Goal: Task Accomplishment & Management: Manage account settings

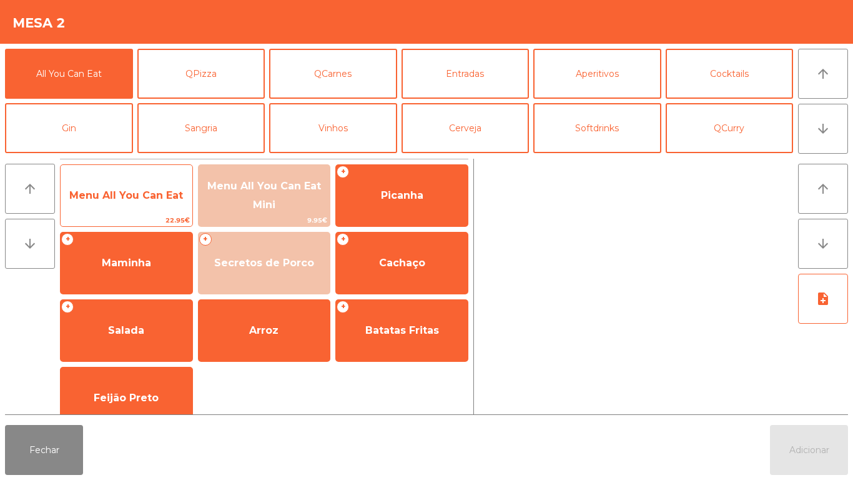
click at [143, 200] on span "Menu All You Can Eat" at bounding box center [126, 195] width 114 height 12
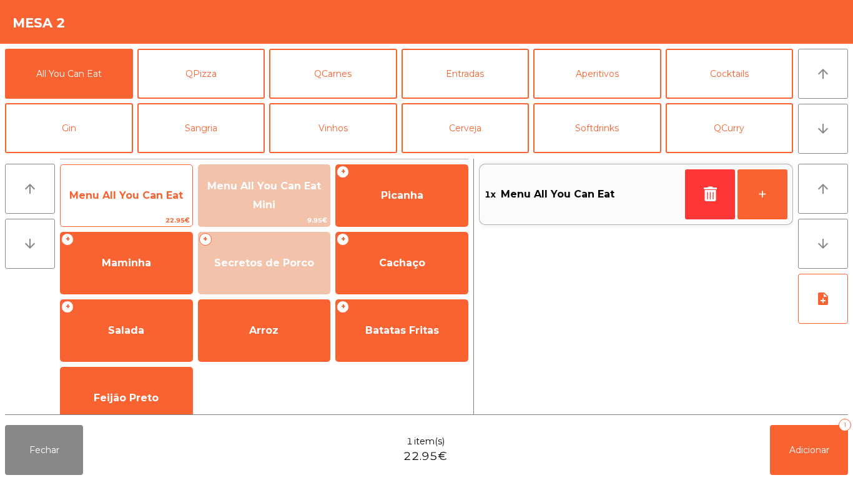
click at [150, 201] on span "Menu All You Can Eat" at bounding box center [127, 196] width 132 height 34
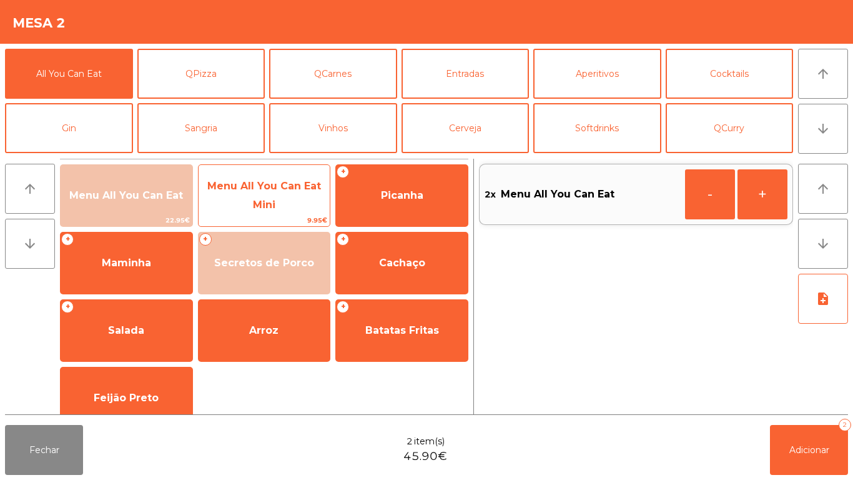
click at [277, 202] on span "Menu All You Can Eat Mini" at bounding box center [265, 195] width 132 height 53
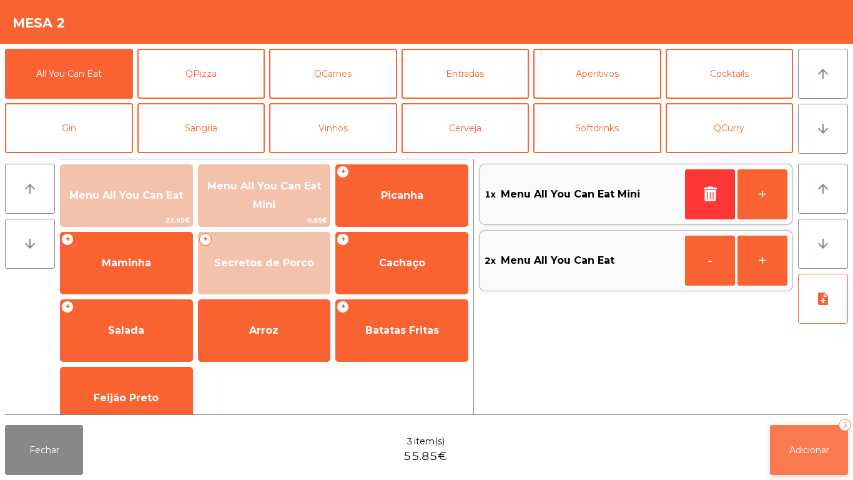
click at [815, 447] on span "Adicionar" at bounding box center [809, 449] width 40 height 11
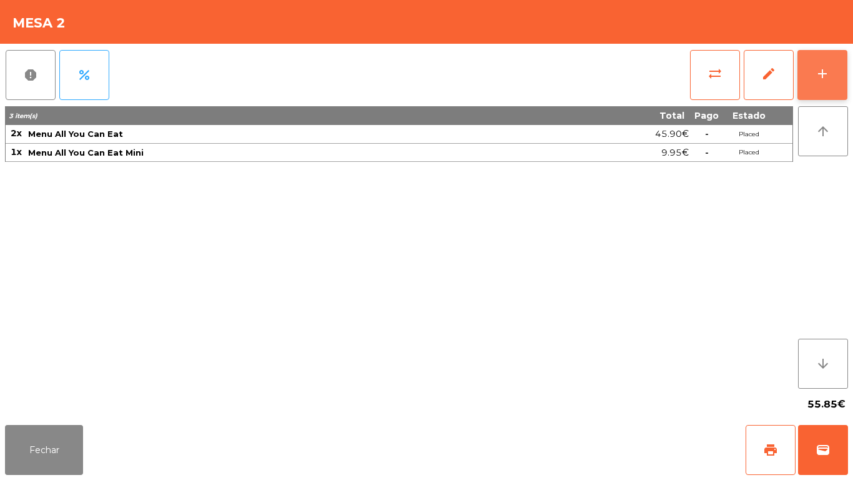
click at [822, 76] on div "add" at bounding box center [822, 73] width 15 height 15
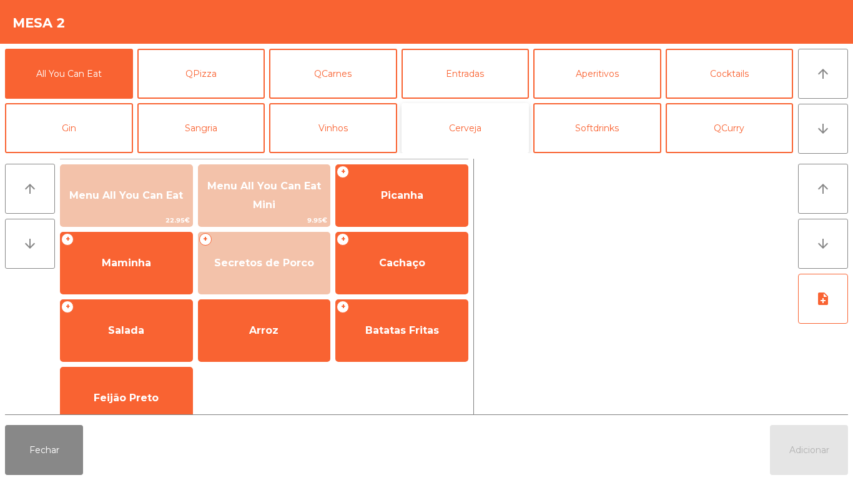
click at [471, 139] on button "Cerveja" at bounding box center [466, 128] width 128 height 50
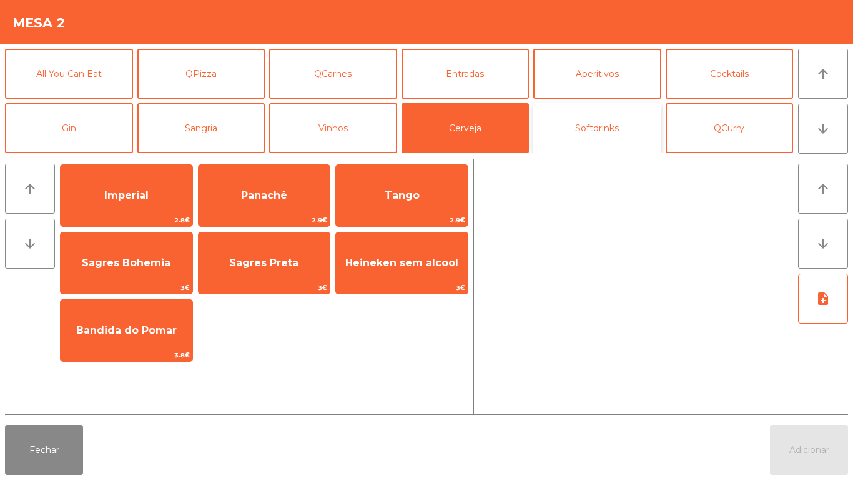
click at [598, 148] on button "Softdrinks" at bounding box center [597, 128] width 128 height 50
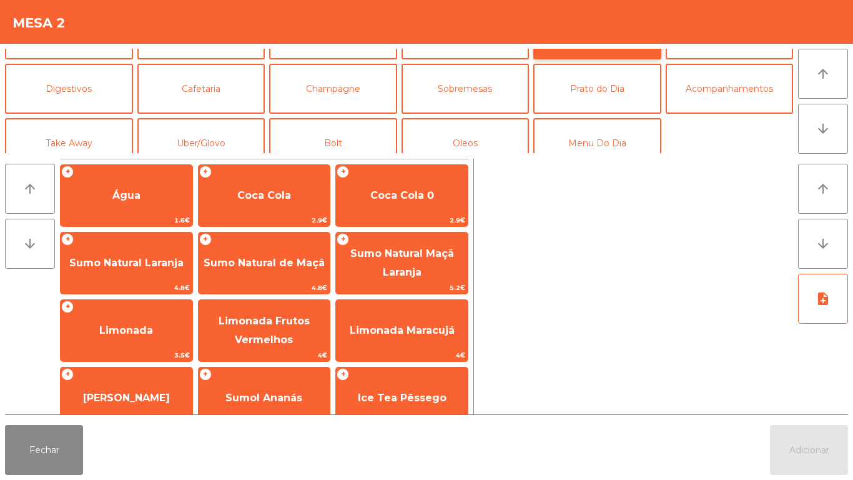
scroll to position [109, 0]
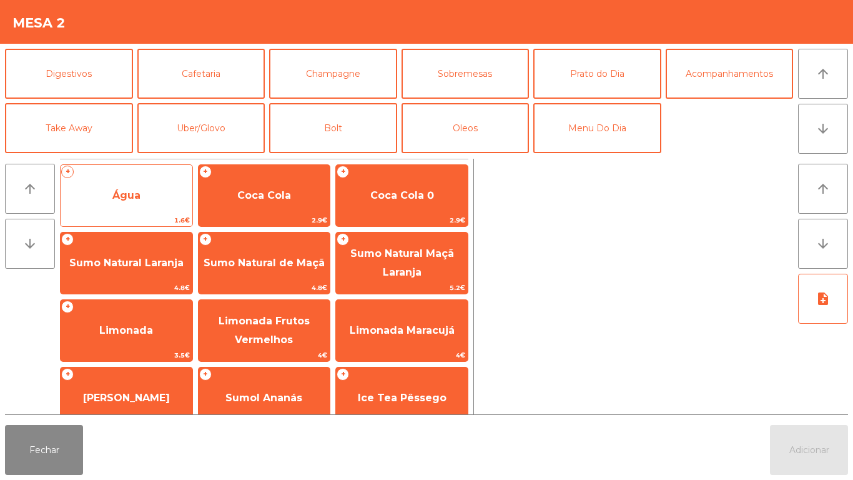
click at [149, 198] on span "Água" at bounding box center [127, 196] width 132 height 34
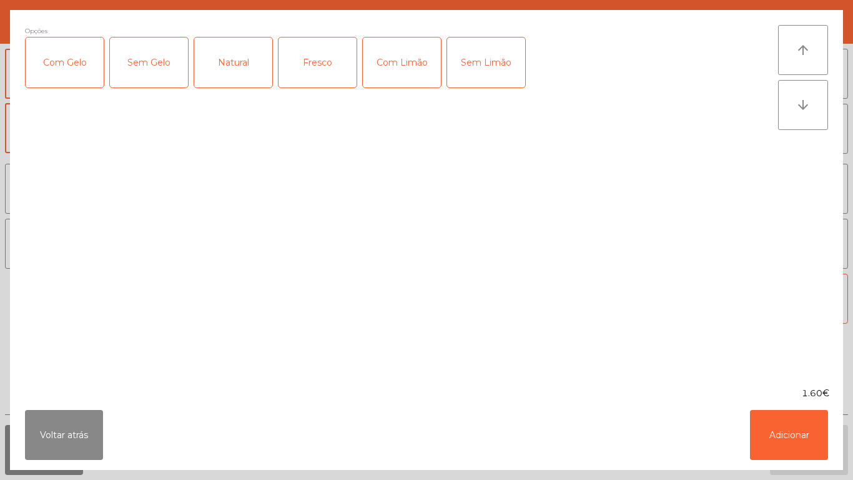
click at [323, 72] on div "Fresco" at bounding box center [317, 62] width 78 height 50
click at [778, 431] on button "Adicionar" at bounding box center [789, 435] width 78 height 50
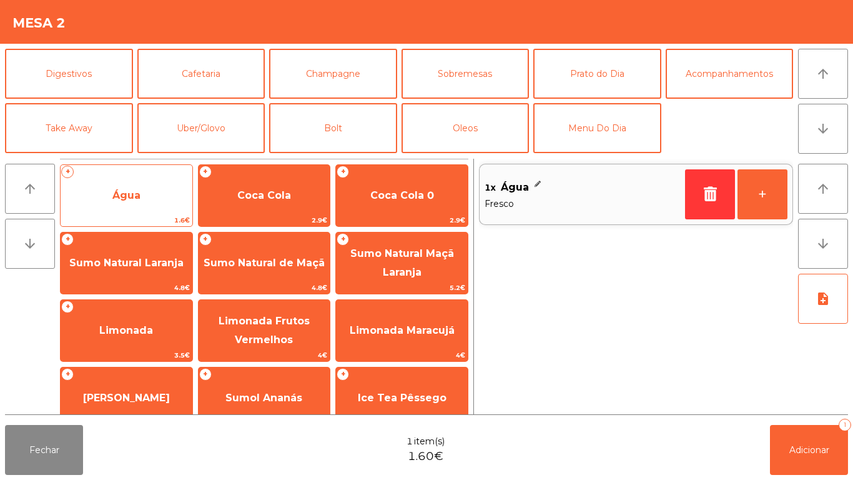
click at [138, 194] on span "Água" at bounding box center [126, 195] width 28 height 12
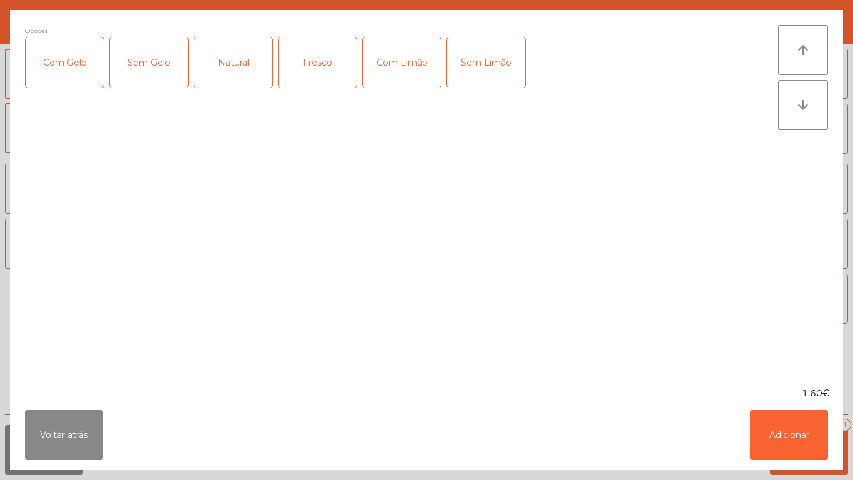
click at [240, 64] on div "Natural" at bounding box center [233, 62] width 78 height 50
click at [770, 425] on button "Adicionar" at bounding box center [789, 435] width 78 height 50
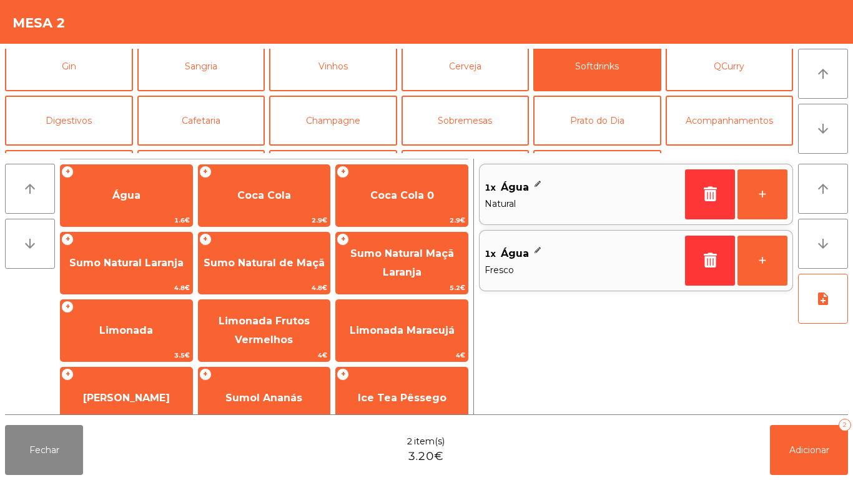
scroll to position [59, 0]
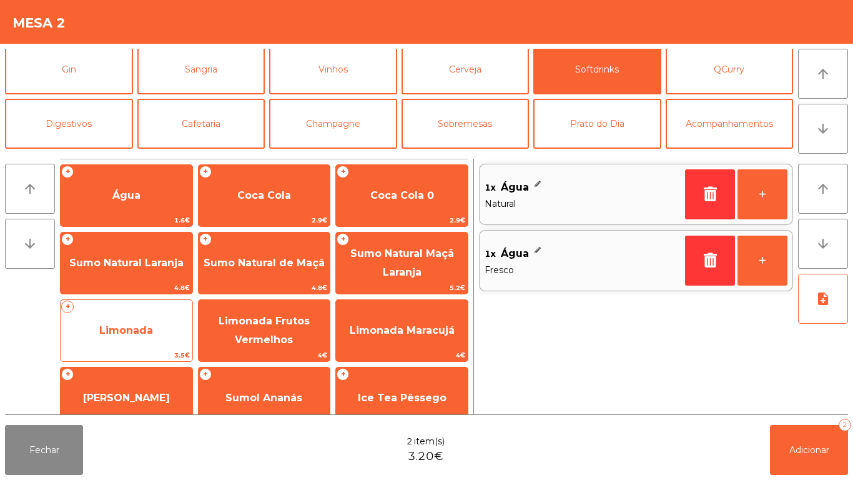
click at [140, 331] on span "Limonada" at bounding box center [126, 330] width 54 height 12
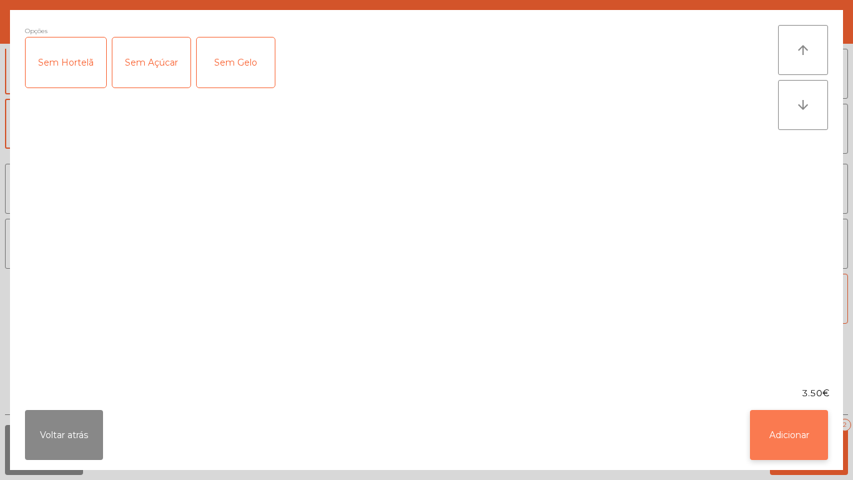
click at [786, 422] on button "Adicionar" at bounding box center [789, 435] width 78 height 50
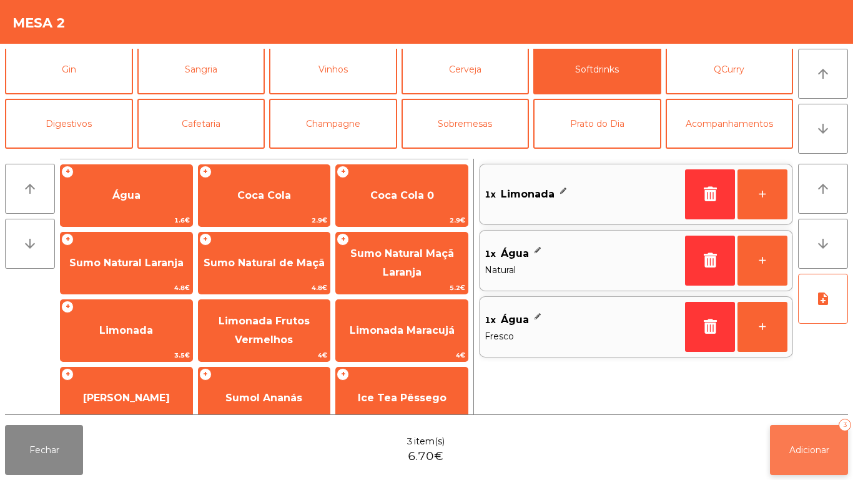
click at [812, 433] on button "Adicionar 3" at bounding box center [809, 450] width 78 height 50
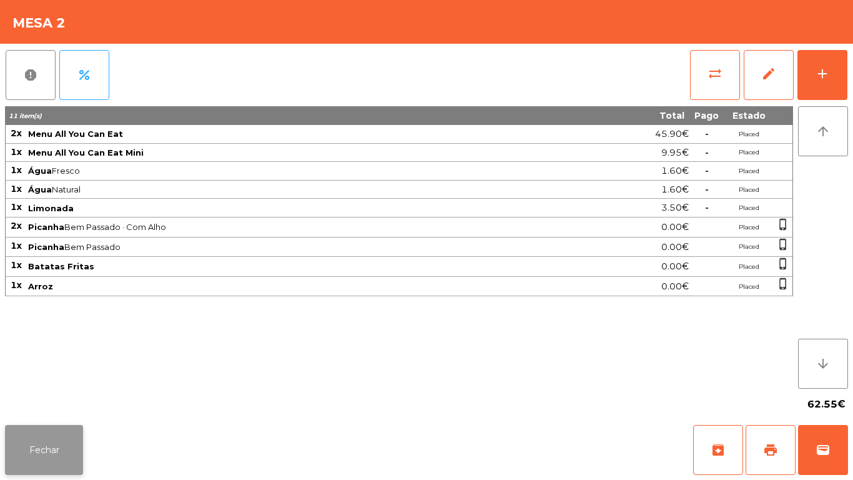
click at [46, 448] on button "Fechar" at bounding box center [44, 450] width 78 height 50
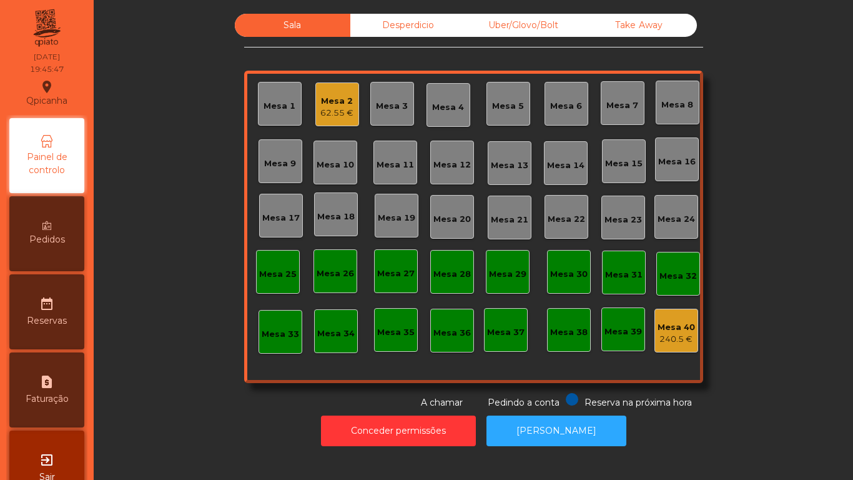
click at [84, 228] on div "Pedidos" at bounding box center [46, 233] width 75 height 75
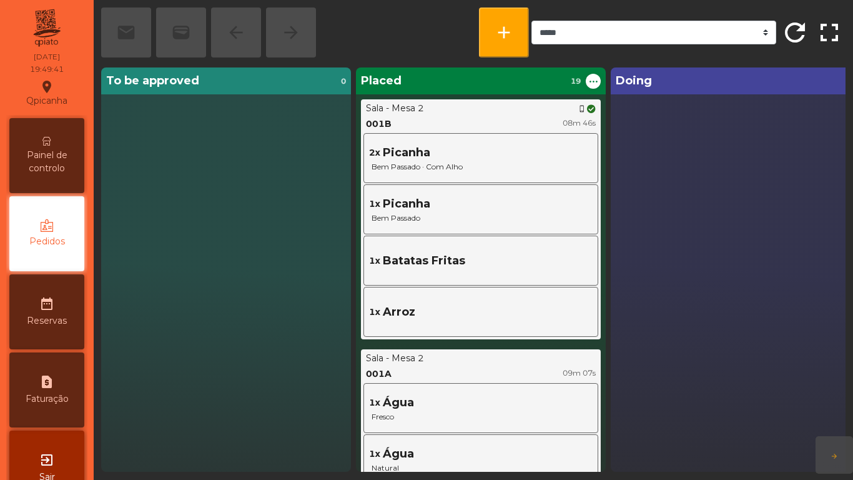
click at [57, 160] on span "Painel de controlo" at bounding box center [46, 162] width 69 height 26
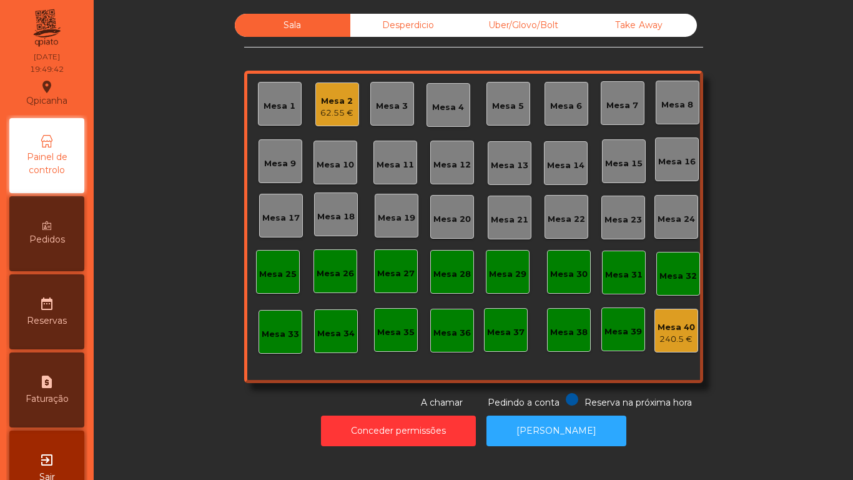
click at [327, 125] on div "Mesa 2 62.55 €" at bounding box center [337, 104] width 44 height 44
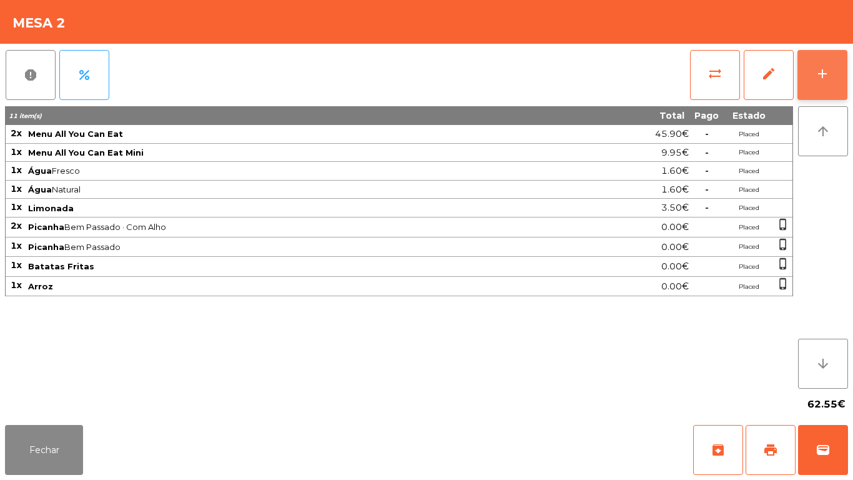
click at [809, 82] on button "add" at bounding box center [822, 75] width 50 height 50
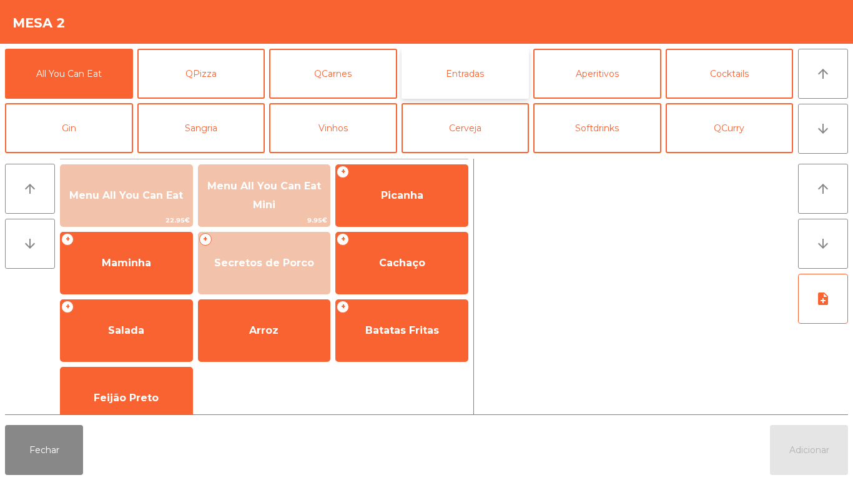
click at [474, 78] on button "Entradas" at bounding box center [466, 74] width 128 height 50
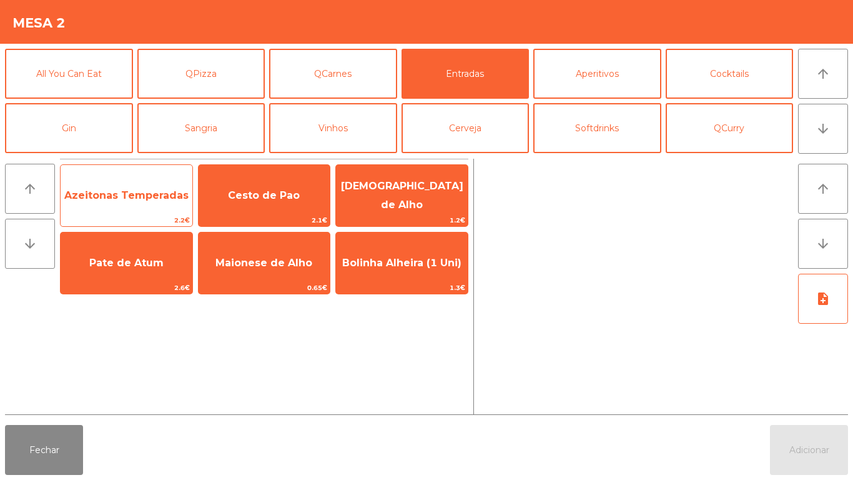
click at [159, 207] on span "Azeitonas Temperadas" at bounding box center [127, 196] width 132 height 34
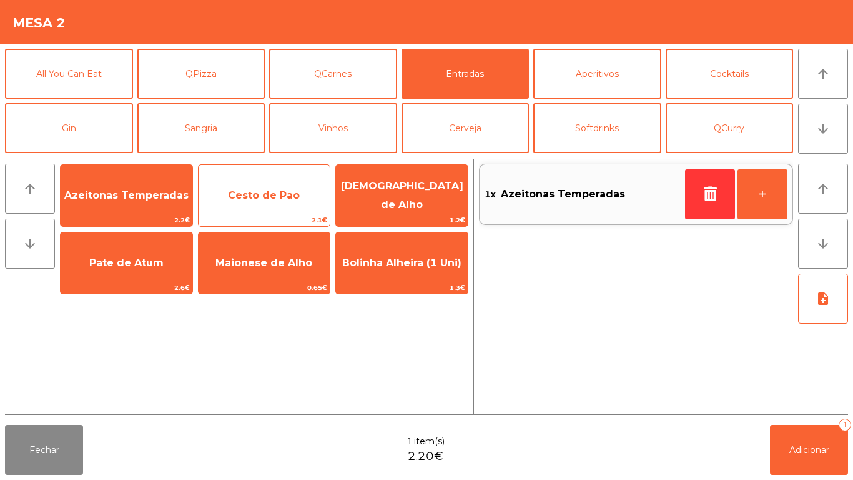
click at [282, 210] on span "Cesto de Pao" at bounding box center [265, 196] width 132 height 34
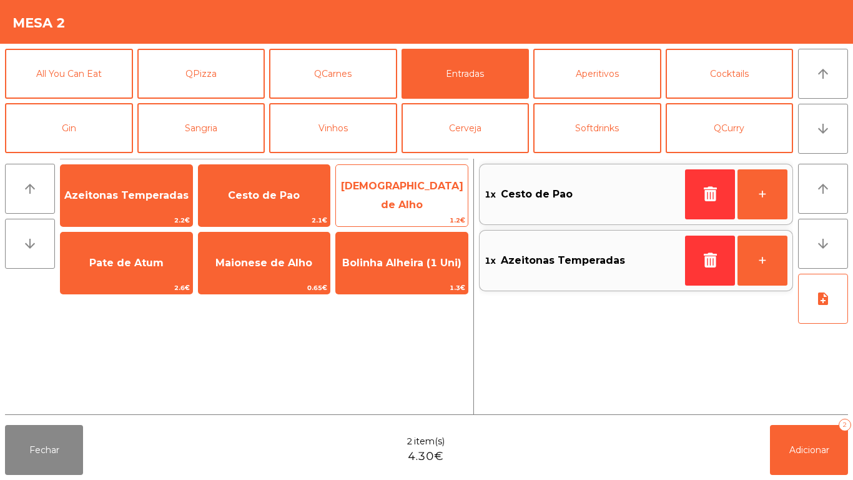
click at [405, 192] on span "[DEMOGRAPHIC_DATA] de Alho" at bounding box center [402, 195] width 122 height 31
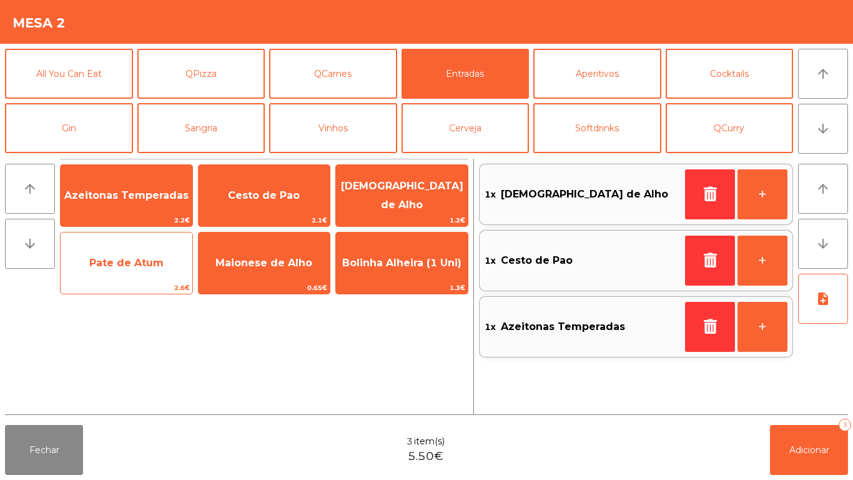
click at [144, 257] on span "Pate de Atum" at bounding box center [126, 263] width 74 height 12
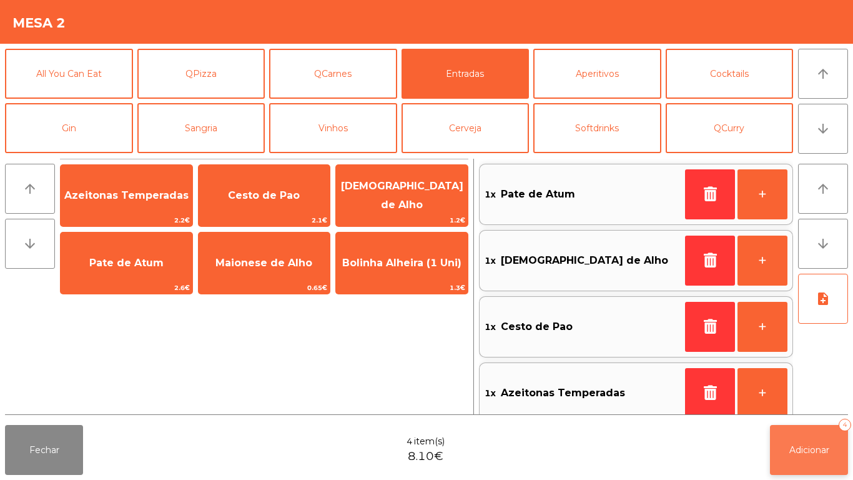
click at [814, 444] on span "Adicionar" at bounding box center [809, 449] width 40 height 11
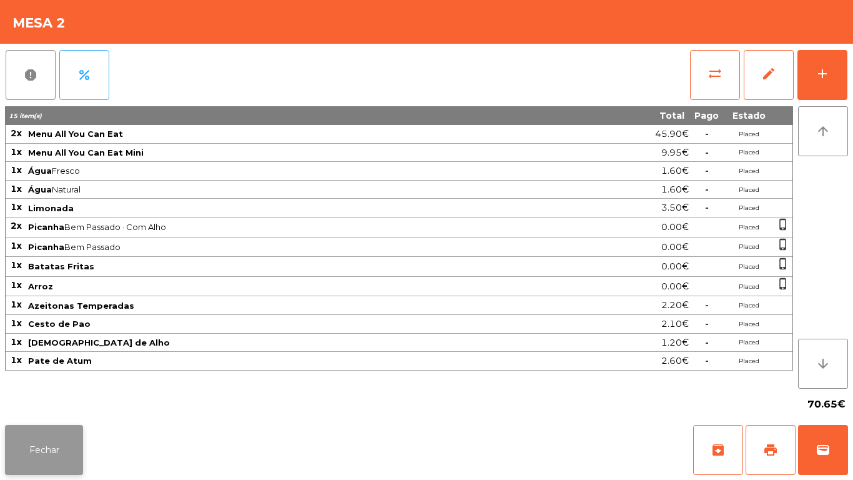
click at [54, 438] on button "Fechar" at bounding box center [44, 450] width 78 height 50
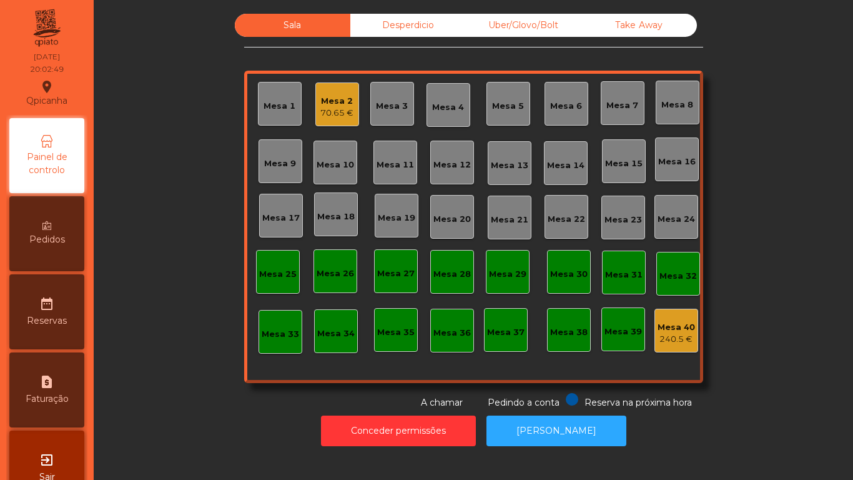
click at [330, 115] on div "70.65 €" at bounding box center [336, 113] width 33 height 12
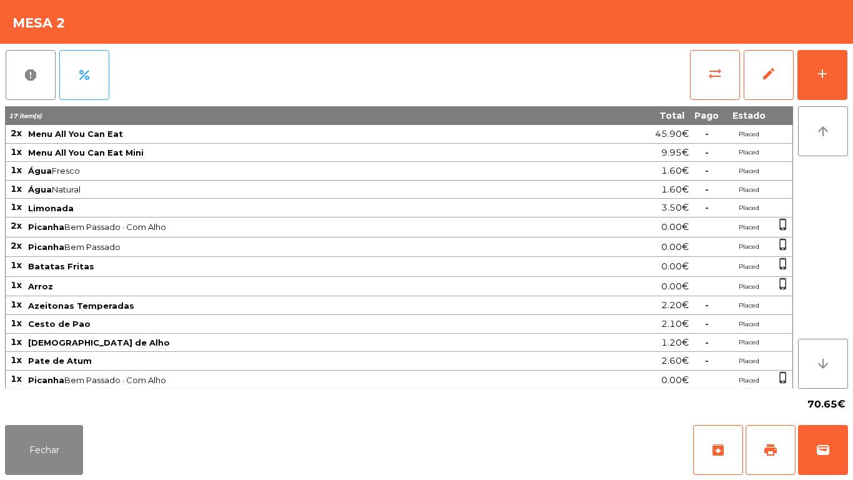
scroll to position [2, 0]
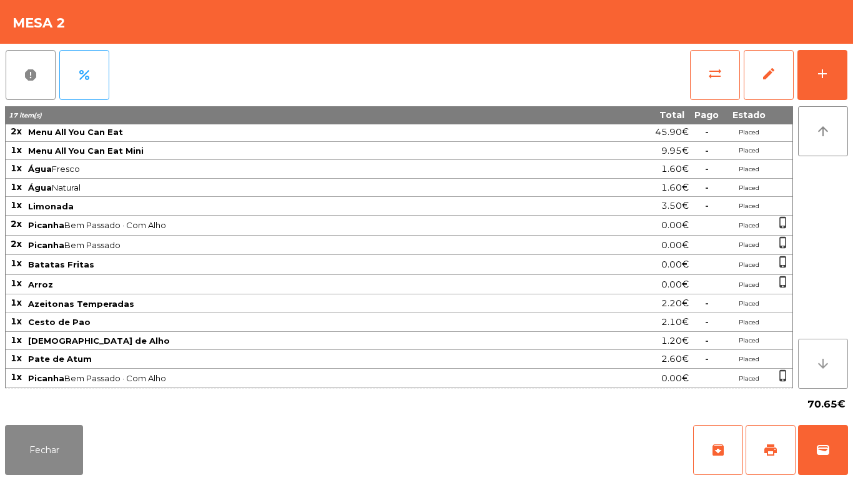
click at [815, 363] on button "arrow_downward" at bounding box center [823, 363] width 50 height 50
click at [823, 361] on icon "arrow_downward" at bounding box center [823, 363] width 15 height 15
click at [824, 363] on icon "arrow_downward" at bounding box center [823, 363] width 15 height 15
click at [822, 365] on icon "arrow_downward" at bounding box center [823, 363] width 15 height 15
click at [54, 471] on button "Fechar" at bounding box center [44, 450] width 78 height 50
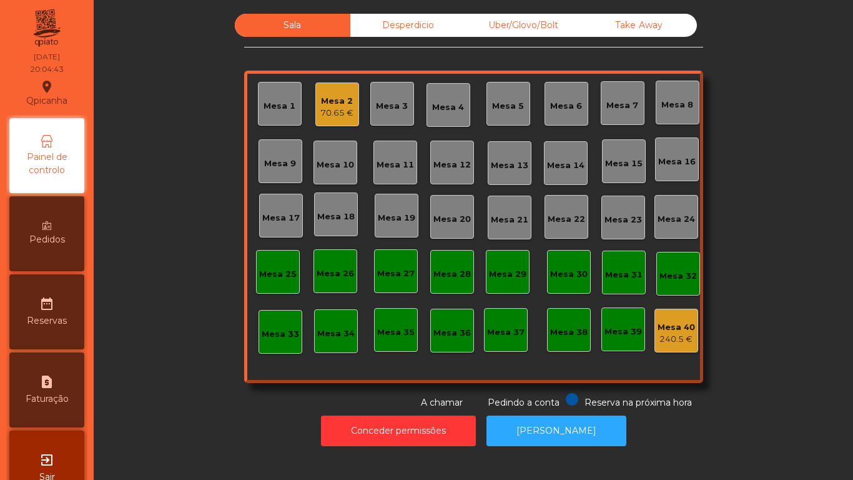
click at [342, 223] on div "Mesa 18" at bounding box center [336, 214] width 44 height 44
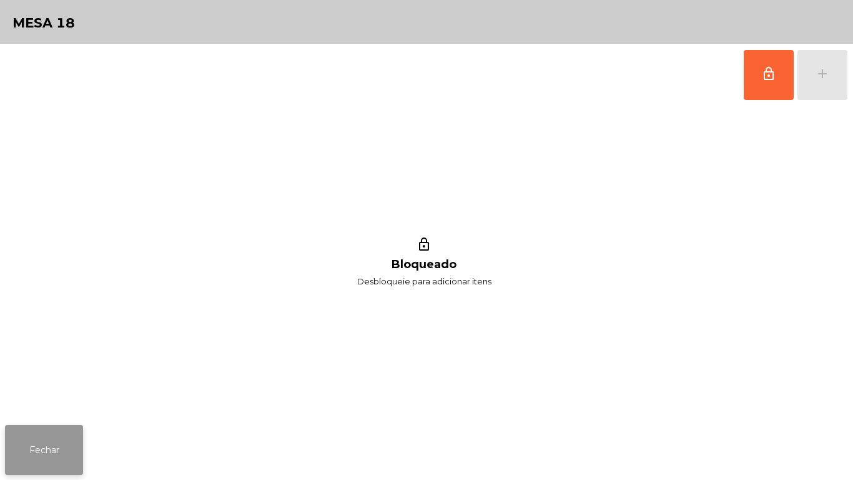
click at [54, 448] on button "Fechar" at bounding box center [44, 450] width 78 height 50
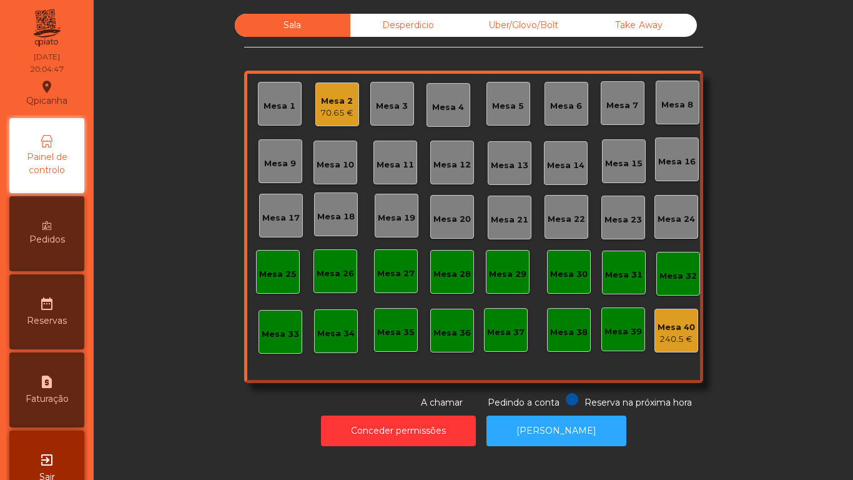
click at [342, 220] on div "Mesa 18" at bounding box center [335, 216] width 37 height 12
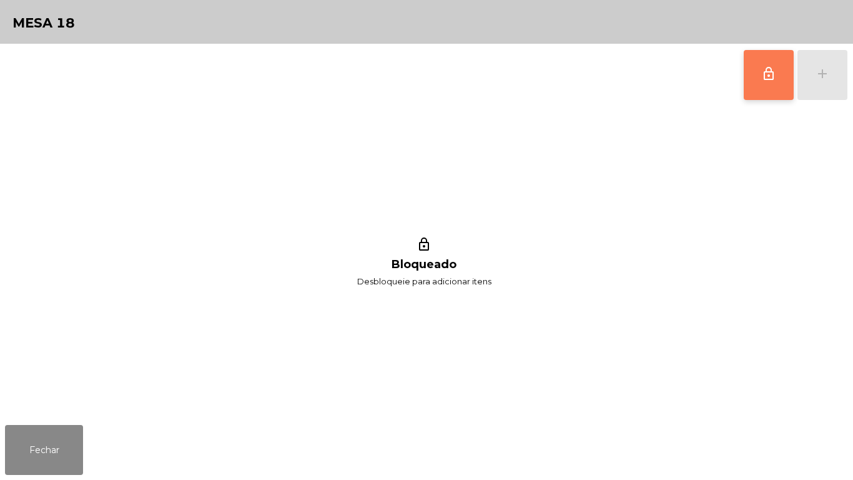
click at [751, 82] on button "lock_outline" at bounding box center [769, 75] width 50 height 50
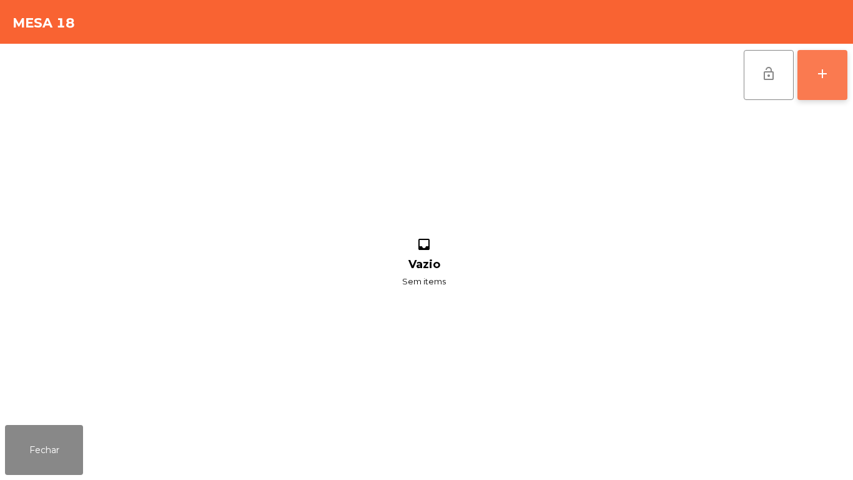
click at [839, 70] on button "add" at bounding box center [822, 75] width 50 height 50
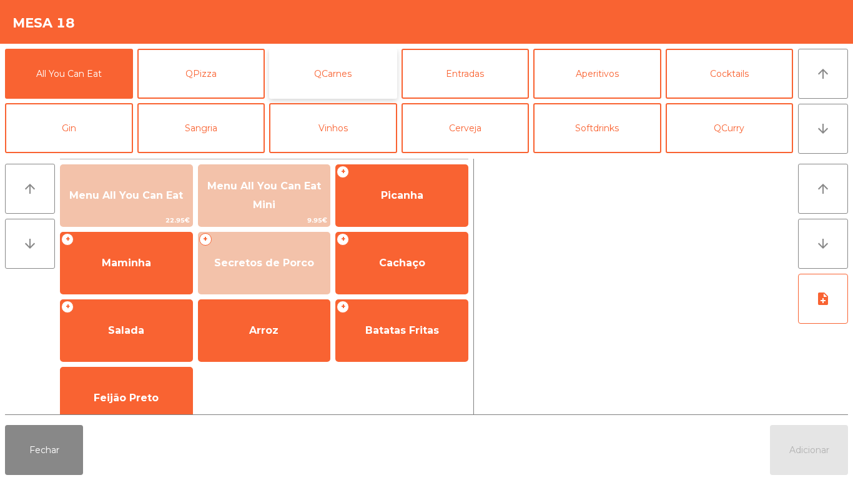
click at [329, 52] on button "QCarnes" at bounding box center [333, 74] width 128 height 50
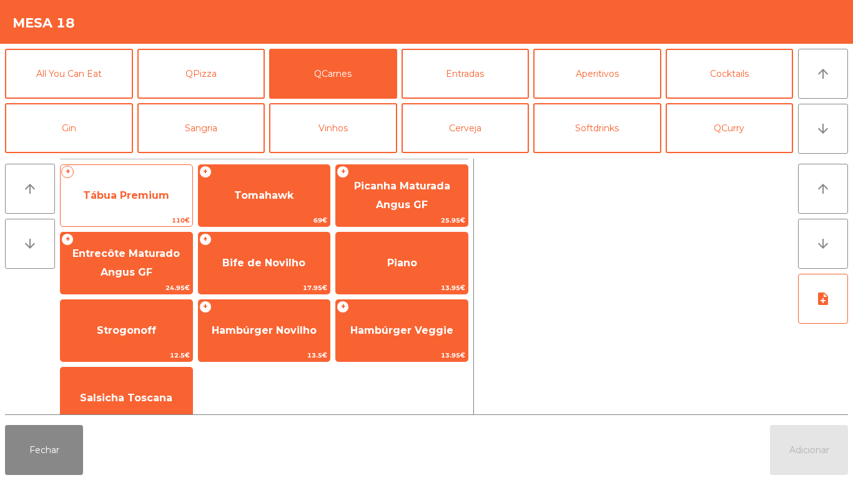
click at [135, 188] on span "Tábua Premium" at bounding box center [127, 196] width 132 height 34
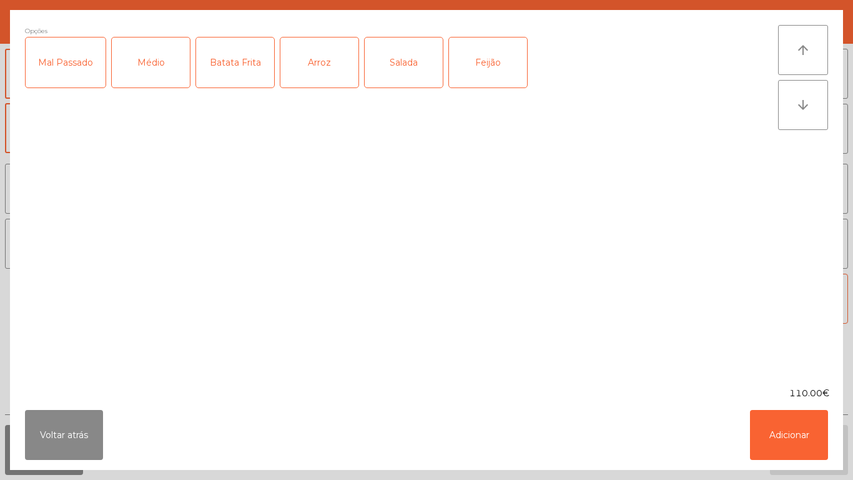
click at [140, 64] on div "Médio" at bounding box center [151, 62] width 78 height 50
click at [240, 71] on div "Batata Frita" at bounding box center [235, 62] width 78 height 50
click at [322, 70] on div "Arroz" at bounding box center [319, 62] width 78 height 50
click at [410, 68] on div "Salada" at bounding box center [404, 62] width 78 height 50
click at [503, 60] on div "Feijão" at bounding box center [488, 62] width 78 height 50
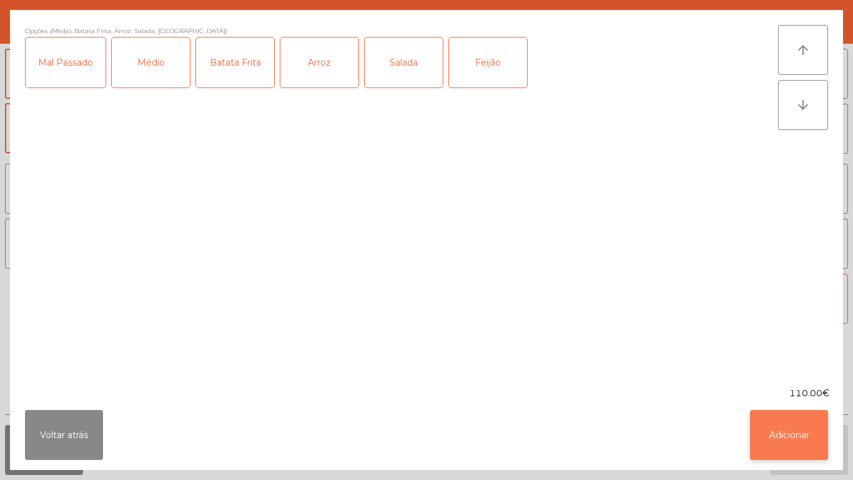
click at [780, 429] on button "Adicionar" at bounding box center [789, 435] width 78 height 50
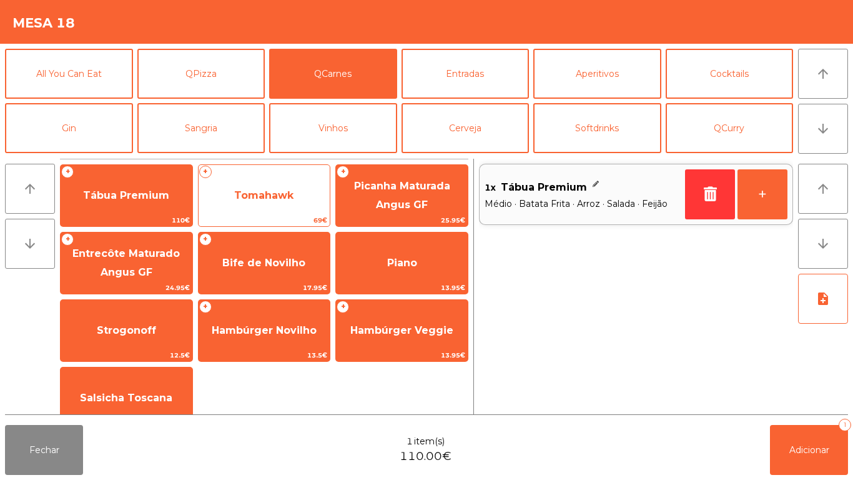
click at [283, 192] on span "Tomahawk" at bounding box center [263, 195] width 59 height 12
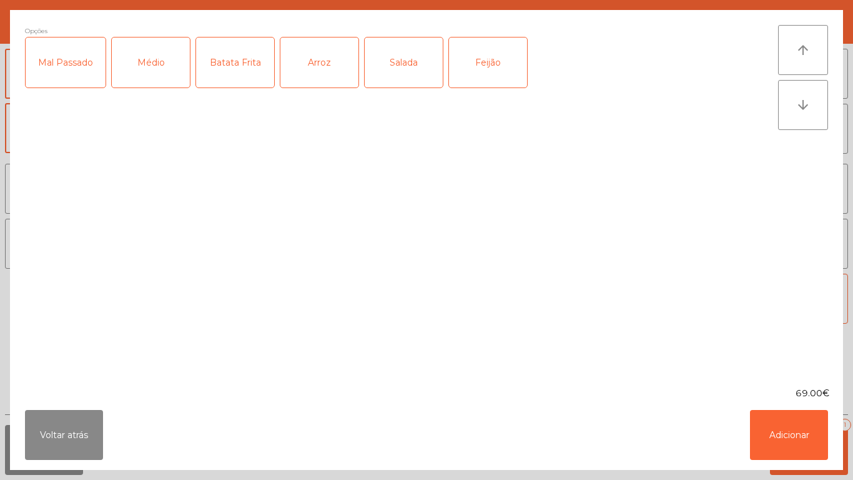
click at [140, 51] on div "Médio" at bounding box center [151, 62] width 78 height 50
click at [74, 63] on div "Mal Passado" at bounding box center [66, 62] width 80 height 50
click at [245, 67] on div "Batata Frita" at bounding box center [235, 62] width 78 height 50
click at [313, 58] on div "Arroz" at bounding box center [319, 62] width 78 height 50
click at [787, 430] on button "Adicionar" at bounding box center [789, 435] width 78 height 50
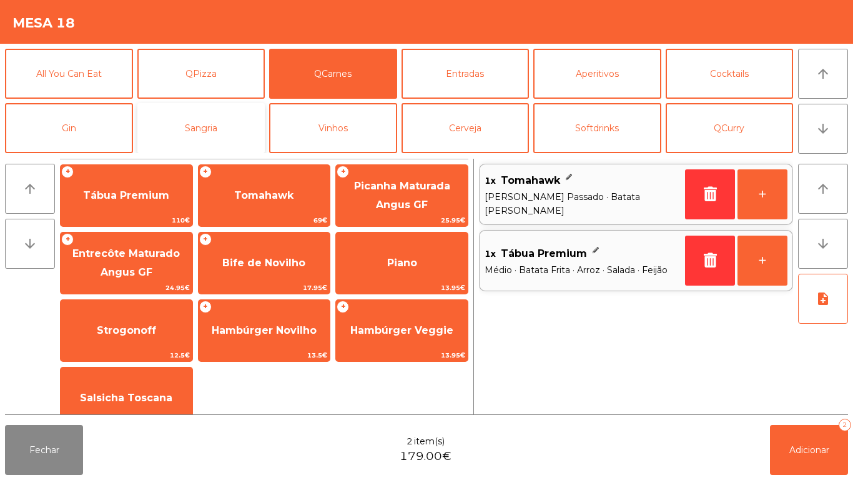
click at [221, 122] on button "Sangria" at bounding box center [201, 128] width 128 height 50
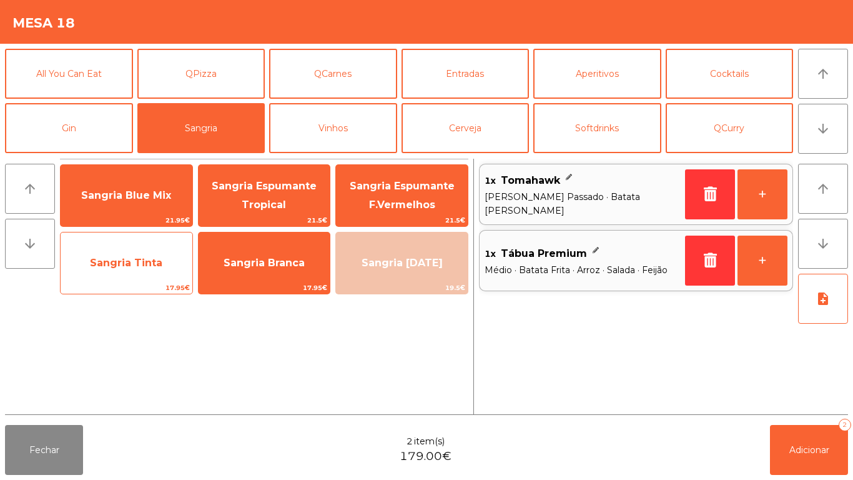
click at [119, 249] on span "Sangria Tinta" at bounding box center [127, 263] width 132 height 34
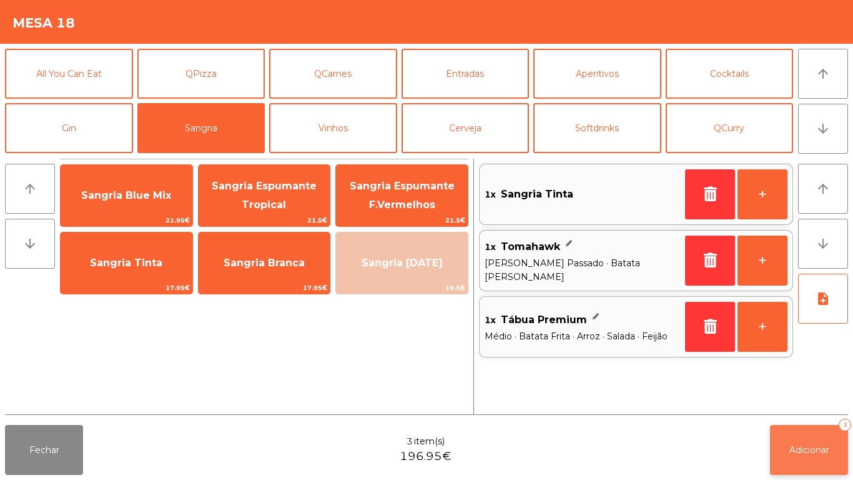
click at [796, 450] on span "Adicionar" at bounding box center [809, 449] width 40 height 11
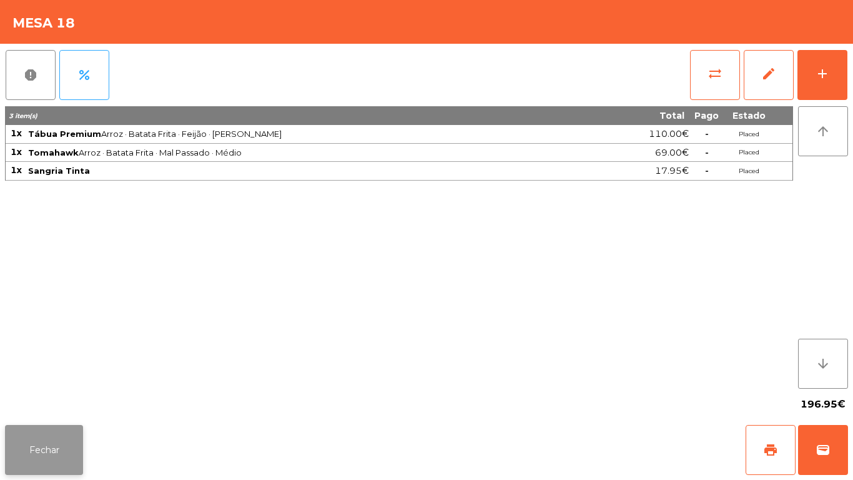
click at [47, 448] on button "Fechar" at bounding box center [44, 450] width 78 height 50
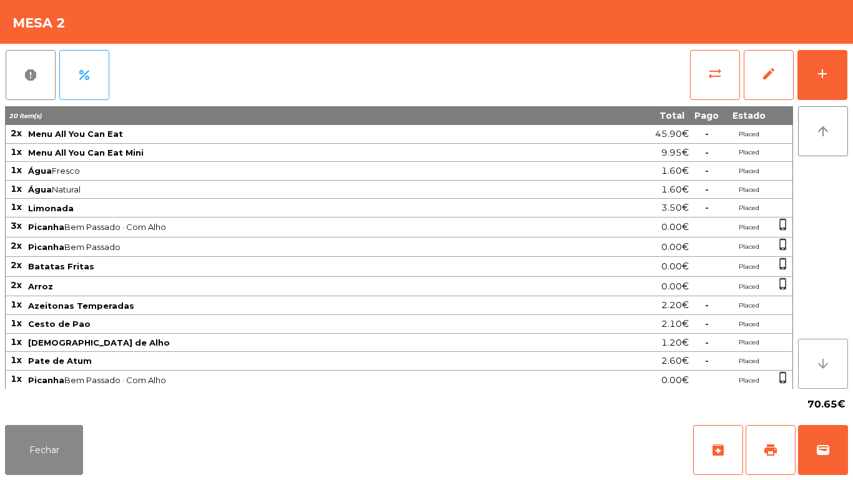
click at [822, 354] on button "arrow_downward" at bounding box center [823, 363] width 50 height 50
click at [822, 363] on icon "arrow_downward" at bounding box center [823, 363] width 15 height 15
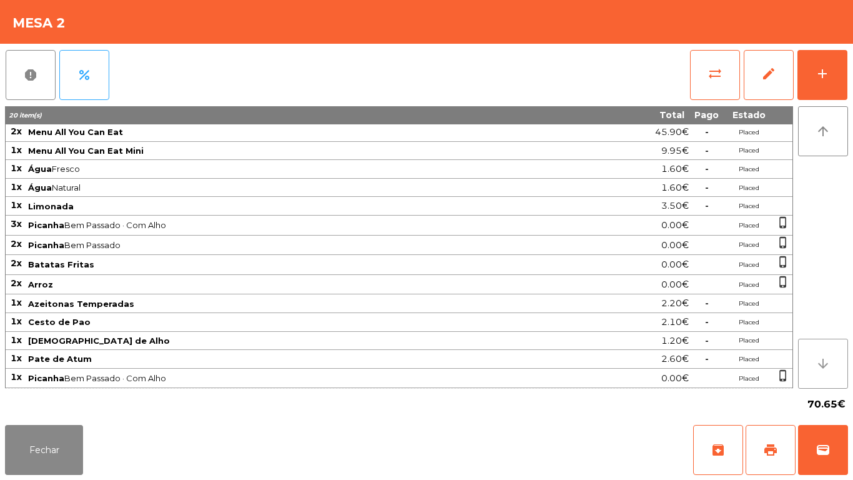
click at [821, 363] on icon "arrow_downward" at bounding box center [823, 363] width 15 height 15
click at [813, 363] on button "arrow_downward" at bounding box center [823, 363] width 50 height 50
click at [811, 365] on button "arrow_downward" at bounding box center [823, 363] width 50 height 50
click at [52, 469] on button "Fechar" at bounding box center [44, 450] width 78 height 50
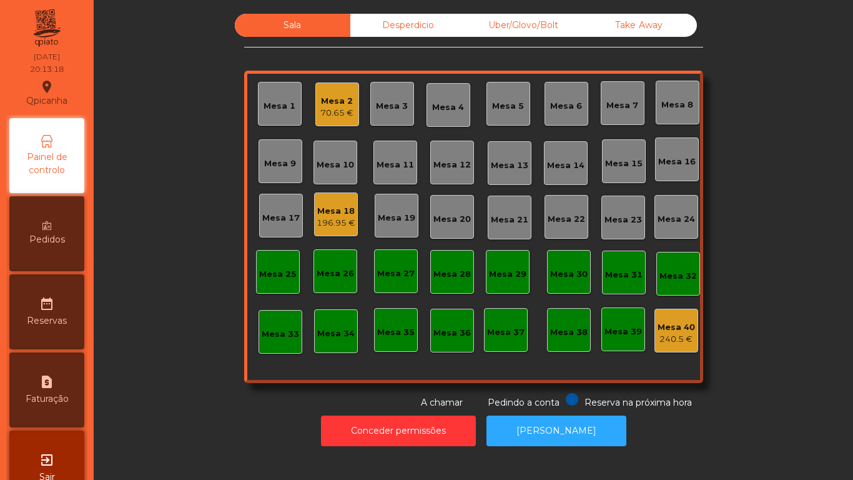
click at [338, 220] on div "196.95 €" at bounding box center [336, 223] width 39 height 12
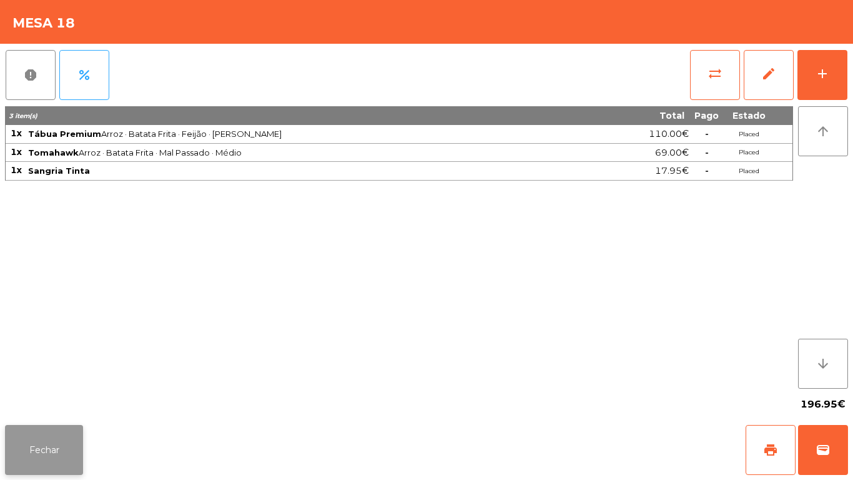
click at [51, 439] on button "Fechar" at bounding box center [44, 450] width 78 height 50
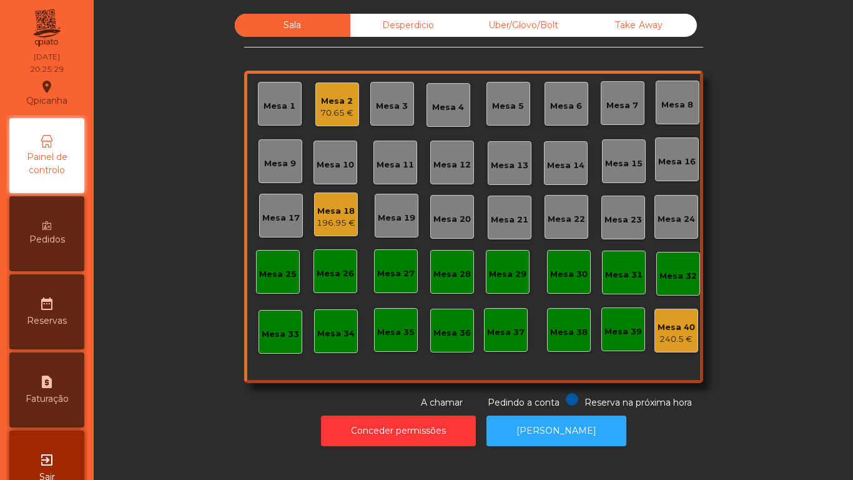
click at [330, 109] on div "70.65 €" at bounding box center [336, 113] width 33 height 12
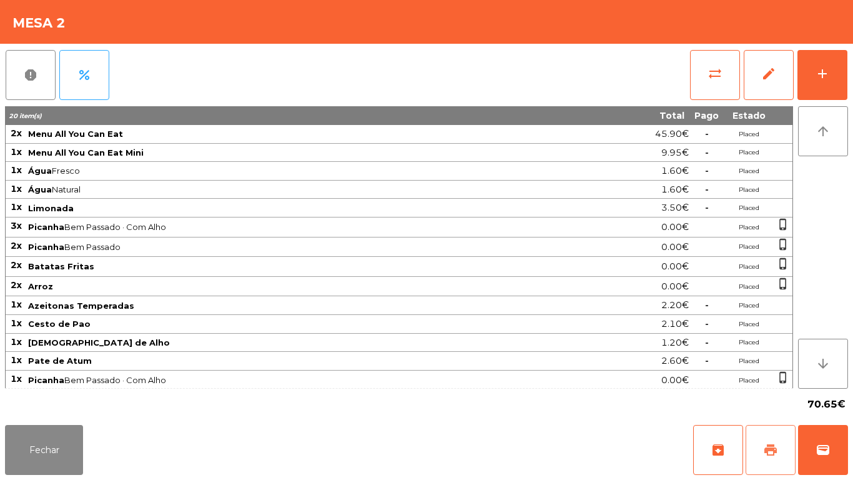
click at [772, 456] on span "print" at bounding box center [770, 449] width 15 height 15
click at [832, 460] on button "wallet" at bounding box center [823, 450] width 50 height 50
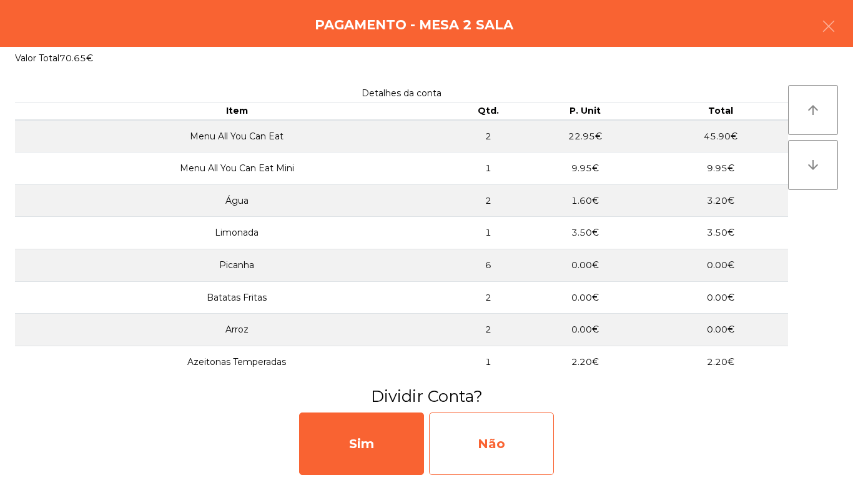
click at [541, 450] on div "Não" at bounding box center [491, 443] width 125 height 62
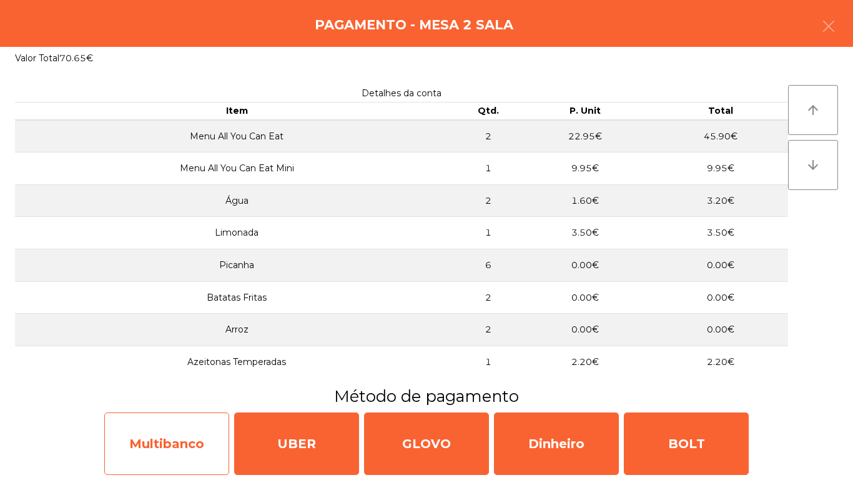
click at [189, 431] on div "Multibanco" at bounding box center [166, 443] width 125 height 62
select select "**"
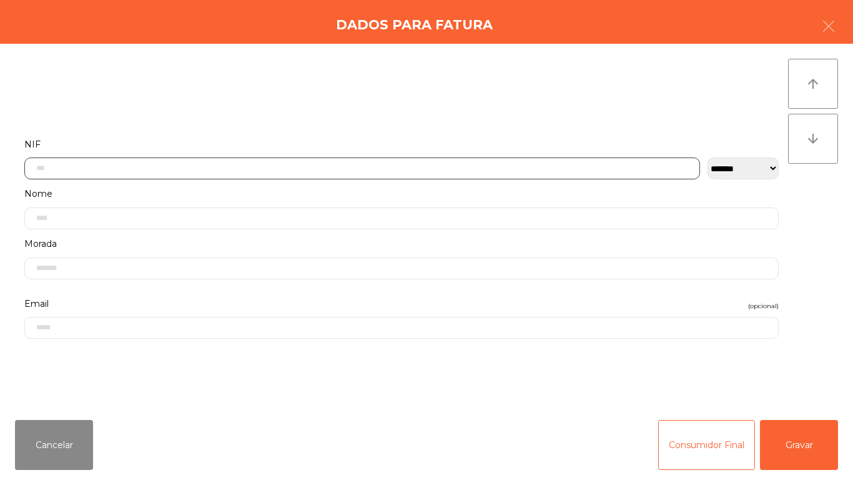
click at [204, 169] on input "text" at bounding box center [362, 168] width 676 height 22
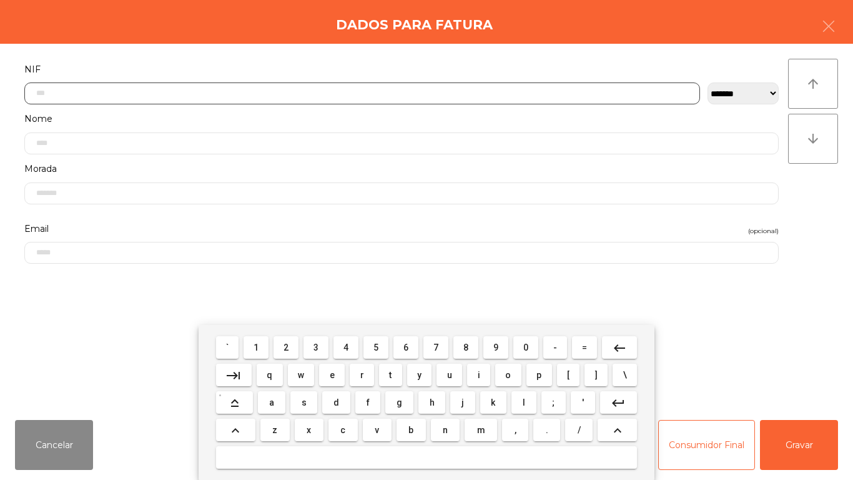
scroll to position [76, 0]
click at [376, 345] on span "5" at bounding box center [375, 347] width 5 height 10
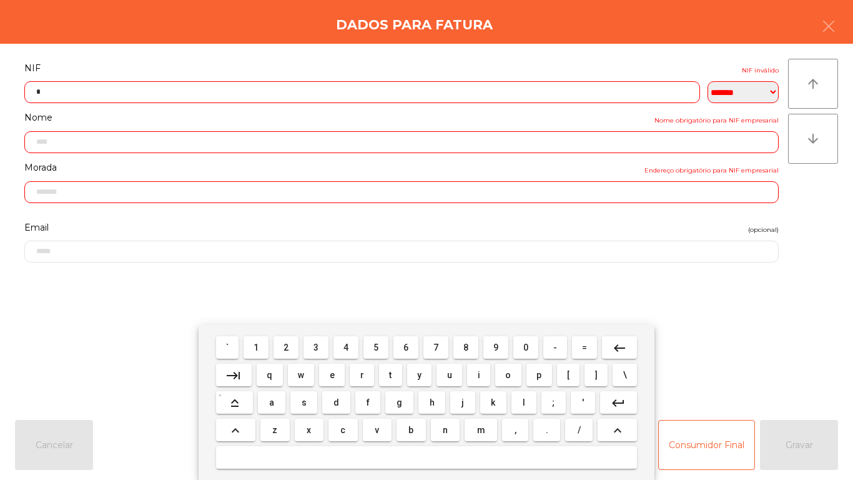
click at [255, 343] on span "1" at bounding box center [256, 347] width 5 height 10
click at [524, 342] on span "0" at bounding box center [525, 347] width 5 height 10
click at [496, 345] on span "9" at bounding box center [495, 347] width 5 height 10
click at [259, 347] on span "1" at bounding box center [256, 347] width 5 height 10
click at [494, 347] on span "9" at bounding box center [495, 347] width 5 height 10
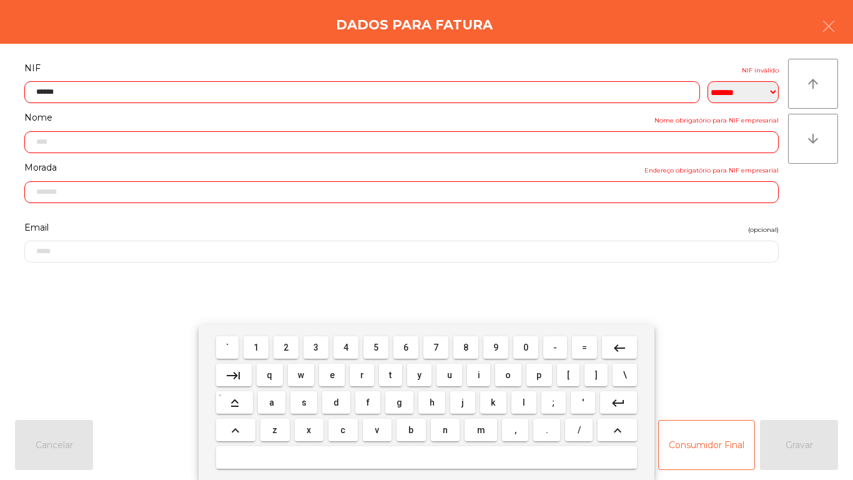
click at [405, 343] on span "6" at bounding box center [405, 347] width 5 height 10
click at [436, 347] on span "7" at bounding box center [435, 347] width 5 height 10
click at [433, 353] on button "7" at bounding box center [435, 347] width 25 height 22
type input "*********"
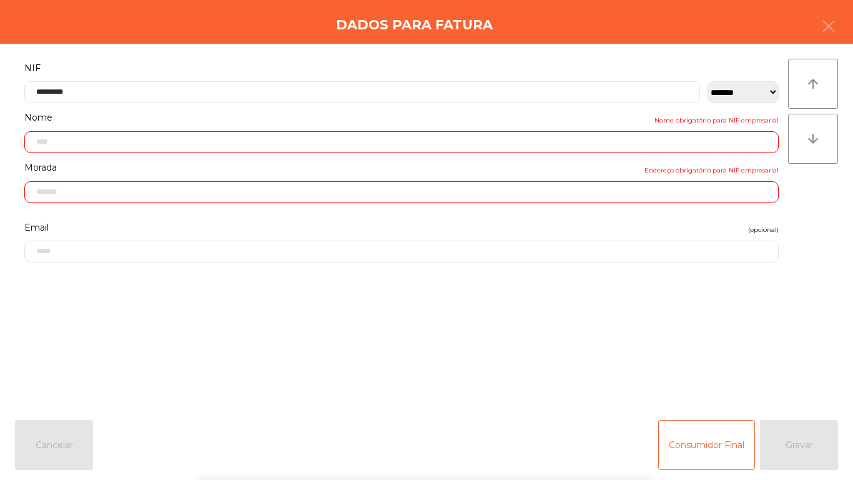
click at [410, 145] on input "text" at bounding box center [401, 142] width 754 height 22
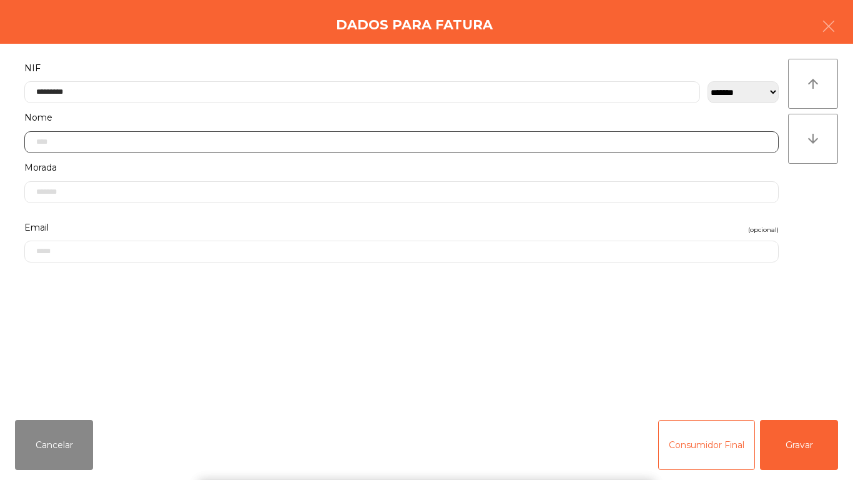
type input "**********"
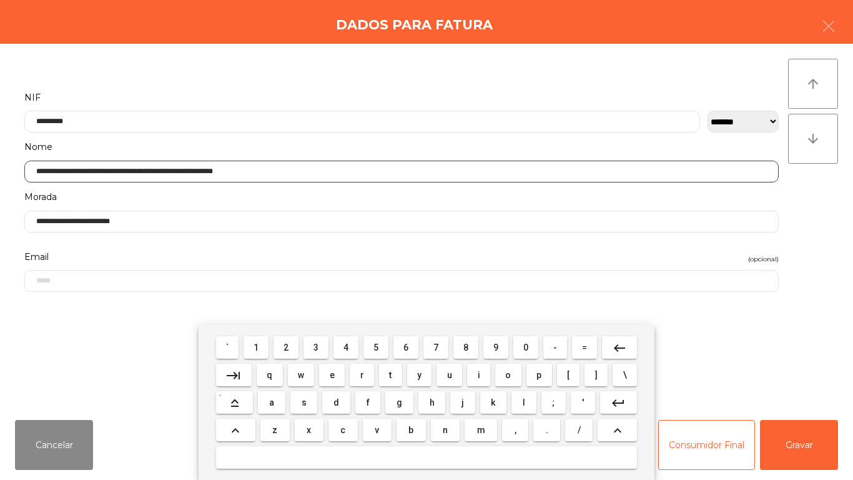
scroll to position [46, 0]
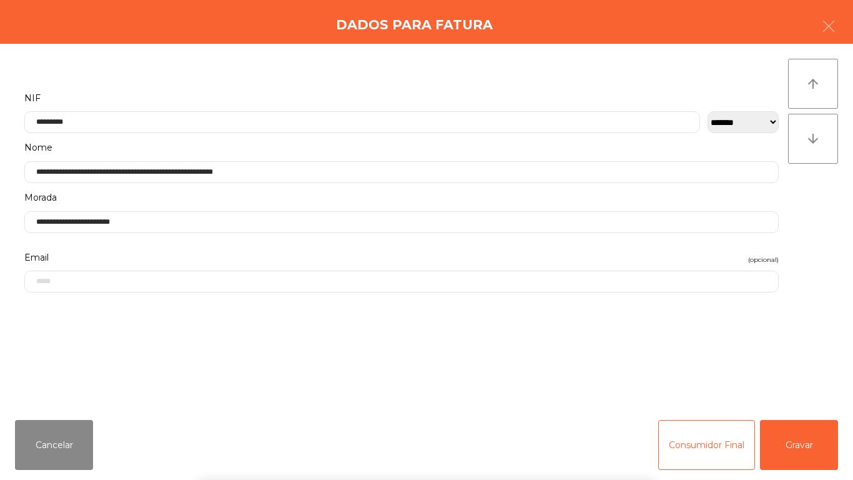
click at [810, 436] on div "` 1 2 3 4 5 6 7 8 9 0 - = keyboard_backspace keyboard_tab q w e r t y u i o p […" at bounding box center [426, 402] width 853 height 155
click at [808, 441] on button "Gravar" at bounding box center [799, 445] width 78 height 50
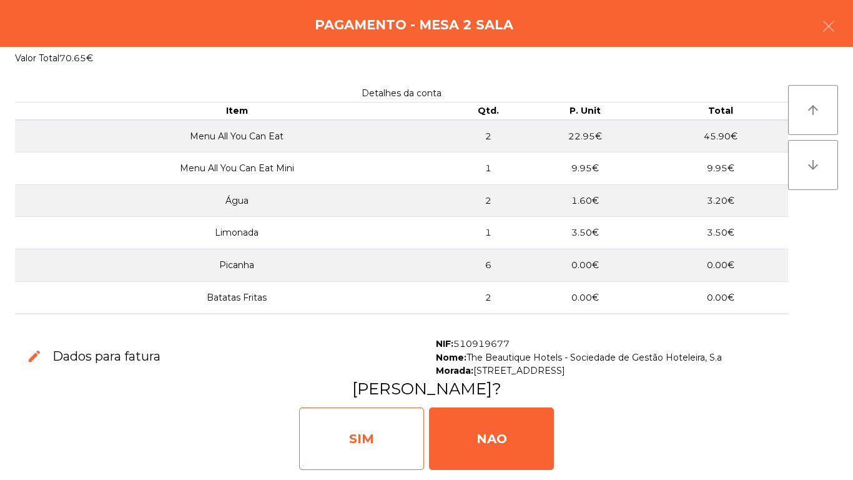
click at [353, 428] on div "SIM" at bounding box center [361, 438] width 125 height 62
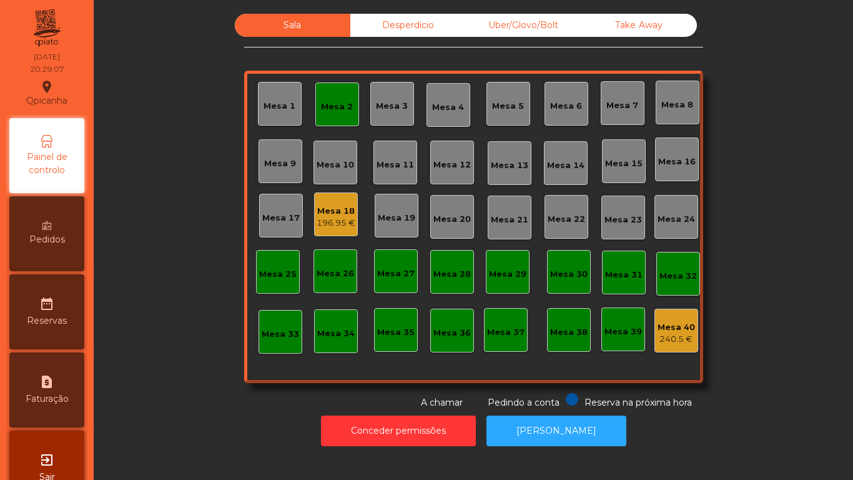
click at [326, 123] on div "Mesa 2" at bounding box center [337, 104] width 44 height 44
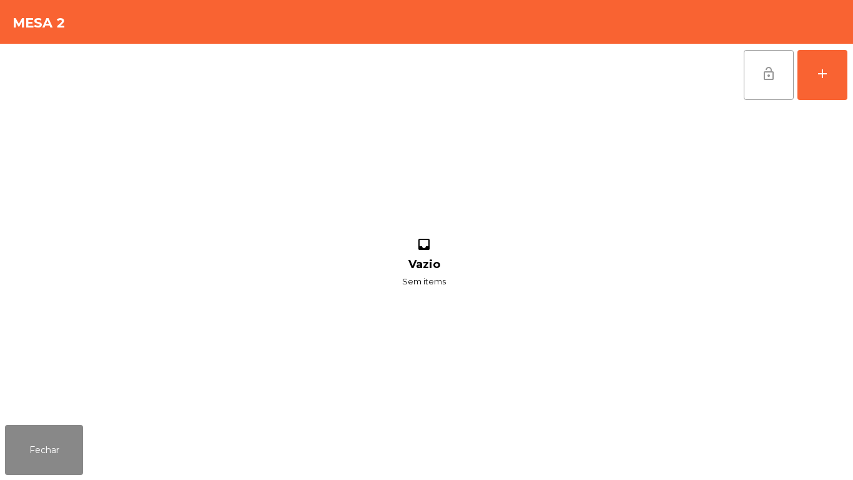
click at [761, 87] on button "lock_open" at bounding box center [769, 75] width 50 height 50
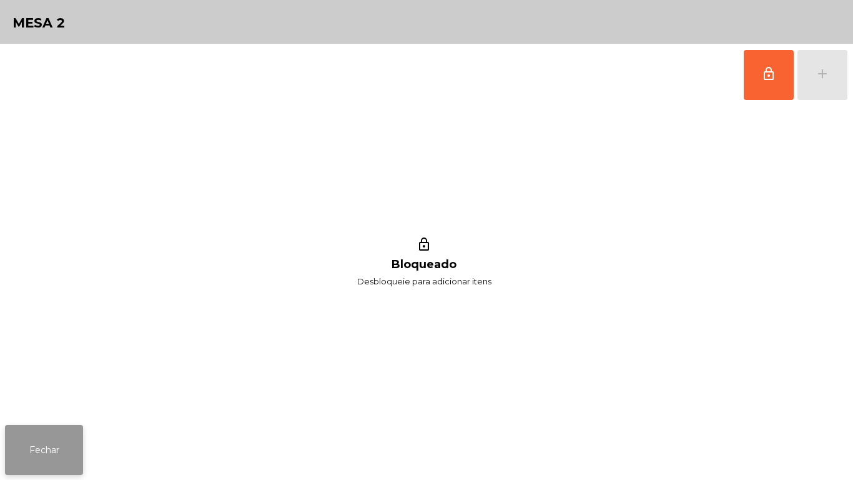
click at [53, 454] on button "Fechar" at bounding box center [44, 450] width 78 height 50
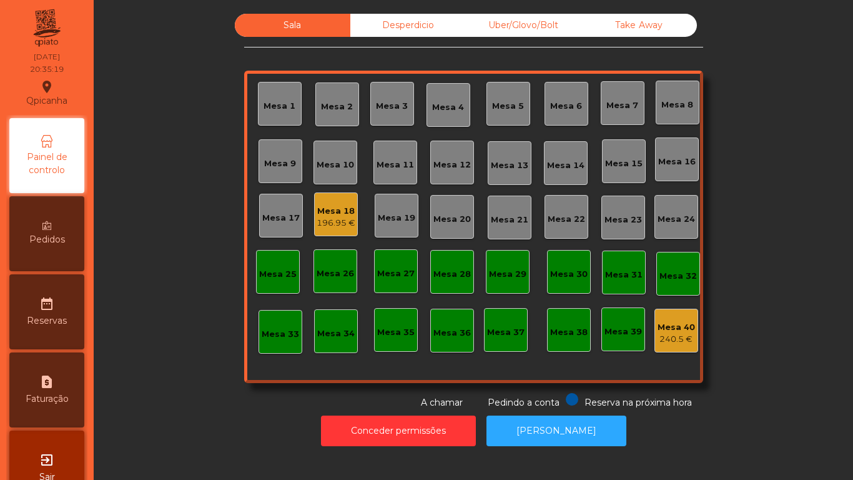
click at [400, 106] on div "Mesa 3" at bounding box center [392, 106] width 32 height 12
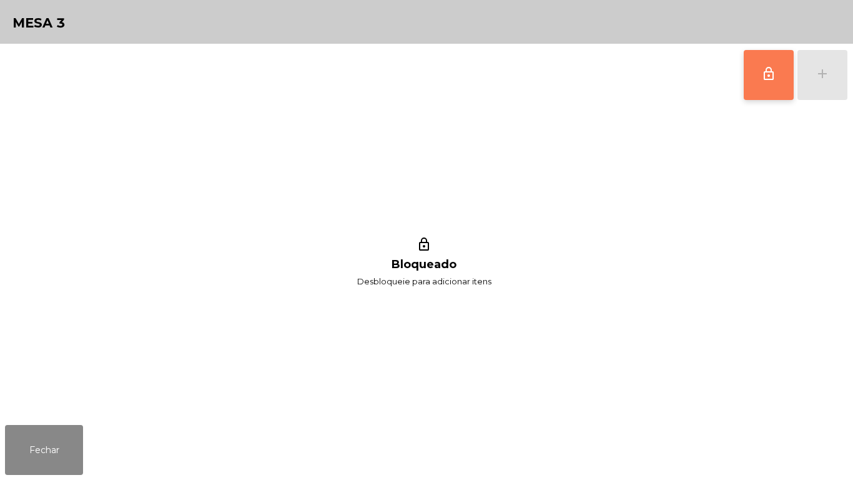
click at [765, 87] on button "lock_outline" at bounding box center [769, 75] width 50 height 50
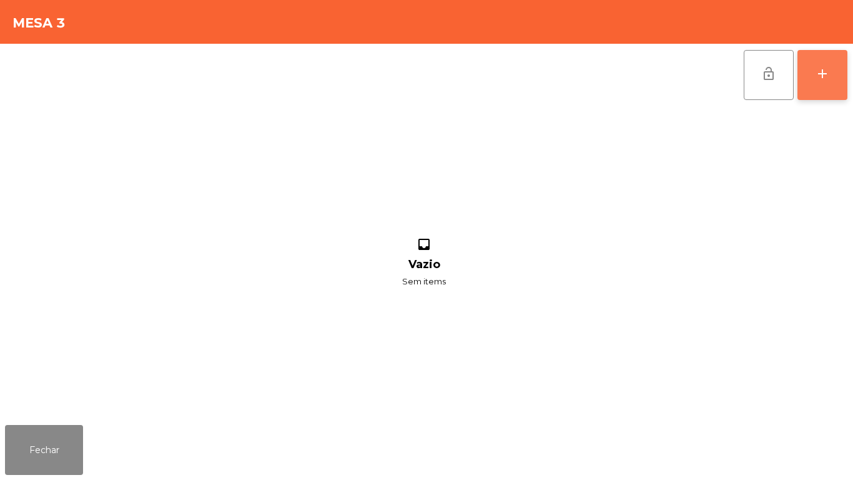
click at [821, 86] on button "add" at bounding box center [822, 75] width 50 height 50
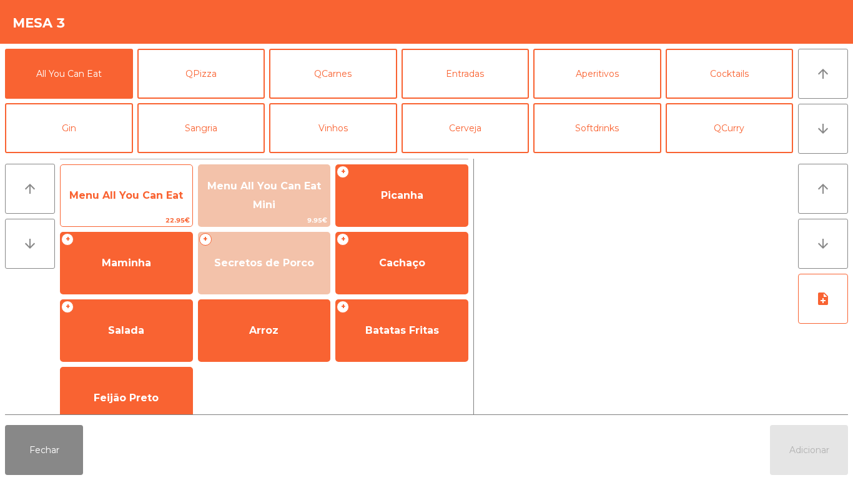
click at [148, 196] on span "Menu All You Can Eat" at bounding box center [126, 195] width 114 height 12
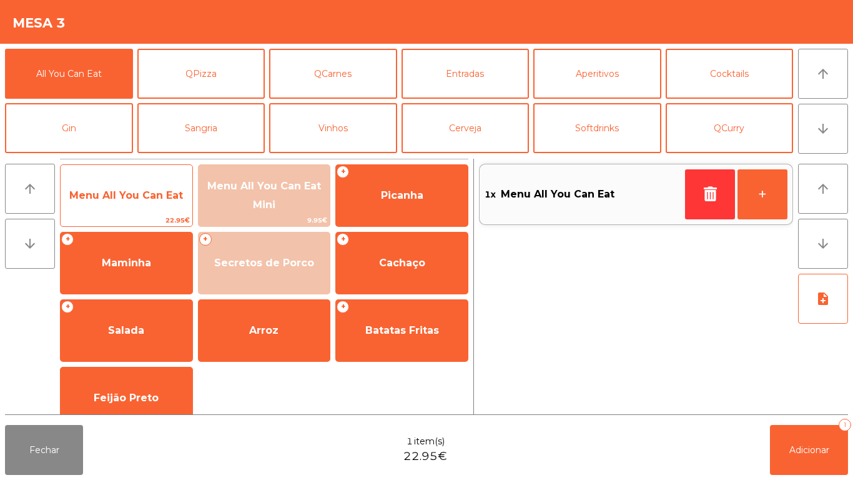
click at [119, 200] on span "Menu All You Can Eat" at bounding box center [126, 195] width 114 height 12
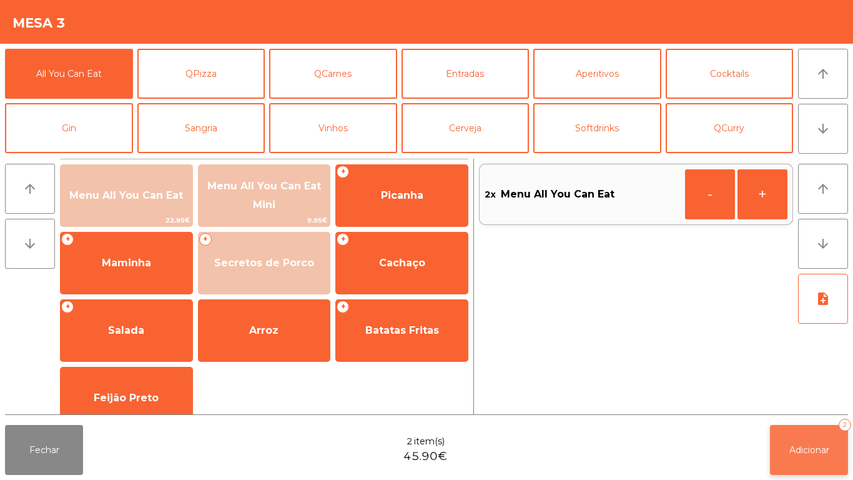
click at [797, 442] on button "Adicionar 2" at bounding box center [809, 450] width 78 height 50
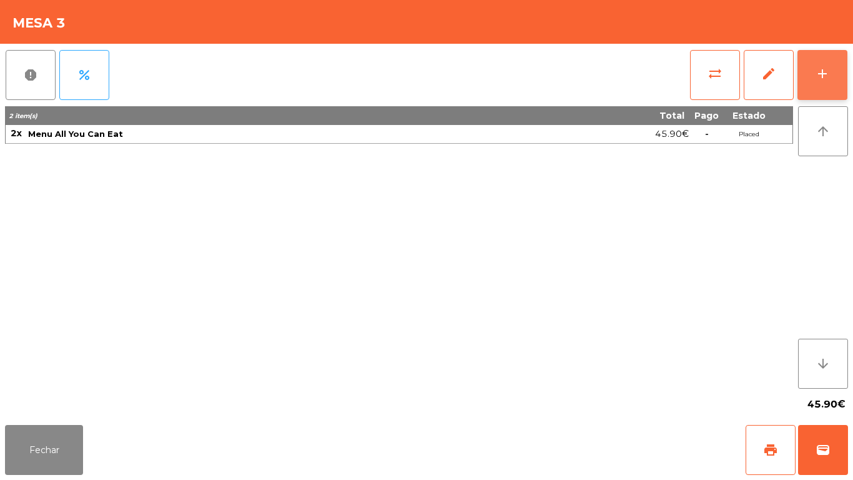
click at [816, 73] on div "add" at bounding box center [822, 73] width 15 height 15
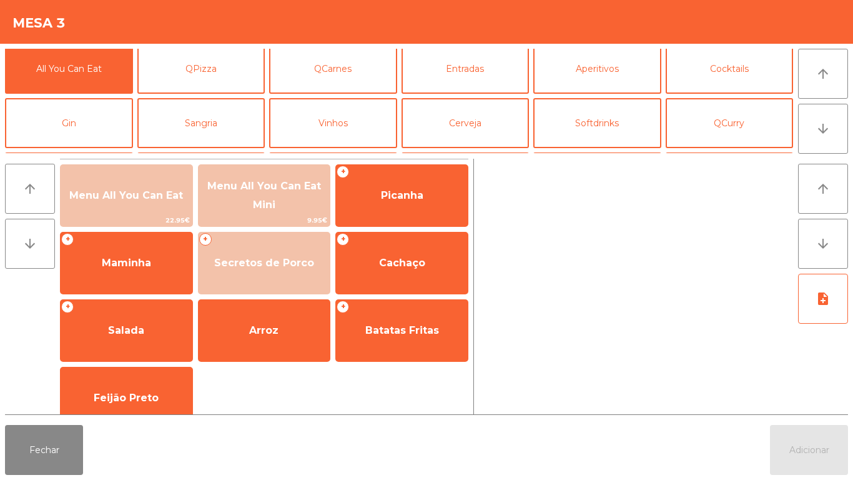
scroll to position [0, 0]
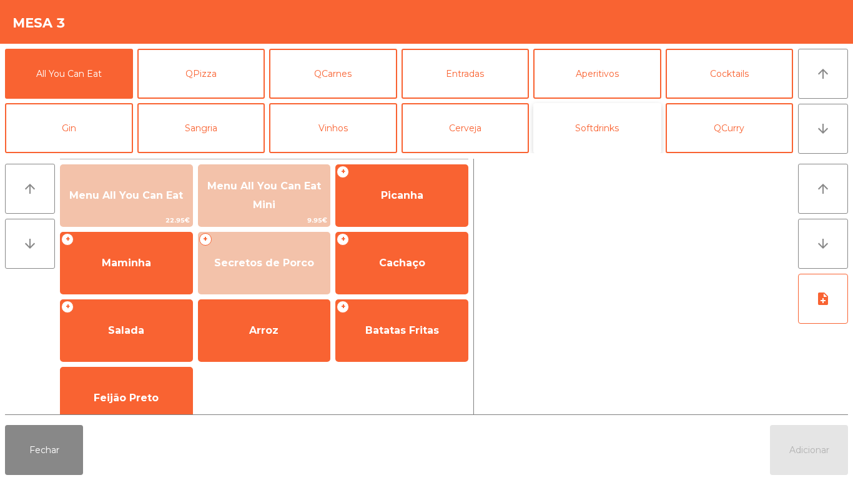
click at [599, 137] on button "Softdrinks" at bounding box center [597, 128] width 128 height 50
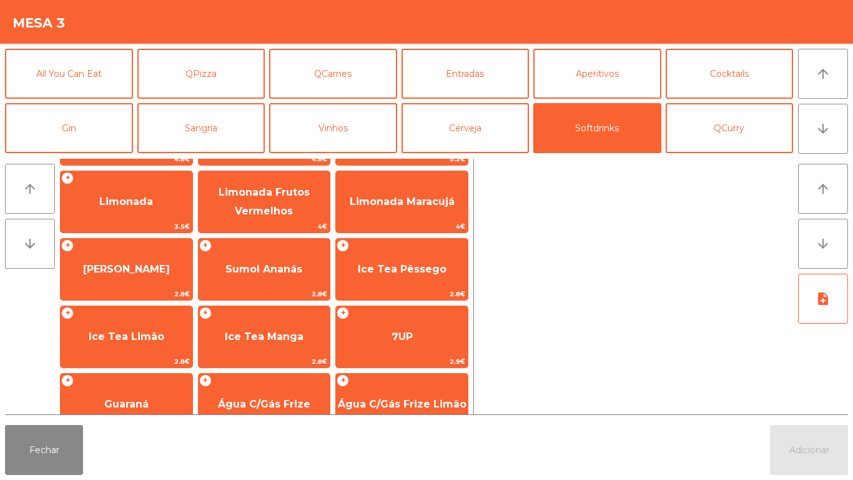
scroll to position [133, 0]
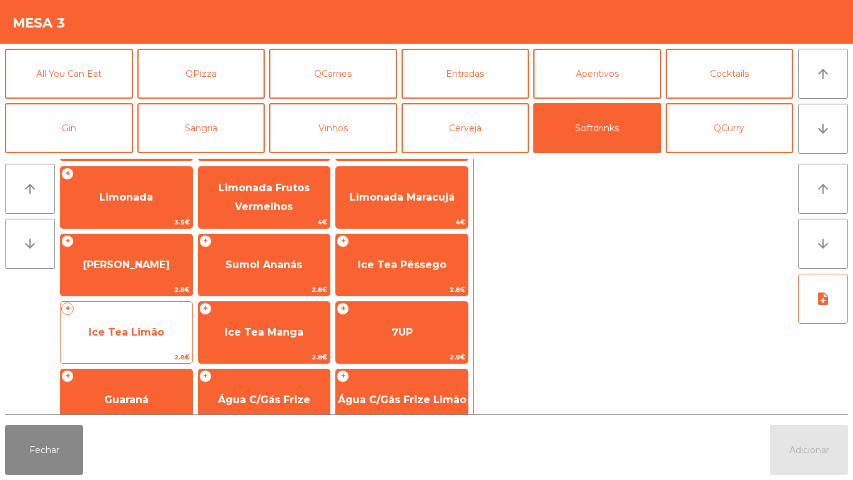
click at [131, 328] on span "Ice Tea Limão" at bounding box center [127, 332] width 76 height 12
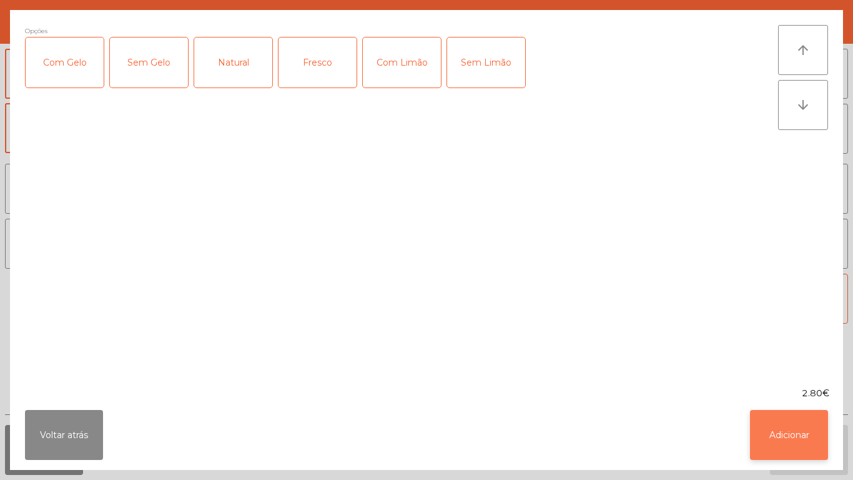
click at [778, 428] on button "Adicionar" at bounding box center [789, 435] width 78 height 50
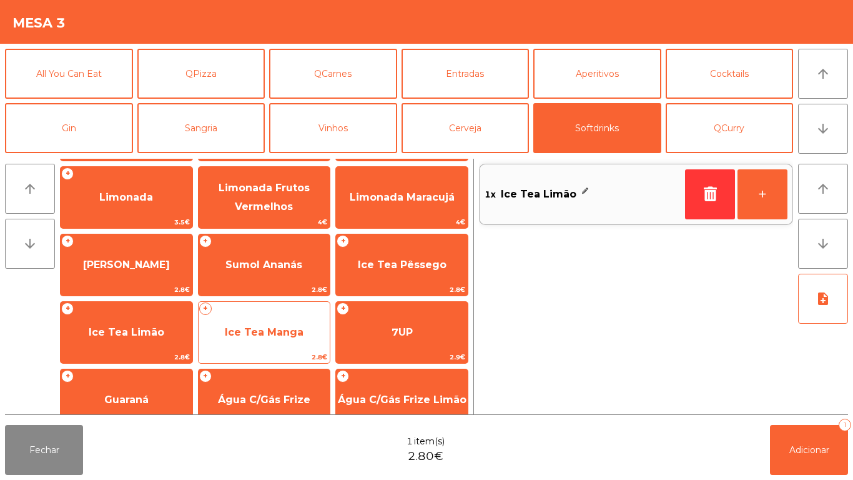
click at [260, 335] on span "Ice Tea Manga" at bounding box center [264, 332] width 79 height 12
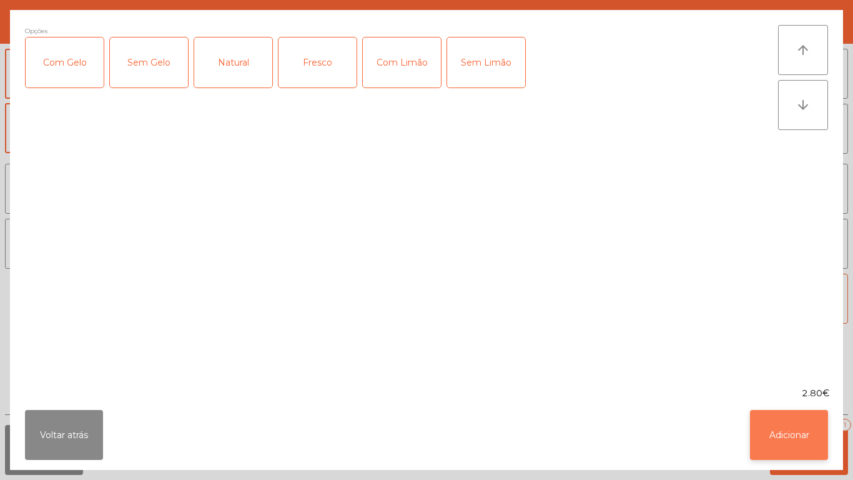
click at [784, 427] on button "Adicionar" at bounding box center [789, 435] width 78 height 50
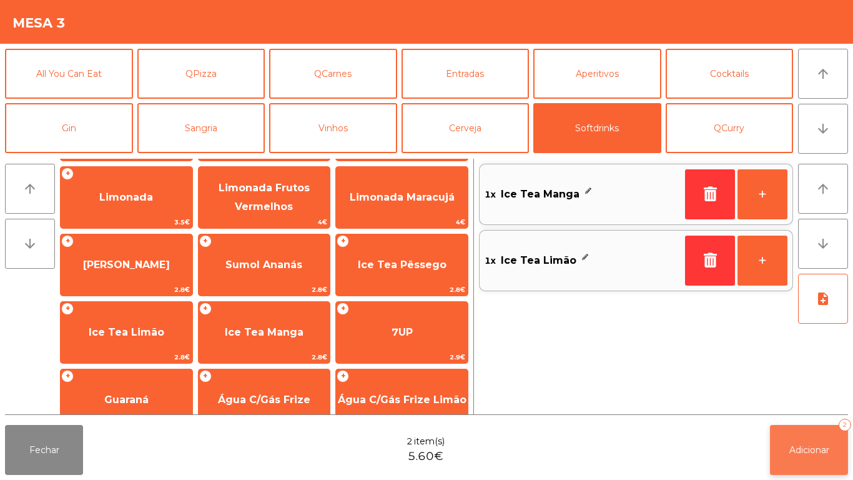
click at [797, 446] on span "Adicionar" at bounding box center [809, 449] width 40 height 11
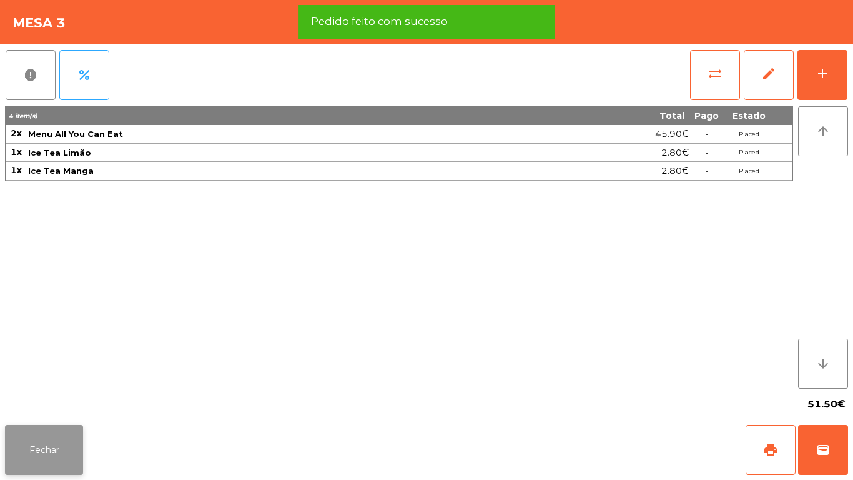
click at [50, 461] on button "Fechar" at bounding box center [44, 450] width 78 height 50
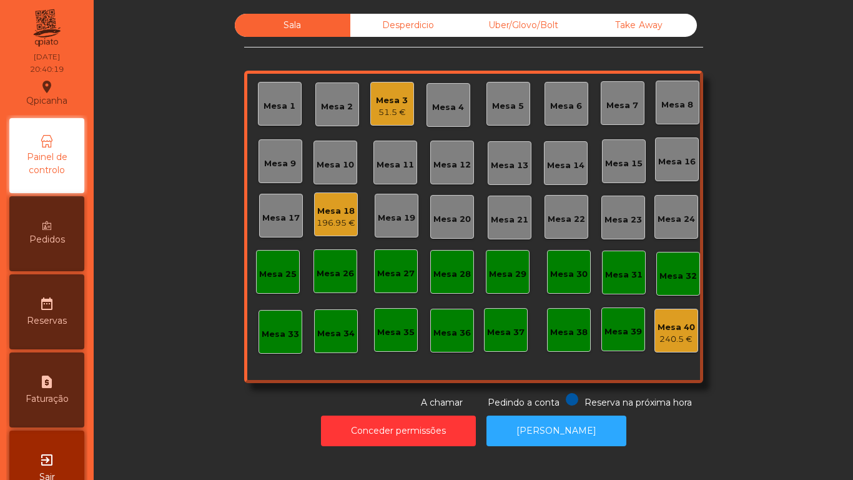
click at [387, 109] on div "51.5 €" at bounding box center [392, 112] width 32 height 12
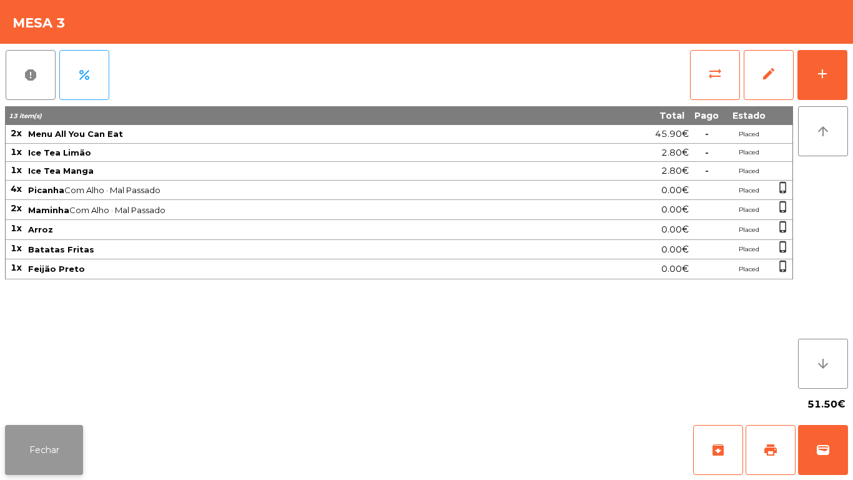
click at [49, 437] on button "Fechar" at bounding box center [44, 450] width 78 height 50
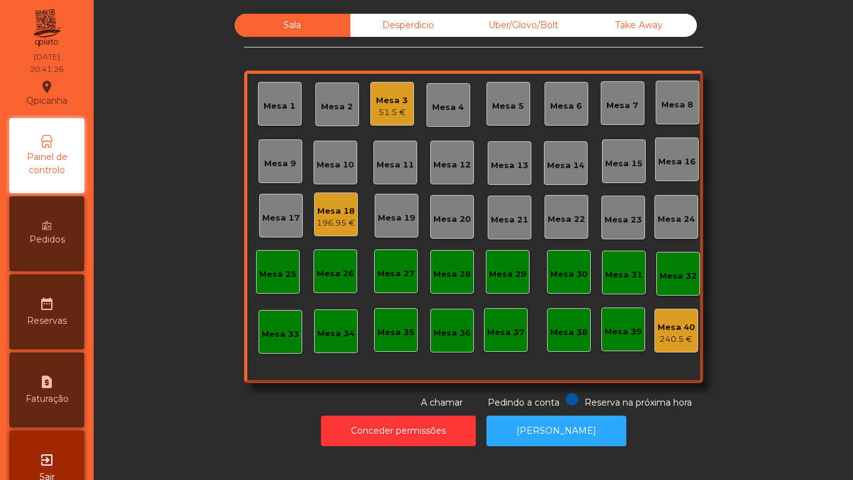
click at [380, 107] on div "51.5 €" at bounding box center [392, 112] width 32 height 12
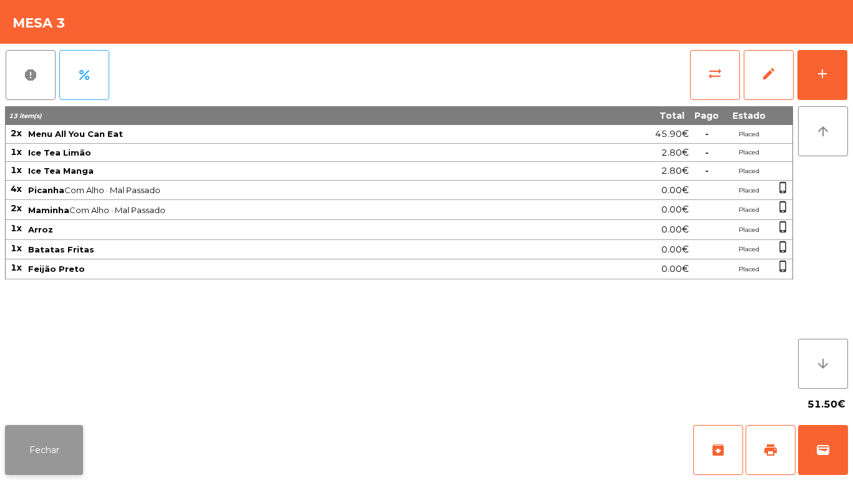
click at [49, 448] on button "Fechar" at bounding box center [44, 450] width 78 height 50
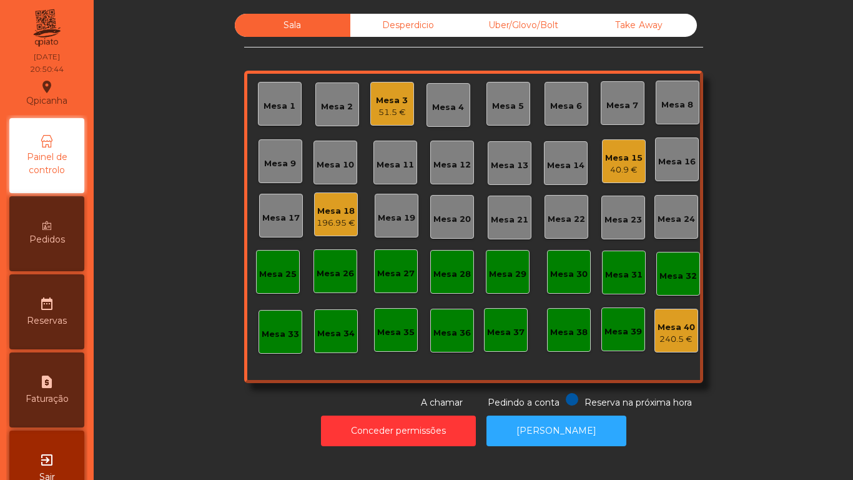
click at [631, 155] on div "Mesa 15" at bounding box center [623, 158] width 37 height 12
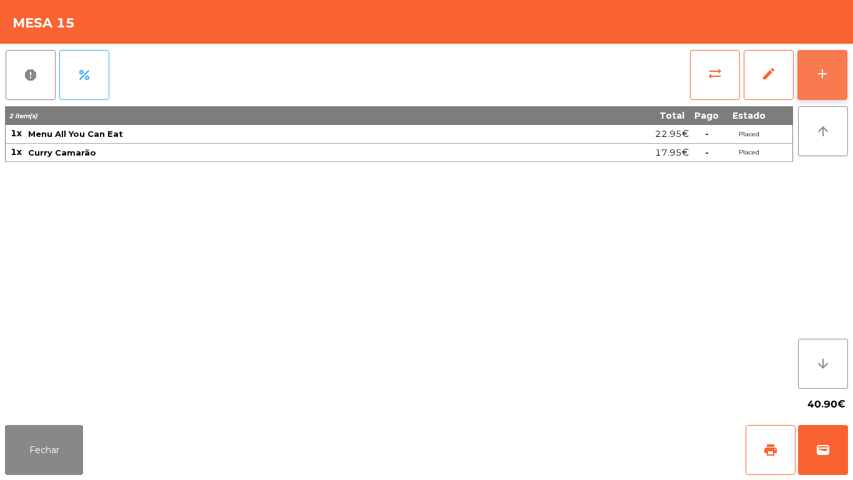
click at [824, 65] on button "add" at bounding box center [822, 75] width 50 height 50
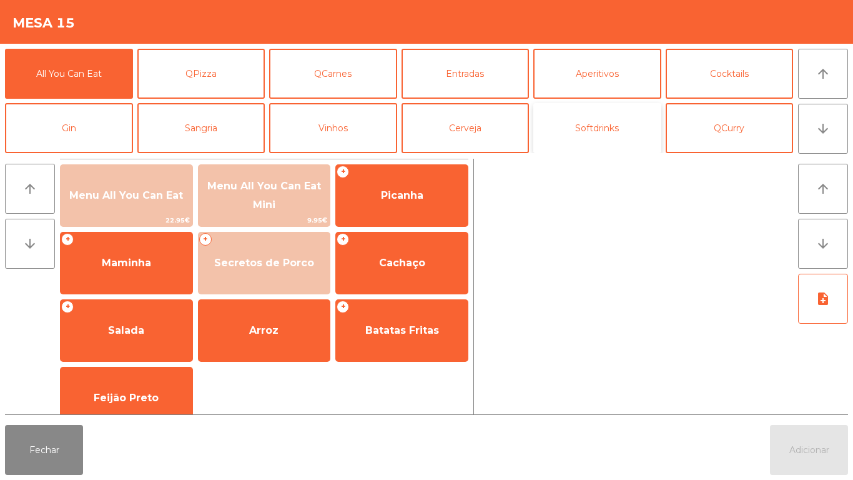
click at [598, 134] on button "Softdrinks" at bounding box center [597, 128] width 128 height 50
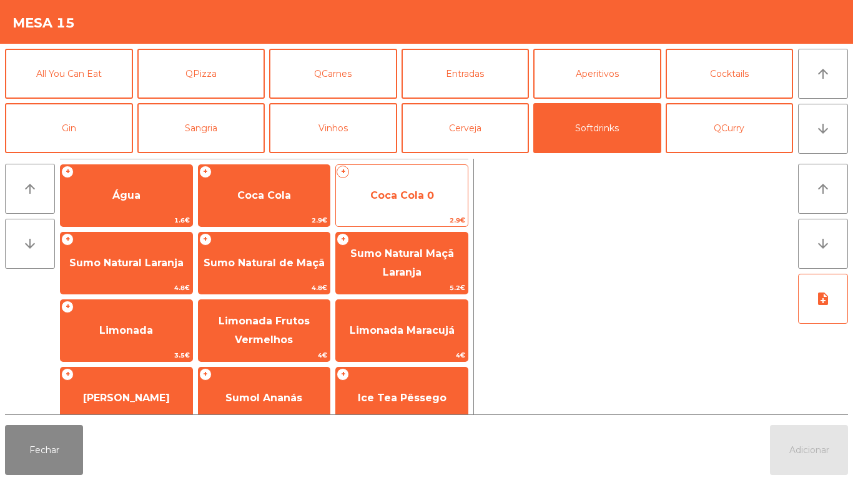
click at [408, 199] on span "Coca Cola 0" at bounding box center [402, 195] width 64 height 12
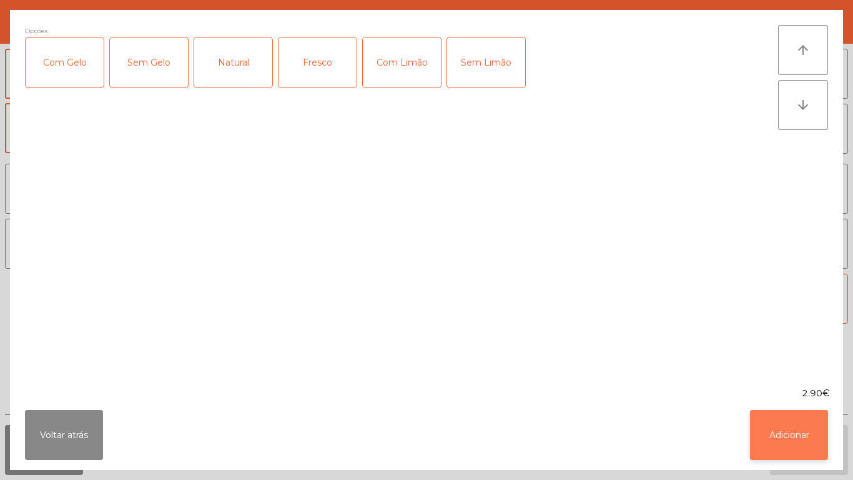
click at [795, 430] on button "Adicionar" at bounding box center [789, 435] width 78 height 50
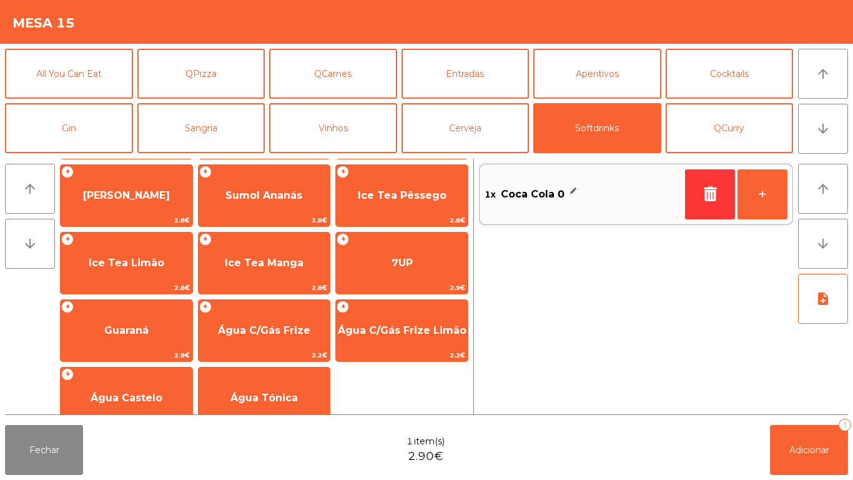
scroll to position [222, 0]
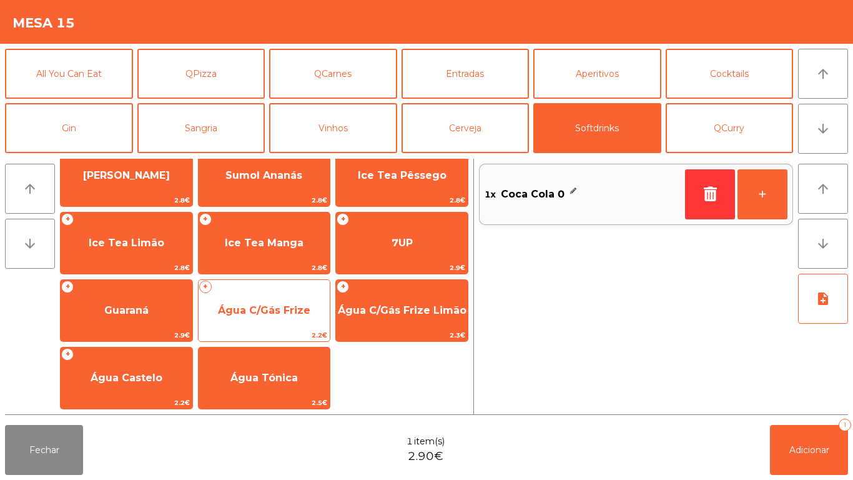
click at [298, 304] on span "Água C/Gás Frize" at bounding box center [264, 310] width 92 height 12
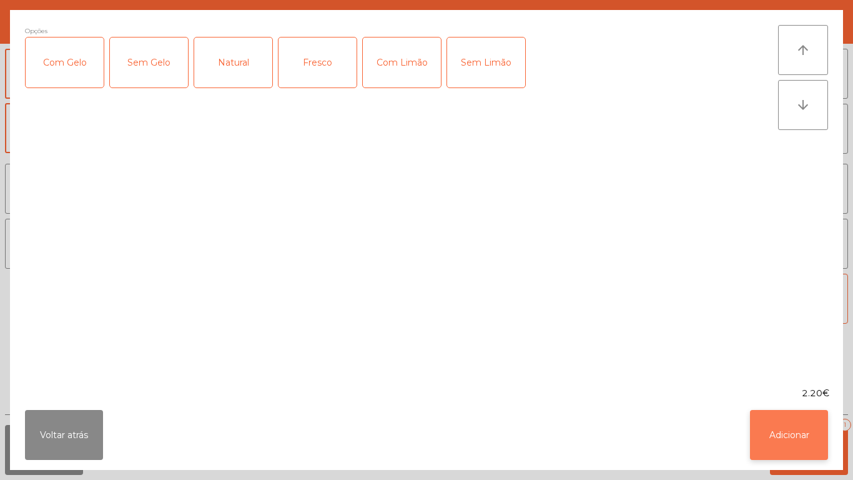
click at [770, 433] on button "Adicionar" at bounding box center [789, 435] width 78 height 50
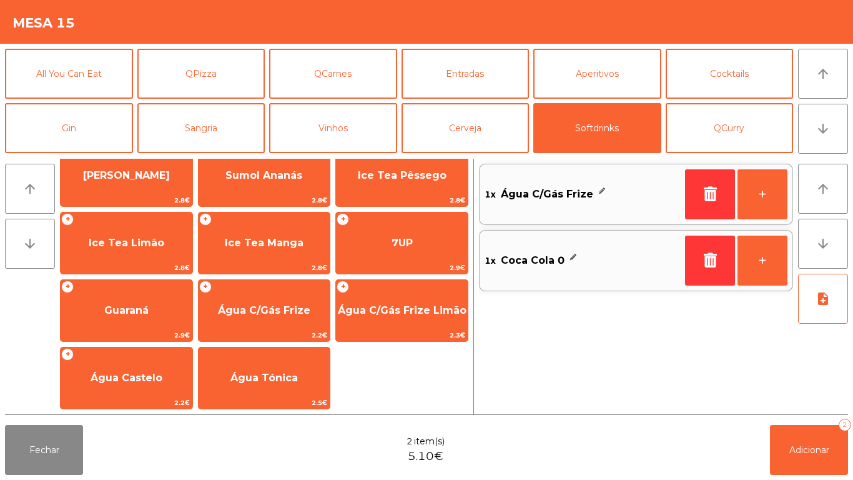
click at [604, 191] on div "1x Água C/Gás Frize" at bounding box center [582, 194] width 195 height 19
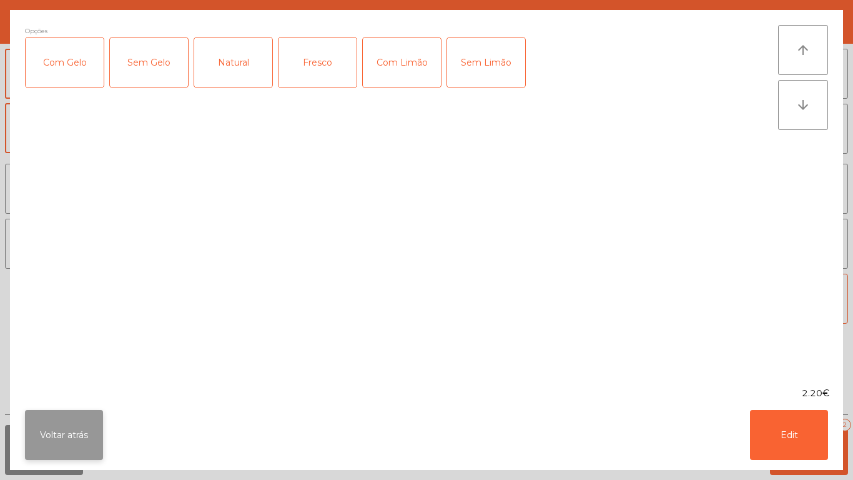
click at [63, 428] on button "Voltar atrás" at bounding box center [64, 435] width 78 height 50
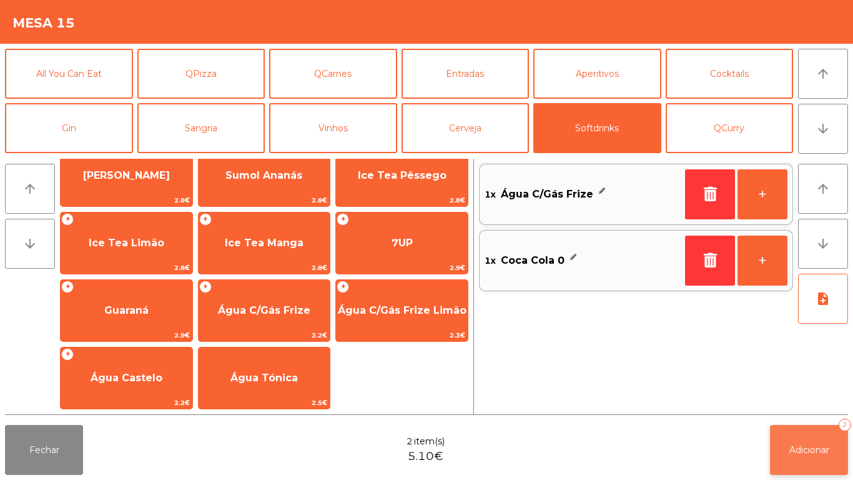
click at [795, 435] on button "Adicionar 2" at bounding box center [809, 450] width 78 height 50
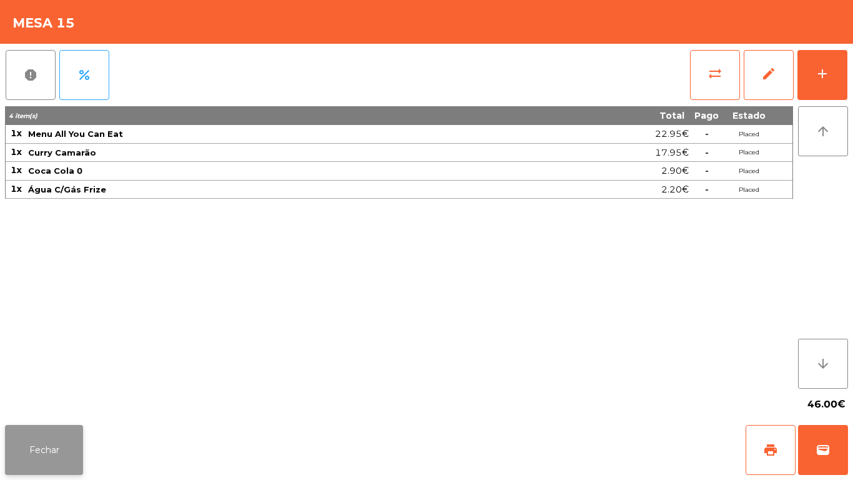
click at [42, 448] on button "Fechar" at bounding box center [44, 450] width 78 height 50
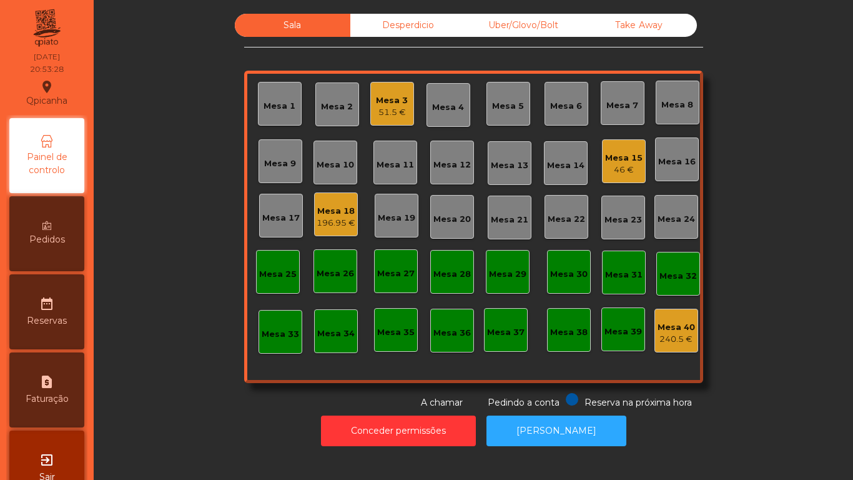
click at [399, 121] on div "Mesa 3 51.5 €" at bounding box center [392, 104] width 44 height 44
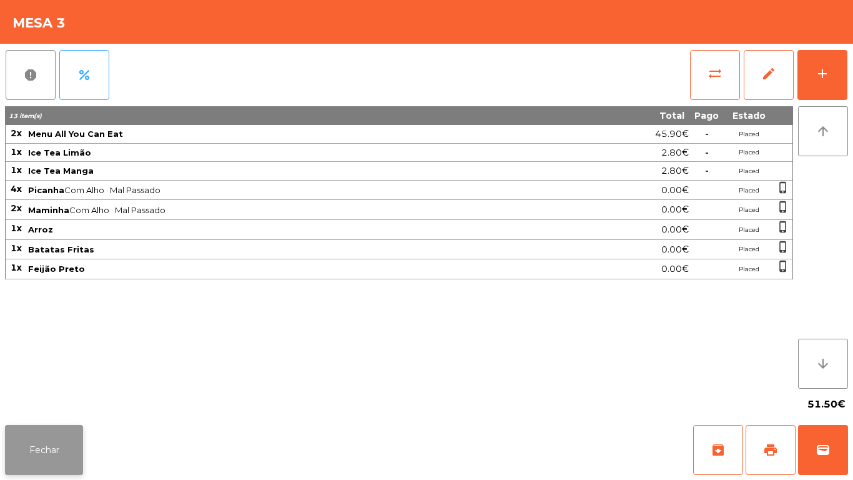
click at [79, 433] on button "Fechar" at bounding box center [44, 450] width 78 height 50
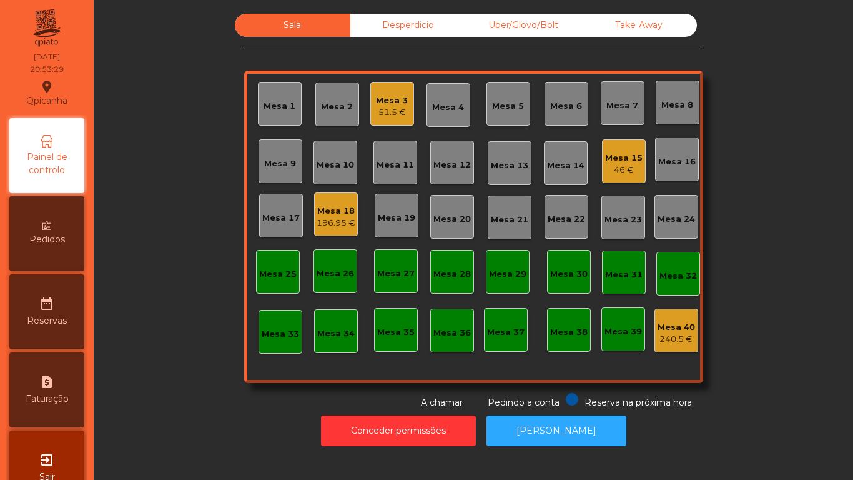
click at [350, 217] on div "196.95 €" at bounding box center [336, 223] width 39 height 12
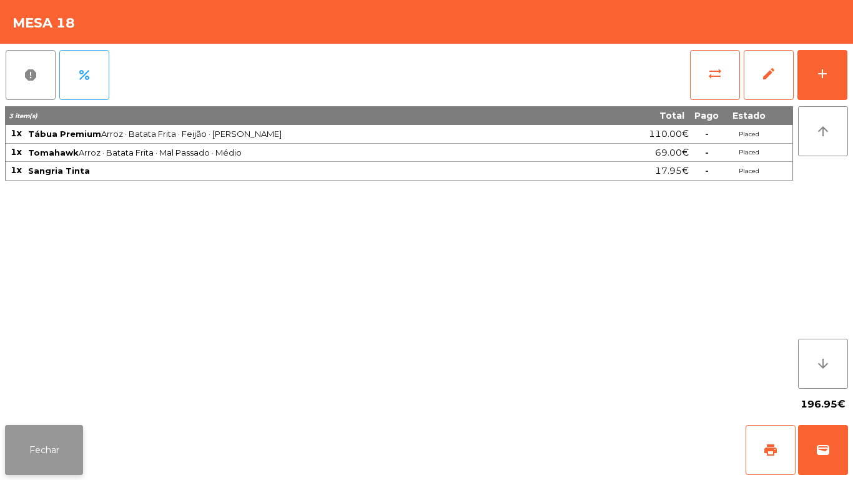
click at [42, 428] on button "Fechar" at bounding box center [44, 450] width 78 height 50
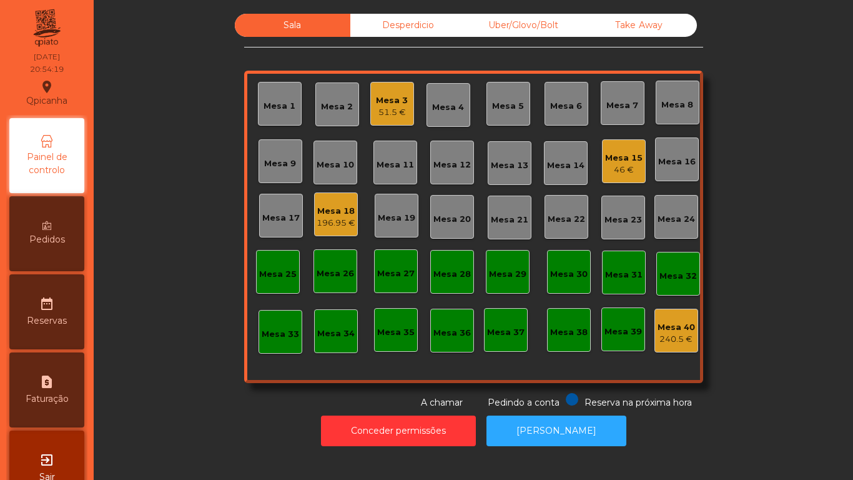
click at [628, 164] on div "46 €" at bounding box center [623, 170] width 37 height 12
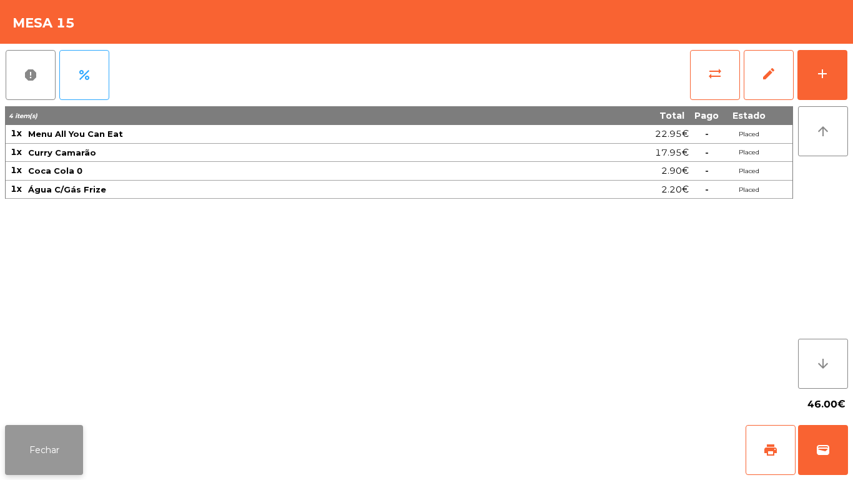
click at [56, 435] on button "Fechar" at bounding box center [44, 450] width 78 height 50
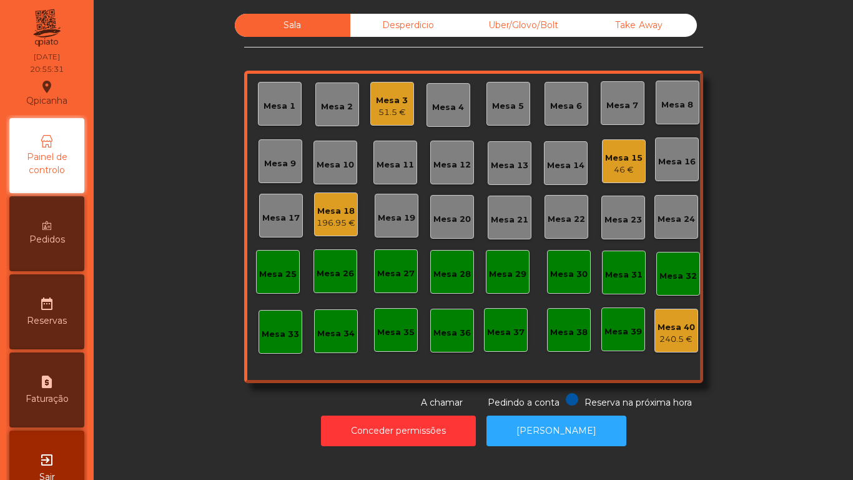
click at [325, 225] on div "196.95 €" at bounding box center [336, 223] width 39 height 12
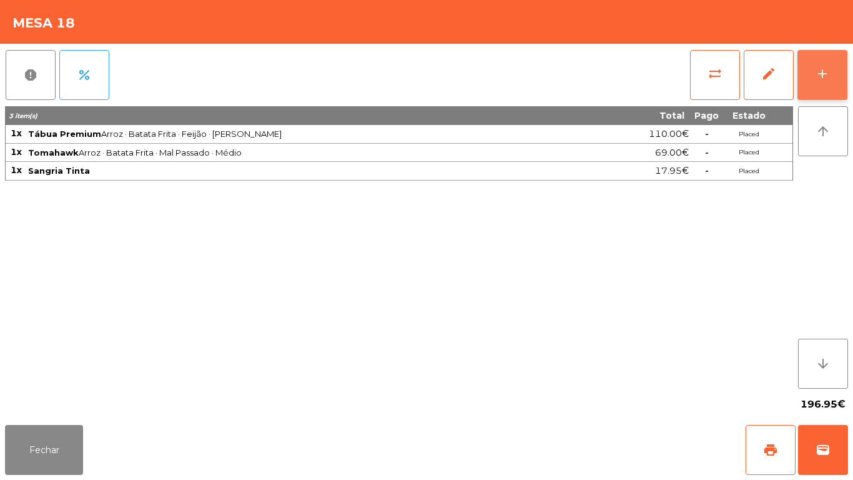
click at [809, 82] on button "add" at bounding box center [822, 75] width 50 height 50
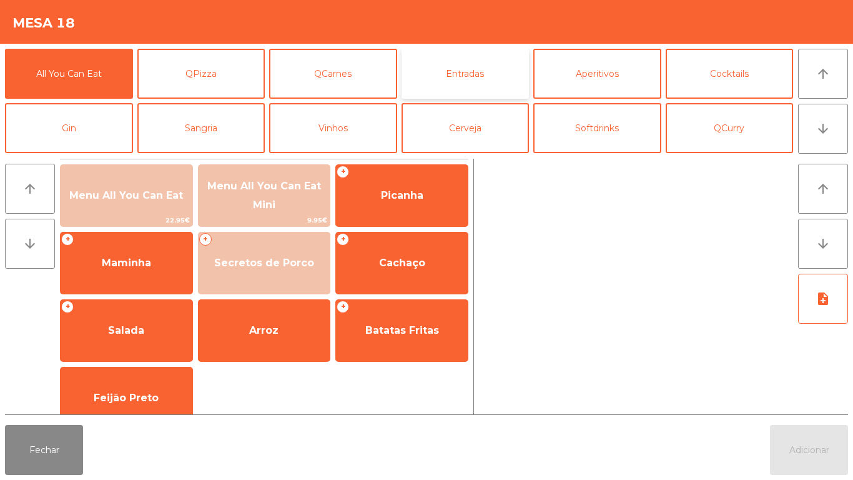
click at [469, 74] on button "Entradas" at bounding box center [466, 74] width 128 height 50
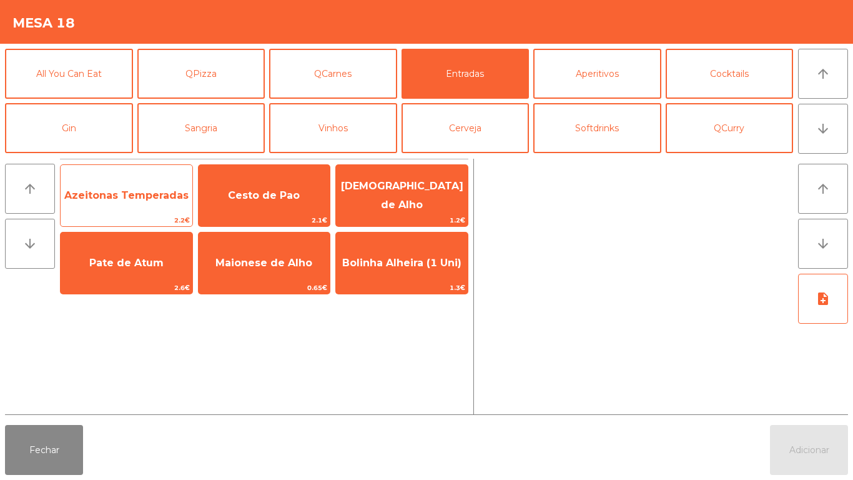
click at [130, 204] on span "Azeitonas Temperadas" at bounding box center [127, 196] width 132 height 34
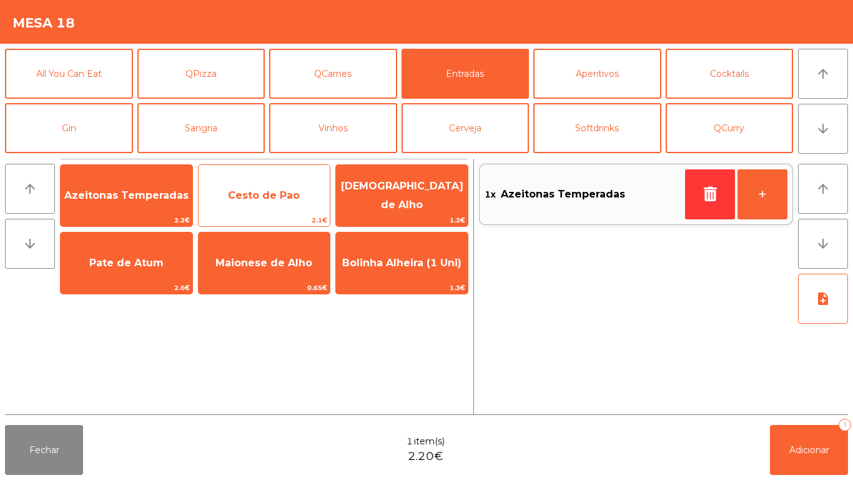
click at [252, 207] on span "Cesto de Pao" at bounding box center [265, 196] width 132 height 34
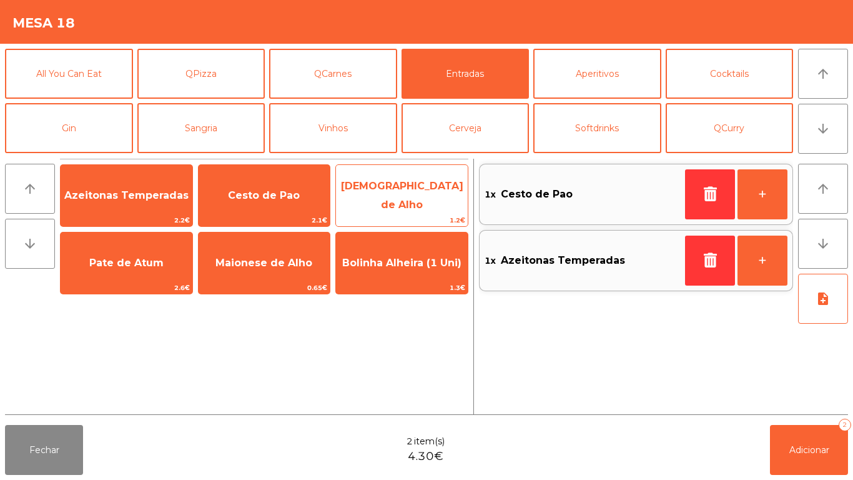
click at [405, 197] on span "[DEMOGRAPHIC_DATA] de Alho" at bounding box center [402, 195] width 122 height 31
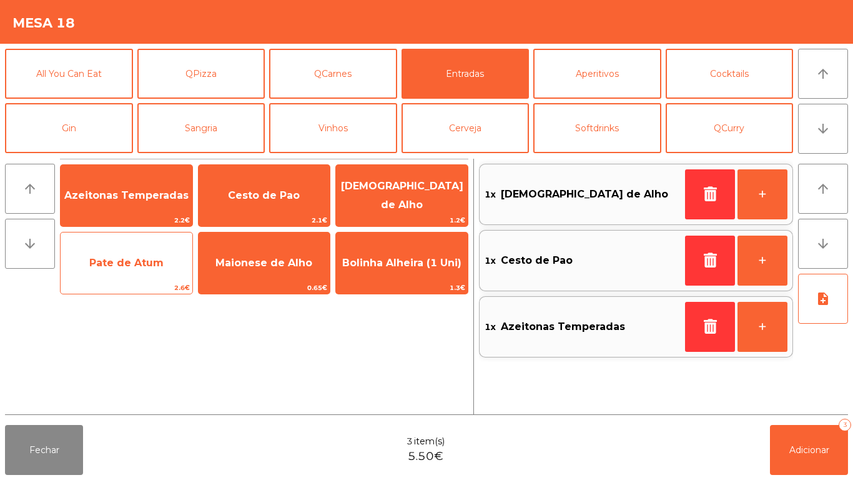
click at [138, 257] on span "Pate de Atum" at bounding box center [126, 263] width 74 height 12
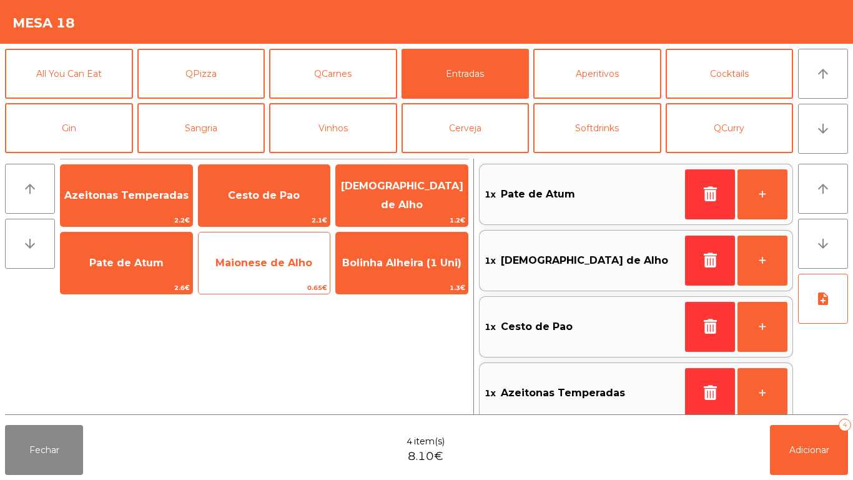
click at [265, 258] on span "Maionese de Alho" at bounding box center [263, 263] width 97 height 12
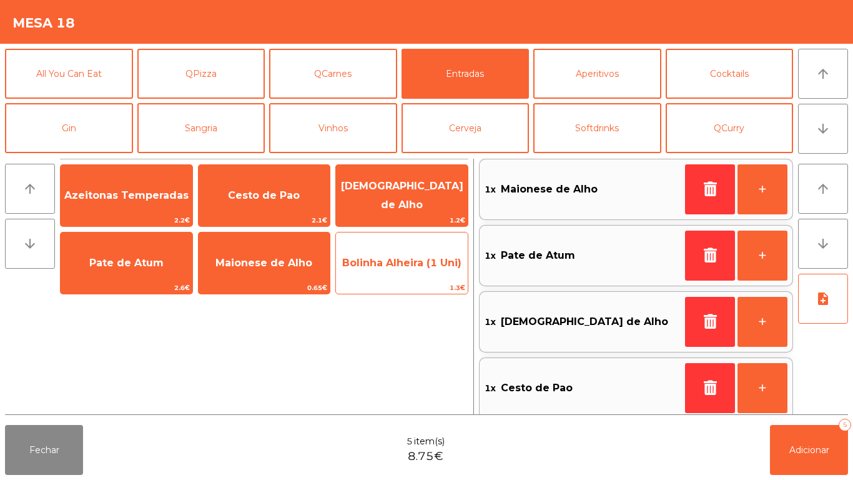
click at [397, 269] on span "Bolinha Alheira (1 Uni)" at bounding box center [402, 263] width 132 height 34
click at [408, 260] on span "Bolinha Alheira (1 Uni)" at bounding box center [401, 263] width 119 height 12
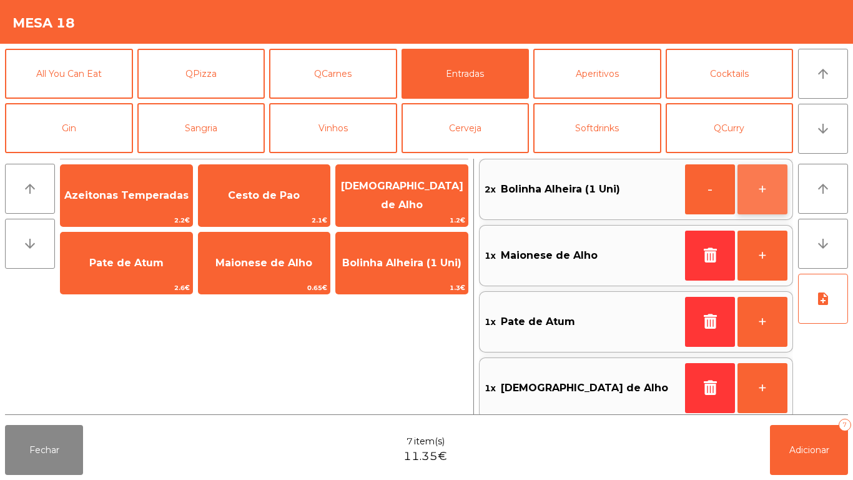
click at [775, 188] on button "+" at bounding box center [762, 189] width 50 height 50
click at [767, 180] on button "+" at bounding box center [762, 189] width 50 height 50
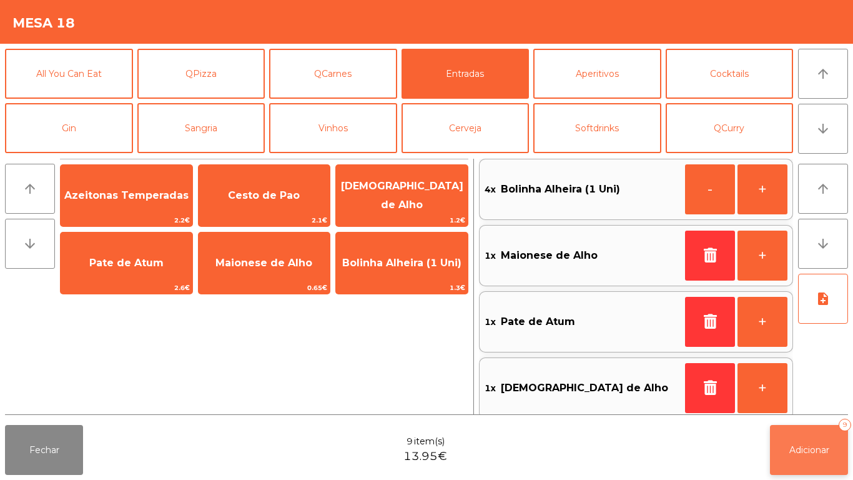
click at [807, 438] on button "Adicionar 9" at bounding box center [809, 450] width 78 height 50
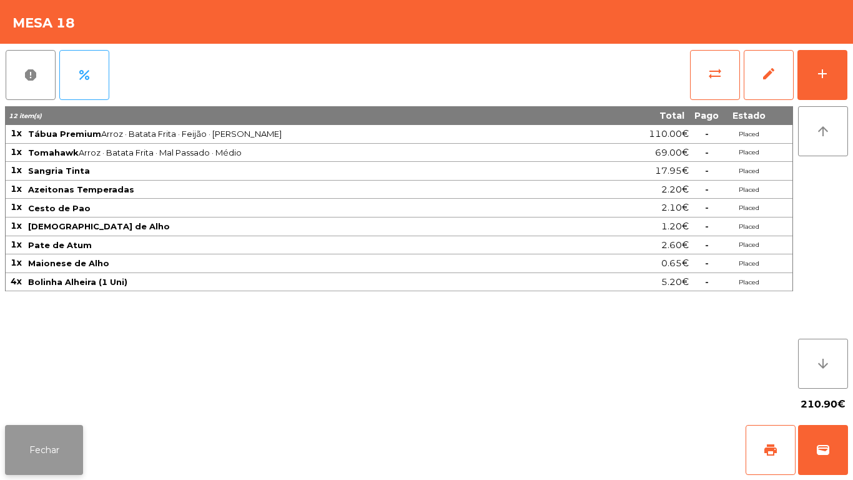
click at [61, 438] on button "Fechar" at bounding box center [44, 450] width 78 height 50
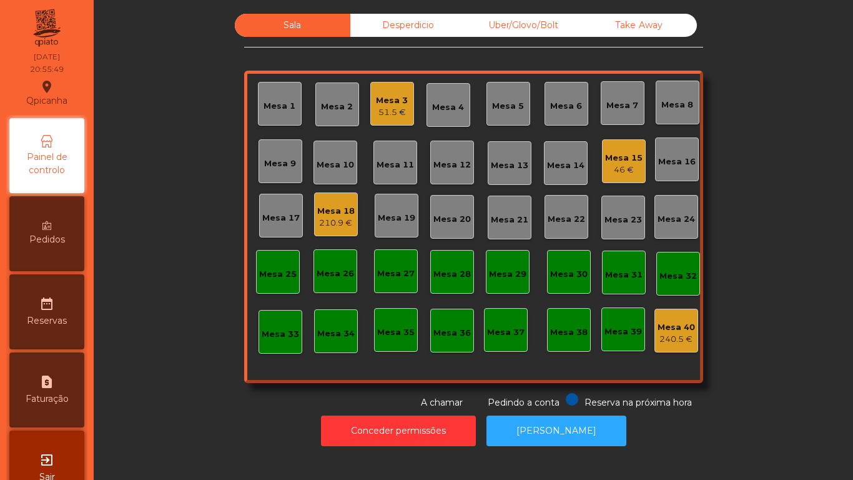
click at [345, 105] on div "Mesa 2" at bounding box center [337, 107] width 32 height 12
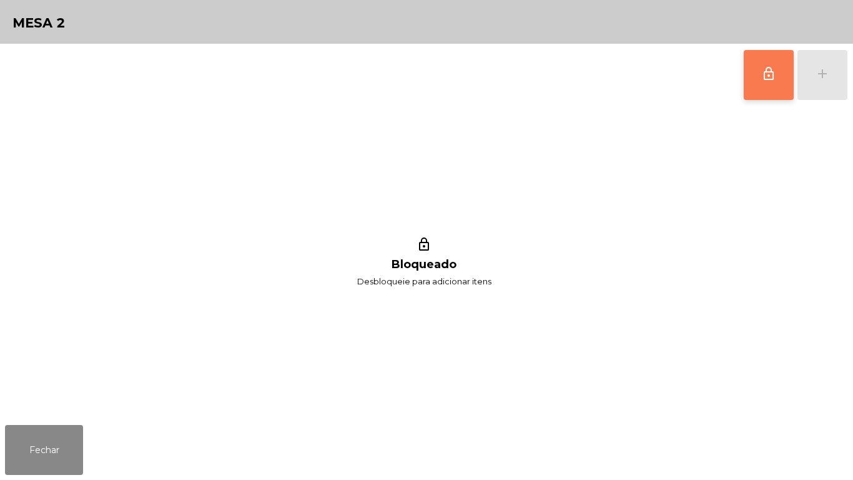
click at [761, 76] on button "lock_outline" at bounding box center [769, 75] width 50 height 50
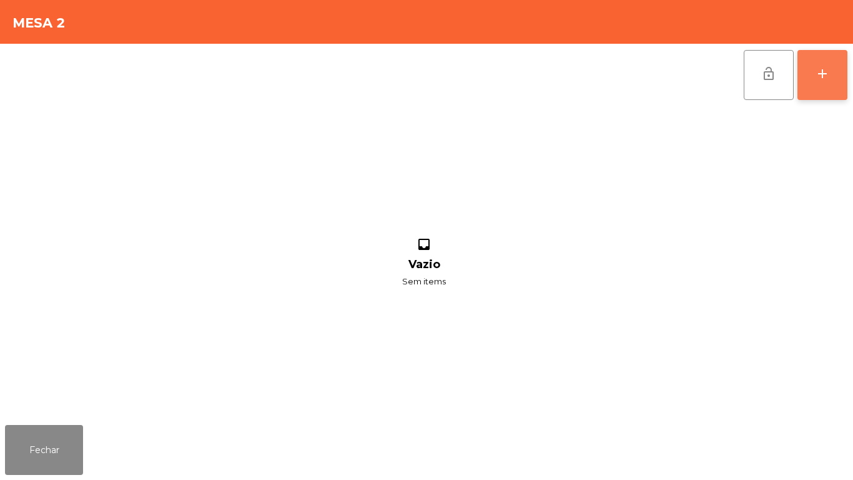
click at [816, 79] on div "add" at bounding box center [822, 73] width 15 height 15
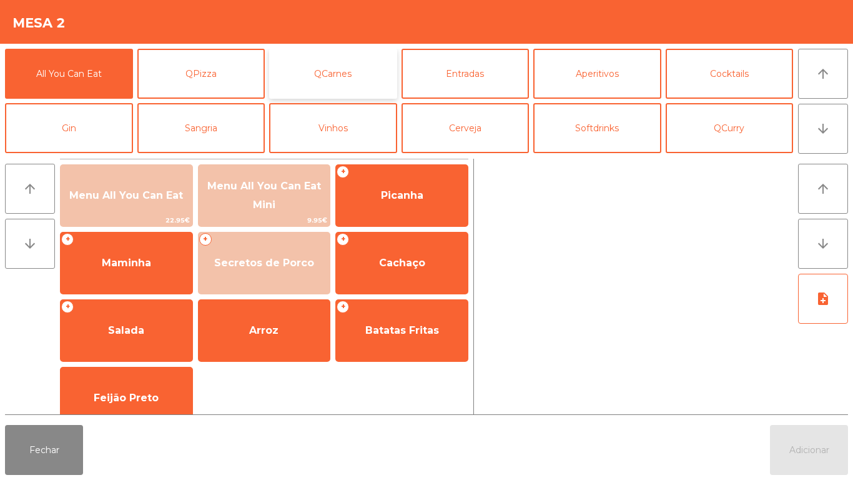
click at [343, 74] on button "QCarnes" at bounding box center [333, 74] width 128 height 50
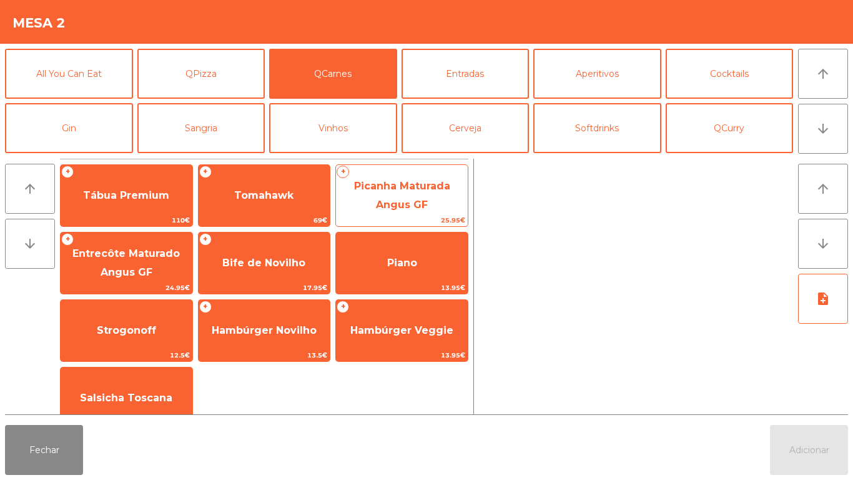
click at [417, 191] on span "Picanha Maturada Angus GF" at bounding box center [402, 195] width 96 height 31
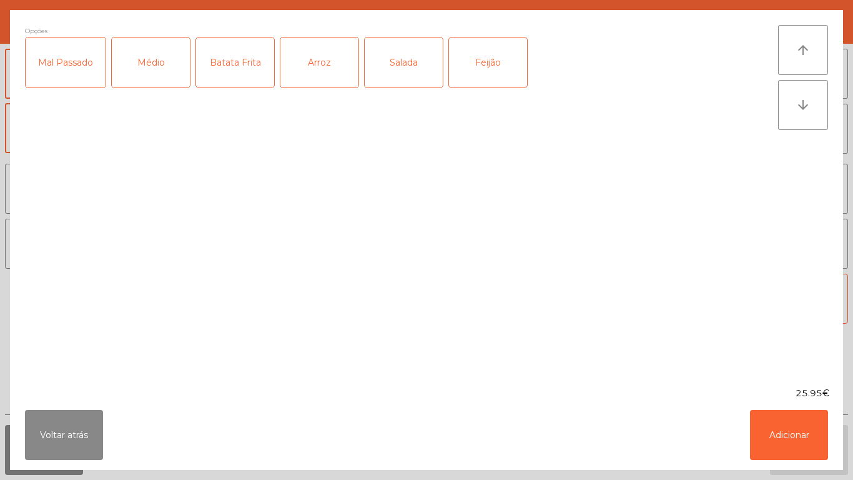
click at [156, 73] on div "Médio" at bounding box center [151, 62] width 78 height 50
click at [245, 73] on div "Batata Frita" at bounding box center [235, 62] width 78 height 50
click at [418, 62] on div "Salada" at bounding box center [404, 62] width 78 height 50
click at [801, 441] on button "Adicionar" at bounding box center [789, 435] width 78 height 50
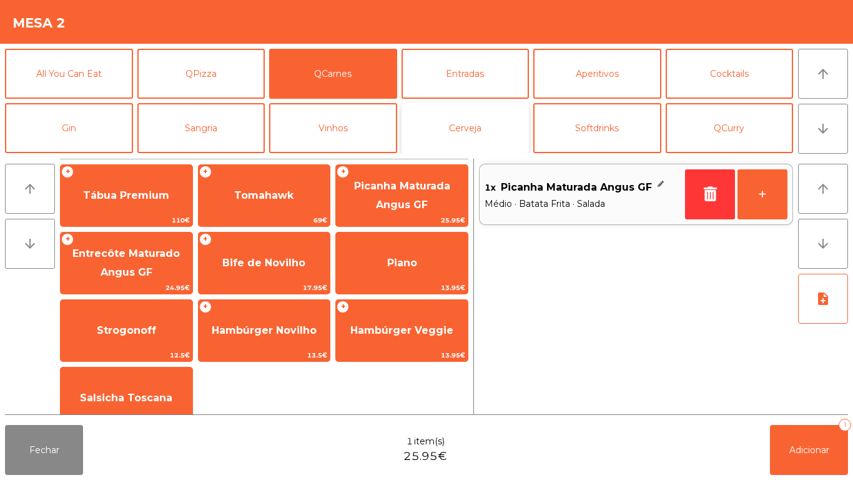
click at [471, 134] on button "Cerveja" at bounding box center [466, 128] width 128 height 50
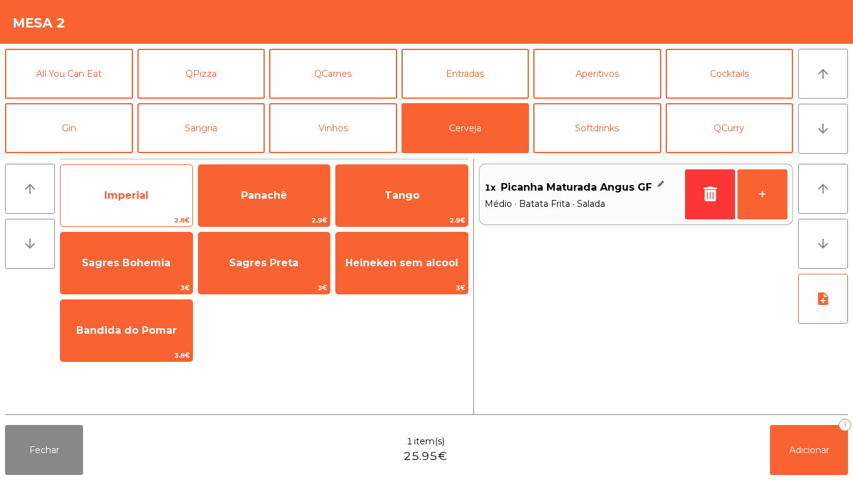
click at [136, 190] on span "Imperial" at bounding box center [126, 195] width 44 height 12
click at [141, 182] on span "Imperial" at bounding box center [127, 196] width 132 height 34
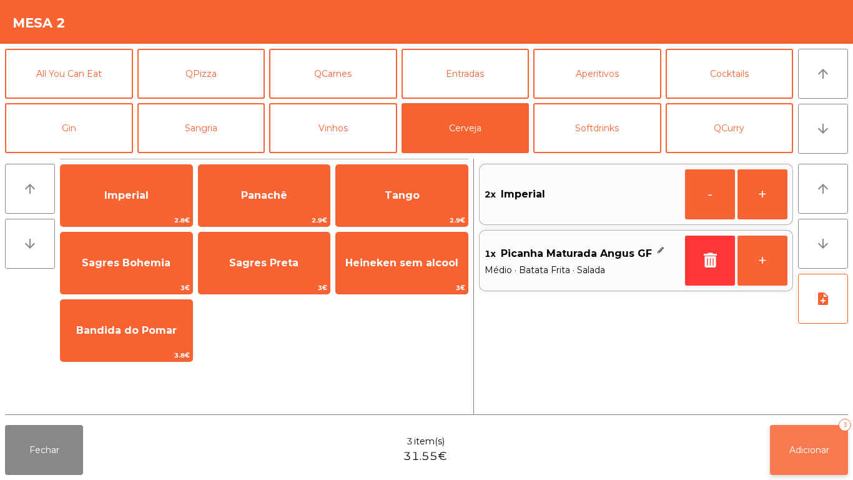
click at [822, 439] on button "Adicionar 3" at bounding box center [809, 450] width 78 height 50
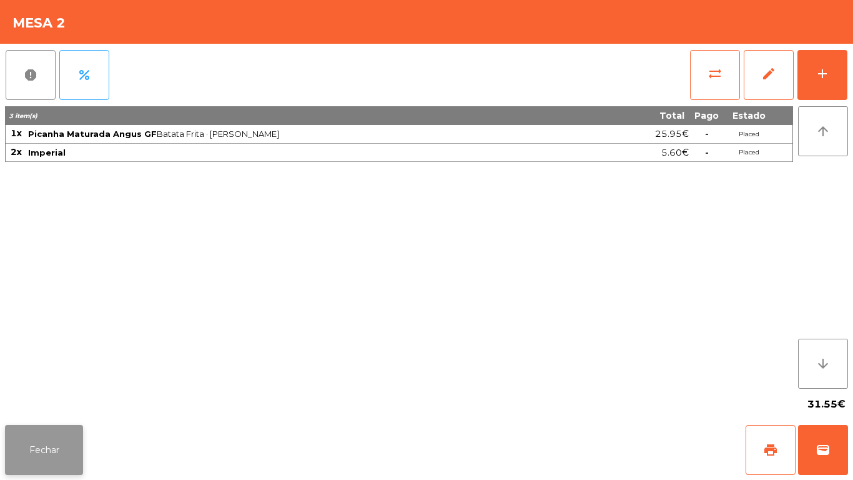
click at [72, 429] on button "Fechar" at bounding box center [44, 450] width 78 height 50
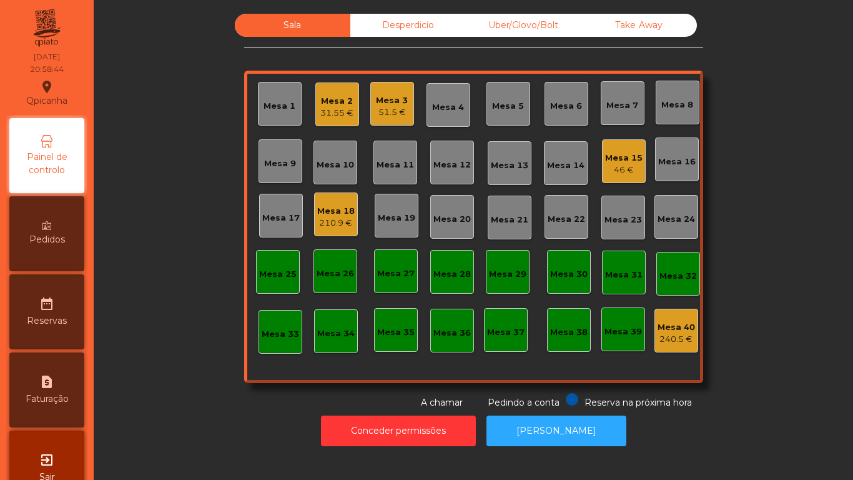
click at [59, 228] on div "Pedidos" at bounding box center [46, 233] width 75 height 75
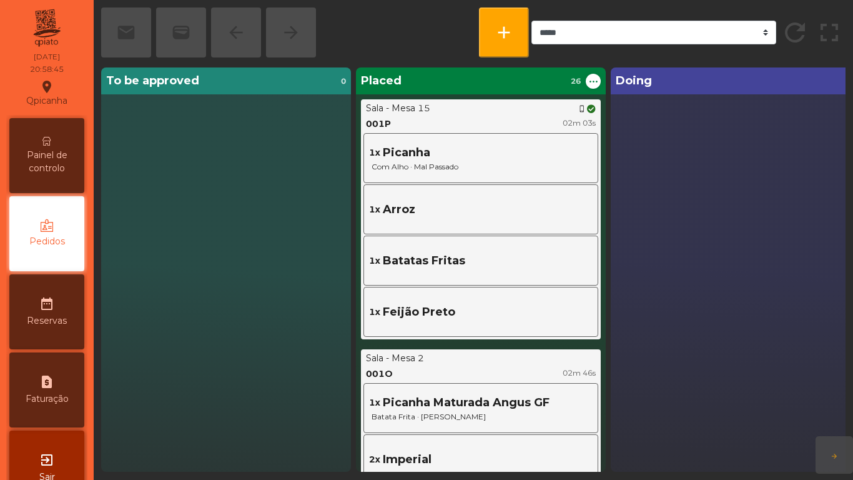
click at [55, 479] on span "Sair" at bounding box center [47, 476] width 16 height 13
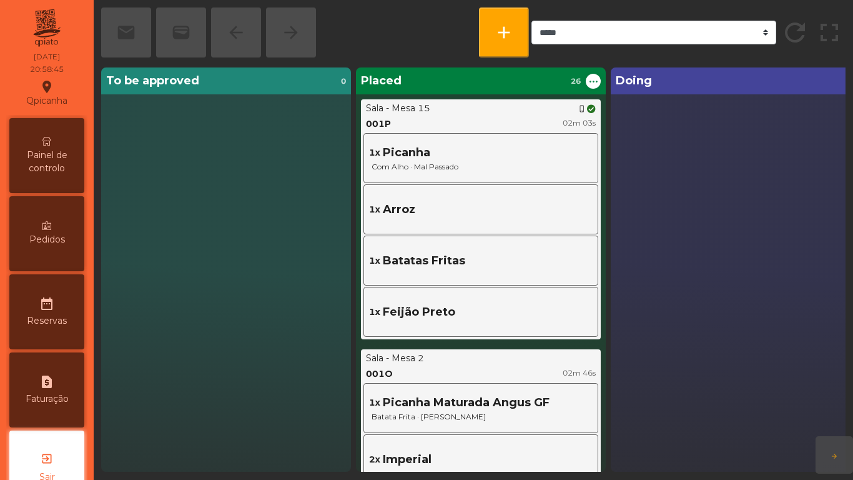
scroll to position [35, 0]
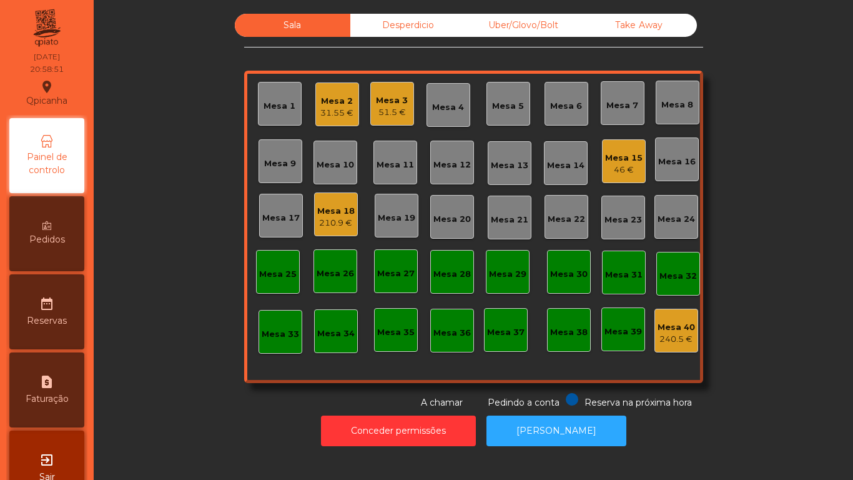
click at [618, 177] on div "Mesa 15 46 €" at bounding box center [624, 161] width 44 height 44
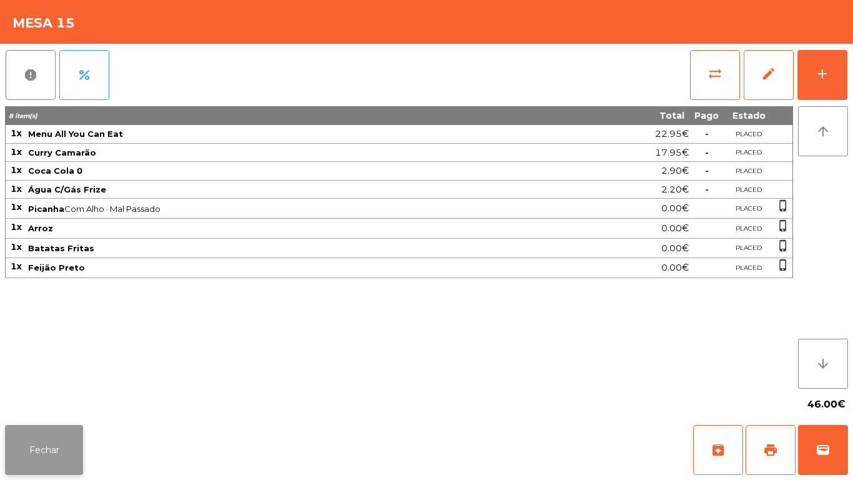
click at [57, 442] on button "Fechar" at bounding box center [44, 450] width 78 height 50
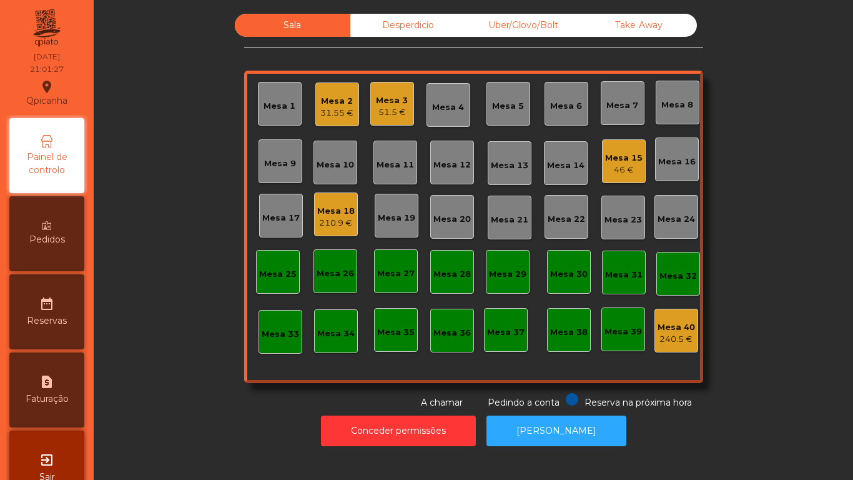
click at [390, 112] on div "51.5 €" at bounding box center [392, 112] width 32 height 12
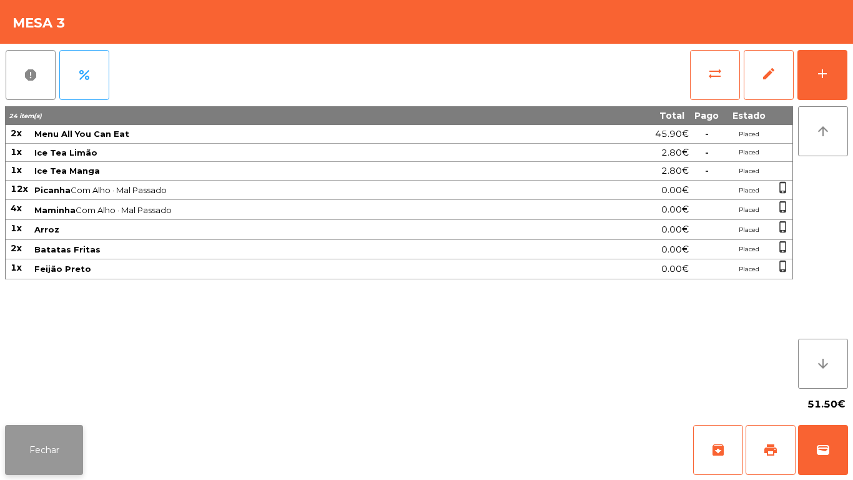
click at [51, 448] on button "Fechar" at bounding box center [44, 450] width 78 height 50
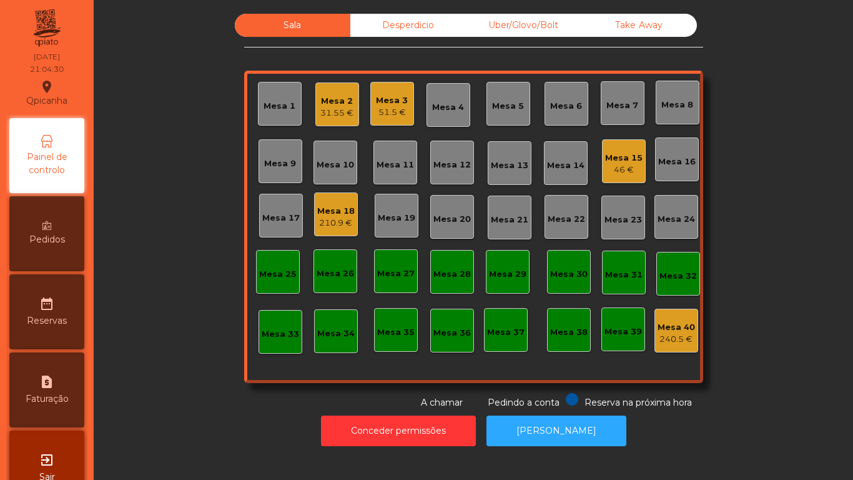
click at [332, 111] on div "31.55 €" at bounding box center [336, 113] width 33 height 12
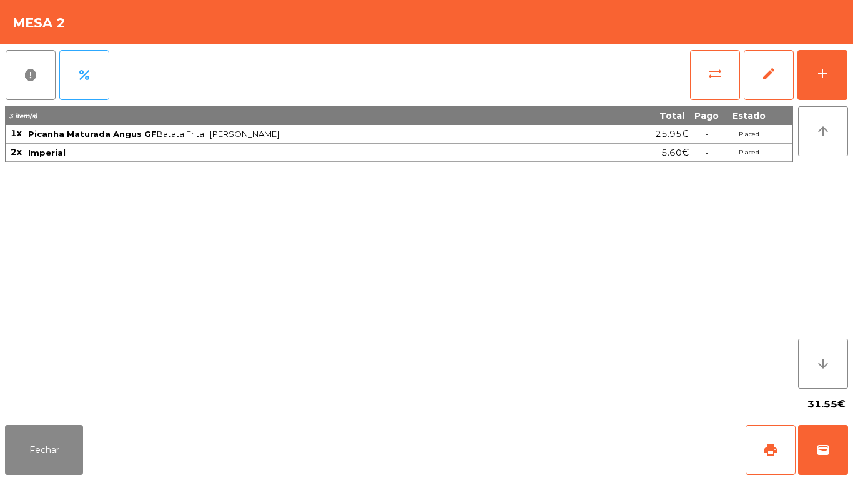
click at [54, 475] on div "Fechar print wallet" at bounding box center [426, 450] width 853 height 60
click at [55, 443] on button "Fechar" at bounding box center [44, 450] width 78 height 50
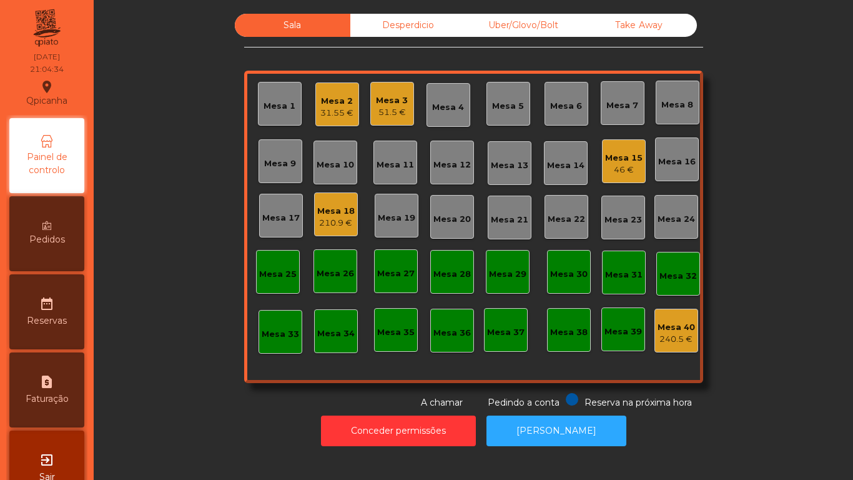
click at [392, 104] on div "Mesa 3" at bounding box center [392, 100] width 32 height 12
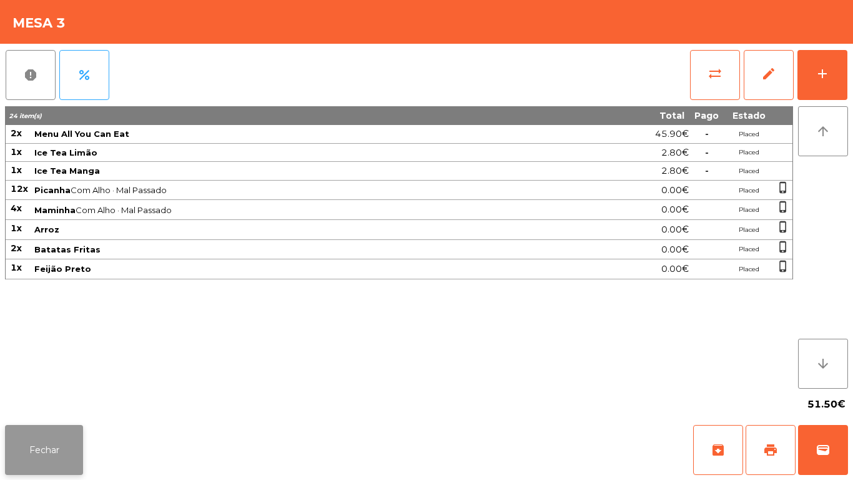
click at [46, 448] on button "Fechar" at bounding box center [44, 450] width 78 height 50
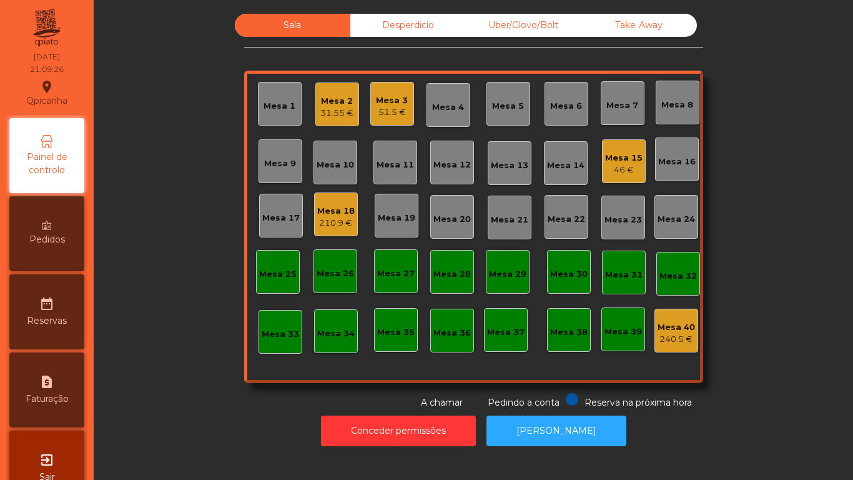
click at [614, 167] on div "46 €" at bounding box center [623, 170] width 37 height 12
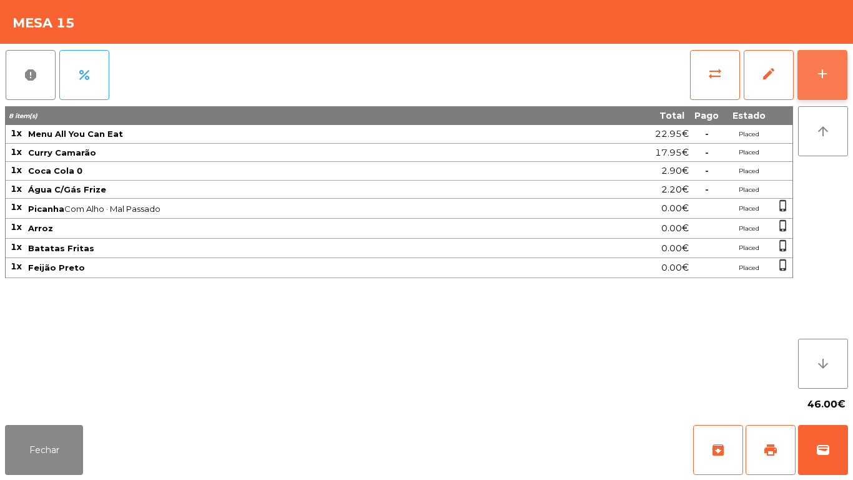
click at [812, 85] on button "add" at bounding box center [822, 75] width 50 height 50
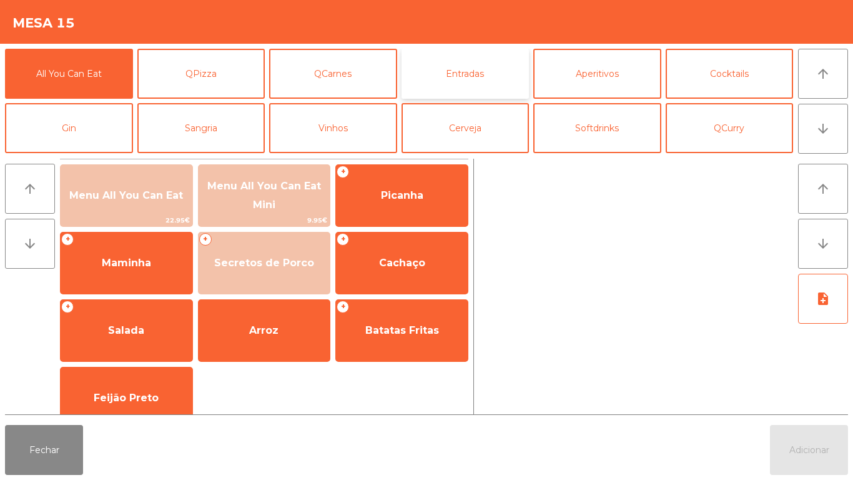
click at [467, 78] on button "Entradas" at bounding box center [466, 74] width 128 height 50
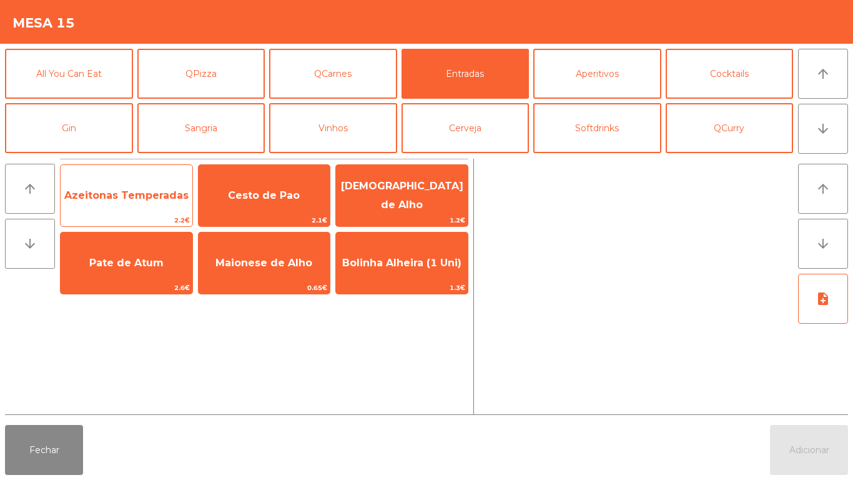
click at [137, 190] on span "Azeitonas Temperadas" at bounding box center [126, 195] width 124 height 12
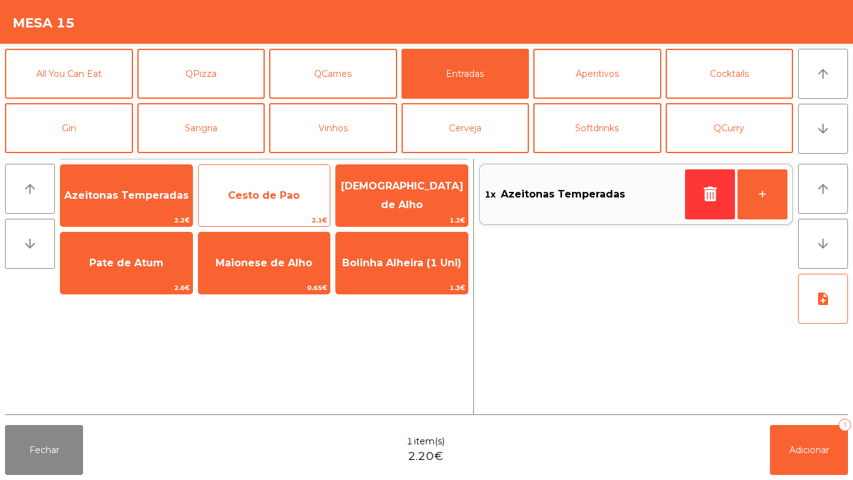
click at [256, 196] on span "Cesto de Pao" at bounding box center [264, 195] width 72 height 12
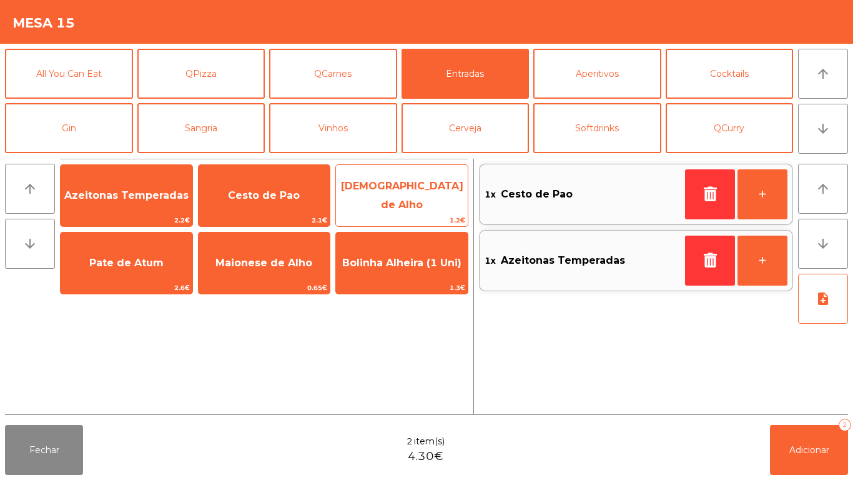
click at [413, 192] on span "[DEMOGRAPHIC_DATA] de Alho" at bounding box center [402, 195] width 122 height 31
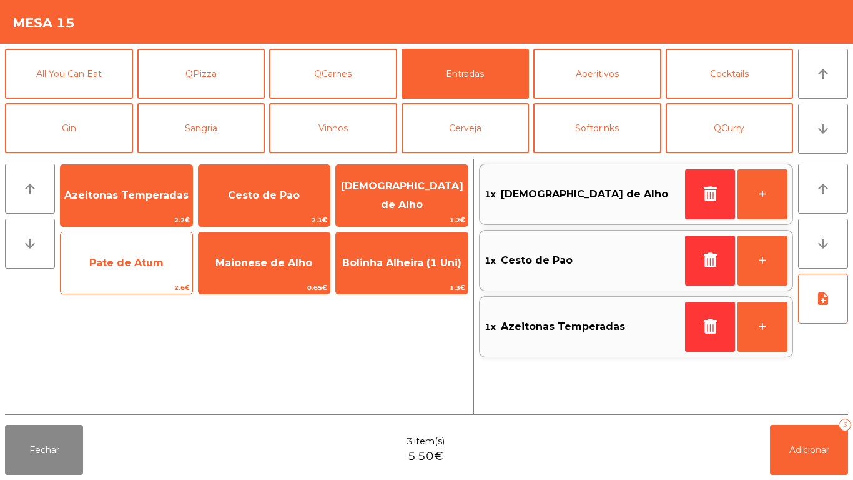
click at [147, 263] on span "Pate de Atum" at bounding box center [126, 263] width 74 height 12
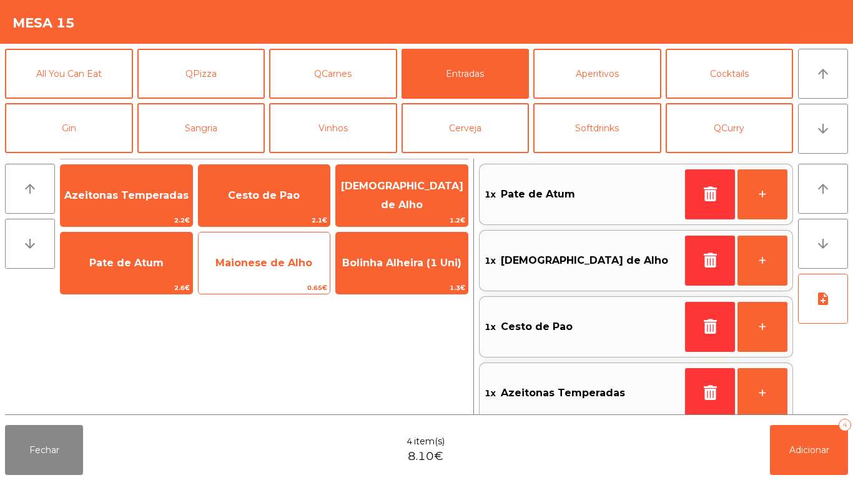
click at [272, 268] on span "Maionese de Alho" at bounding box center [263, 263] width 97 height 12
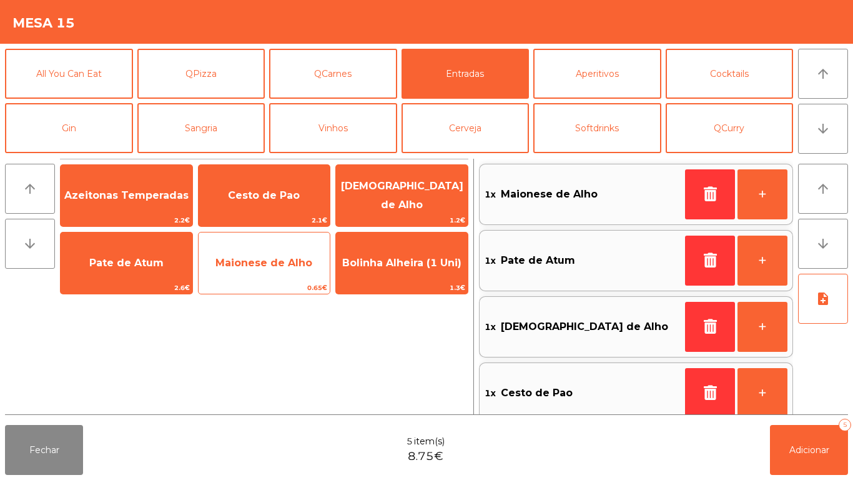
scroll to position [5, 0]
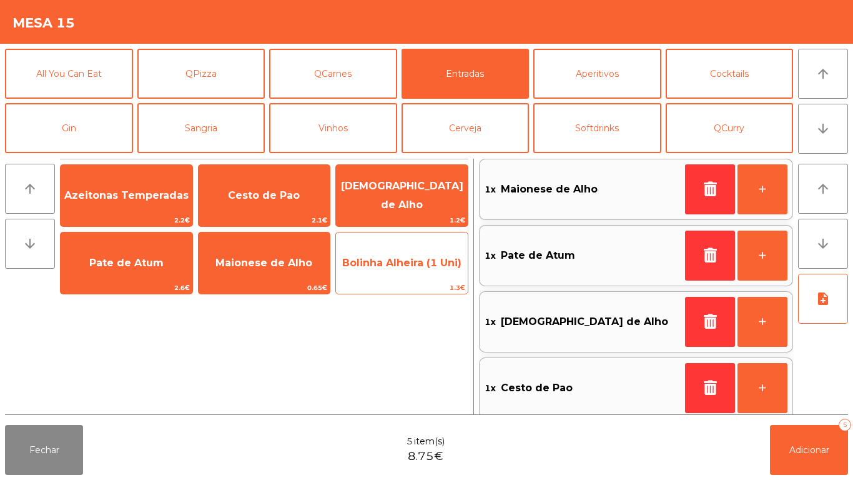
click at [412, 273] on span "Bolinha Alheira (1 Uni)" at bounding box center [402, 263] width 132 height 34
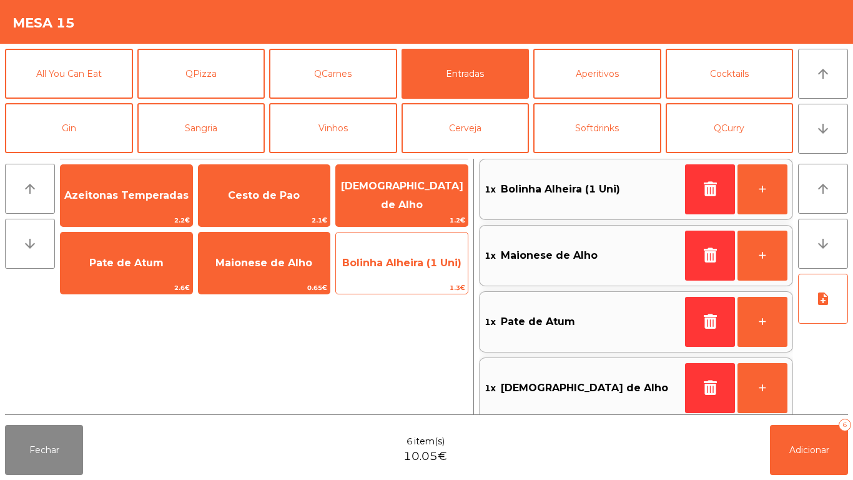
click at [405, 269] on span "Bolinha Alheira (1 Uni)" at bounding box center [402, 263] width 132 height 34
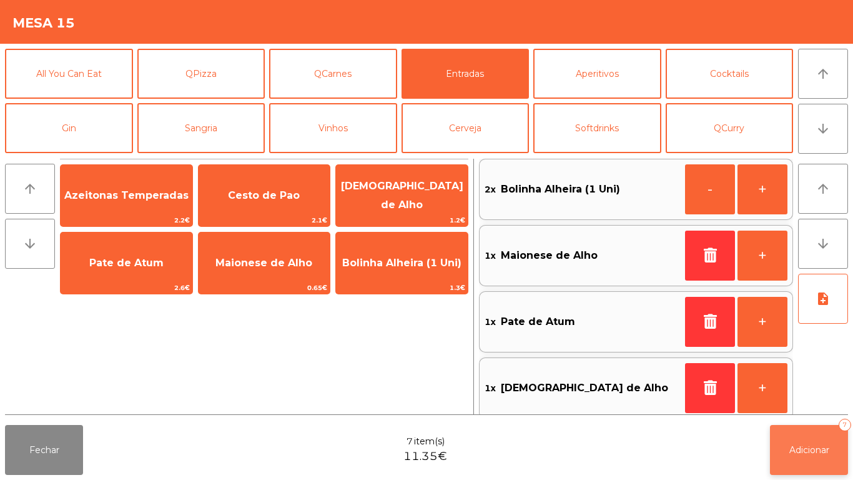
click at [815, 445] on span "Adicionar" at bounding box center [809, 449] width 40 height 11
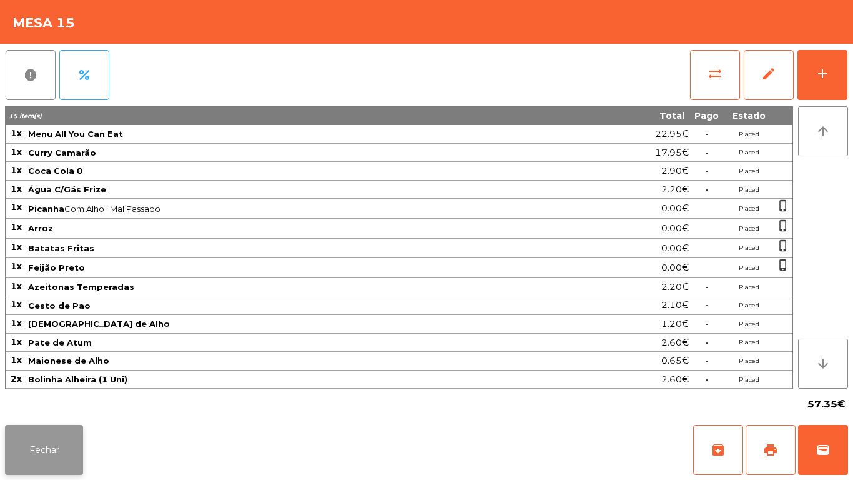
click at [56, 427] on button "Fechar" at bounding box center [44, 450] width 78 height 50
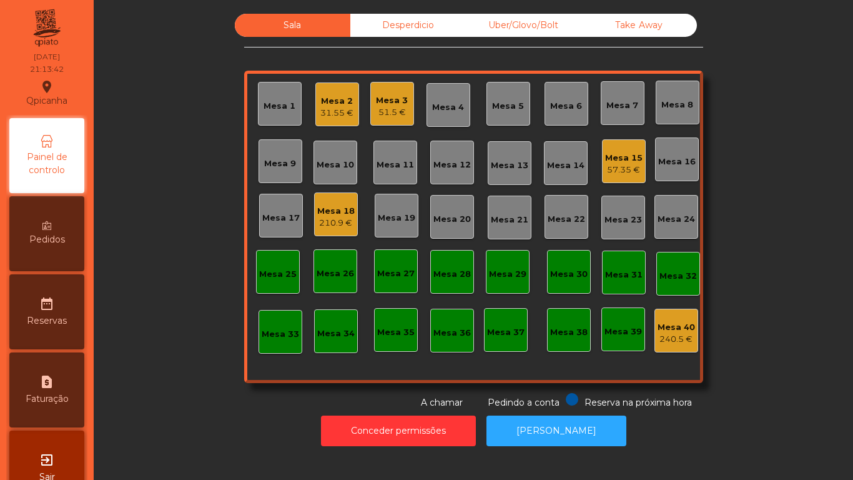
click at [383, 115] on div "51.5 €" at bounding box center [392, 112] width 32 height 12
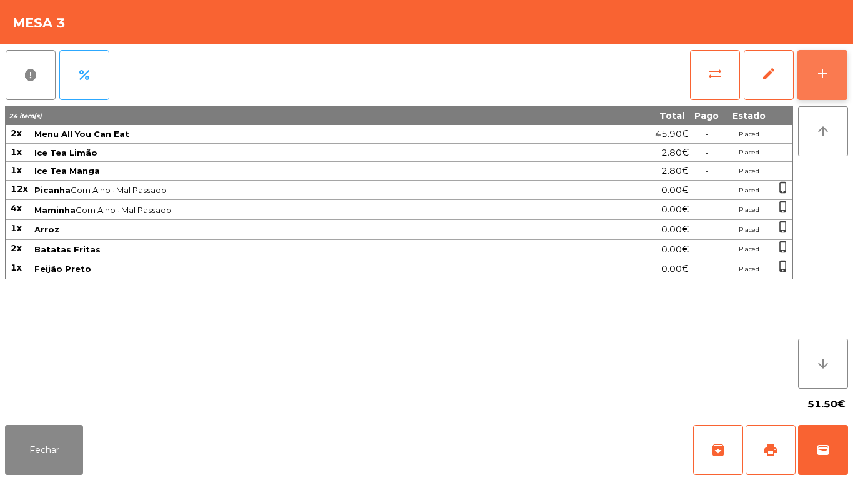
click at [814, 89] on button "add" at bounding box center [822, 75] width 50 height 50
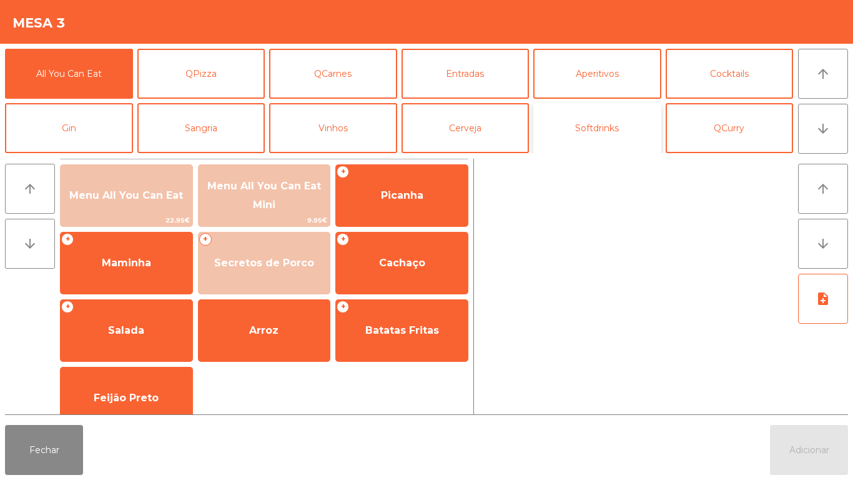
click at [593, 122] on button "Softdrinks" at bounding box center [597, 128] width 128 height 50
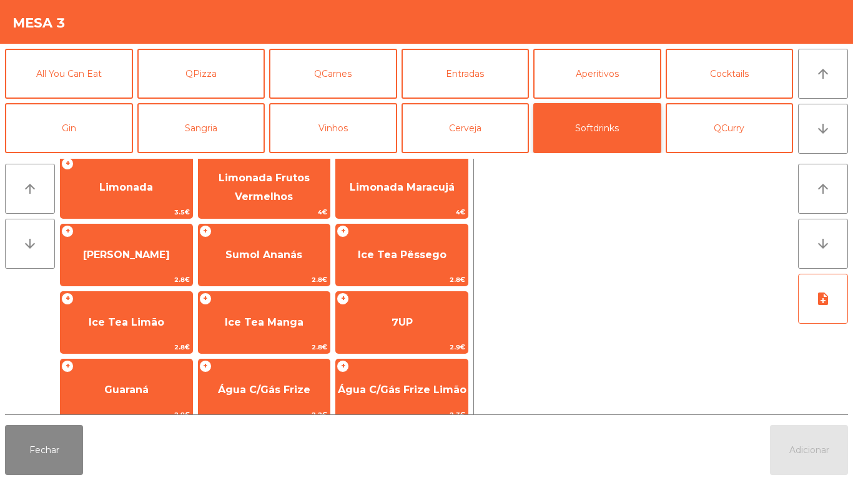
scroll to position [142, 0]
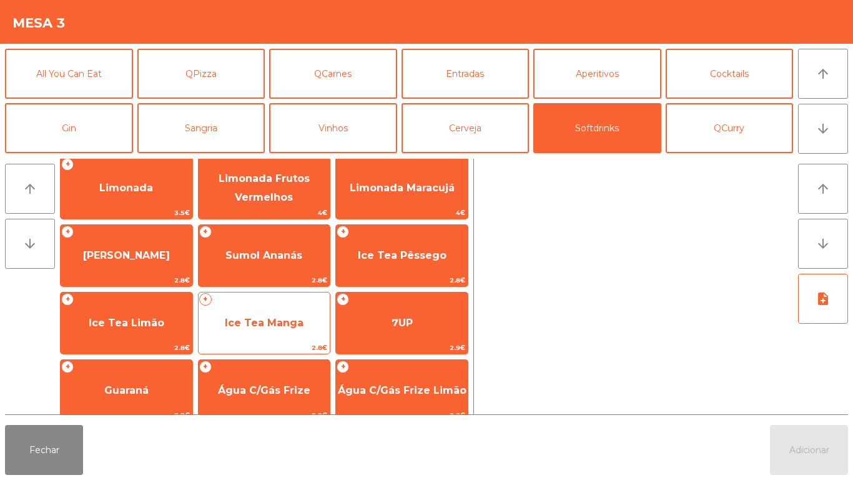
click at [284, 314] on span "Ice Tea Manga" at bounding box center [265, 323] width 132 height 34
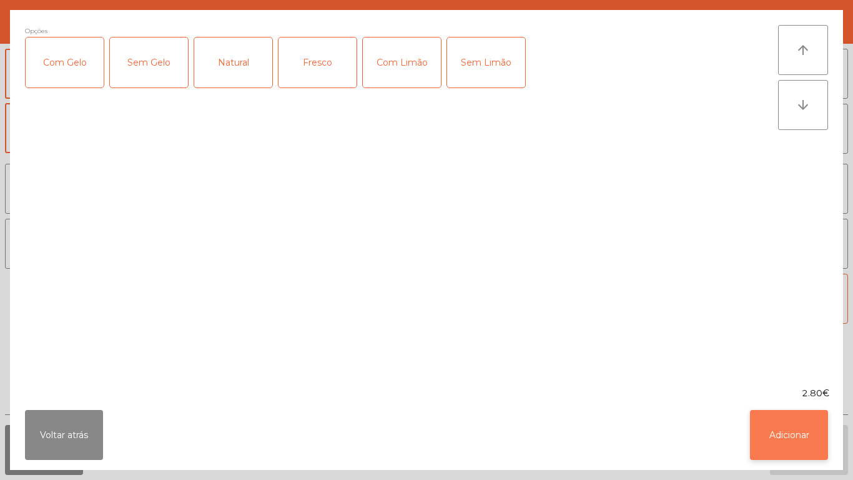
click at [807, 425] on button "Adicionar" at bounding box center [789, 435] width 78 height 50
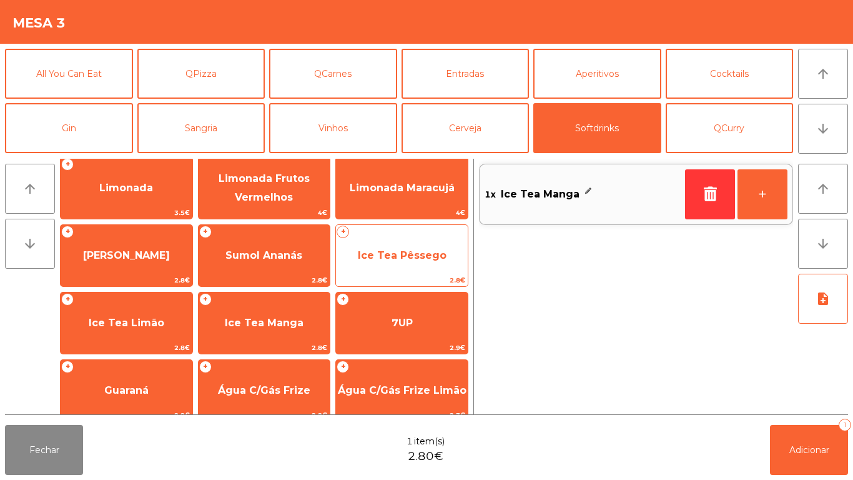
click at [412, 255] on span "Ice Tea Pêssego" at bounding box center [402, 255] width 89 height 12
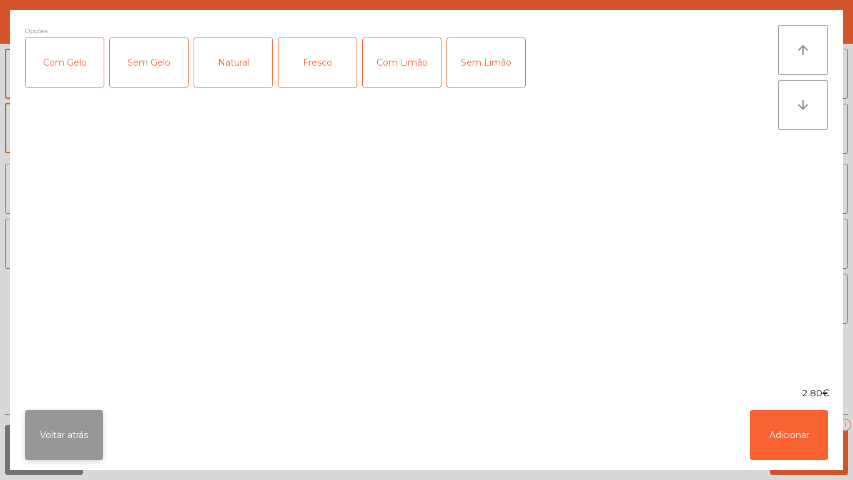
click at [61, 443] on button "Voltar atrás" at bounding box center [64, 435] width 78 height 50
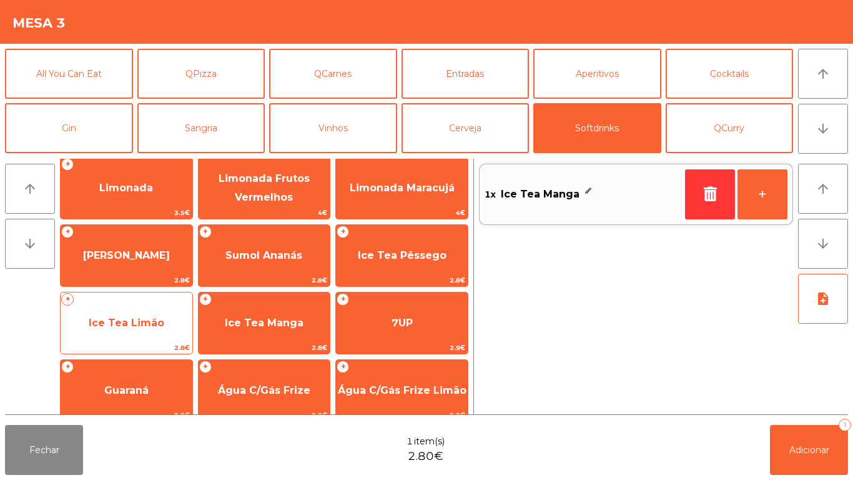
click at [145, 325] on span "Ice Tea Limão" at bounding box center [127, 323] width 76 height 12
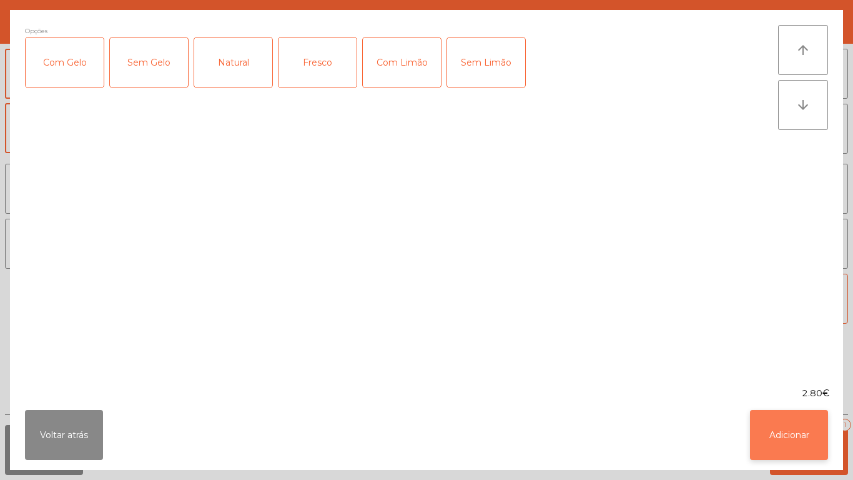
click at [802, 426] on button "Adicionar" at bounding box center [789, 435] width 78 height 50
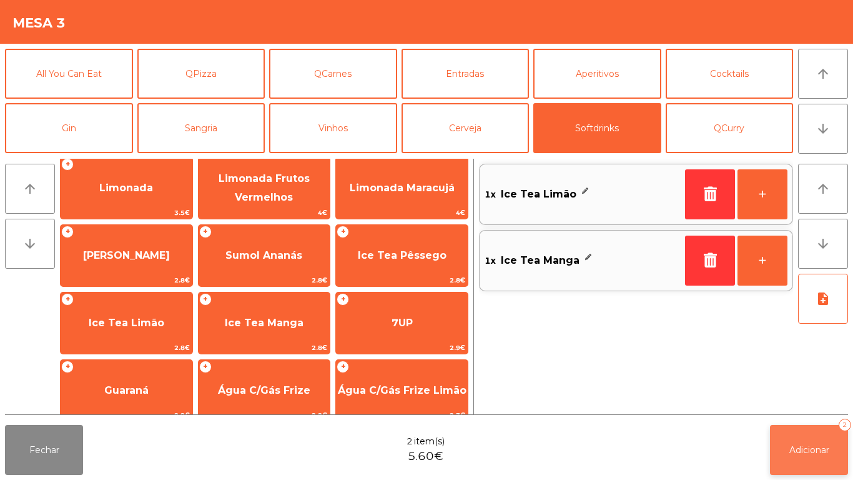
click at [816, 444] on span "Adicionar" at bounding box center [809, 449] width 40 height 11
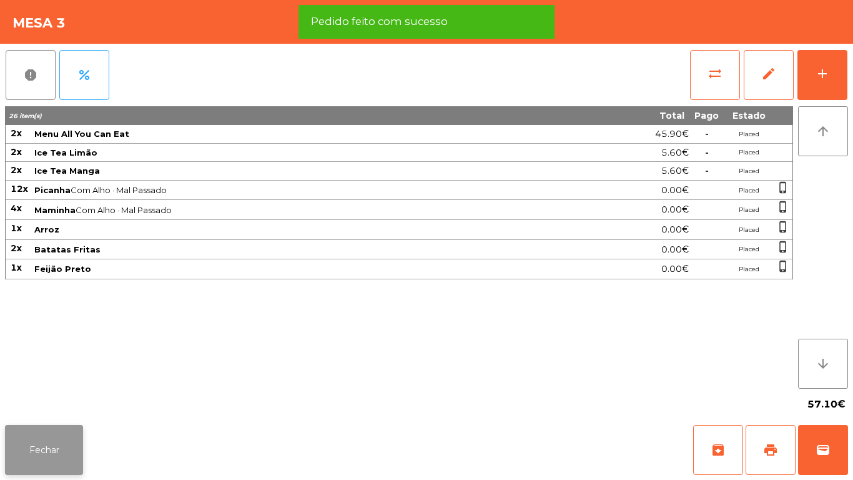
click at [55, 435] on button "Fechar" at bounding box center [44, 450] width 78 height 50
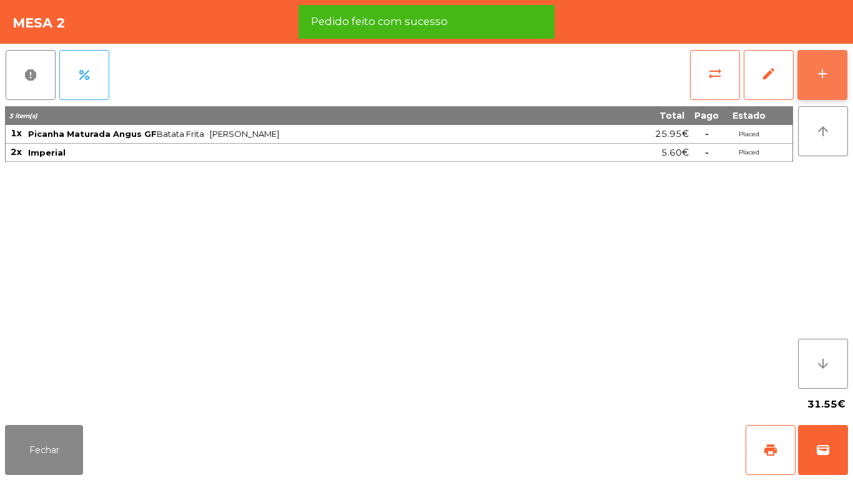
click at [826, 82] on button "add" at bounding box center [822, 75] width 50 height 50
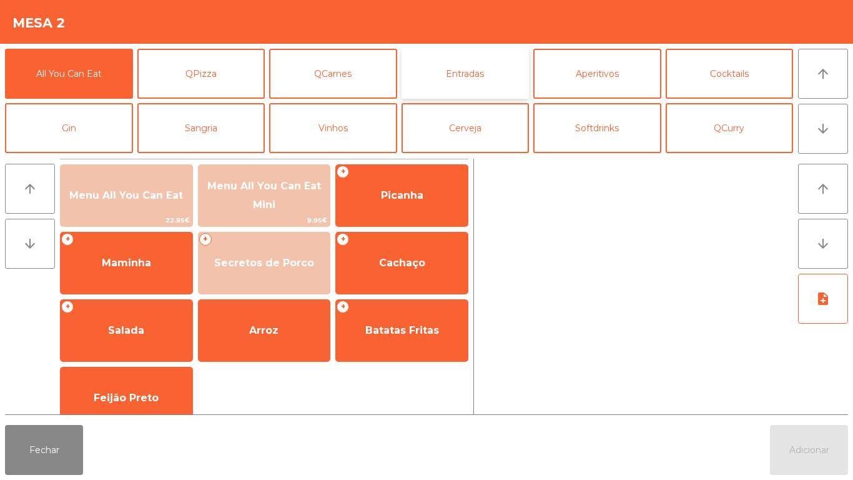
click at [479, 74] on button "Entradas" at bounding box center [466, 74] width 128 height 50
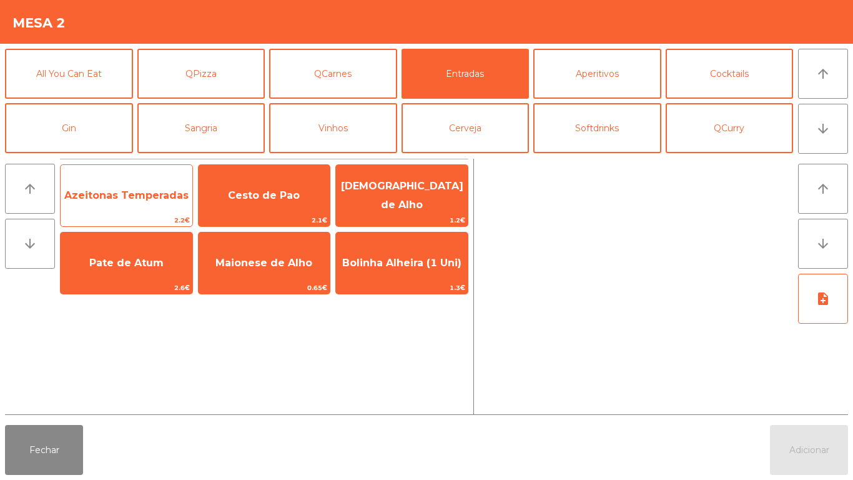
click at [142, 187] on span "Azeitonas Temperadas" at bounding box center [127, 196] width 132 height 34
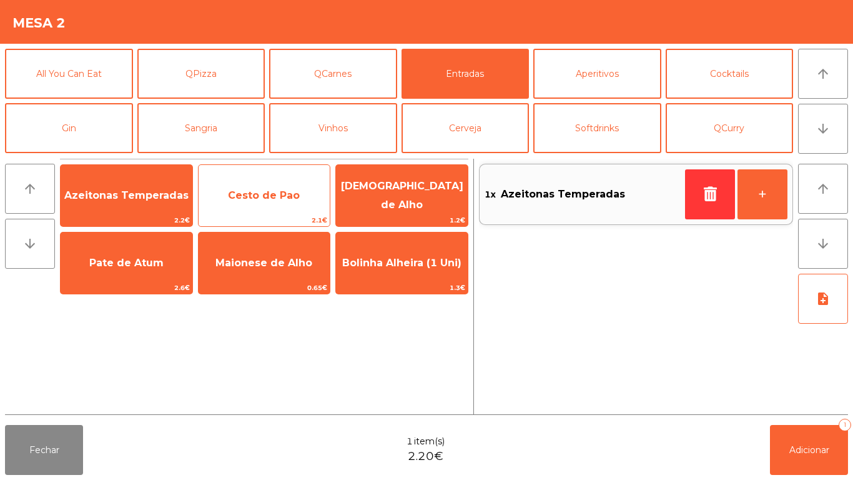
click at [272, 195] on span "Cesto de Pao" at bounding box center [264, 195] width 72 height 12
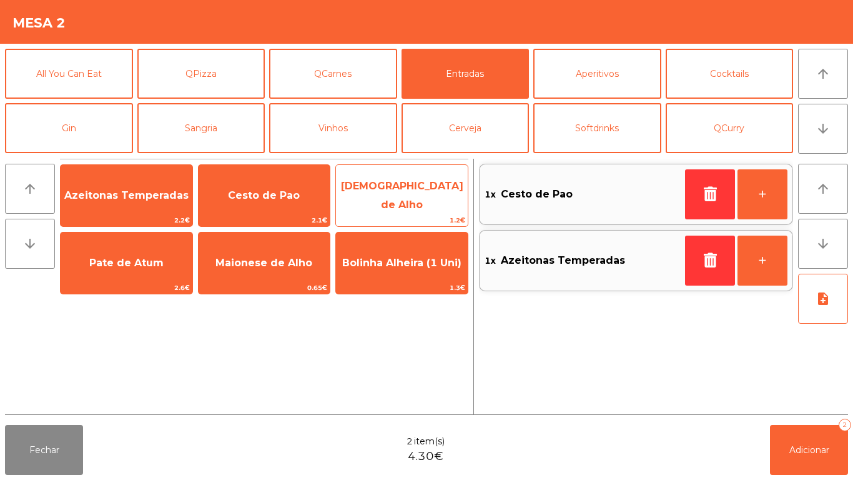
click at [416, 192] on span "[DEMOGRAPHIC_DATA] de Alho" at bounding box center [402, 195] width 122 height 31
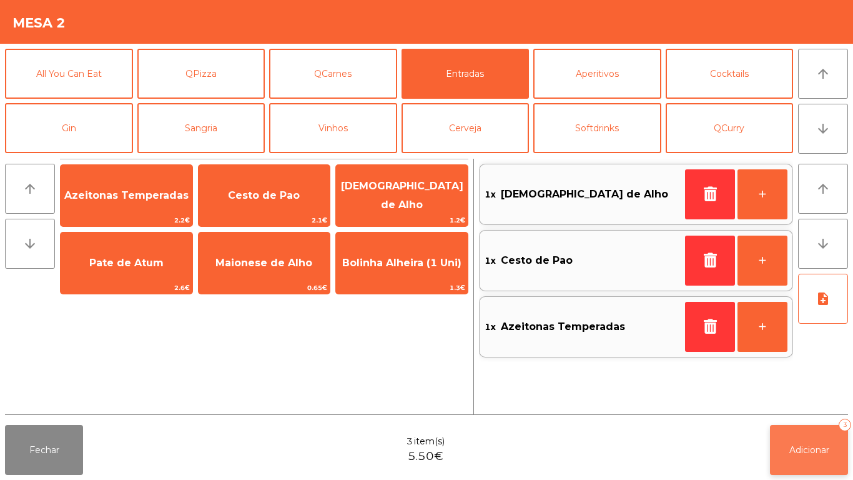
click at [802, 438] on button "Adicionar 3" at bounding box center [809, 450] width 78 height 50
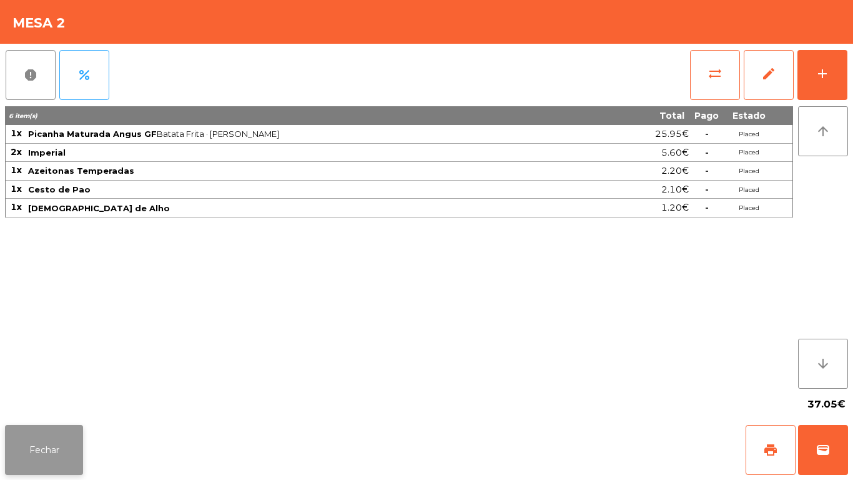
click at [42, 428] on button "Fechar" at bounding box center [44, 450] width 78 height 50
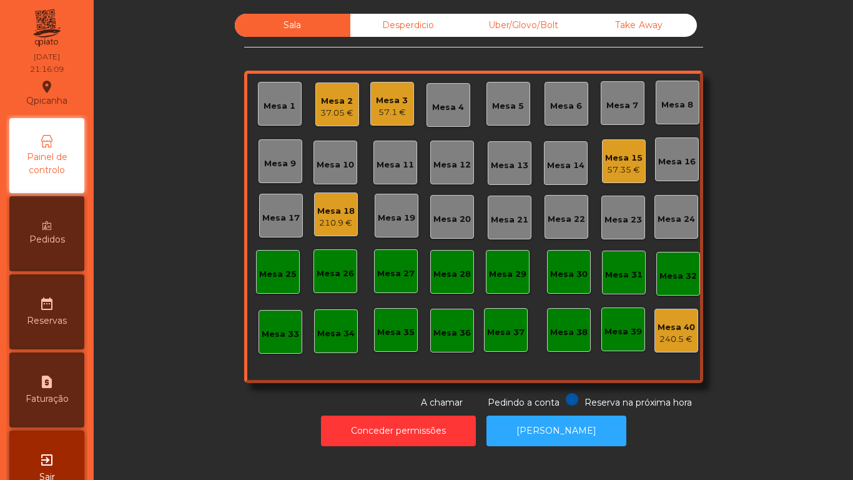
click at [619, 171] on div "57.35 €" at bounding box center [623, 170] width 37 height 12
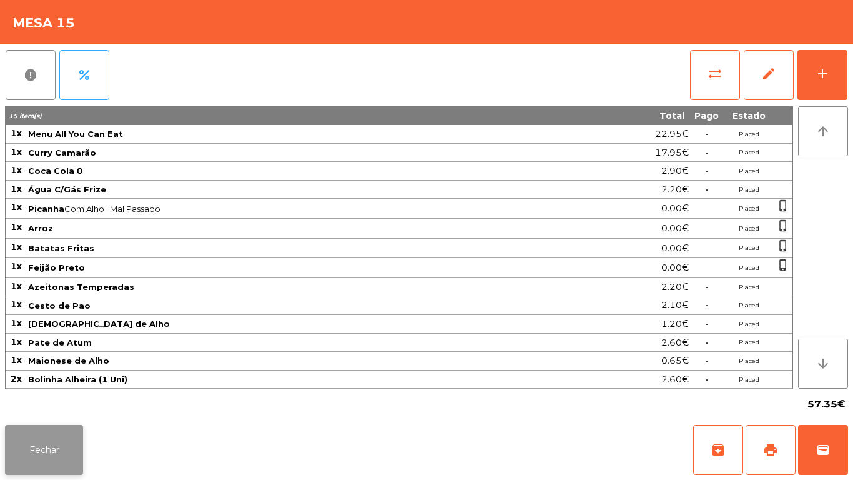
click at [74, 443] on button "Fechar" at bounding box center [44, 450] width 78 height 50
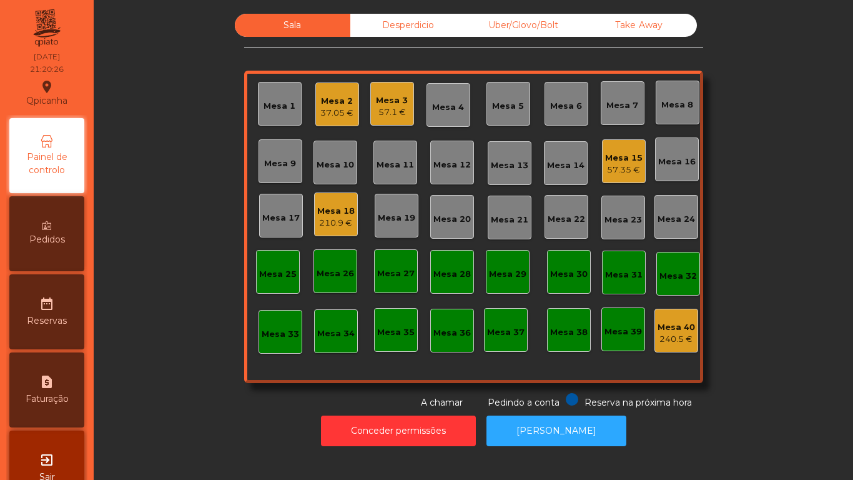
click at [289, 118] on div "Mesa 1" at bounding box center [280, 104] width 44 height 44
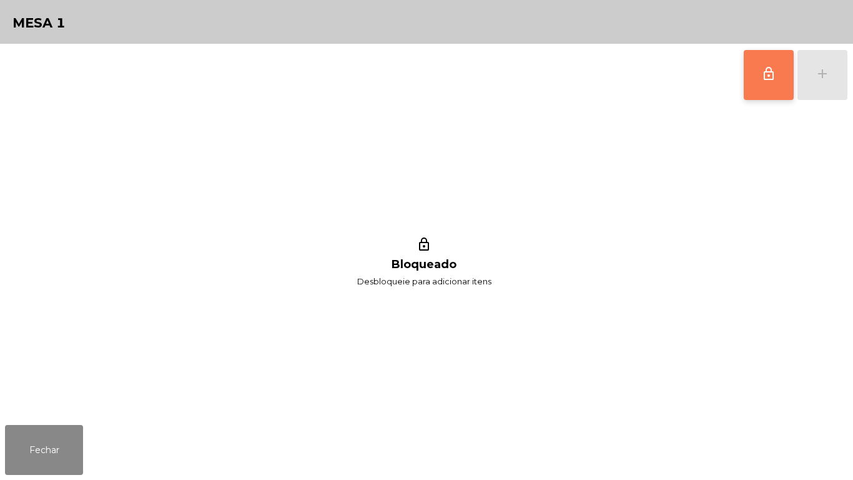
click at [772, 89] on button "lock_outline" at bounding box center [769, 75] width 50 height 50
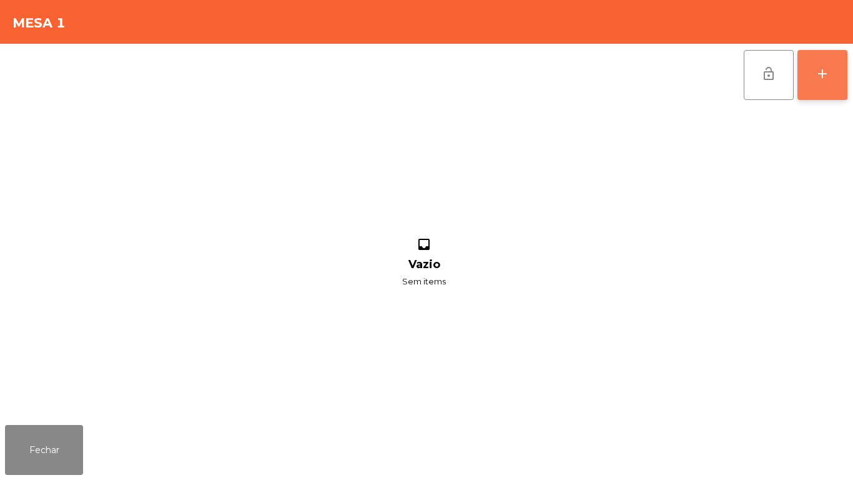
click at [819, 82] on button "add" at bounding box center [822, 75] width 50 height 50
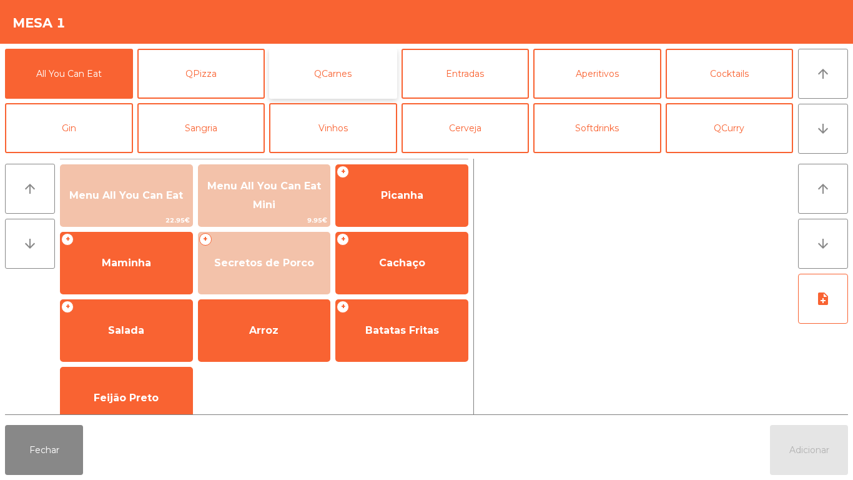
click at [366, 86] on button "QCarnes" at bounding box center [333, 74] width 128 height 50
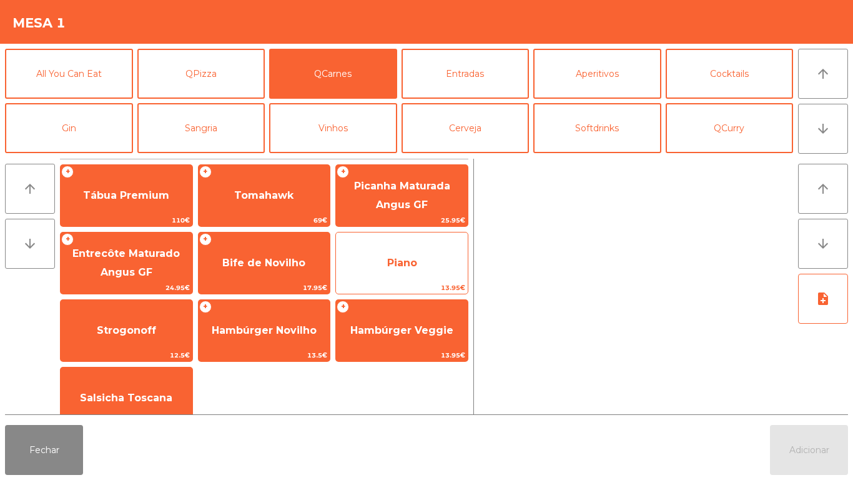
click at [414, 257] on span "Piano" at bounding box center [402, 263] width 30 height 12
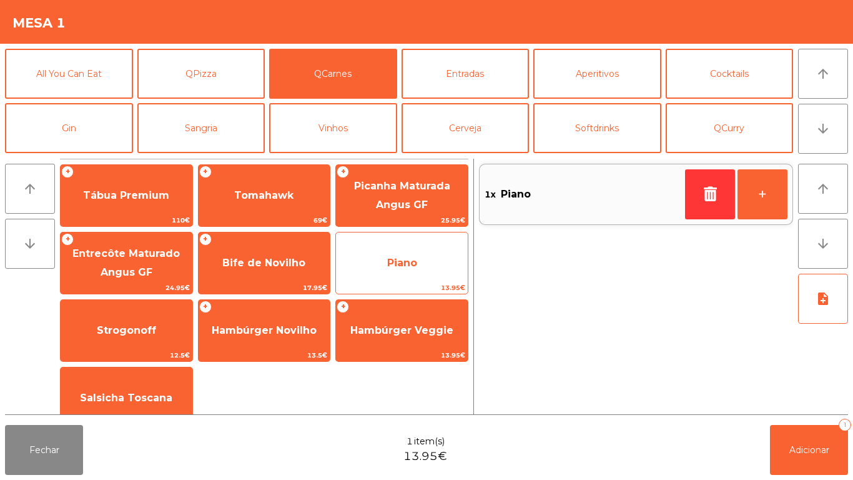
click at [428, 252] on span "Piano" at bounding box center [402, 263] width 132 height 34
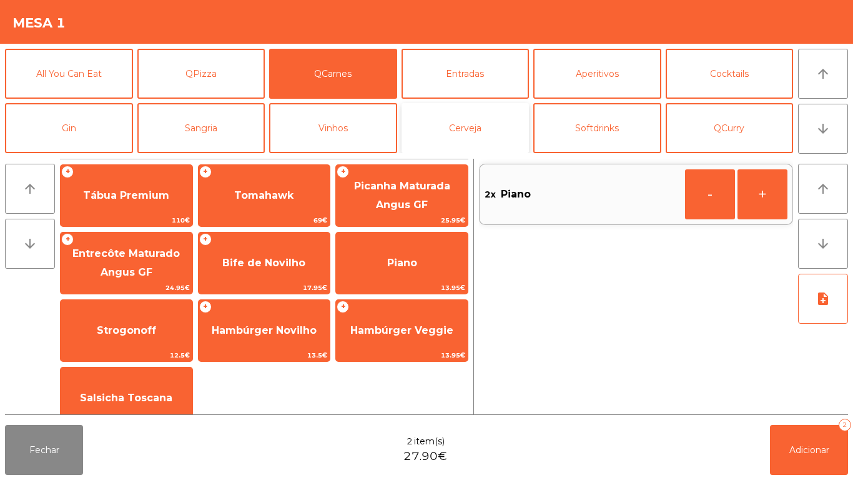
click at [499, 130] on button "Cerveja" at bounding box center [466, 128] width 128 height 50
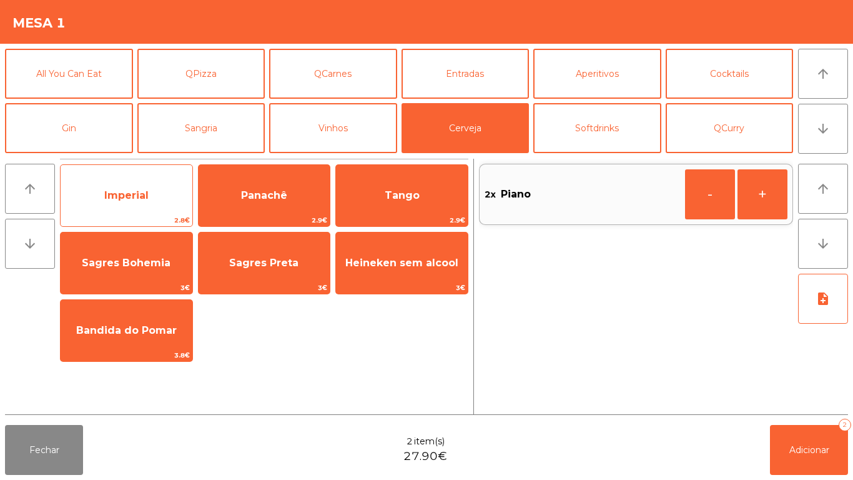
click at [145, 197] on span "Imperial" at bounding box center [126, 195] width 44 height 12
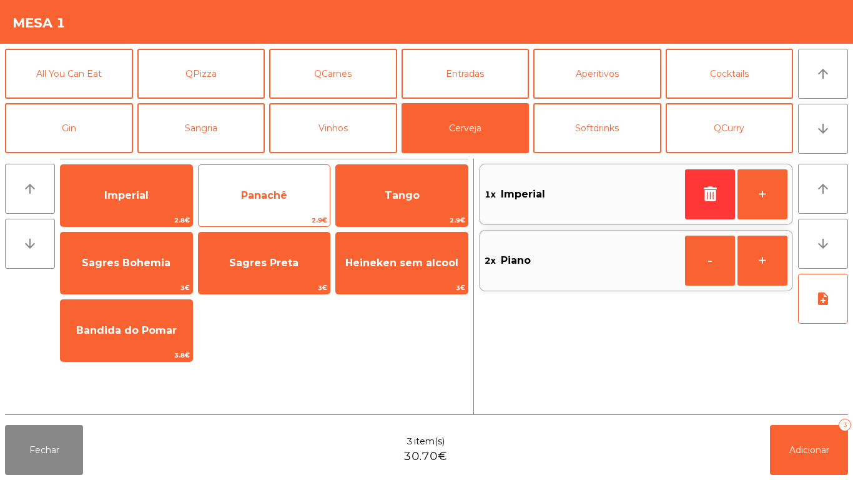
click at [286, 206] on span "Panachê" at bounding box center [265, 196] width 132 height 34
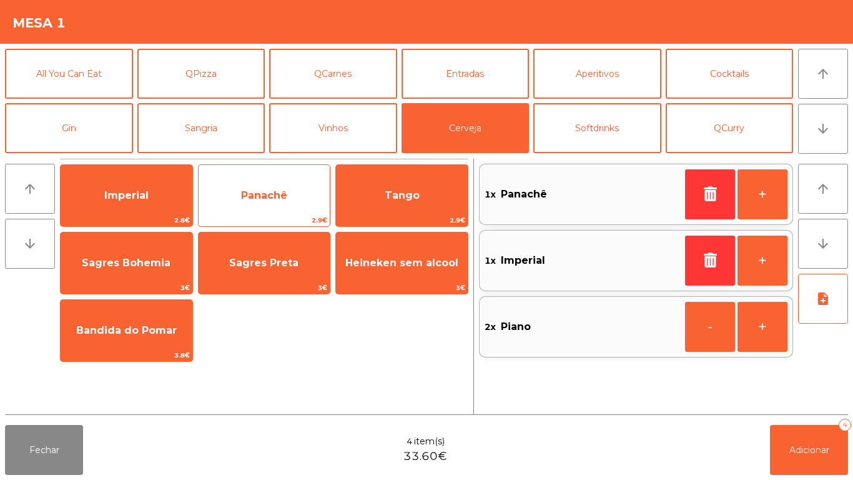
click at [282, 198] on span "Panachê" at bounding box center [264, 195] width 46 height 12
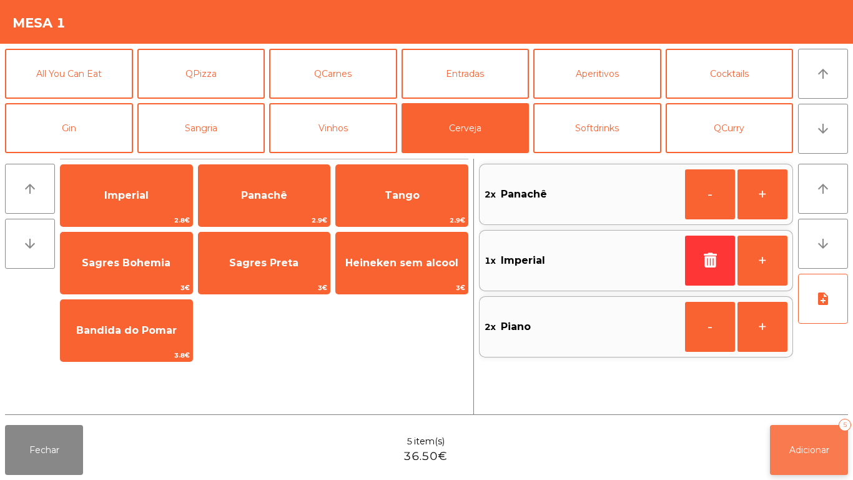
click at [816, 448] on span "Adicionar" at bounding box center [809, 449] width 40 height 11
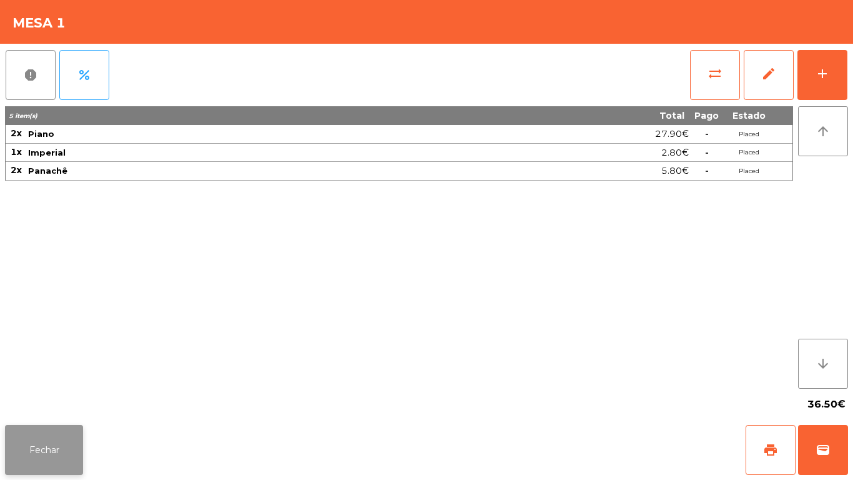
click at [57, 444] on button "Fechar" at bounding box center [44, 450] width 78 height 50
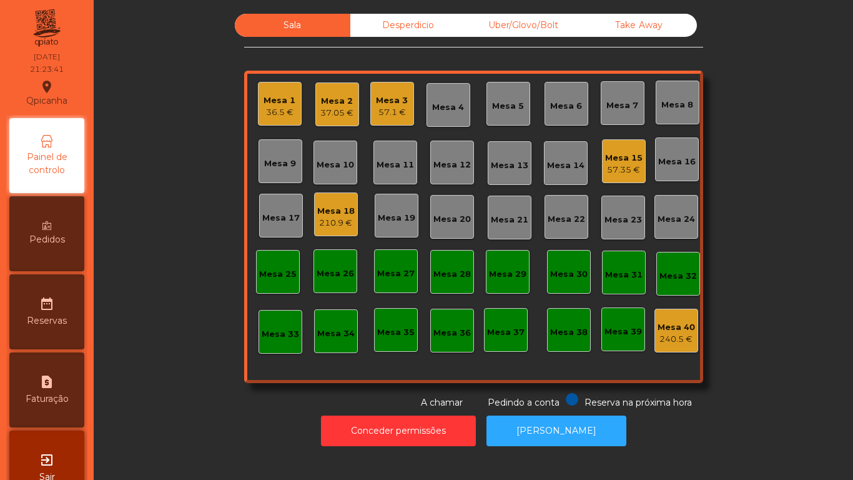
click at [280, 155] on div "Mesa 9" at bounding box center [280, 160] width 32 height 17
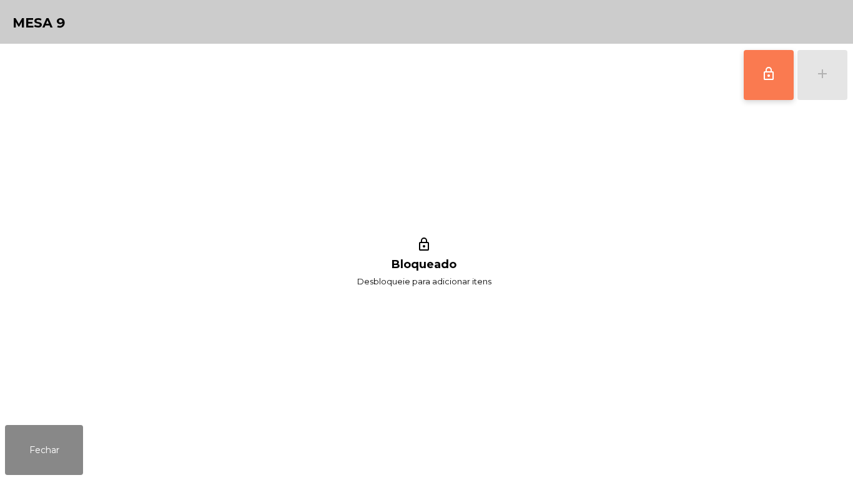
click at [765, 88] on button "lock_outline" at bounding box center [769, 75] width 50 height 50
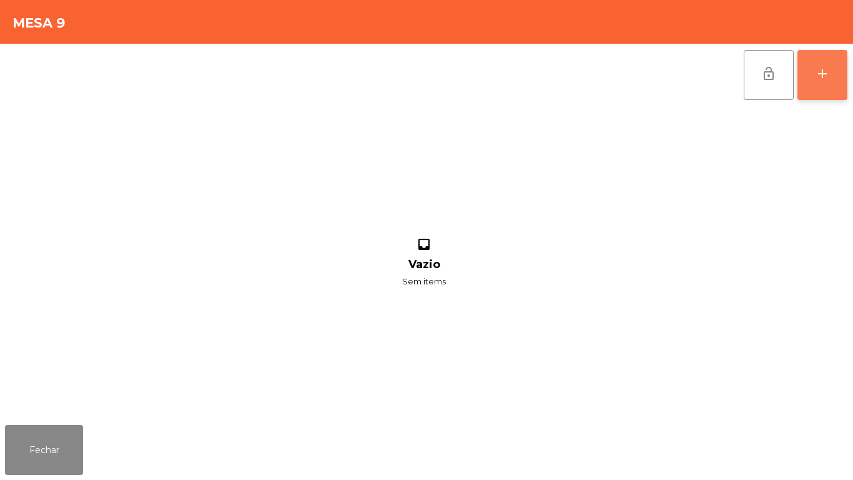
click at [831, 89] on button "add" at bounding box center [822, 75] width 50 height 50
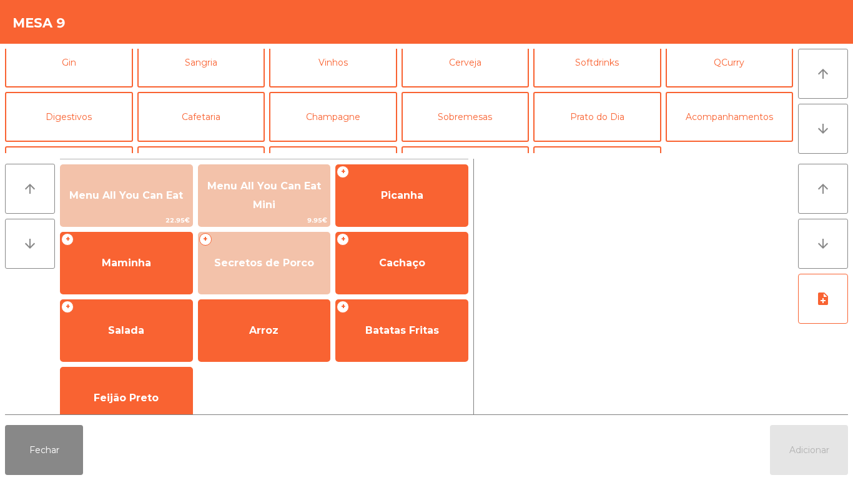
scroll to position [0, 0]
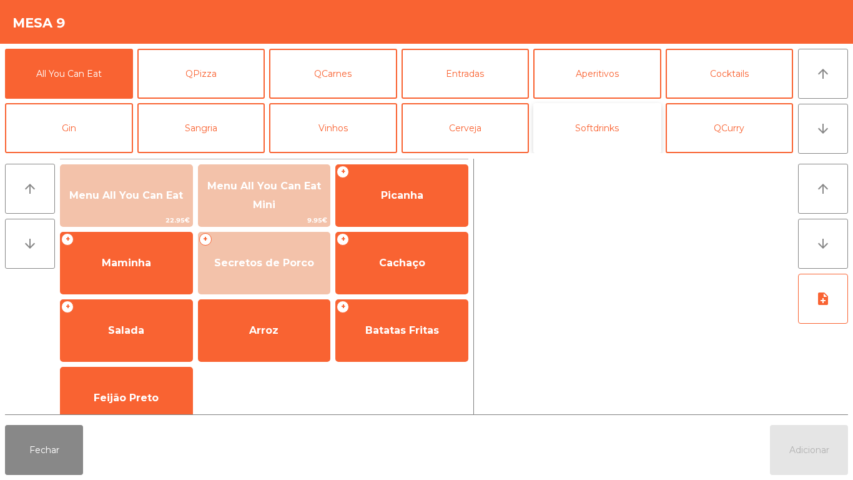
click at [593, 138] on button "Softdrinks" at bounding box center [597, 128] width 128 height 50
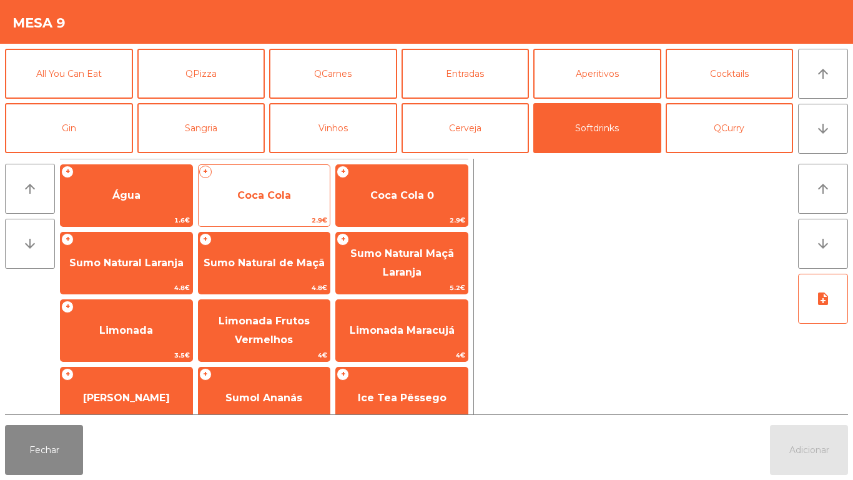
click at [272, 194] on span "Coca Cola" at bounding box center [264, 195] width 54 height 12
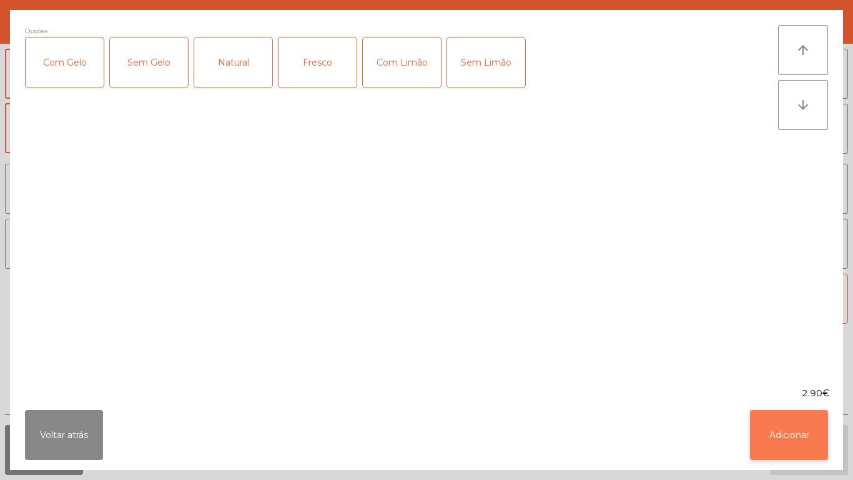
click at [797, 430] on button "Adicionar" at bounding box center [789, 435] width 78 height 50
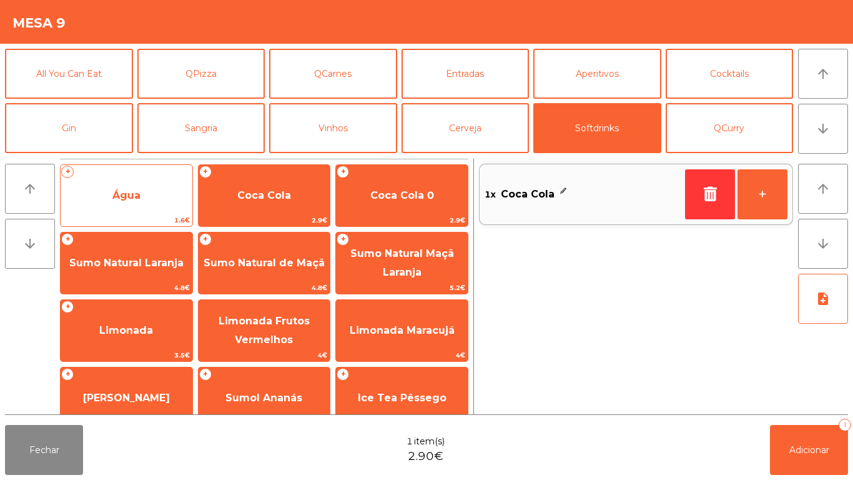
click at [135, 198] on span "Água" at bounding box center [126, 195] width 28 height 12
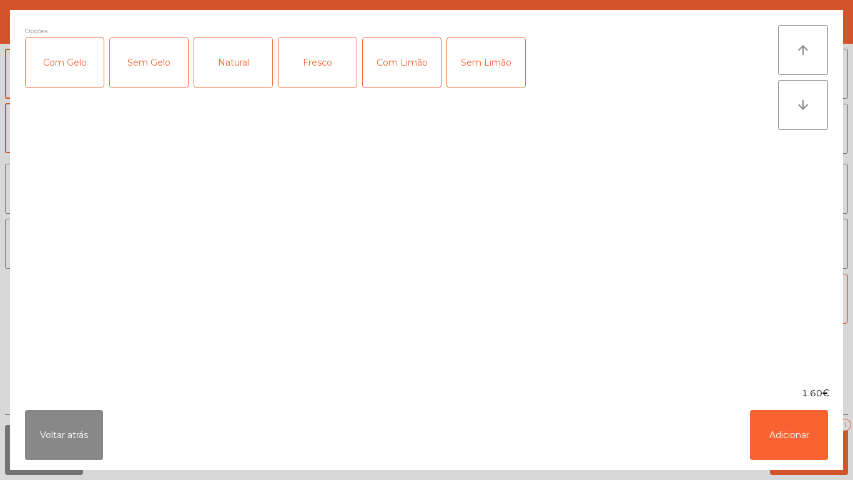
click at [226, 65] on div "Natural" at bounding box center [233, 62] width 78 height 50
click at [776, 426] on button "Adicionar" at bounding box center [789, 435] width 78 height 50
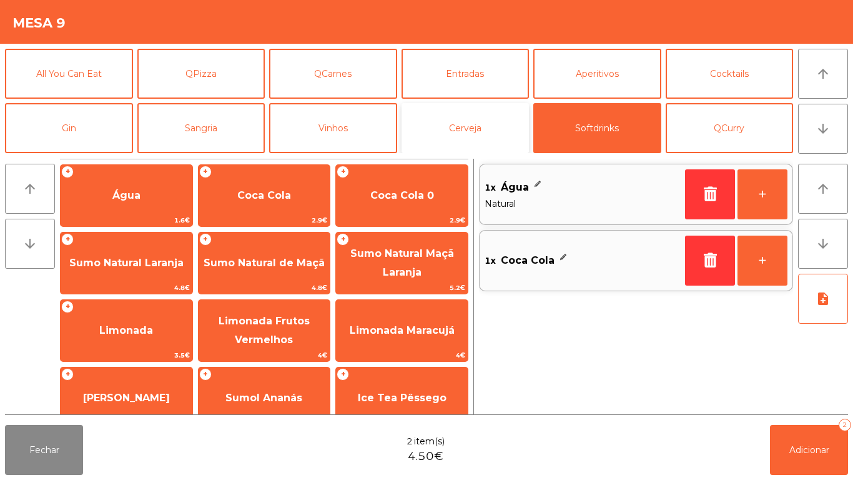
click at [453, 132] on button "Cerveja" at bounding box center [466, 128] width 128 height 50
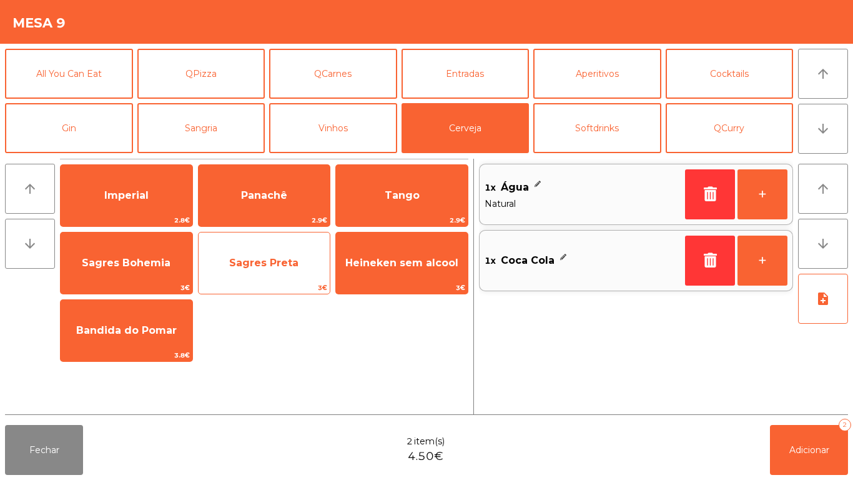
click at [255, 260] on span "Sagres Preta" at bounding box center [263, 263] width 69 height 12
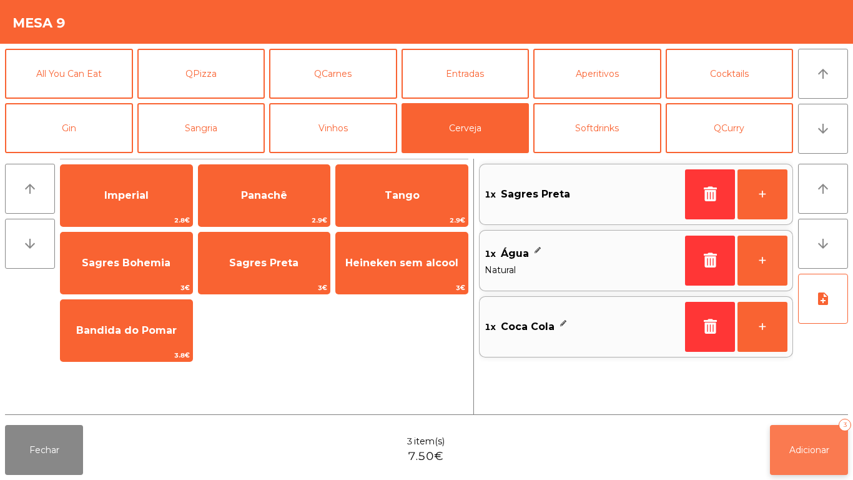
click at [799, 437] on button "Adicionar 3" at bounding box center [809, 450] width 78 height 50
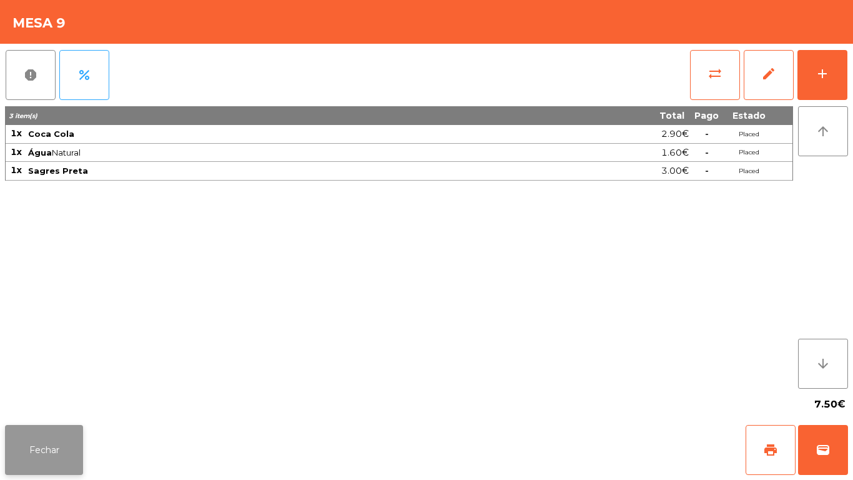
click at [41, 438] on button "Fechar" at bounding box center [44, 450] width 78 height 50
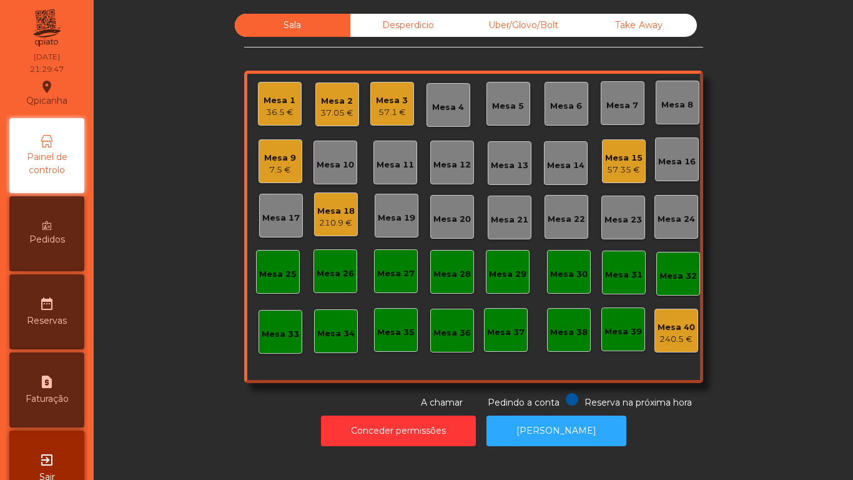
click at [284, 166] on div "7.5 €" at bounding box center [280, 170] width 32 height 12
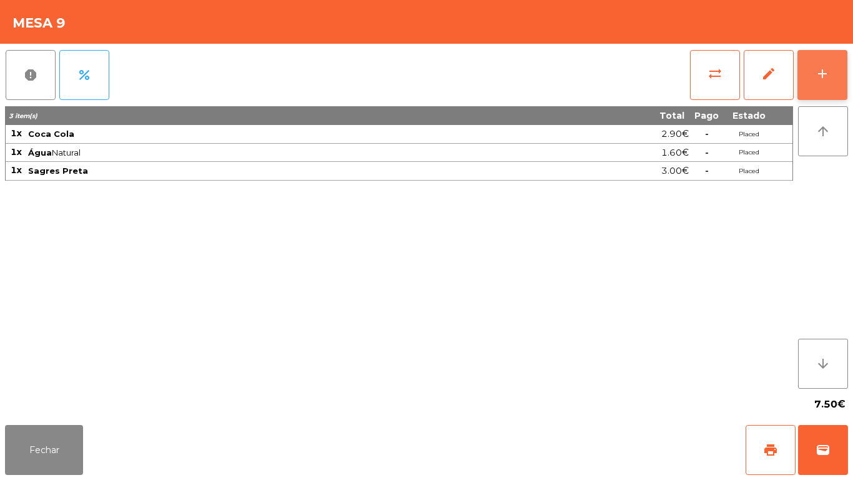
click at [819, 64] on button "add" at bounding box center [822, 75] width 50 height 50
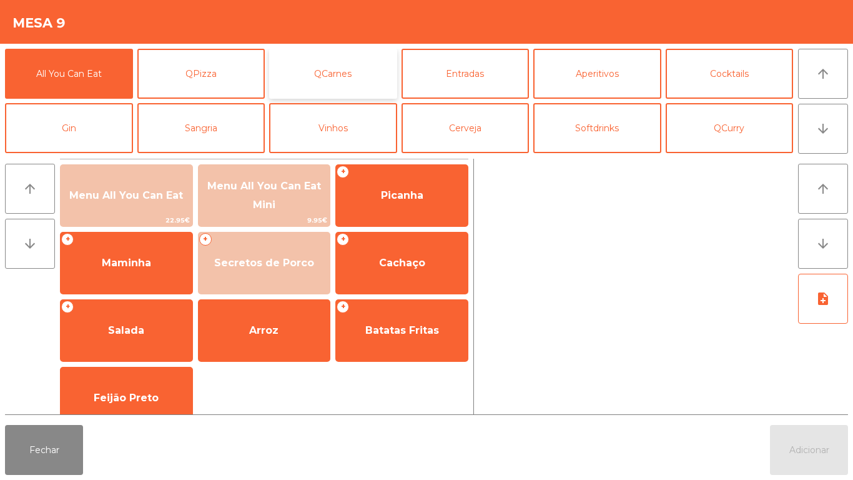
click at [334, 81] on button "QCarnes" at bounding box center [333, 74] width 128 height 50
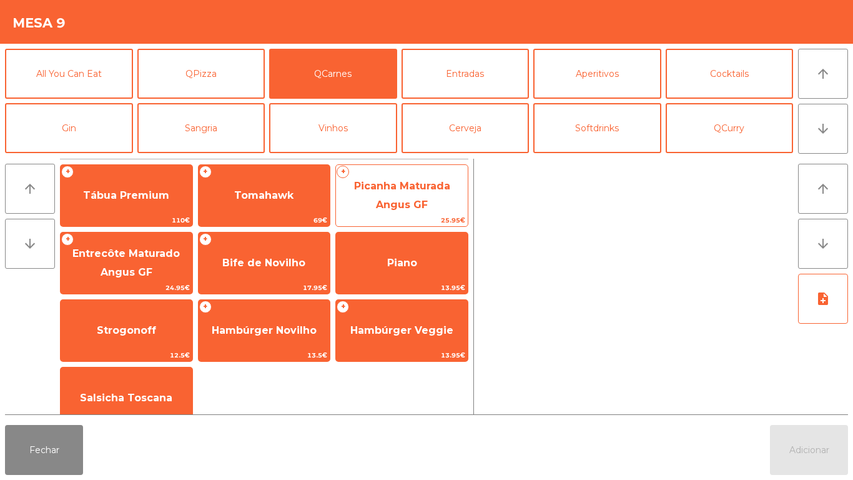
click at [411, 191] on span "Picanha Maturada Angus GF" at bounding box center [402, 195] width 96 height 31
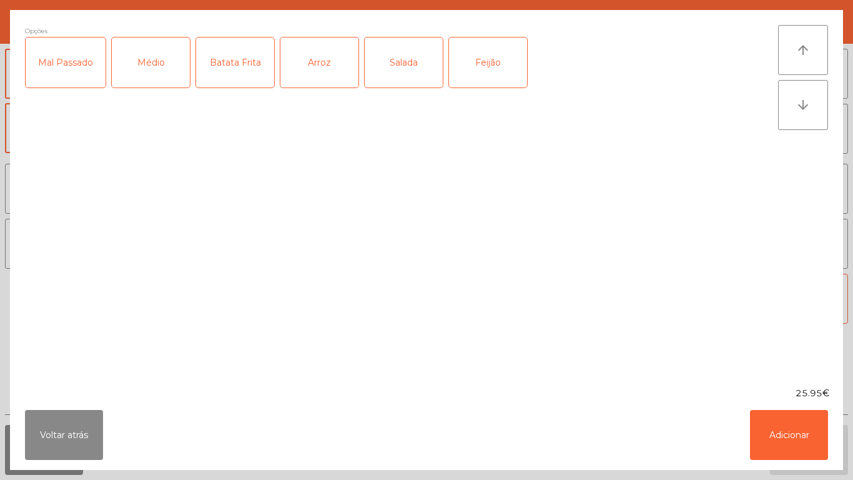
click at [148, 60] on div "Médio" at bounding box center [151, 62] width 78 height 50
click at [57, 77] on div "Mal Passado" at bounding box center [66, 62] width 80 height 50
click at [240, 61] on div "Batata Frita" at bounding box center [235, 62] width 78 height 50
click at [403, 66] on div "Salada" at bounding box center [404, 62] width 78 height 50
click at [789, 435] on button "Adicionar" at bounding box center [789, 435] width 78 height 50
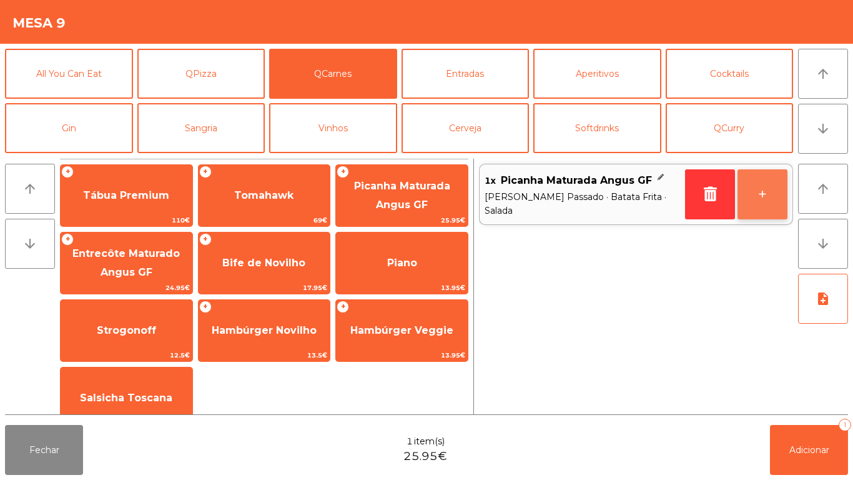
click at [756, 197] on button "+" at bounding box center [762, 194] width 50 height 50
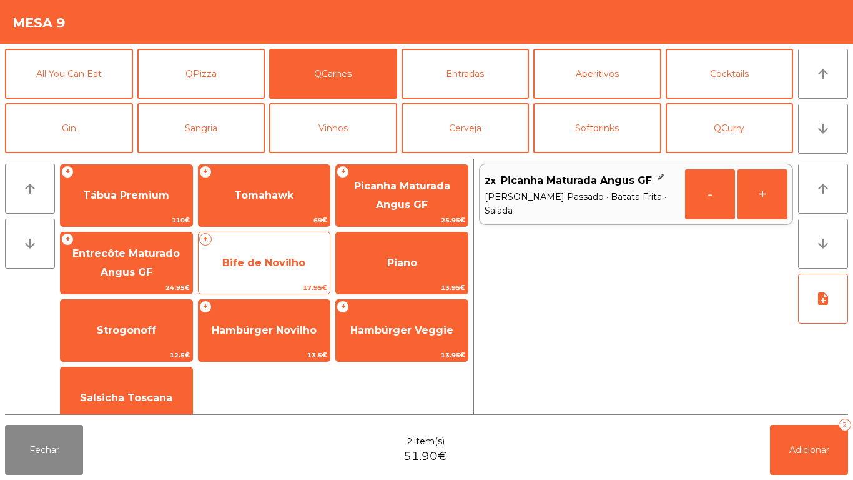
click at [269, 257] on span "Bife de Novilho" at bounding box center [263, 263] width 83 height 12
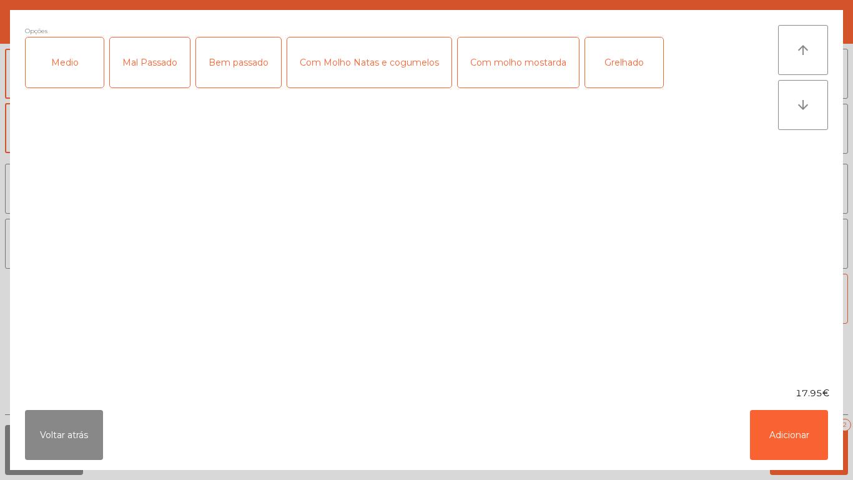
click at [69, 59] on div "Medio" at bounding box center [65, 62] width 78 height 50
click at [259, 63] on div "Bem passado" at bounding box center [238, 62] width 85 height 50
click at [636, 76] on div "Grelhado" at bounding box center [624, 62] width 78 height 50
click at [804, 417] on button "Adicionar" at bounding box center [789, 435] width 78 height 50
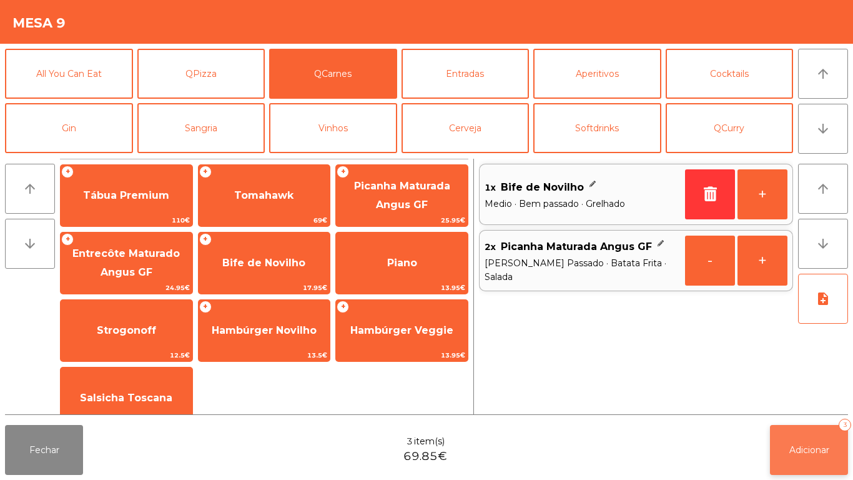
click at [821, 428] on button "Adicionar 3" at bounding box center [809, 450] width 78 height 50
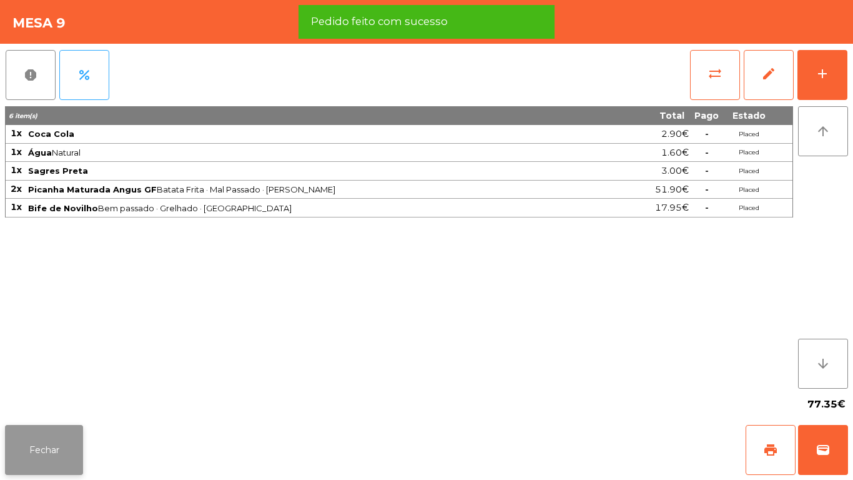
click at [60, 442] on button "Fechar" at bounding box center [44, 450] width 78 height 50
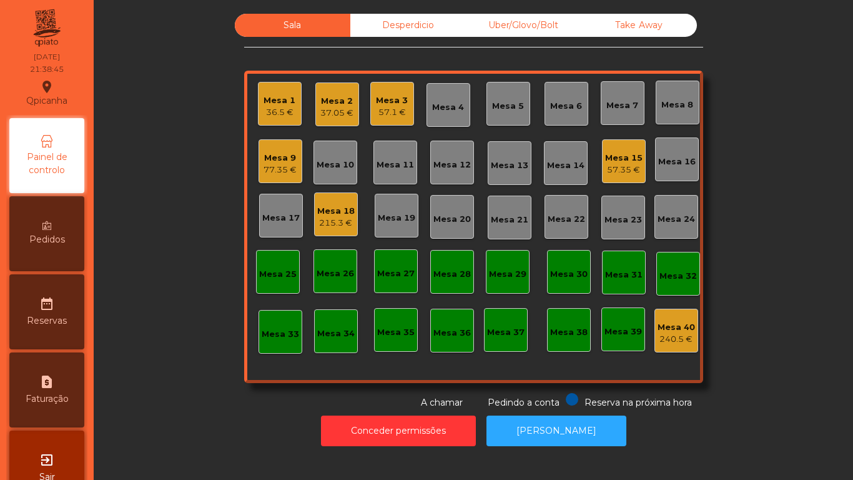
click at [338, 114] on div "37.05 €" at bounding box center [336, 113] width 33 height 12
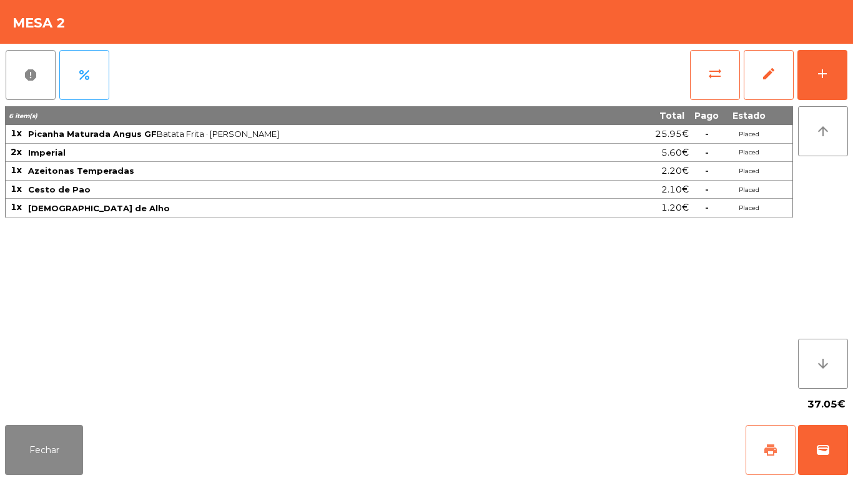
click at [769, 438] on button "print" at bounding box center [771, 450] width 50 height 50
click at [52, 435] on button "Fechar" at bounding box center [44, 450] width 78 height 50
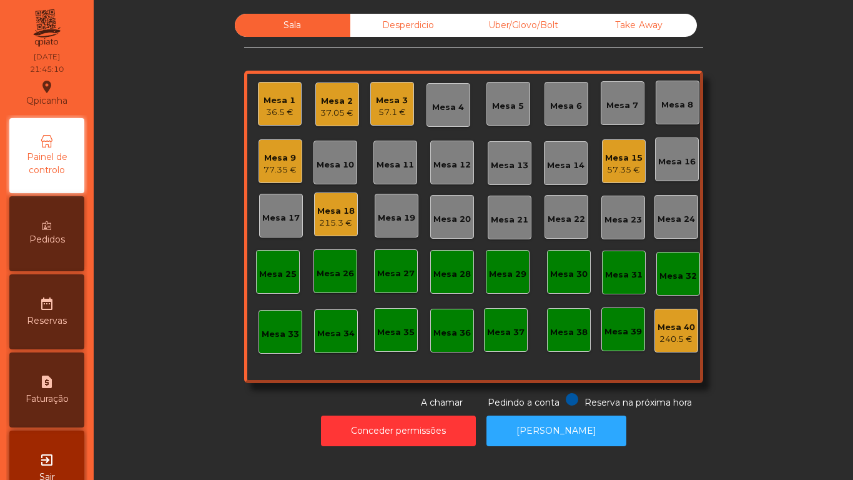
click at [630, 170] on div "57.35 €" at bounding box center [623, 170] width 37 height 12
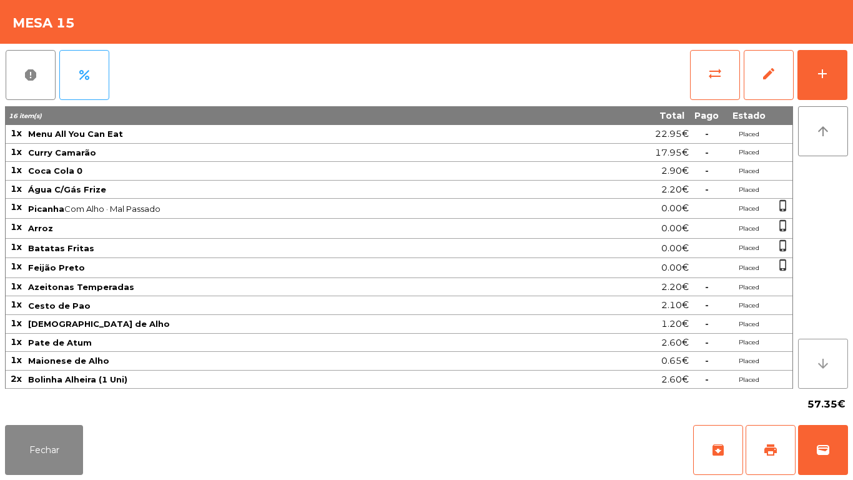
click at [822, 360] on icon "arrow_downward" at bounding box center [823, 363] width 15 height 15
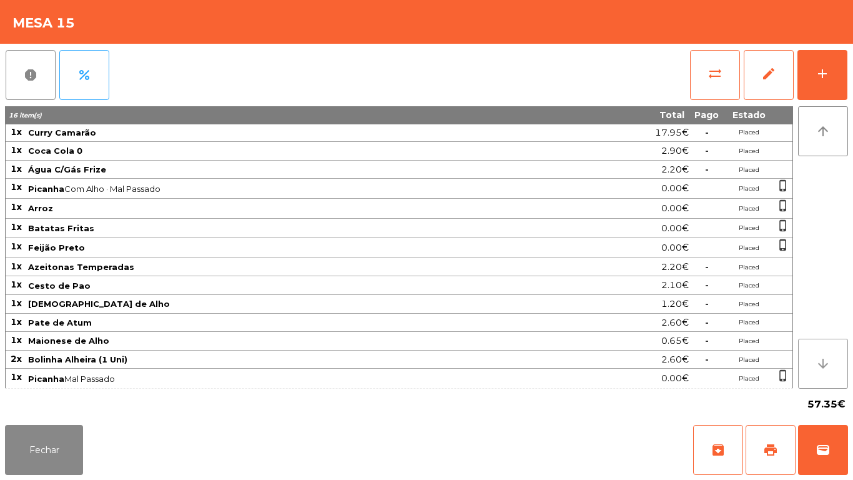
click at [831, 360] on button "arrow_downward" at bounding box center [823, 363] width 50 height 50
click at [839, 360] on button "arrow_downward" at bounding box center [823, 363] width 50 height 50
click at [848, 364] on div "report percent sync_alt edit add 16 item(s) Total Pago Estado 1x Menu All You C…" at bounding box center [426, 232] width 853 height 376
click at [848, 85] on div "report percent sync_alt edit add 16 item(s) Total Pago Estado 1x Menu All You C…" at bounding box center [426, 232] width 853 height 376
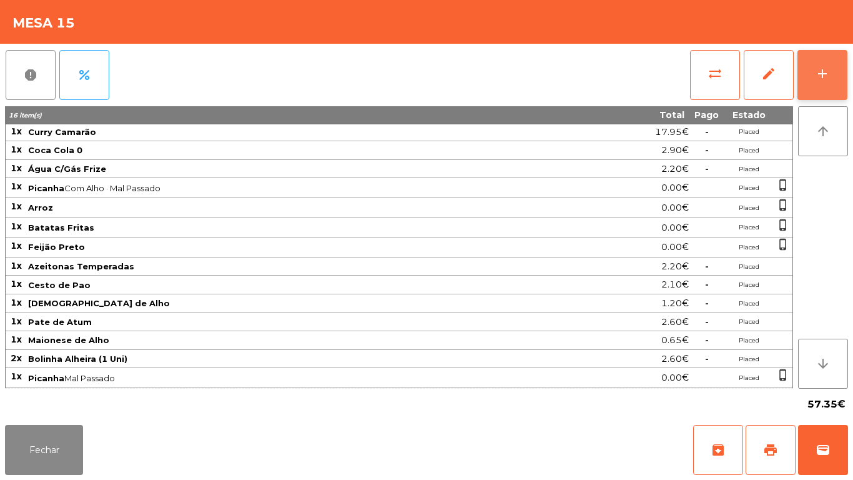
click at [820, 82] on button "add" at bounding box center [822, 75] width 50 height 50
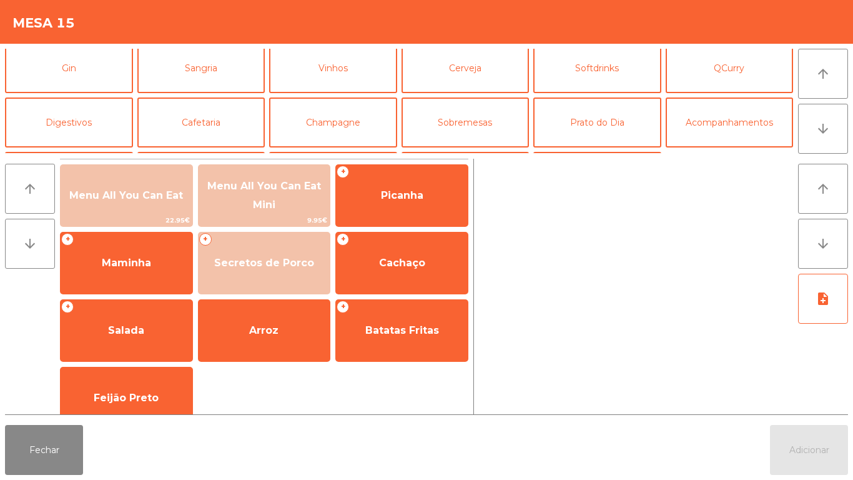
scroll to position [77, 0]
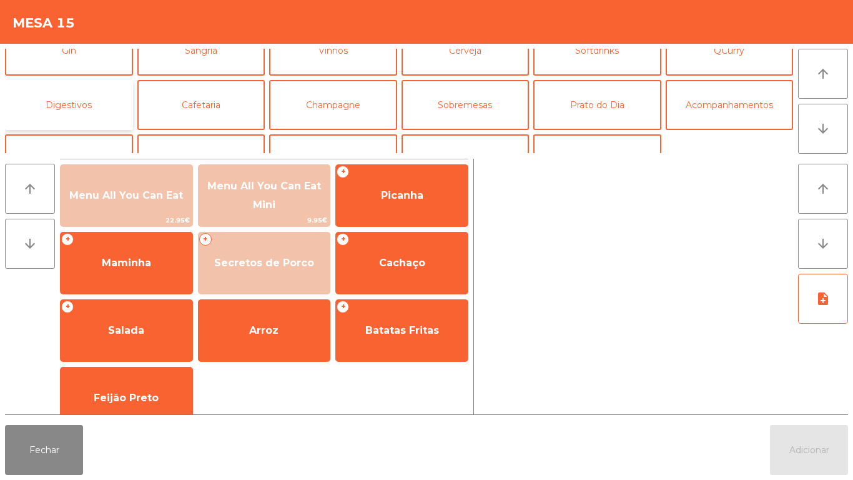
click at [102, 110] on button "Digestivos" at bounding box center [69, 105] width 128 height 50
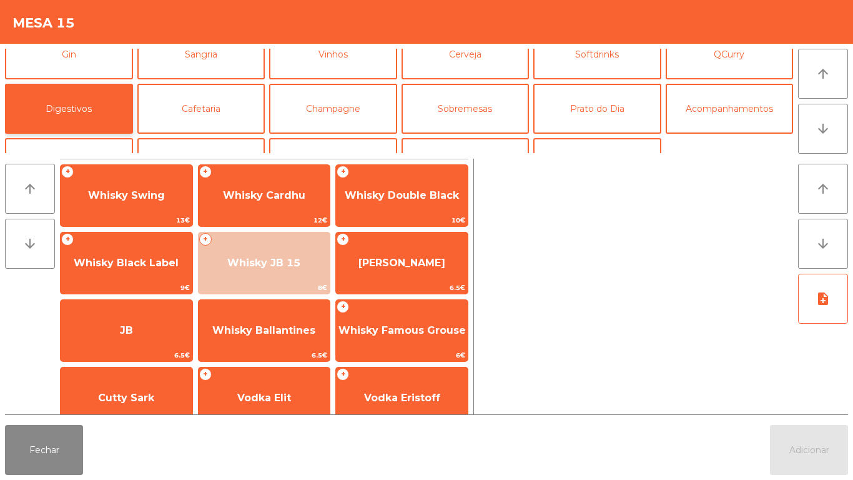
scroll to position [73, 0]
click at [217, 114] on button "Cafetaria" at bounding box center [201, 109] width 128 height 50
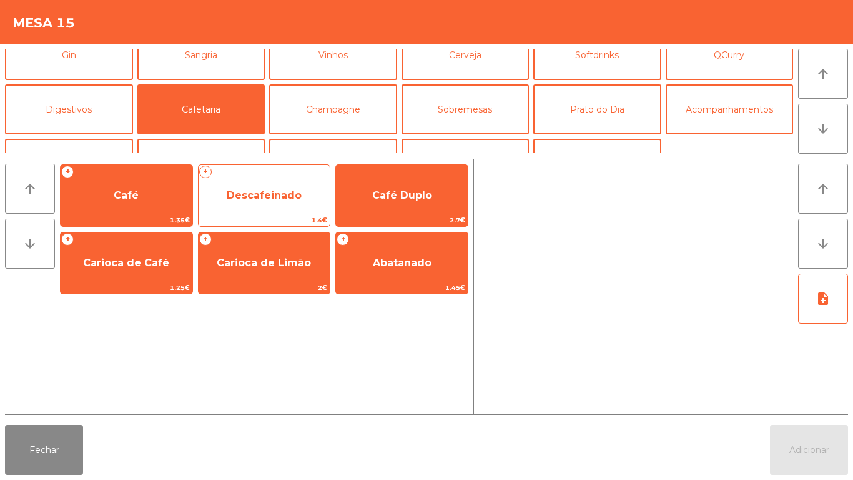
click at [260, 199] on span "Descafeinado" at bounding box center [264, 195] width 75 height 12
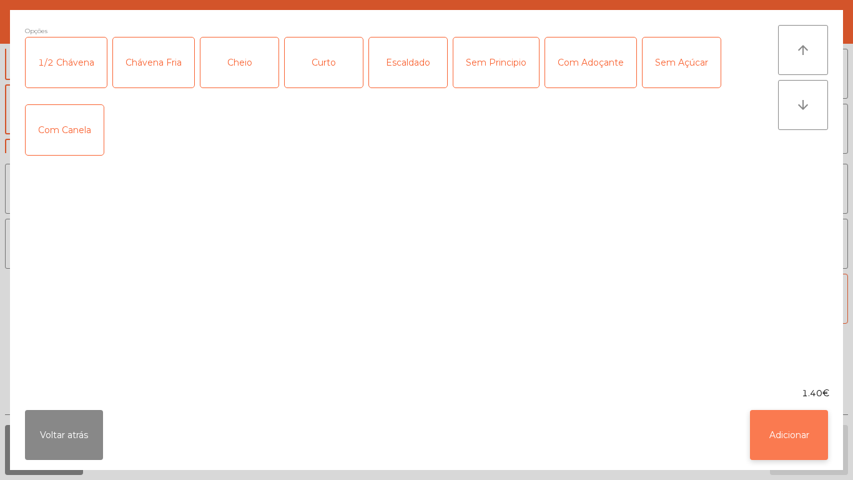
click at [784, 422] on button "Adicionar" at bounding box center [789, 435] width 78 height 50
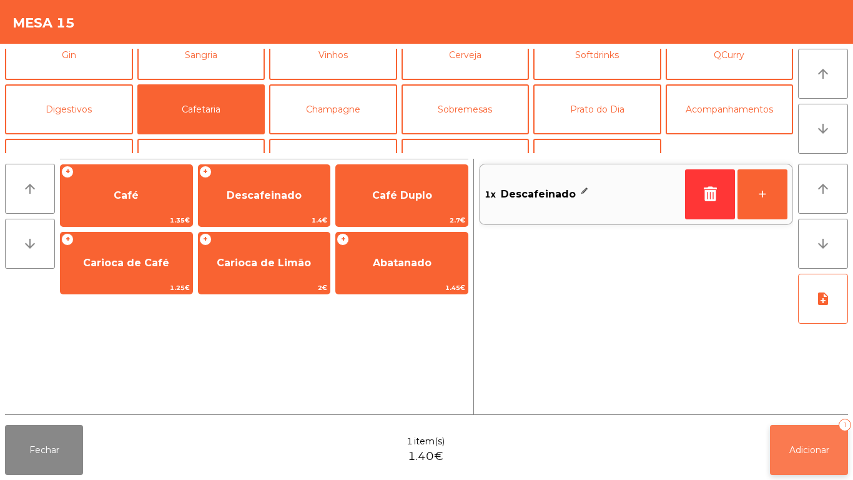
click at [808, 435] on button "Adicionar 1" at bounding box center [809, 450] width 78 height 50
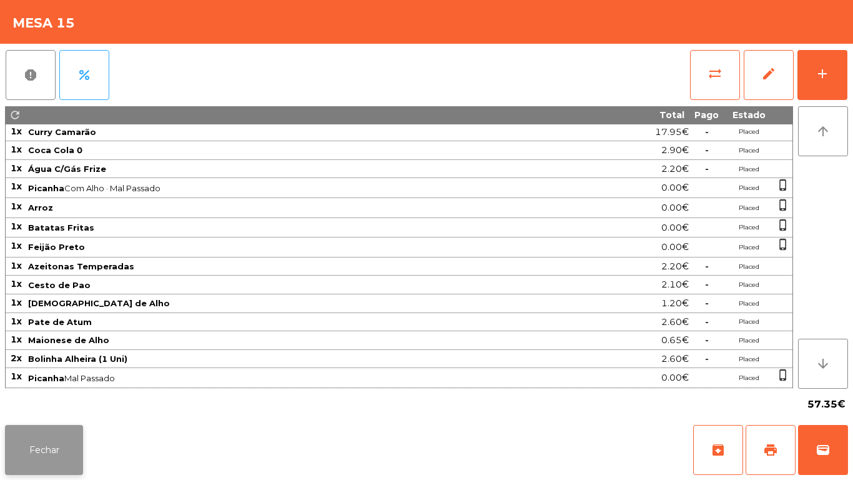
click at [54, 433] on button "Fechar" at bounding box center [44, 450] width 78 height 50
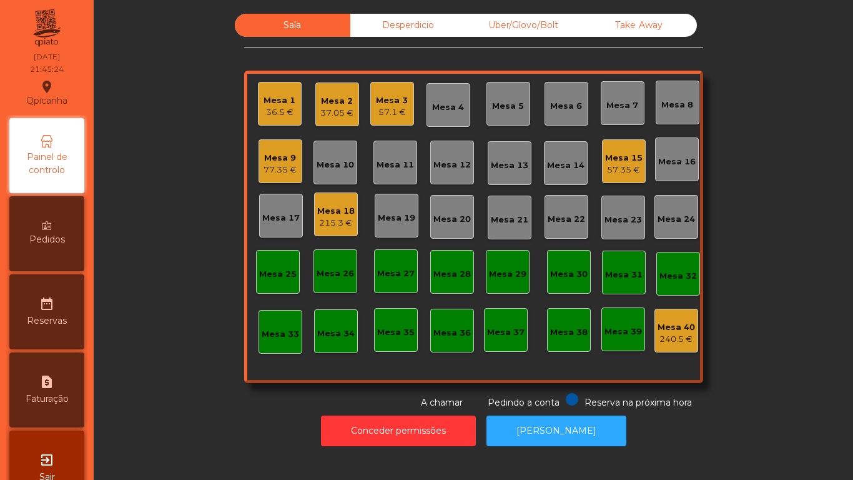
click at [273, 101] on div "Mesa 1" at bounding box center [280, 100] width 32 height 12
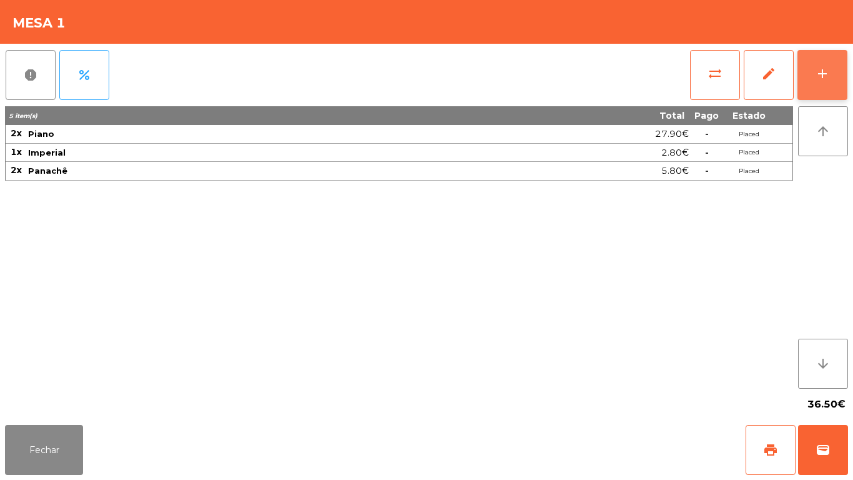
click at [810, 91] on button "add" at bounding box center [822, 75] width 50 height 50
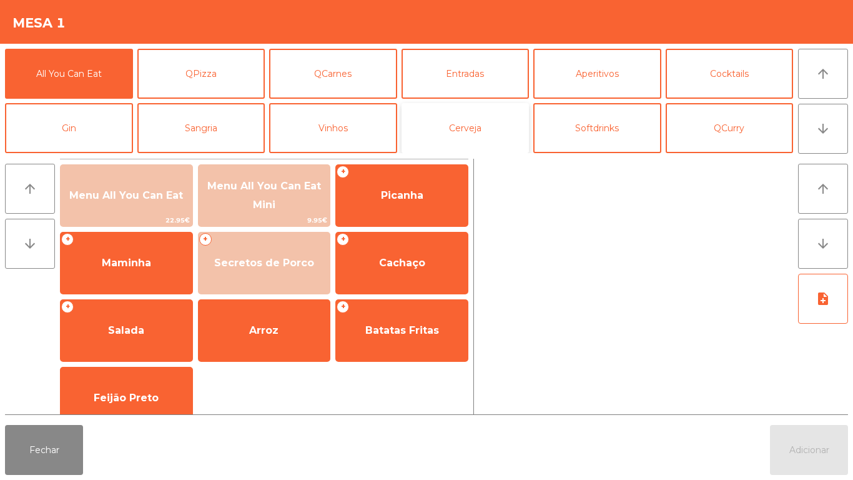
click at [445, 134] on button "Cerveja" at bounding box center [466, 128] width 128 height 50
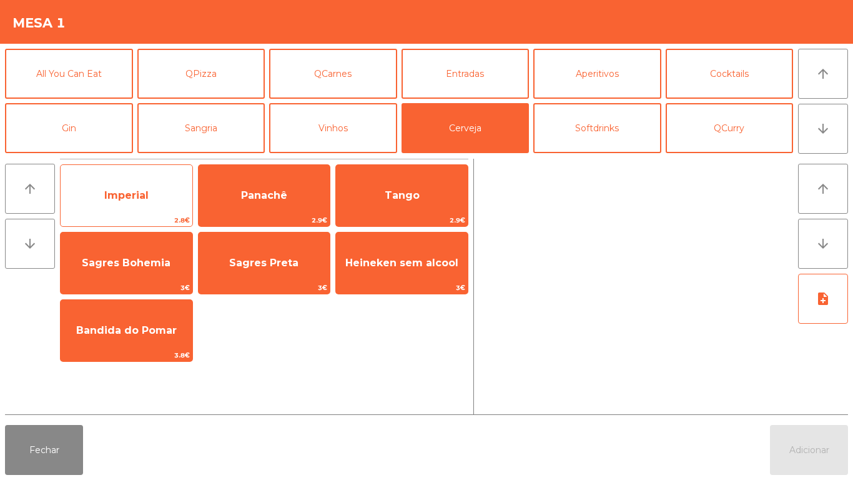
click at [140, 195] on span "Imperial" at bounding box center [126, 195] width 44 height 12
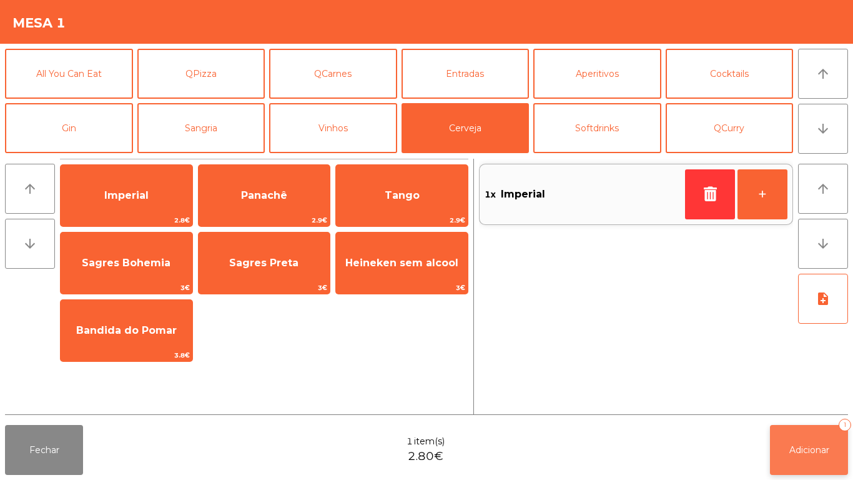
click at [819, 461] on button "Adicionar 1" at bounding box center [809, 450] width 78 height 50
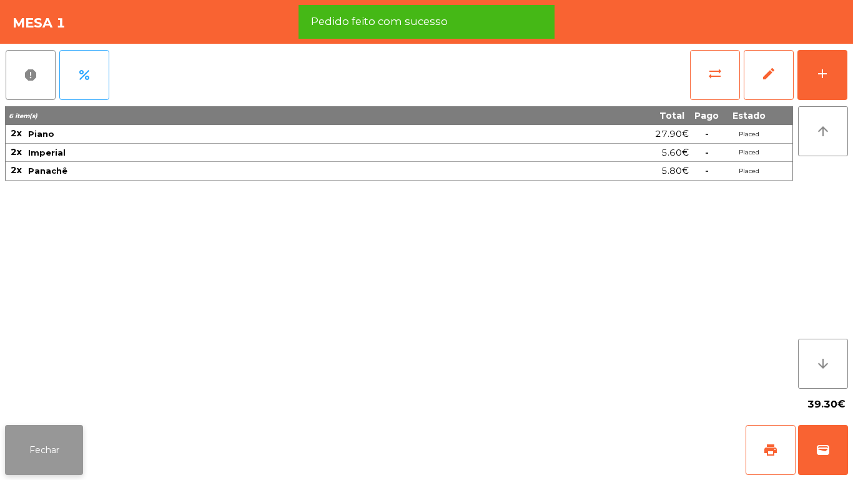
click at [61, 440] on button "Fechar" at bounding box center [44, 450] width 78 height 50
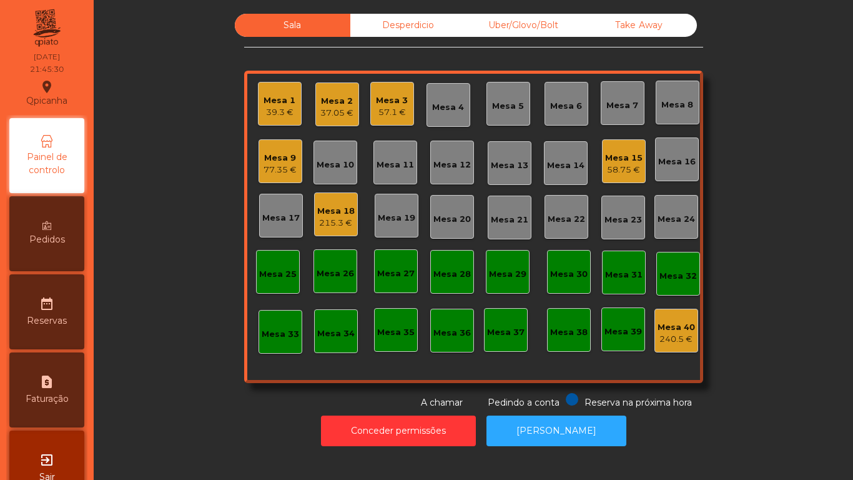
click at [607, 159] on div "Mesa 15" at bounding box center [623, 158] width 37 height 12
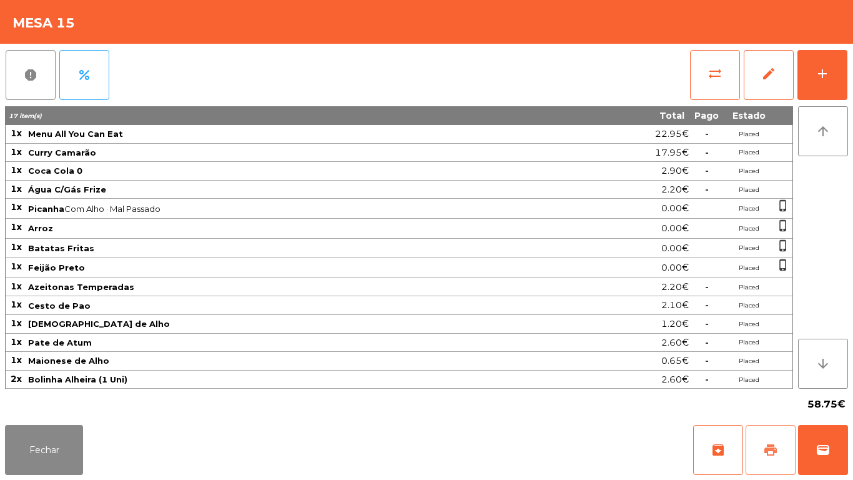
click at [781, 440] on button "print" at bounding box center [771, 450] width 50 height 50
click at [61, 438] on button "Fechar" at bounding box center [44, 450] width 78 height 50
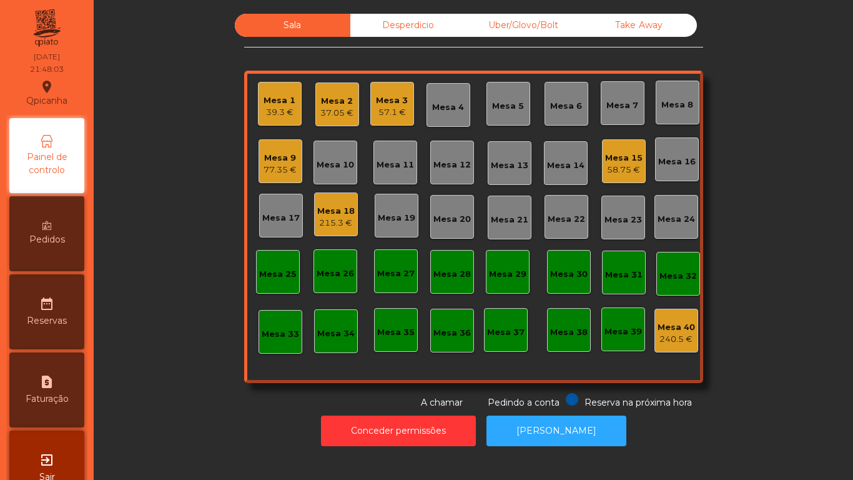
click at [564, 164] on div "Mesa 14" at bounding box center [565, 165] width 37 height 12
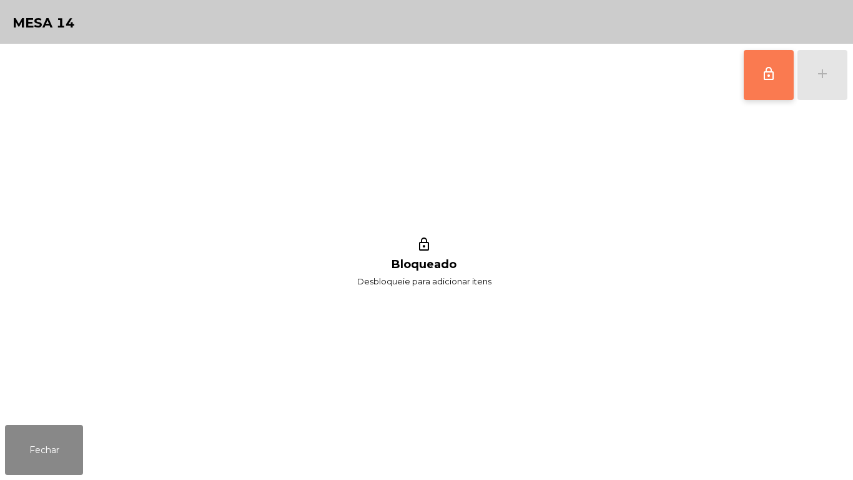
click at [769, 86] on button "lock_outline" at bounding box center [769, 75] width 50 height 50
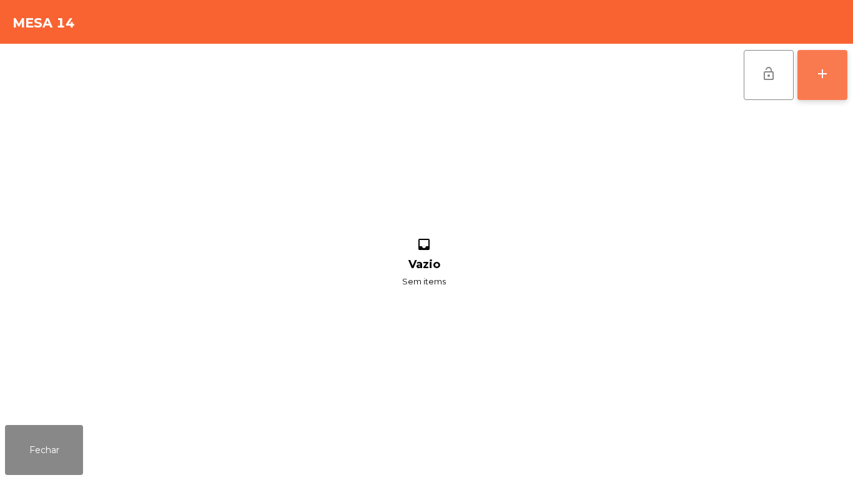
click at [825, 89] on button "add" at bounding box center [822, 75] width 50 height 50
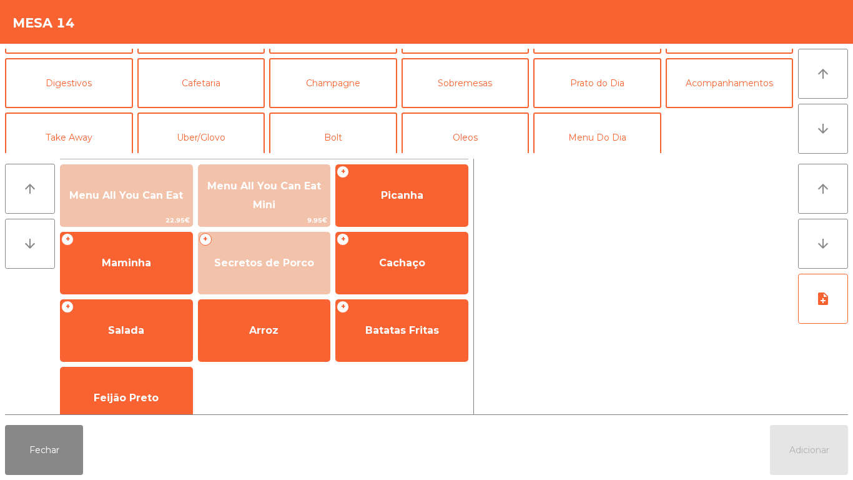
scroll to position [109, 0]
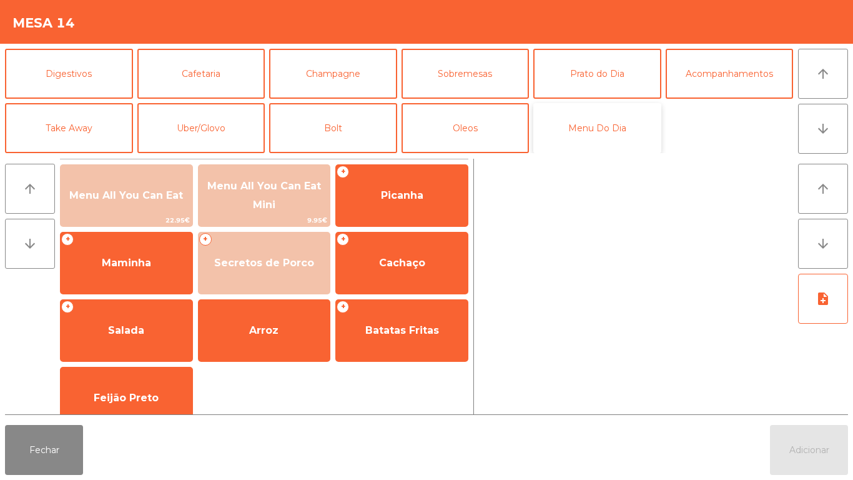
click at [588, 129] on button "Menu Do Dia" at bounding box center [597, 128] width 128 height 50
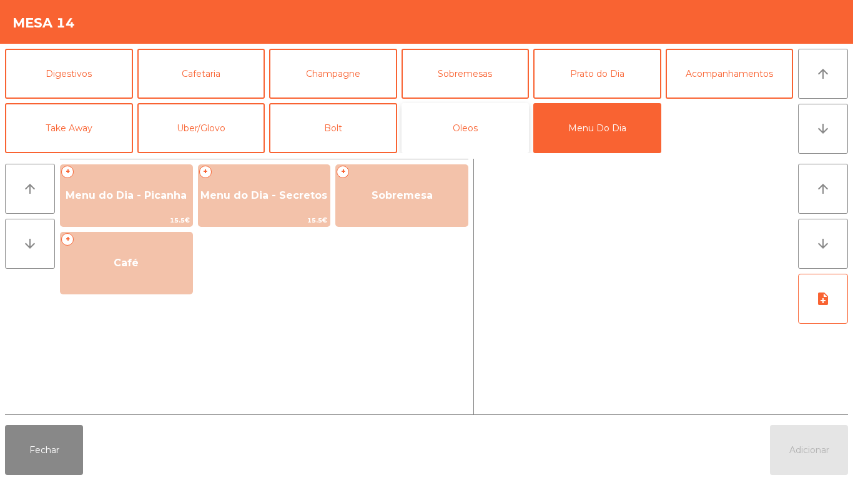
click at [487, 123] on button "Oleos" at bounding box center [466, 128] width 128 height 50
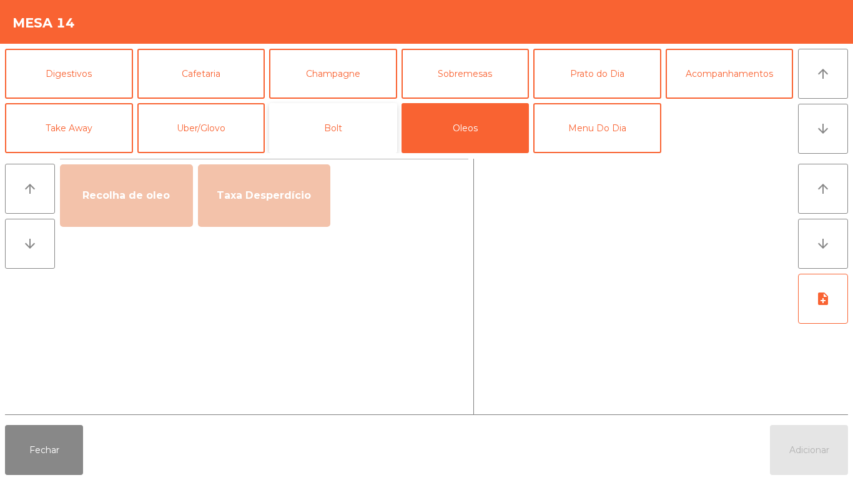
click at [357, 127] on button "Bolt" at bounding box center [333, 128] width 128 height 50
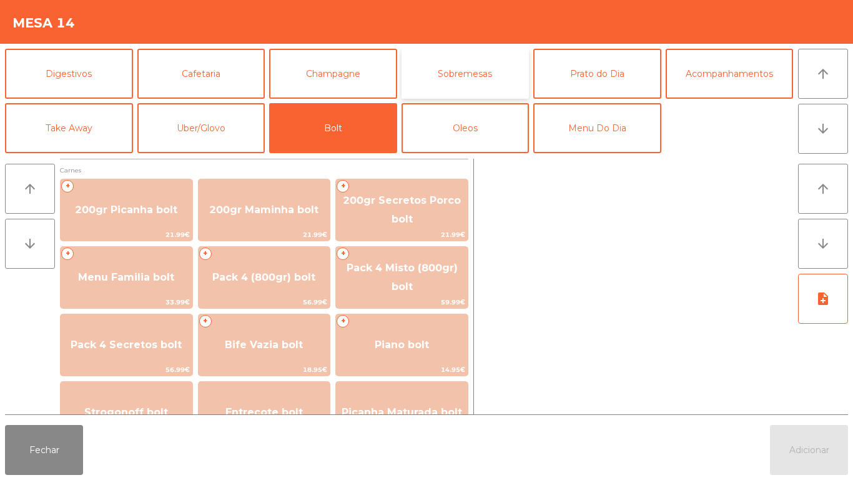
click at [468, 82] on button "Sobremesas" at bounding box center [466, 74] width 128 height 50
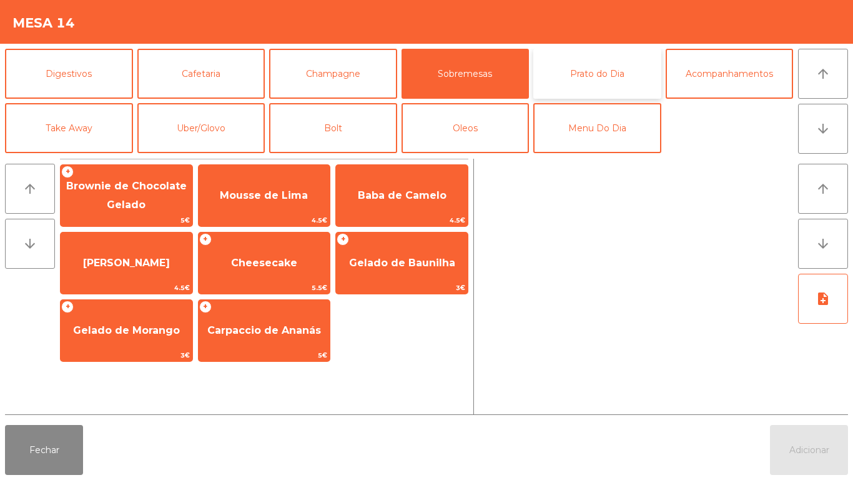
click at [590, 80] on button "Prato do Dia" at bounding box center [597, 74] width 128 height 50
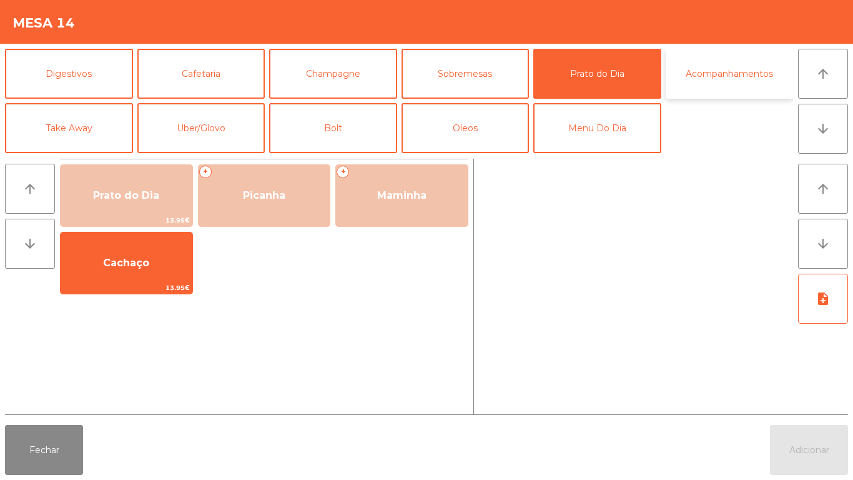
click at [703, 78] on button "Acompanhamentos" at bounding box center [730, 74] width 128 height 50
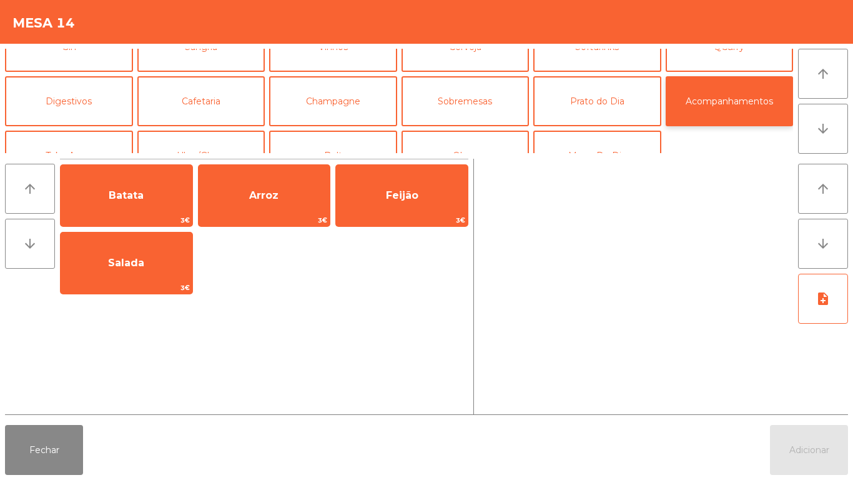
scroll to position [58, 0]
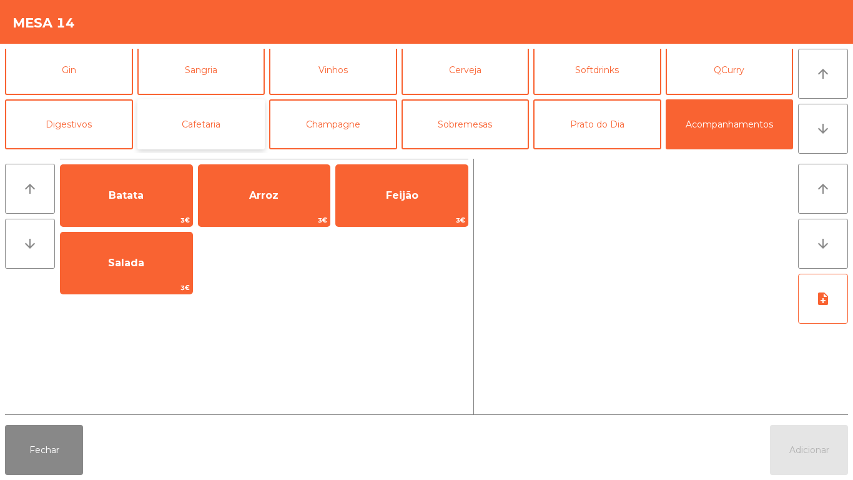
click at [222, 127] on button "Cafetaria" at bounding box center [201, 124] width 128 height 50
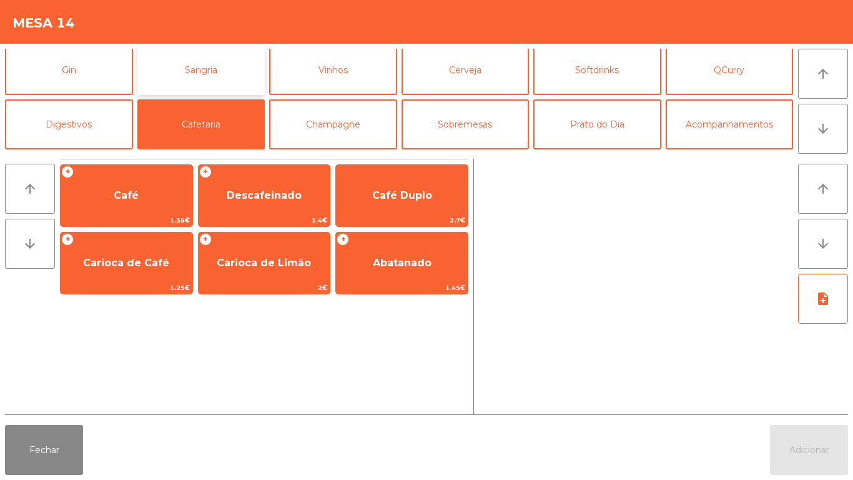
click at [212, 79] on button "Sangria" at bounding box center [201, 70] width 128 height 50
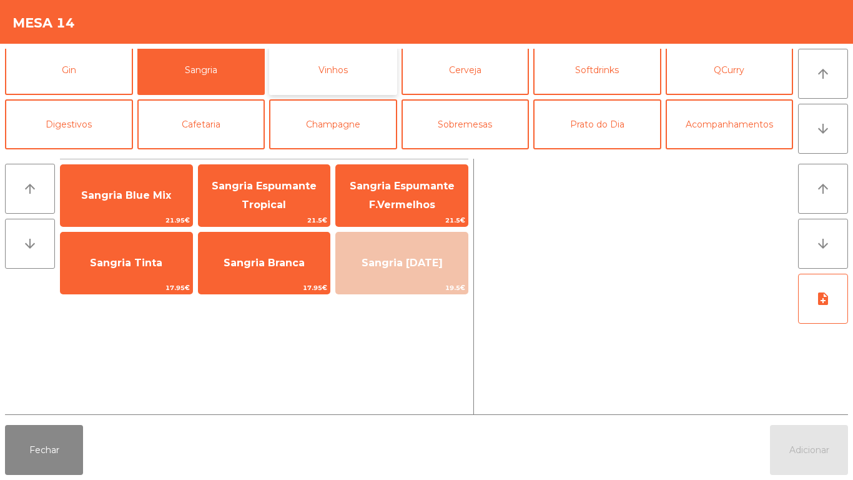
click at [332, 79] on button "Vinhos" at bounding box center [333, 70] width 128 height 50
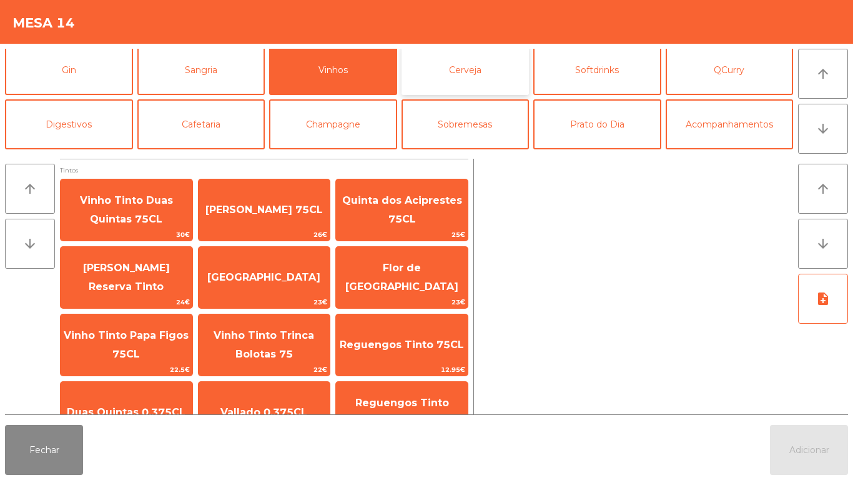
click at [449, 84] on button "Cerveja" at bounding box center [466, 70] width 128 height 50
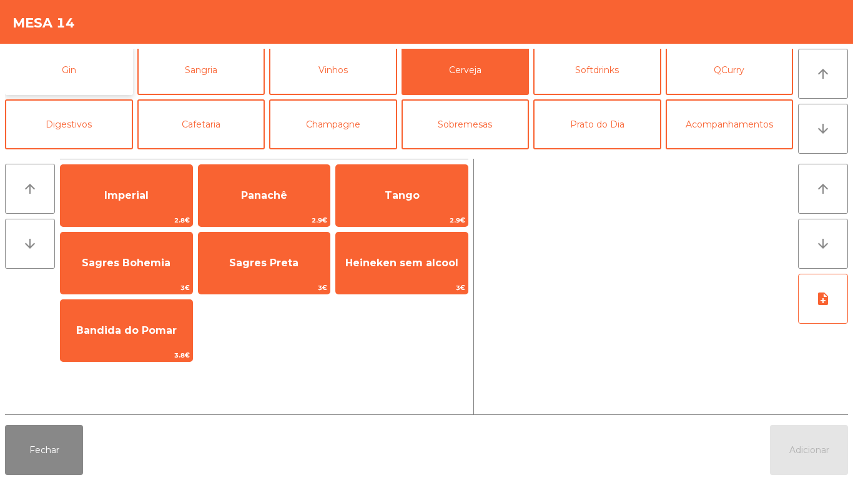
click at [109, 75] on button "Gin" at bounding box center [69, 70] width 128 height 50
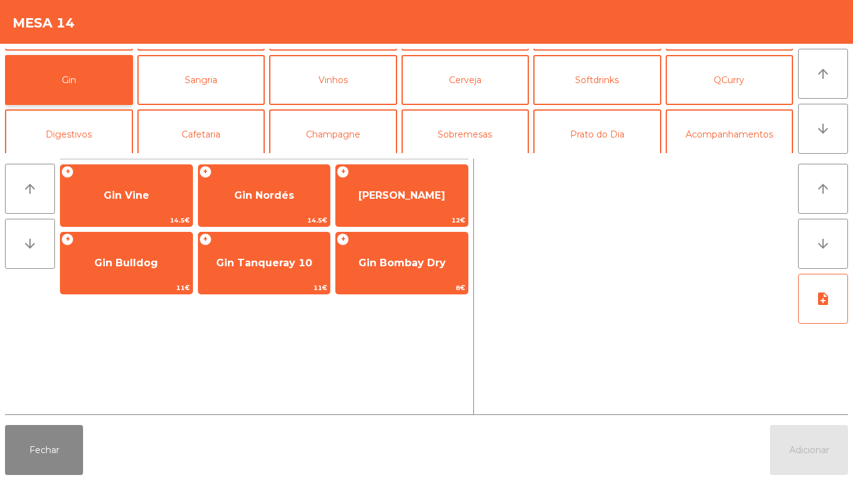
scroll to position [67, 0]
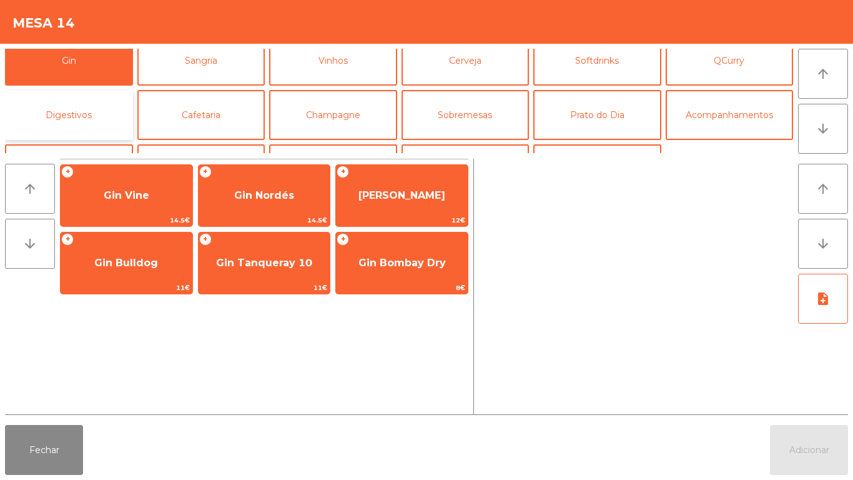
click at [106, 124] on button "Digestivos" at bounding box center [69, 115] width 128 height 50
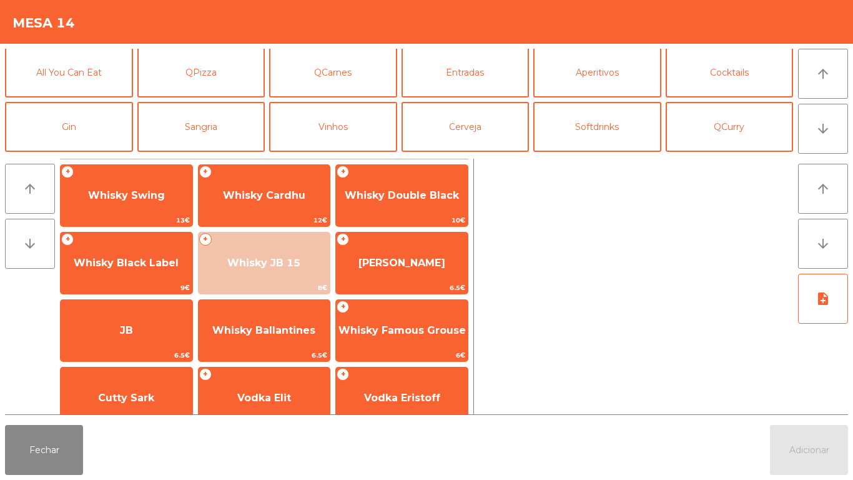
scroll to position [0, 0]
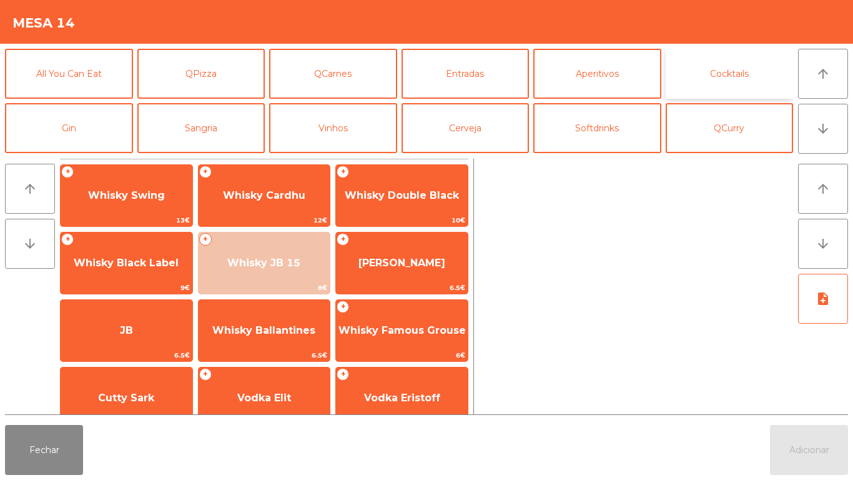
click at [719, 77] on button "Cocktails" at bounding box center [730, 74] width 128 height 50
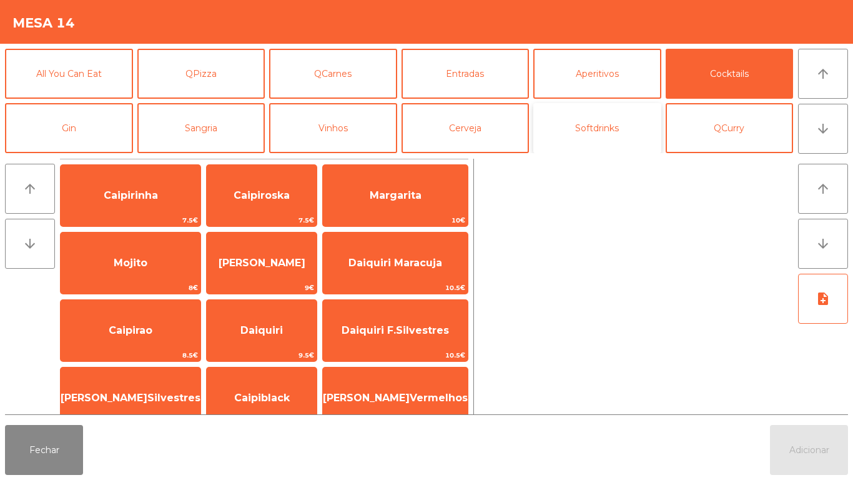
click at [604, 139] on button "Softdrinks" at bounding box center [597, 128] width 128 height 50
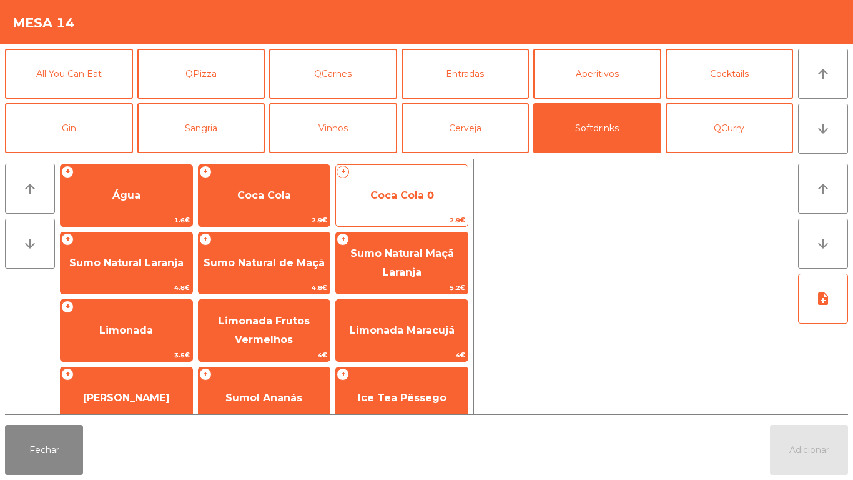
click at [407, 194] on span "Coca Cola 0" at bounding box center [402, 195] width 64 height 12
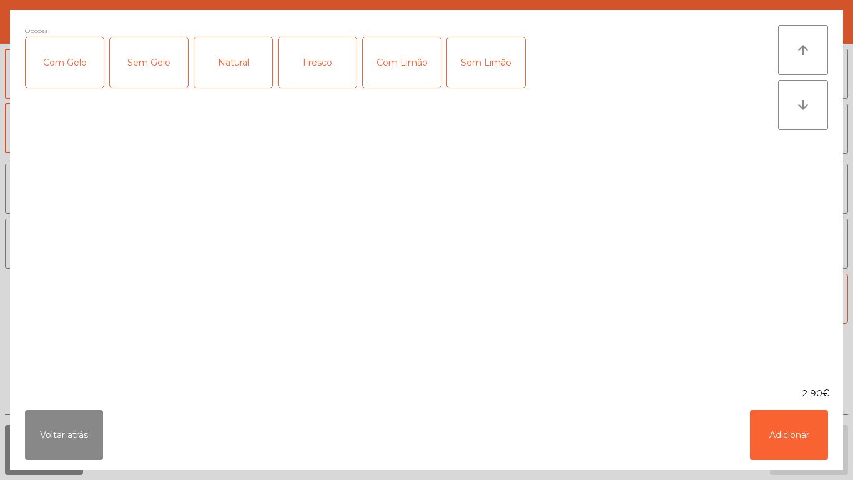
click at [78, 67] on div "Com Gelo" at bounding box center [65, 62] width 78 height 50
click at [408, 68] on div "Com Limão" at bounding box center [402, 62] width 78 height 50
click at [779, 428] on button "Adicionar" at bounding box center [789, 435] width 78 height 50
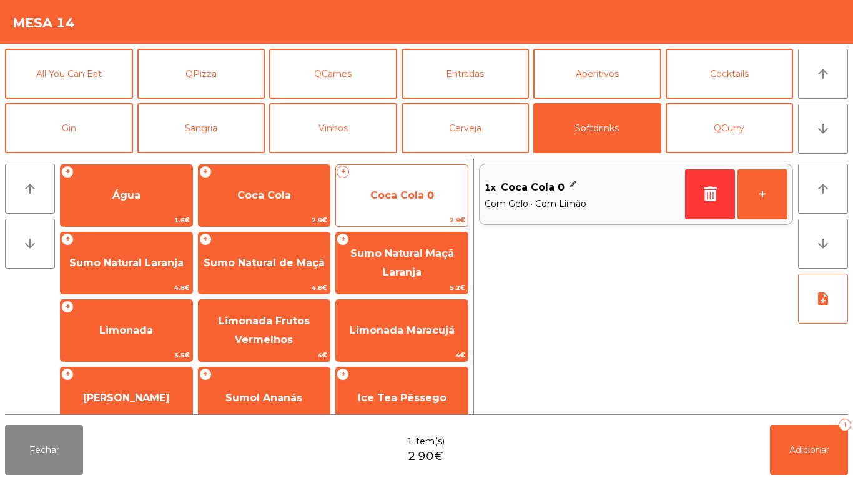
click at [414, 199] on span "Coca Cola 0" at bounding box center [402, 195] width 64 height 12
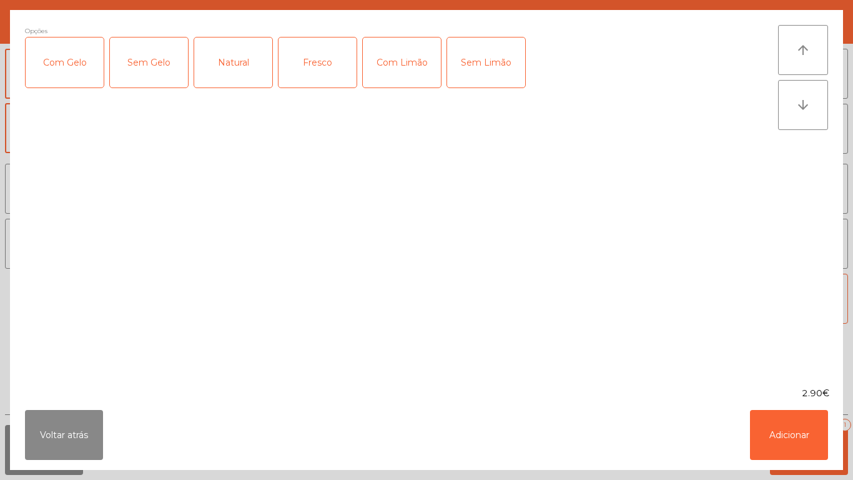
click at [79, 74] on div "Com Gelo" at bounding box center [65, 62] width 78 height 50
click at [409, 72] on div "Com Limão" at bounding box center [402, 62] width 78 height 50
click at [786, 421] on button "Adicionar" at bounding box center [789, 435] width 78 height 50
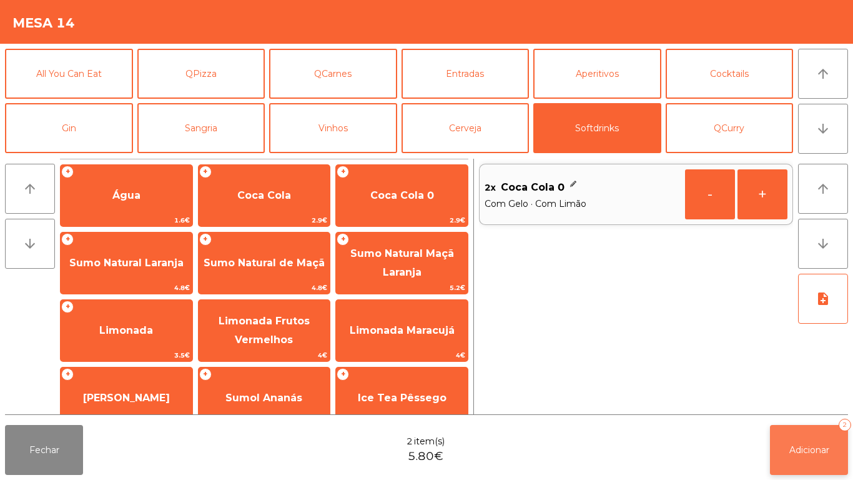
click at [807, 435] on button "Adicionar 2" at bounding box center [809, 450] width 78 height 50
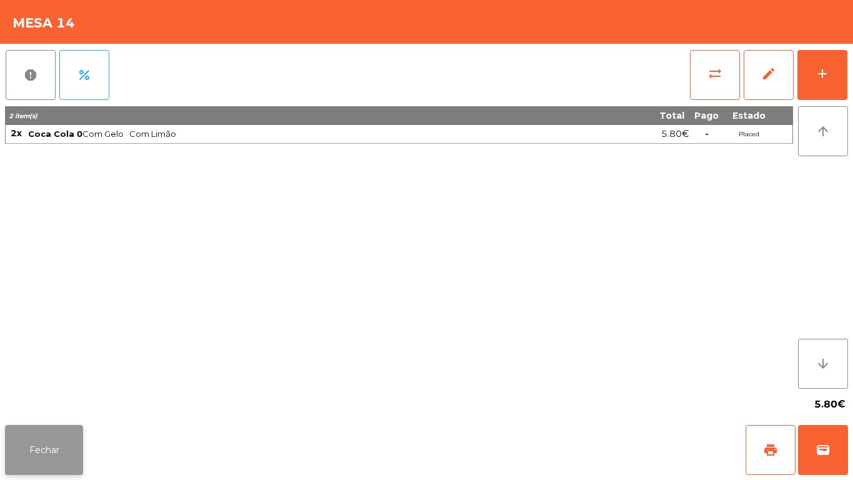
click at [40, 435] on button "Fechar" at bounding box center [44, 450] width 78 height 50
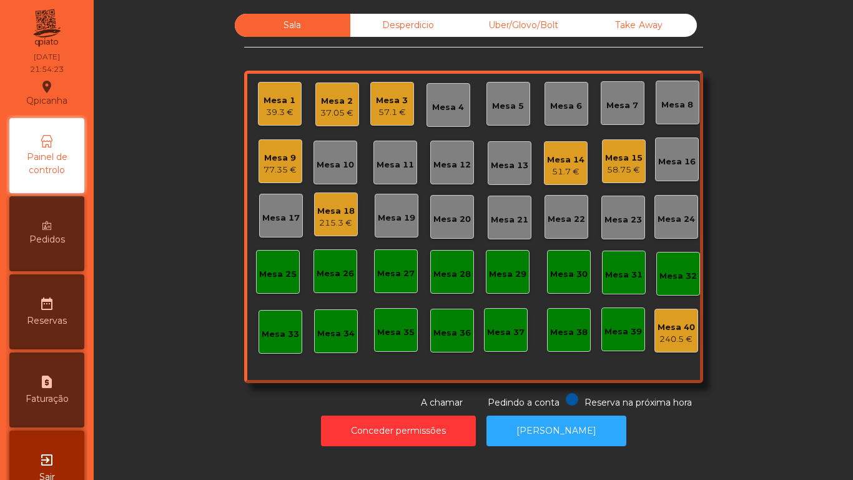
click at [617, 172] on div "58.75 €" at bounding box center [623, 170] width 37 height 12
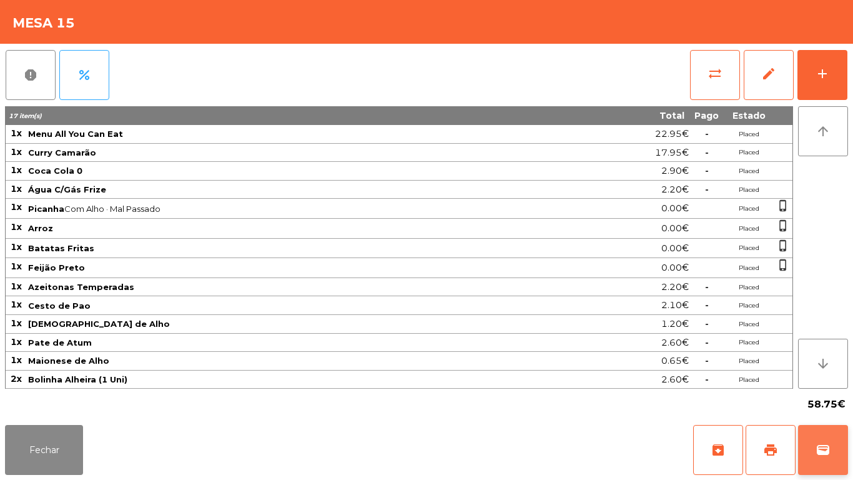
click at [822, 446] on span "wallet" at bounding box center [823, 449] width 15 height 15
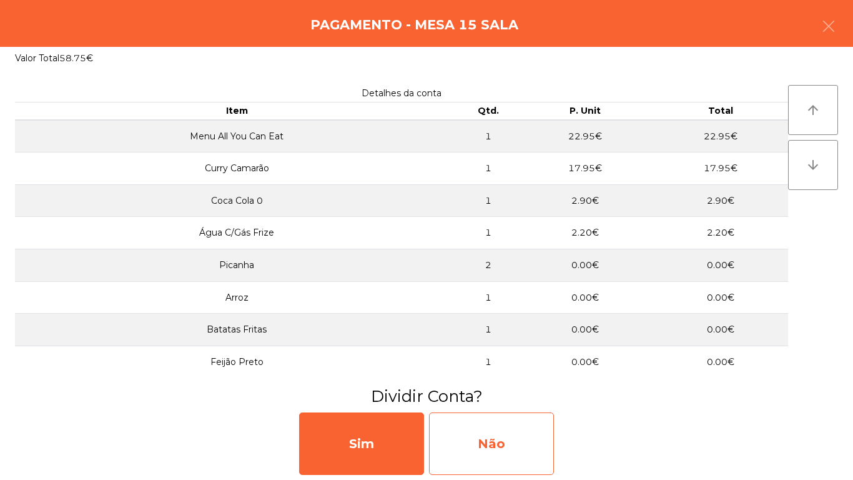
click at [521, 447] on div "Não" at bounding box center [491, 443] width 125 height 62
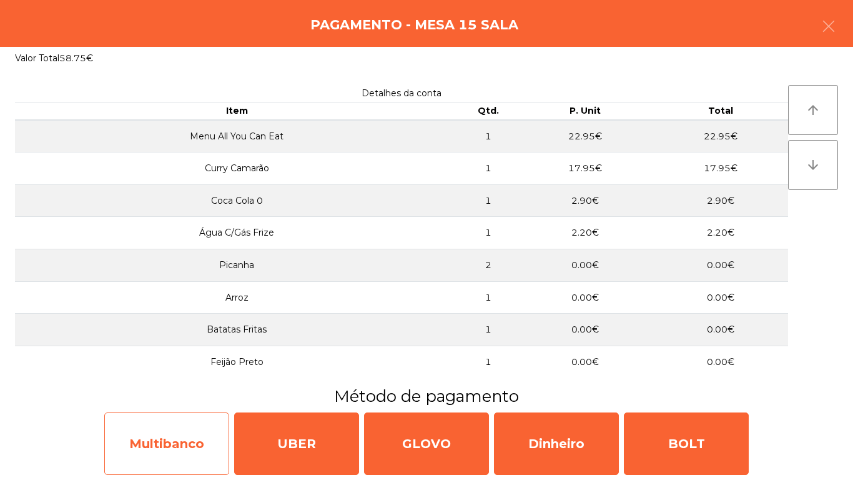
click at [191, 448] on div "Multibanco" at bounding box center [166, 443] width 125 height 62
select select "**"
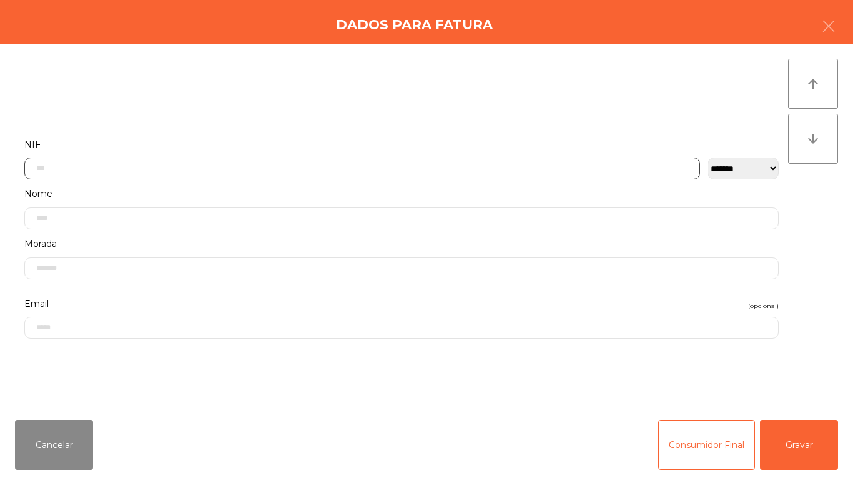
click at [249, 164] on input "text" at bounding box center [362, 168] width 676 height 22
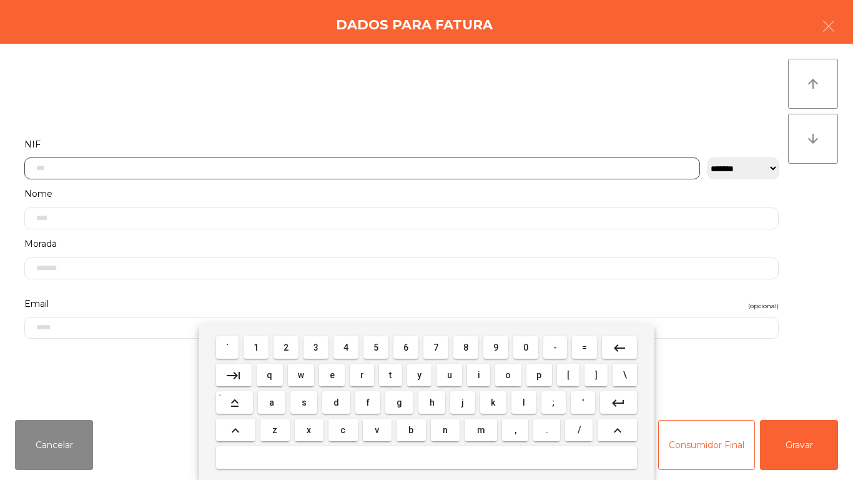
scroll to position [76, 0]
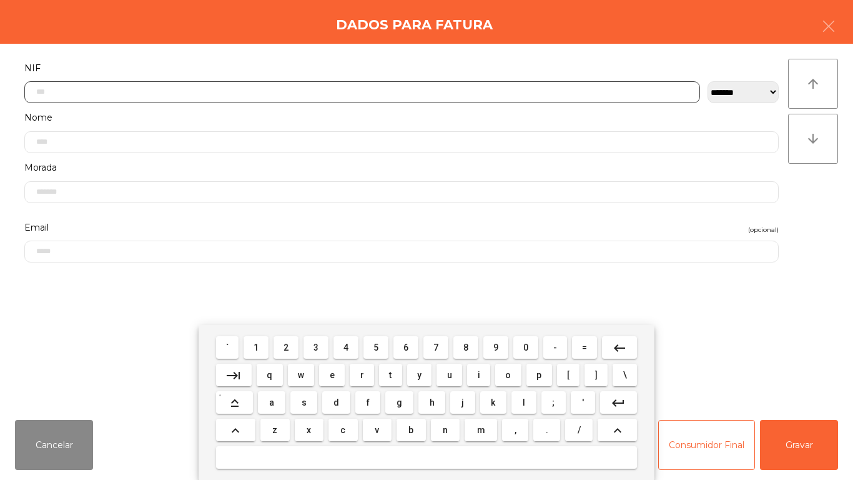
click at [257, 347] on span "1" at bounding box center [256, 347] width 5 height 10
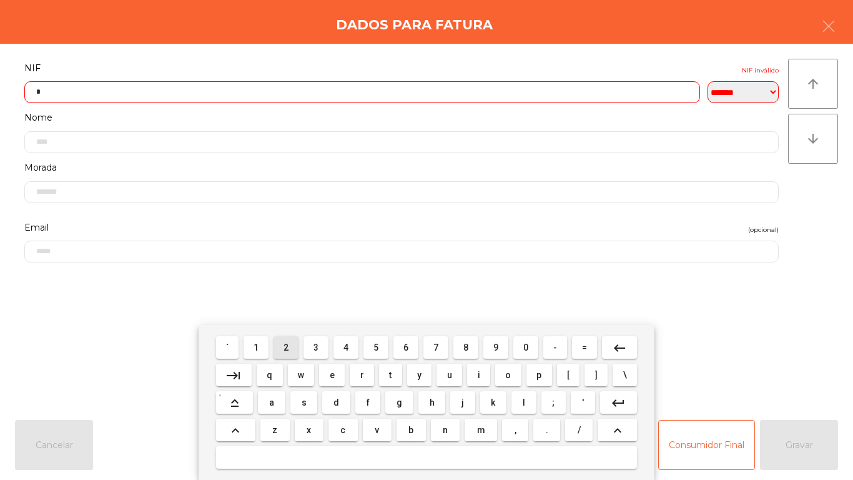
click at [288, 343] on span "2" at bounding box center [285, 347] width 5 height 10
click at [347, 350] on span "4" at bounding box center [345, 347] width 5 height 10
click at [524, 344] on span "0" at bounding box center [525, 347] width 5 height 10
click at [496, 347] on span "9" at bounding box center [495, 347] width 5 height 10
click at [524, 345] on span "0" at bounding box center [525, 347] width 5 height 10
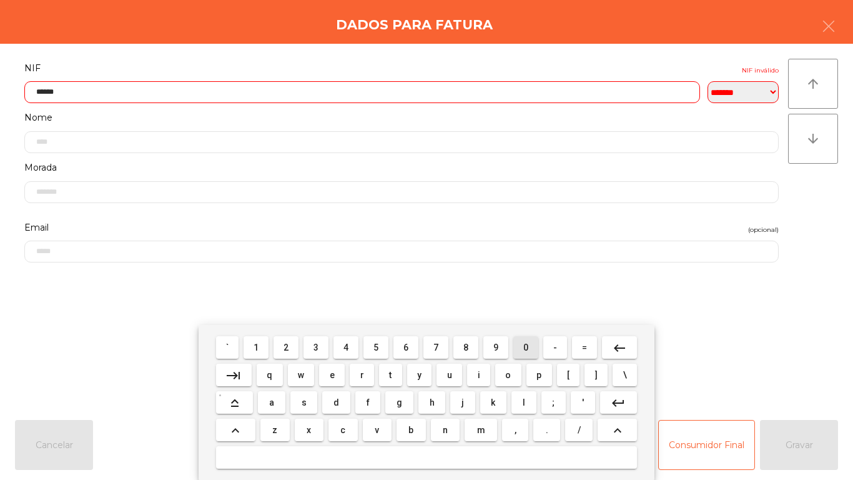
click at [526, 346] on span "0" at bounding box center [525, 347] width 5 height 10
click at [436, 343] on span "7" at bounding box center [435, 347] width 5 height 10
click at [496, 347] on span "9" at bounding box center [495, 347] width 5 height 10
type input "*********"
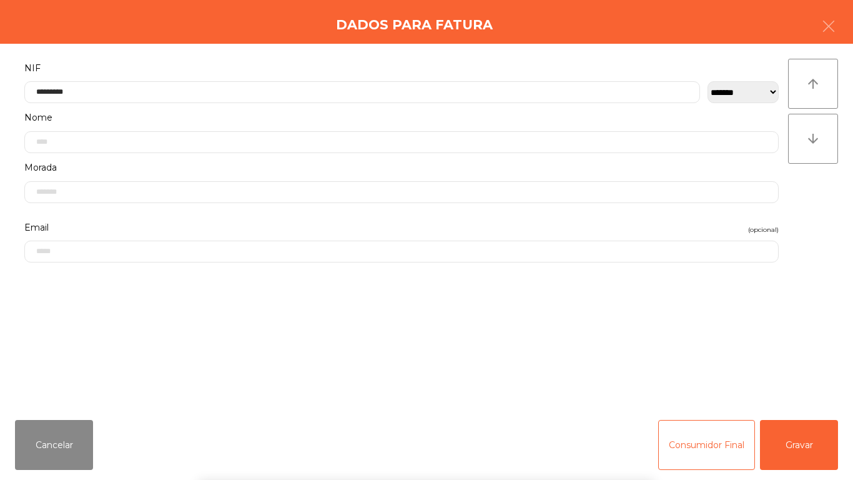
click at [804, 430] on div "` 1 2 3 4 5 6 7 8 9 0 - = keyboard_backspace keyboard_tab q w e r t y u i o p […" at bounding box center [426, 402] width 853 height 155
click at [816, 435] on button "Gravar" at bounding box center [799, 445] width 78 height 50
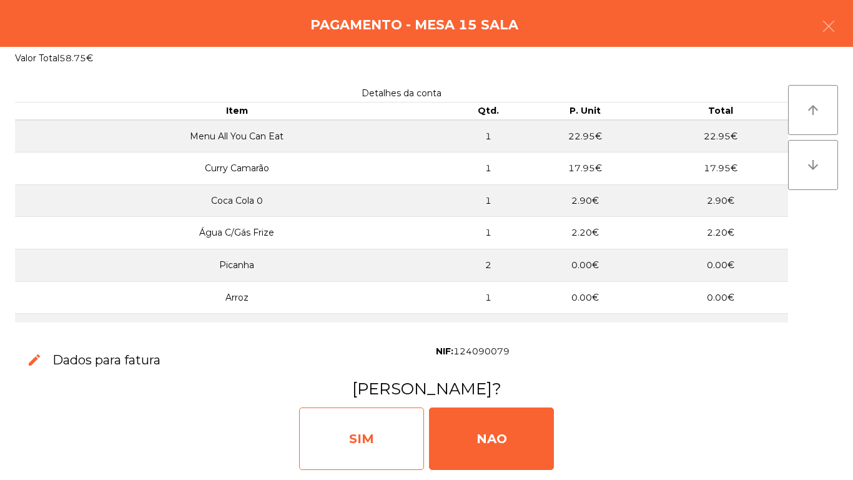
click at [377, 428] on div "SIM" at bounding box center [361, 438] width 125 height 62
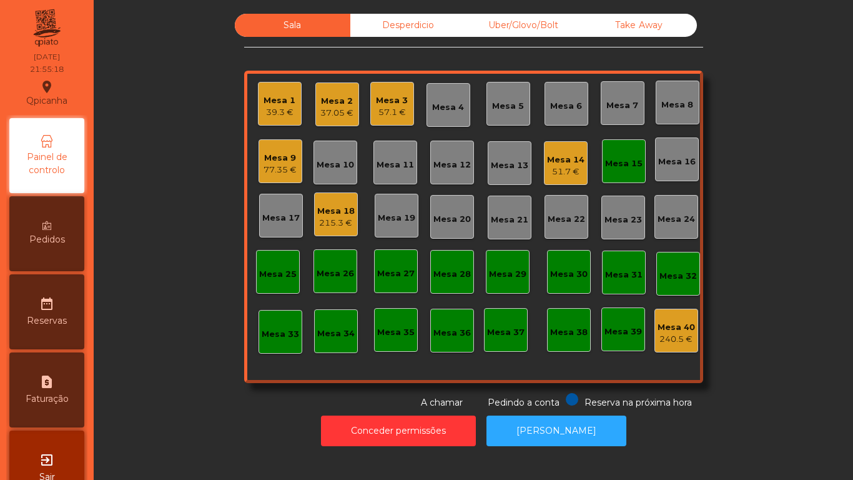
click at [292, 115] on div "Mesa 1 39.3 €" at bounding box center [280, 104] width 44 height 44
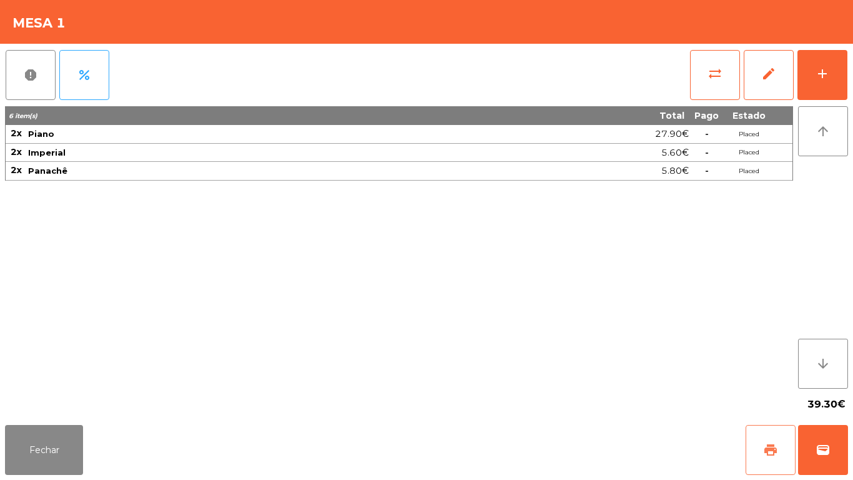
click at [761, 446] on button "print" at bounding box center [771, 450] width 50 height 50
click at [61, 444] on button "Fechar" at bounding box center [44, 450] width 78 height 50
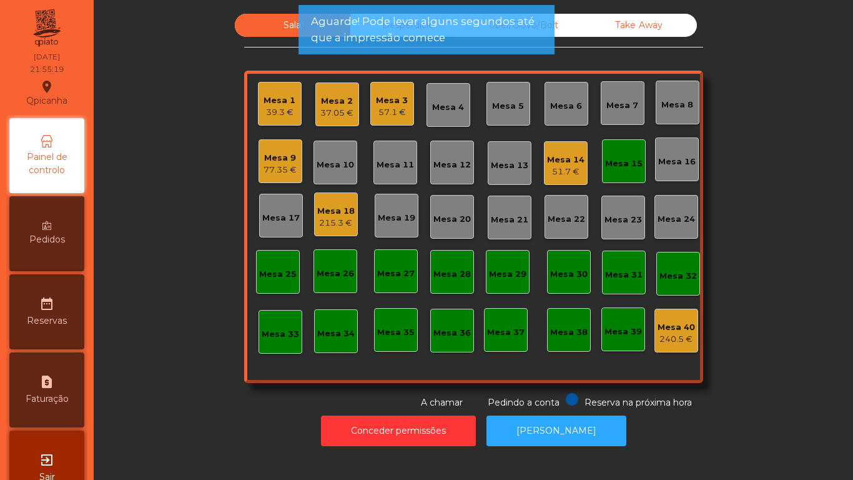
click at [619, 165] on div "Mesa 15" at bounding box center [623, 163] width 37 height 12
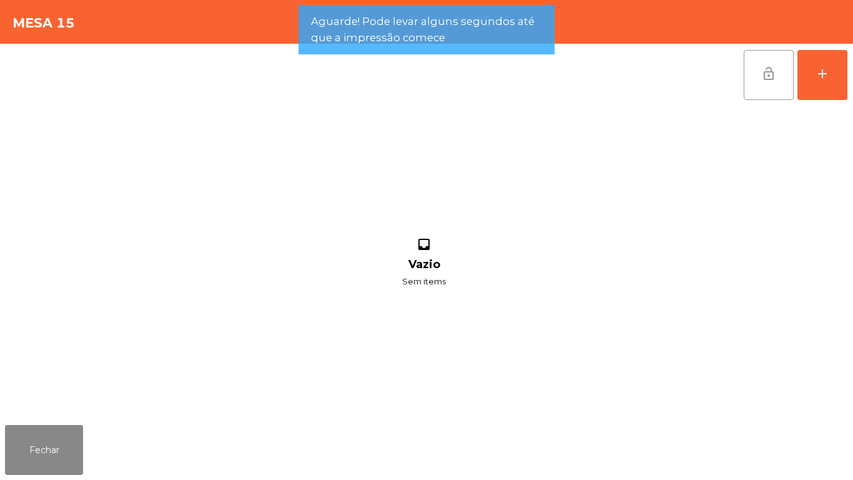
click at [755, 72] on button "lock_open" at bounding box center [769, 75] width 50 height 50
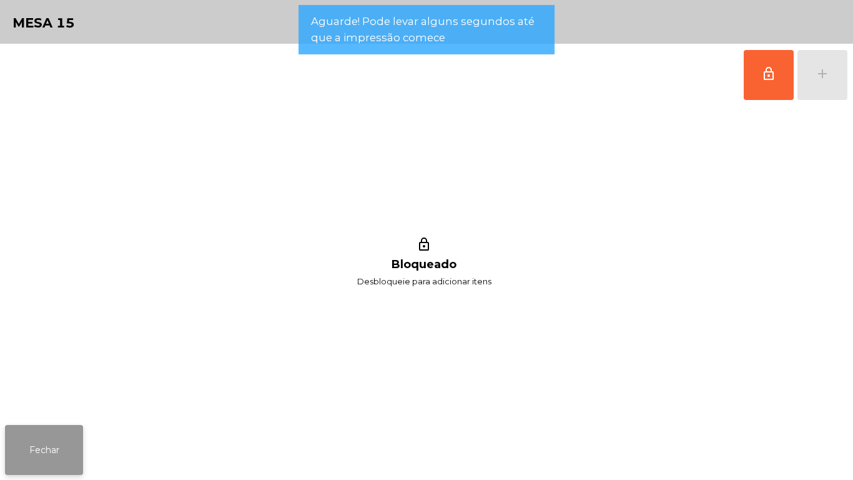
click at [42, 446] on button "Fechar" at bounding box center [44, 450] width 78 height 50
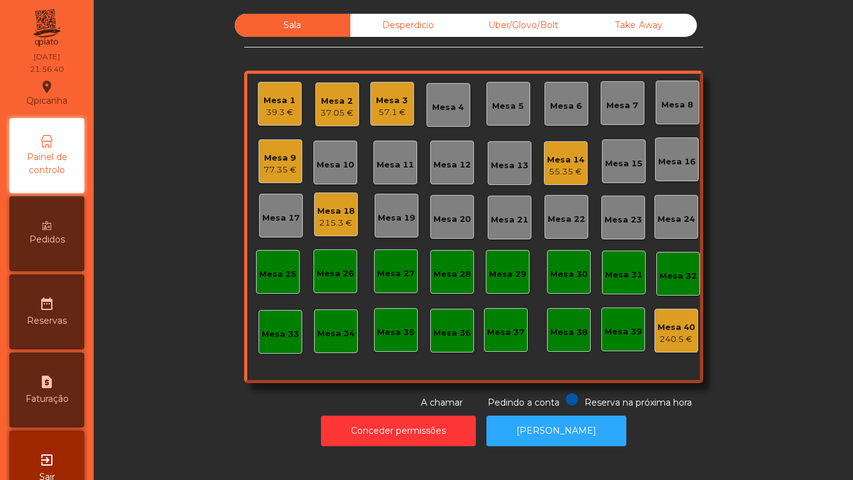
click at [392, 102] on div "Mesa 3" at bounding box center [392, 100] width 32 height 12
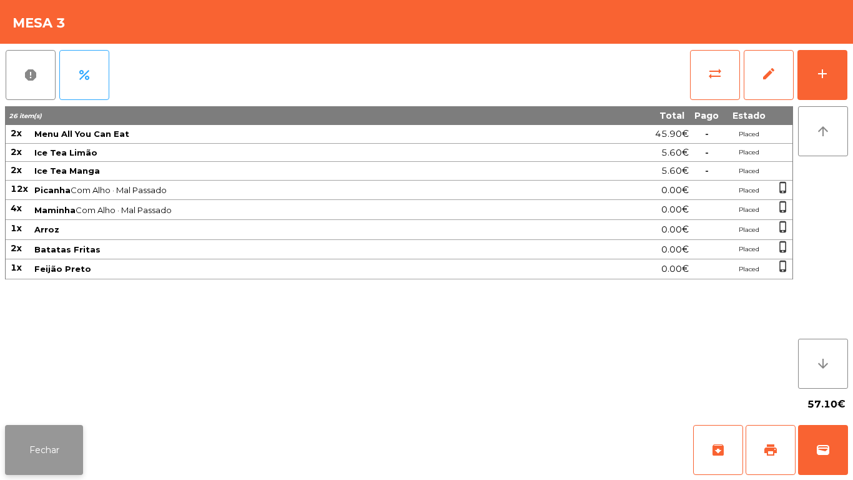
click at [62, 446] on button "Fechar" at bounding box center [44, 450] width 78 height 50
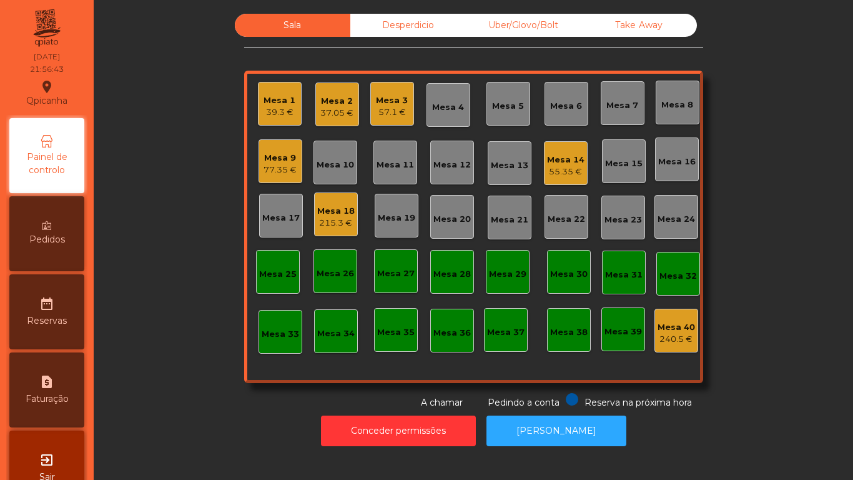
click at [392, 107] on div "57.1 €" at bounding box center [392, 112] width 32 height 12
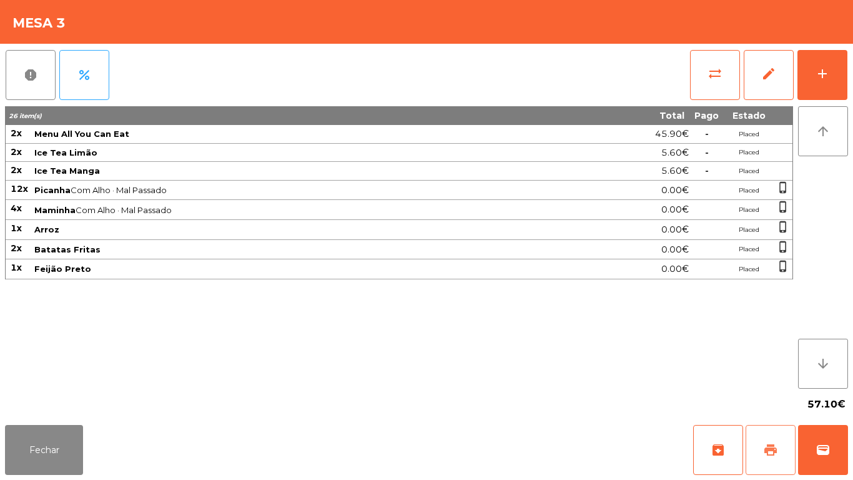
click at [756, 443] on button "print" at bounding box center [771, 450] width 50 height 50
click at [64, 427] on button "Fechar" at bounding box center [44, 450] width 78 height 50
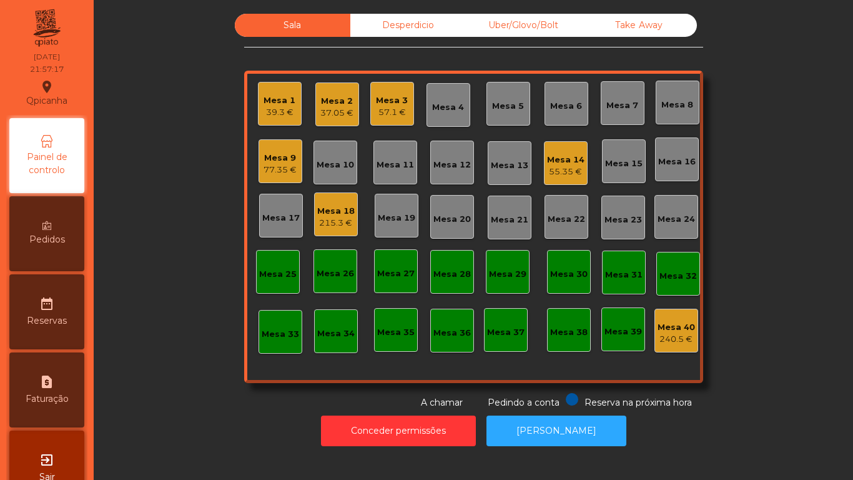
click at [561, 168] on div "55.35 €" at bounding box center [565, 171] width 37 height 12
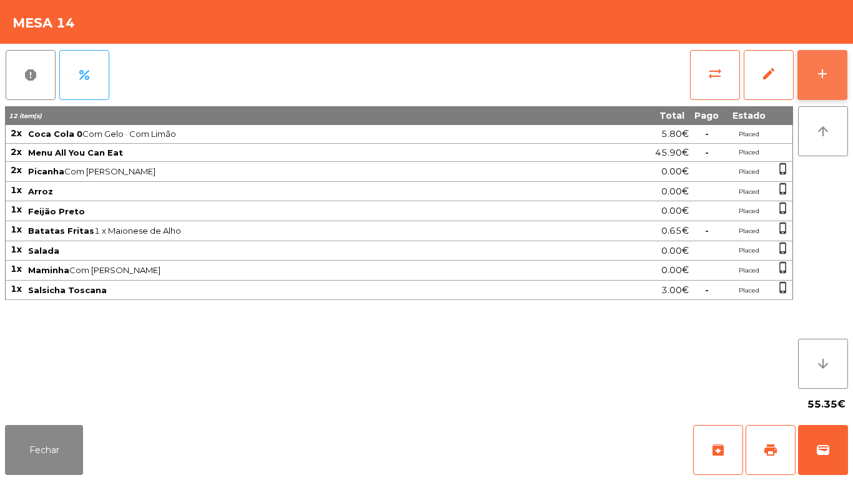
click at [830, 79] on button "add" at bounding box center [822, 75] width 50 height 50
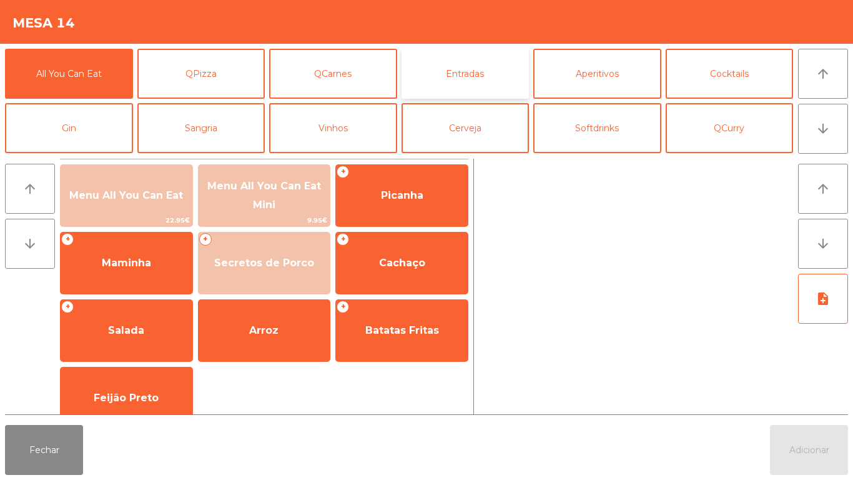
click at [466, 92] on button "Entradas" at bounding box center [466, 74] width 128 height 50
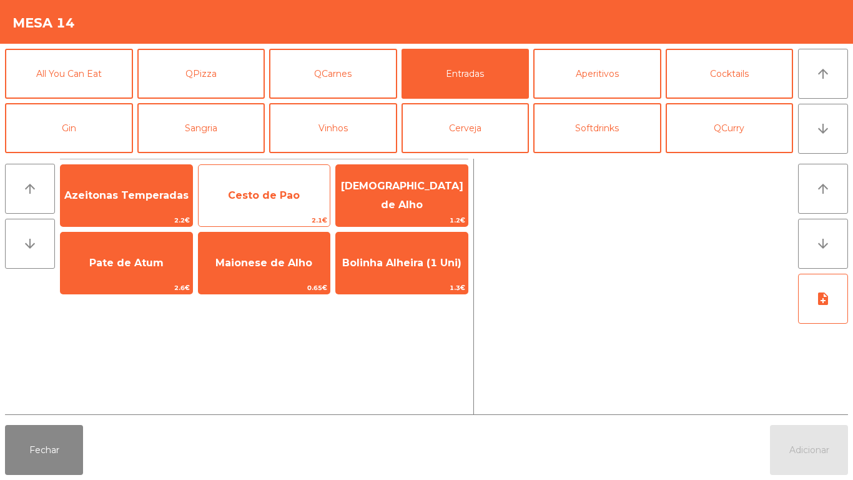
click at [260, 199] on span "Cesto de Pao" at bounding box center [264, 195] width 72 height 12
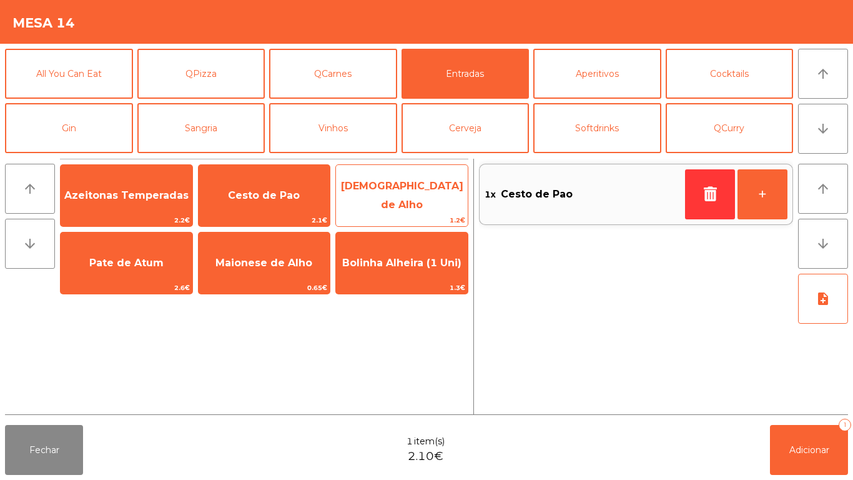
click at [409, 194] on span "[DEMOGRAPHIC_DATA] de Alho" at bounding box center [402, 195] width 122 height 31
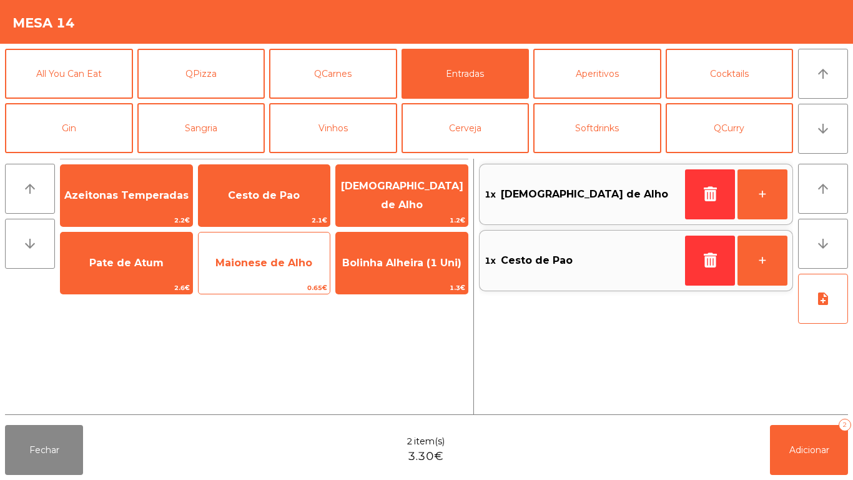
click at [268, 265] on span "Maionese de Alho" at bounding box center [263, 263] width 97 height 12
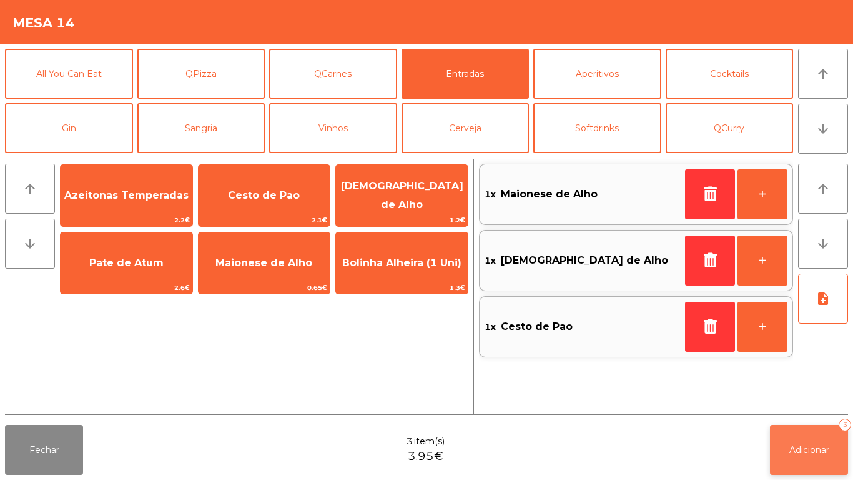
click at [801, 438] on button "Adicionar 3" at bounding box center [809, 450] width 78 height 50
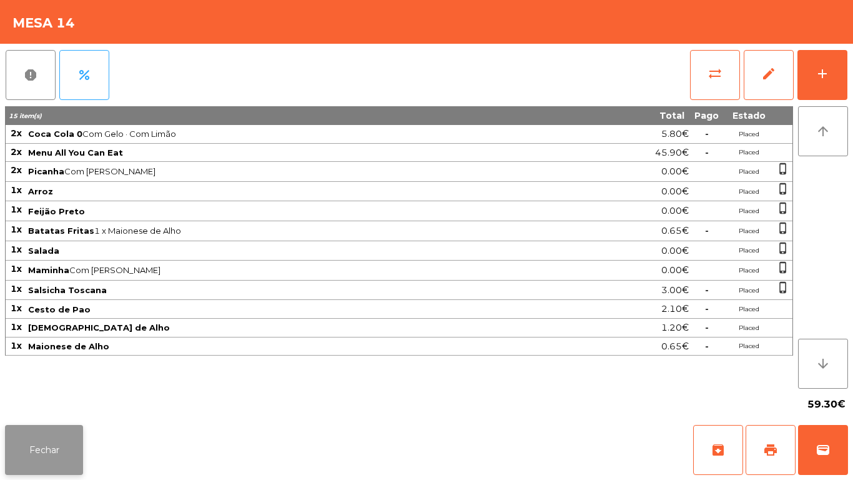
click at [46, 441] on button "Fechar" at bounding box center [44, 450] width 78 height 50
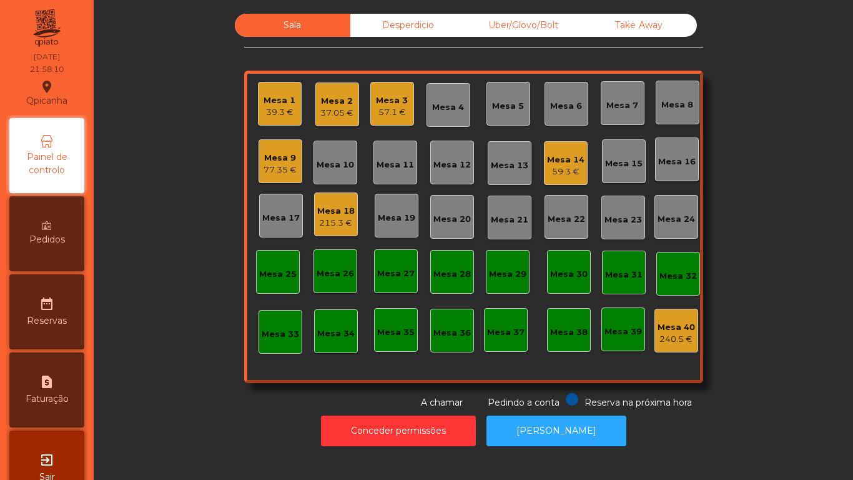
click at [282, 168] on div "77.35 €" at bounding box center [280, 170] width 33 height 12
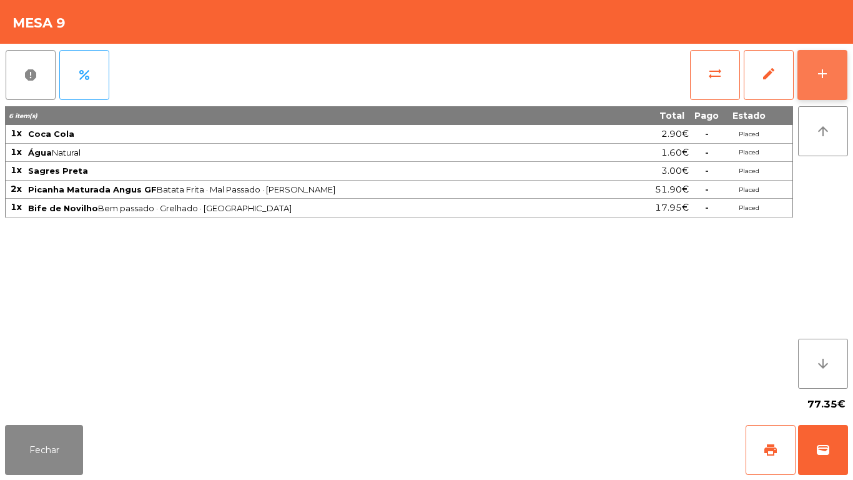
click at [814, 82] on button "add" at bounding box center [822, 75] width 50 height 50
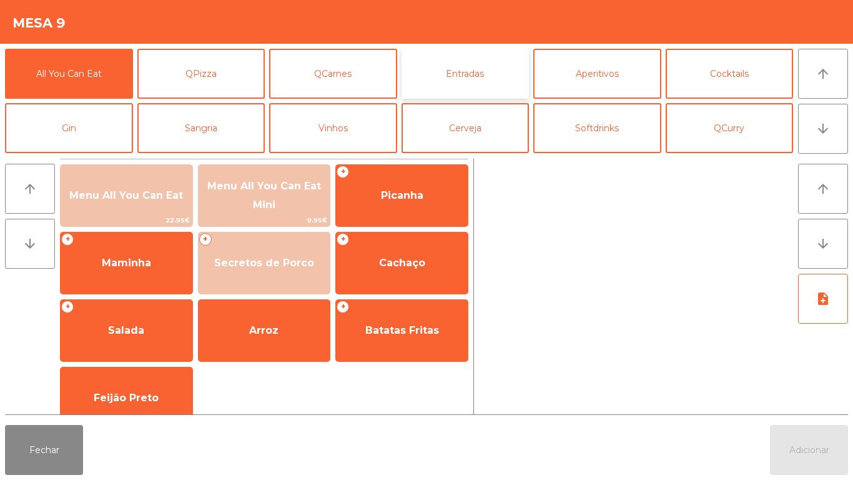
click at [468, 81] on button "Entradas" at bounding box center [466, 74] width 128 height 50
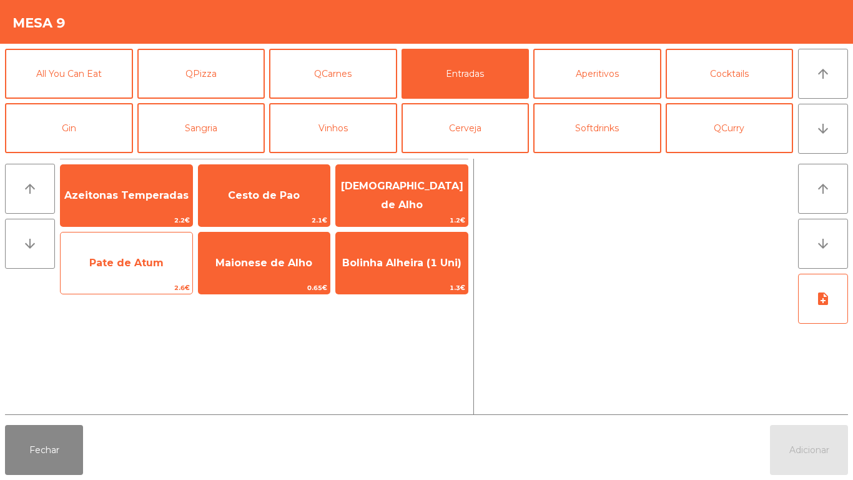
click at [136, 265] on span "Pate de Atum" at bounding box center [126, 263] width 74 height 12
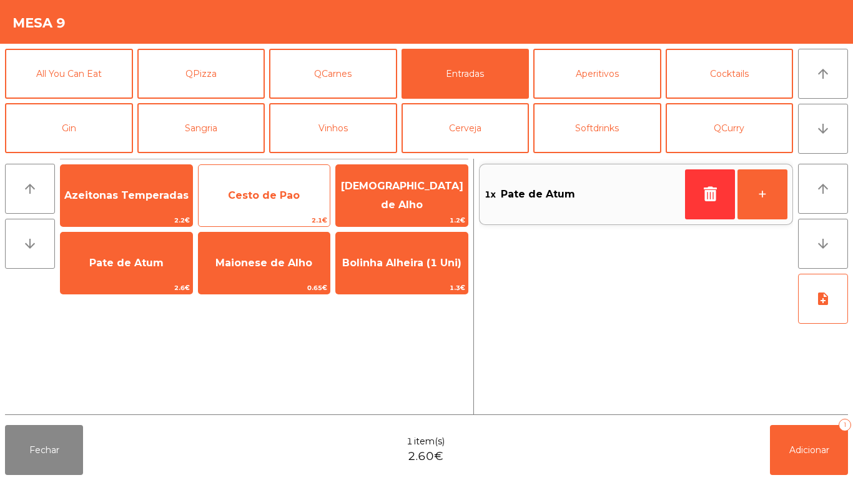
click at [270, 197] on span "Cesto de Pao" at bounding box center [264, 195] width 72 height 12
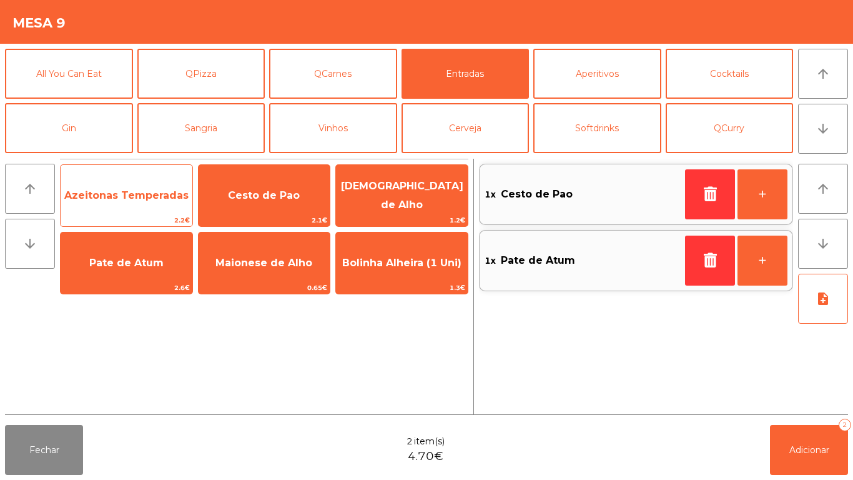
click at [113, 191] on span "Azeitonas Temperadas" at bounding box center [126, 195] width 124 height 12
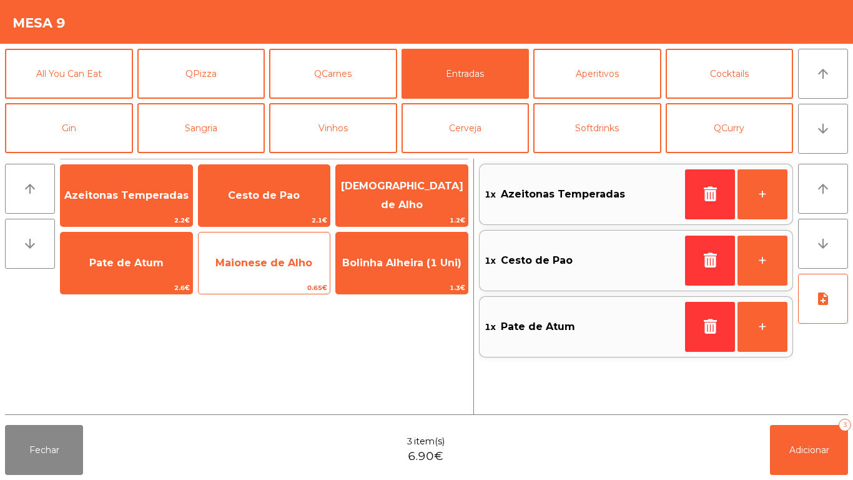
click at [275, 265] on span "Maionese de Alho" at bounding box center [263, 263] width 97 height 12
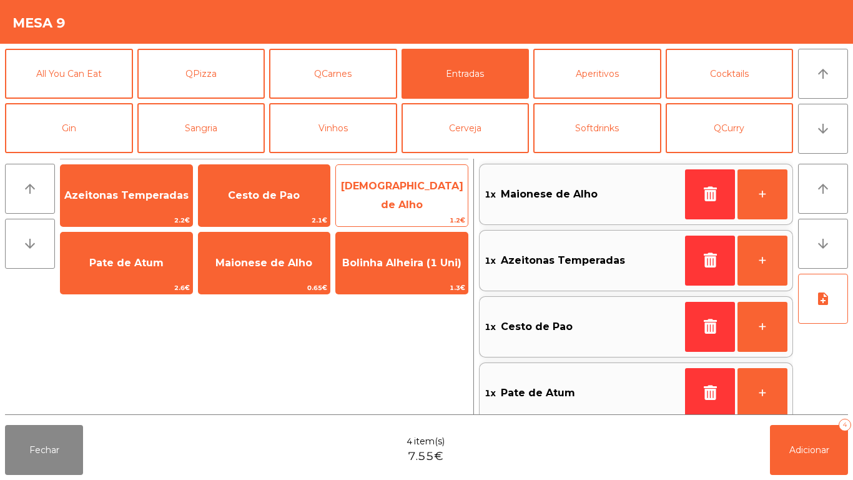
click at [388, 195] on span "[DEMOGRAPHIC_DATA] de Alho" at bounding box center [402, 195] width 122 height 31
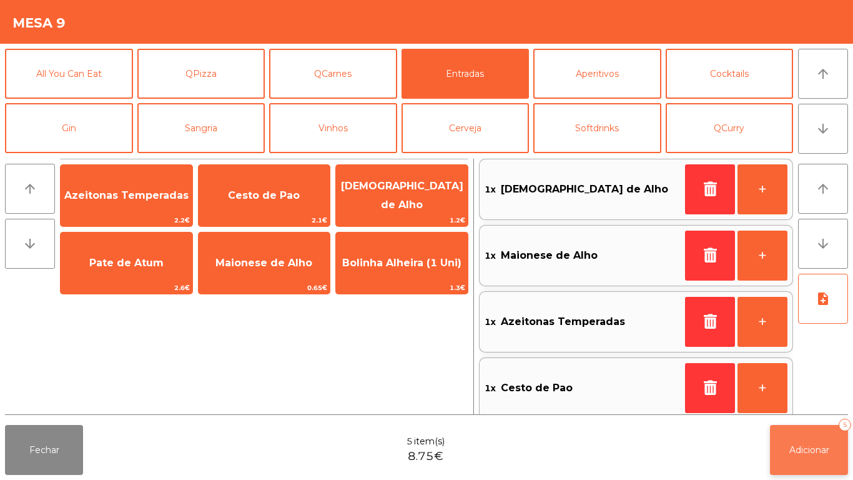
click at [807, 452] on span "Adicionar" at bounding box center [809, 449] width 40 height 11
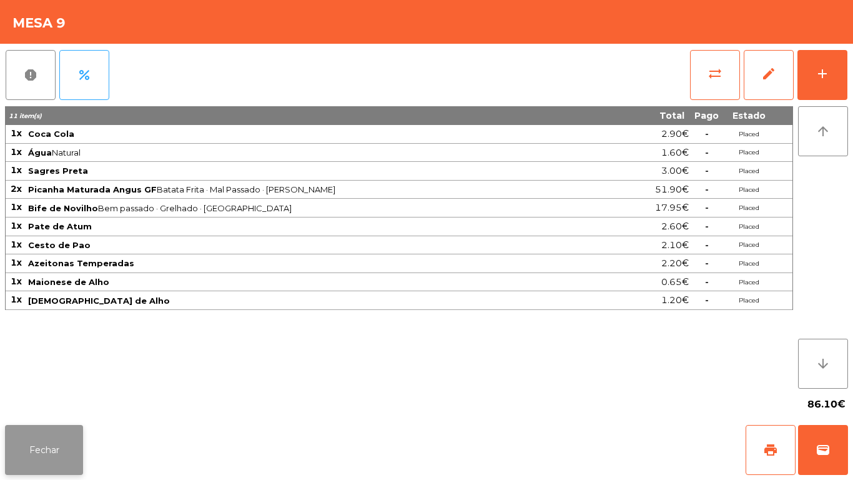
click at [62, 427] on button "Fechar" at bounding box center [44, 450] width 78 height 50
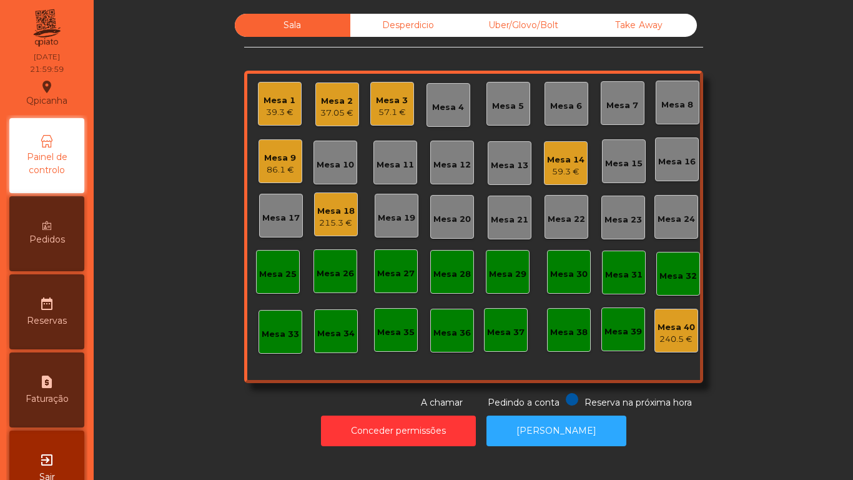
click at [564, 157] on div "Mesa 14" at bounding box center [565, 160] width 37 height 12
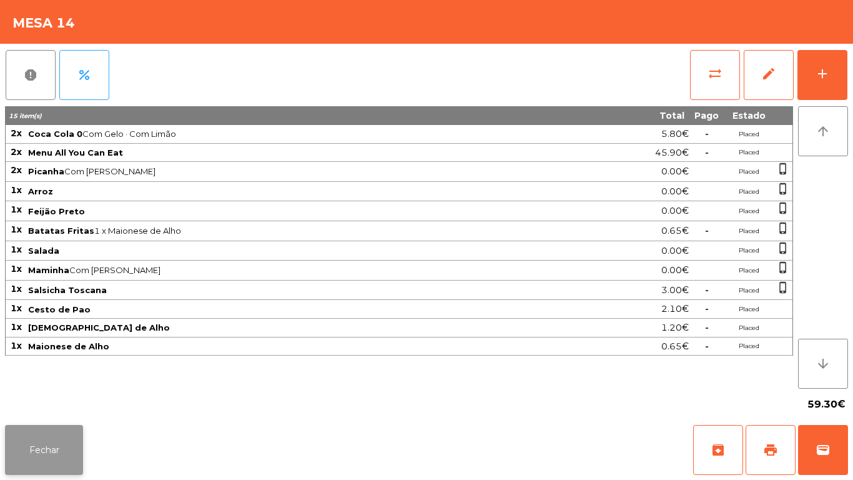
click at [62, 442] on button "Fechar" at bounding box center [44, 450] width 78 height 50
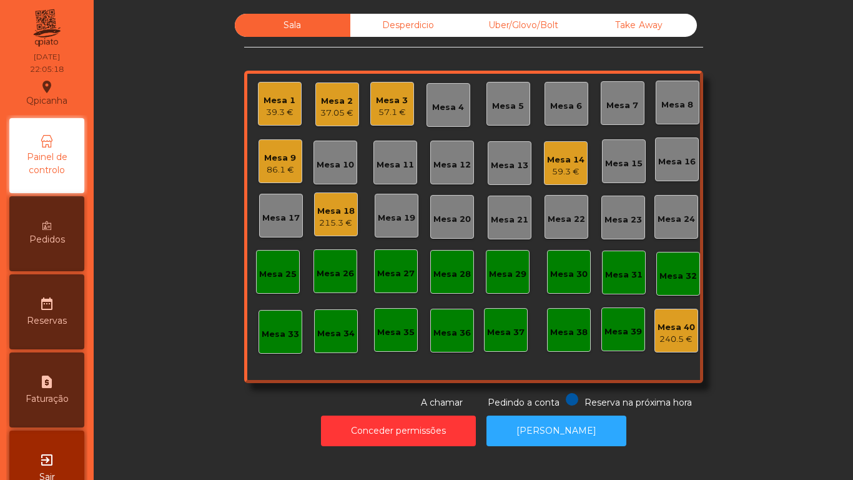
click at [277, 96] on div "Mesa 1" at bounding box center [280, 100] width 32 height 12
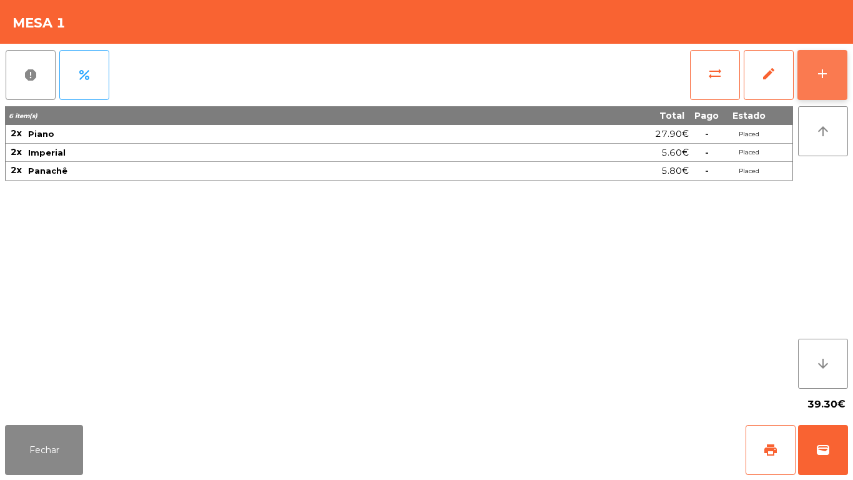
click at [807, 74] on button "add" at bounding box center [822, 75] width 50 height 50
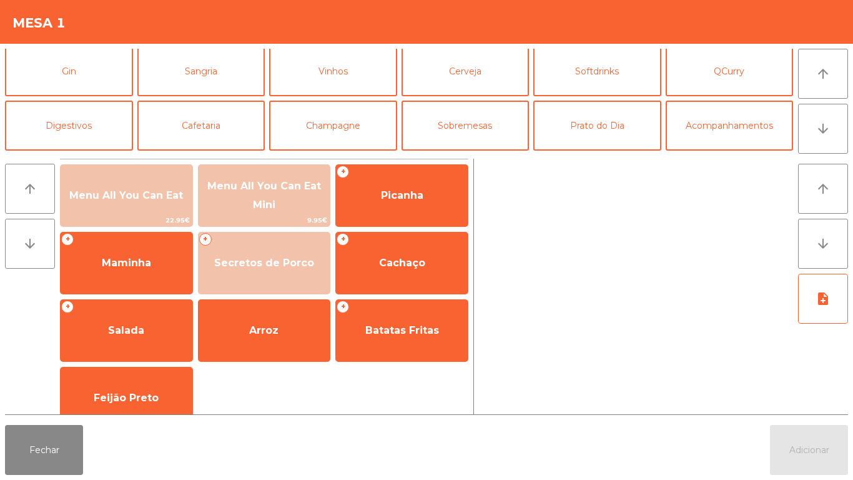
scroll to position [60, 0]
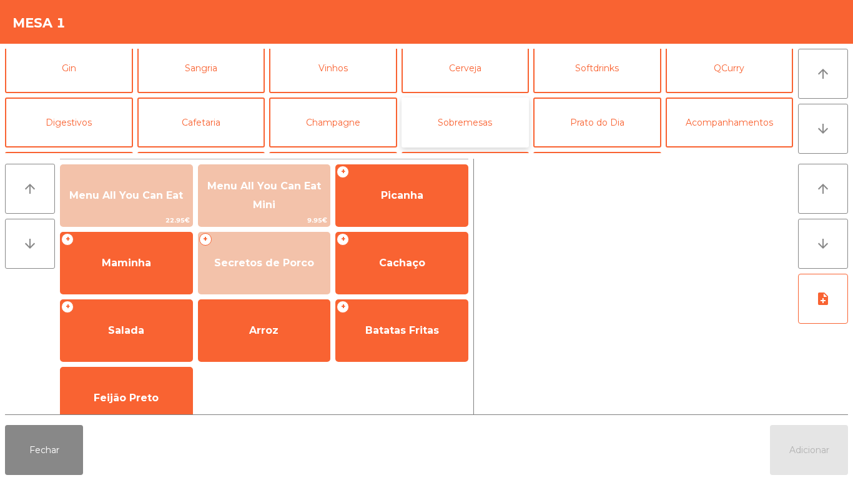
click at [478, 116] on button "Sobremesas" at bounding box center [466, 122] width 128 height 50
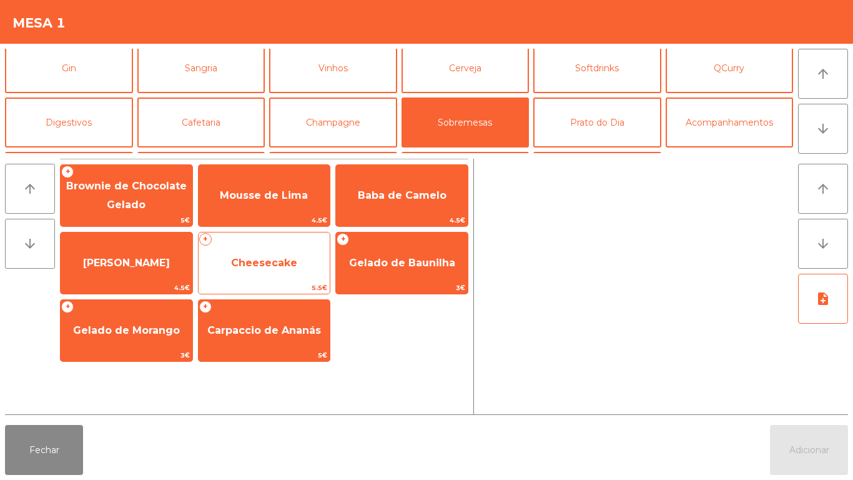
click at [287, 260] on span "Cheesecake" at bounding box center [264, 263] width 66 height 12
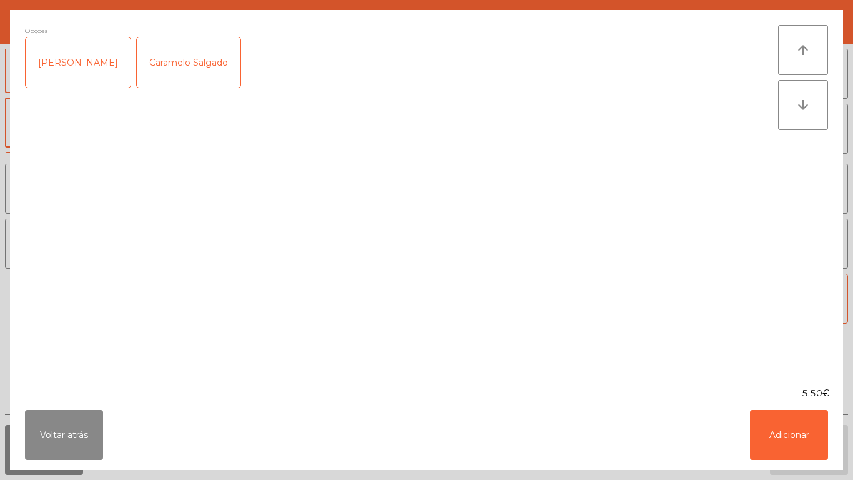
click at [207, 62] on div "Caramelo Salgado" at bounding box center [189, 62] width 104 height 50
click at [795, 416] on button "Adicionar" at bounding box center [789, 435] width 78 height 50
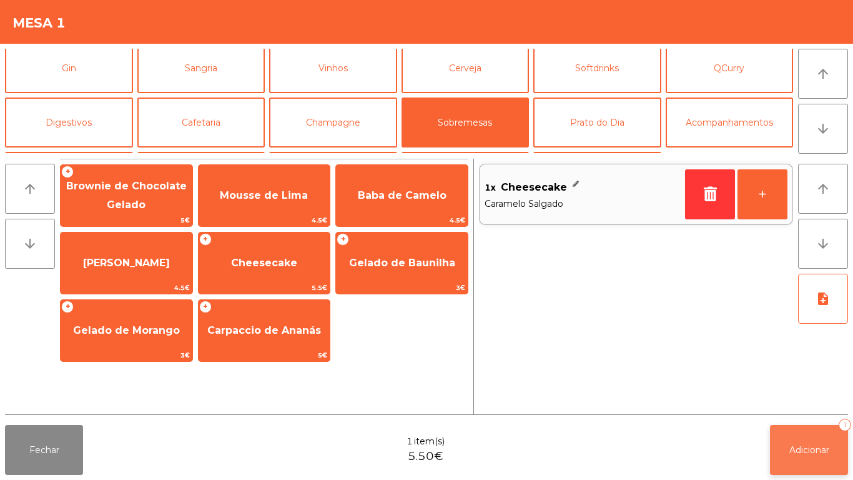
click at [813, 437] on button "Adicionar 1" at bounding box center [809, 450] width 78 height 50
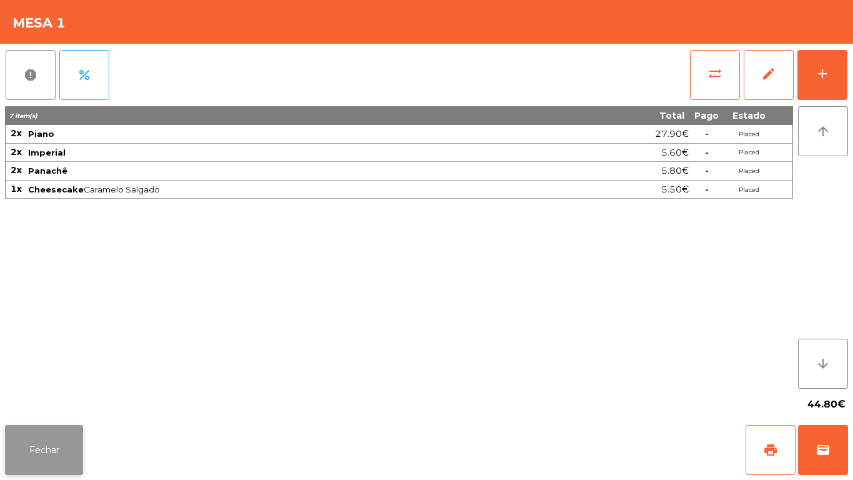
click at [34, 436] on button "Fechar" at bounding box center [44, 450] width 78 height 50
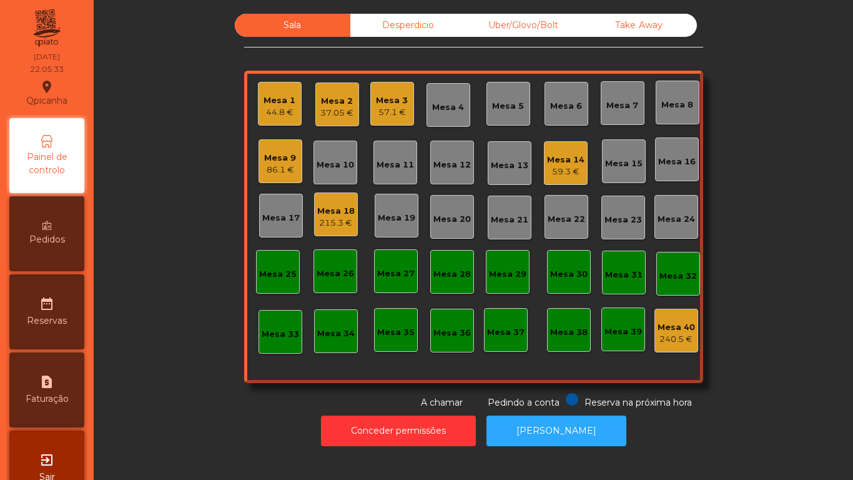
click at [395, 99] on div "Mesa 3" at bounding box center [392, 100] width 32 height 12
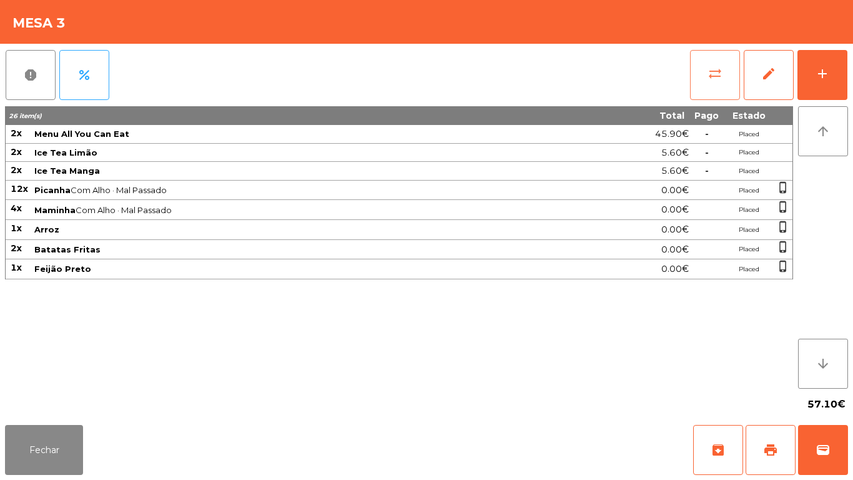
click at [712, 69] on span "sync_alt" at bounding box center [714, 73] width 15 height 15
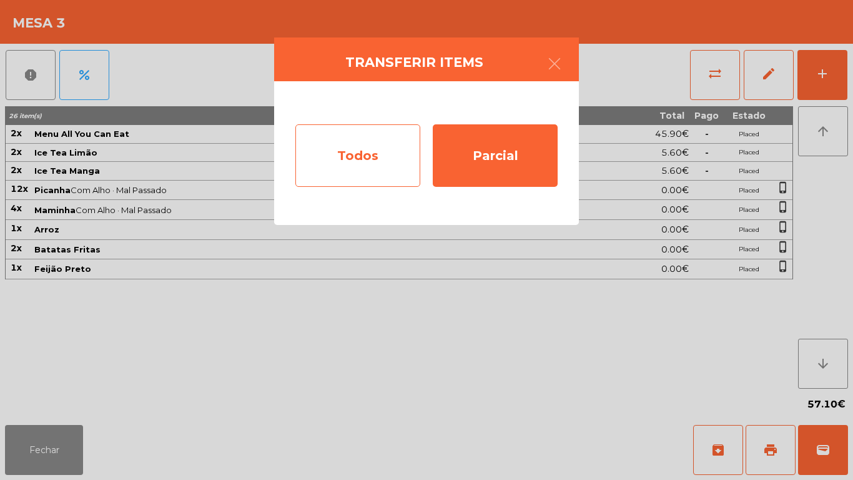
click at [375, 160] on div "Todos" at bounding box center [357, 155] width 125 height 62
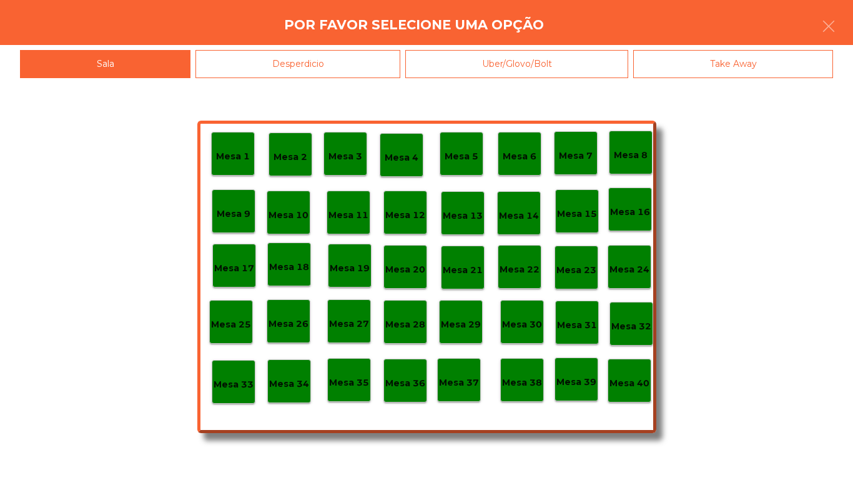
click at [641, 385] on p "Mesa 40" at bounding box center [629, 383] width 40 height 14
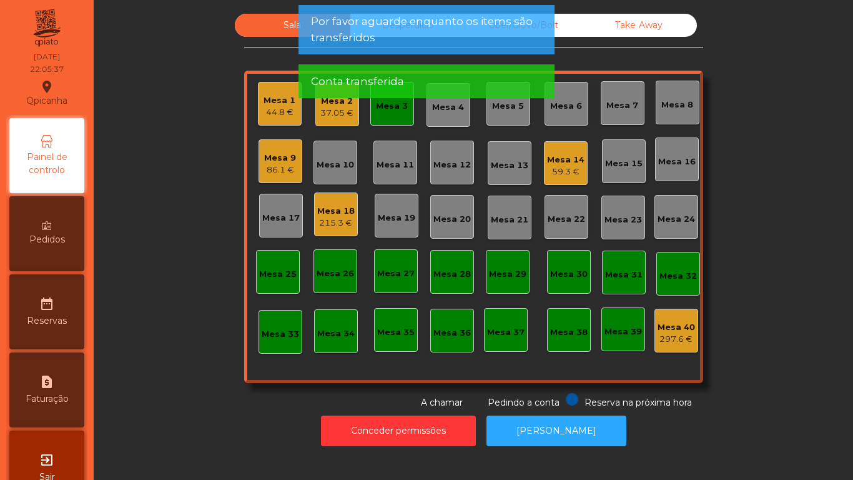
click at [334, 114] on div "37.05 €" at bounding box center [336, 113] width 33 height 12
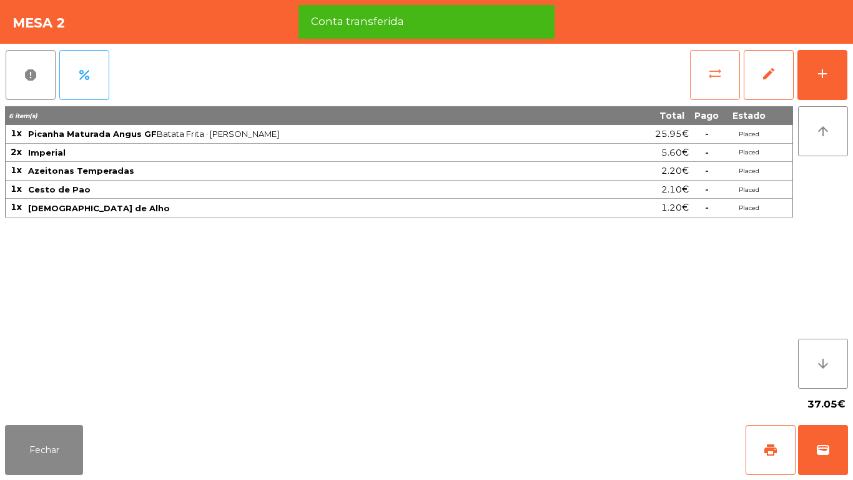
click at [713, 77] on span "sync_alt" at bounding box center [714, 73] width 15 height 15
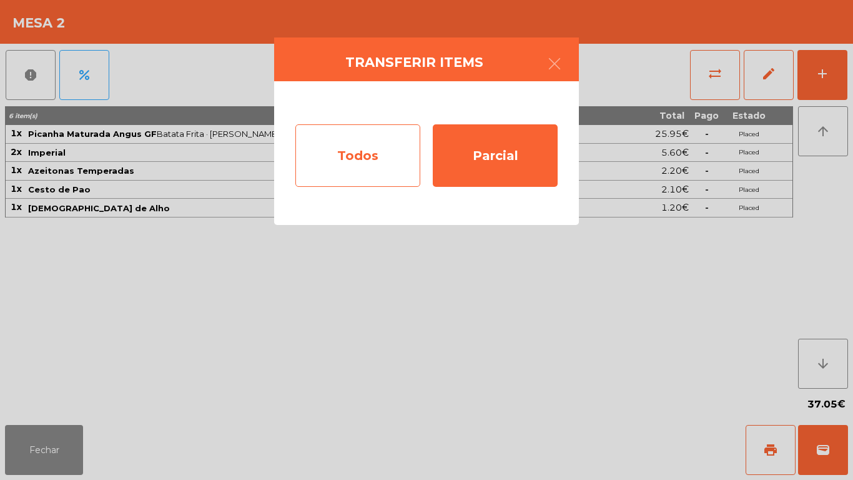
click at [382, 157] on div "Todos" at bounding box center [357, 155] width 125 height 62
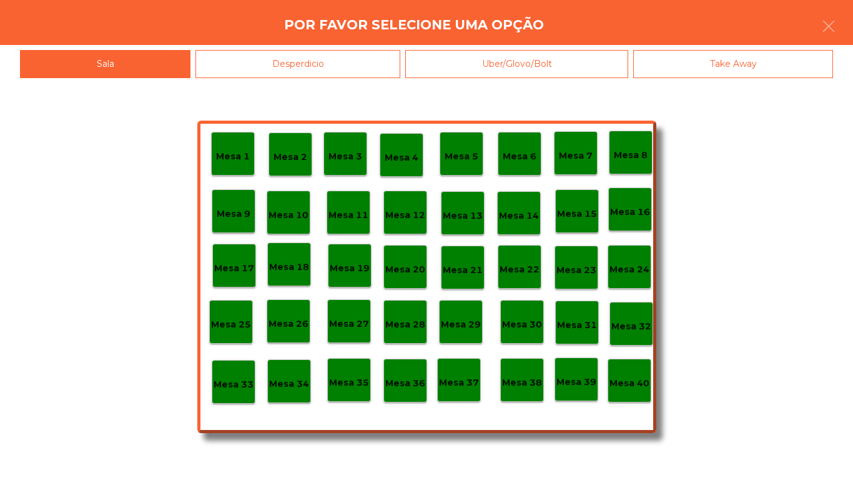
click at [631, 378] on p "Mesa 40" at bounding box center [629, 383] width 40 height 14
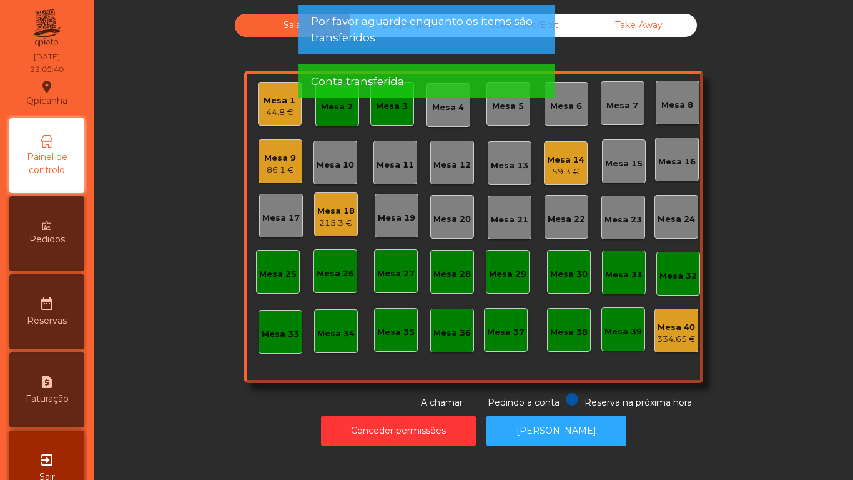
click at [338, 114] on div "Mesa 2" at bounding box center [337, 104] width 44 height 44
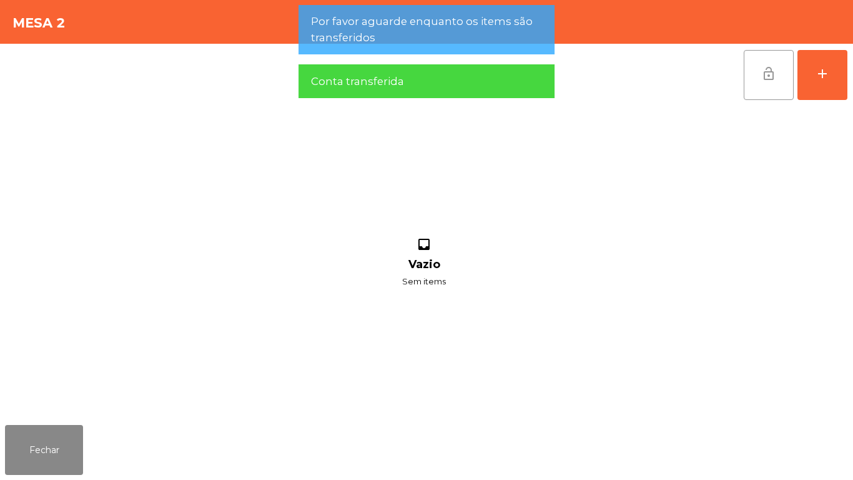
click at [747, 76] on button "lock_open" at bounding box center [769, 75] width 50 height 50
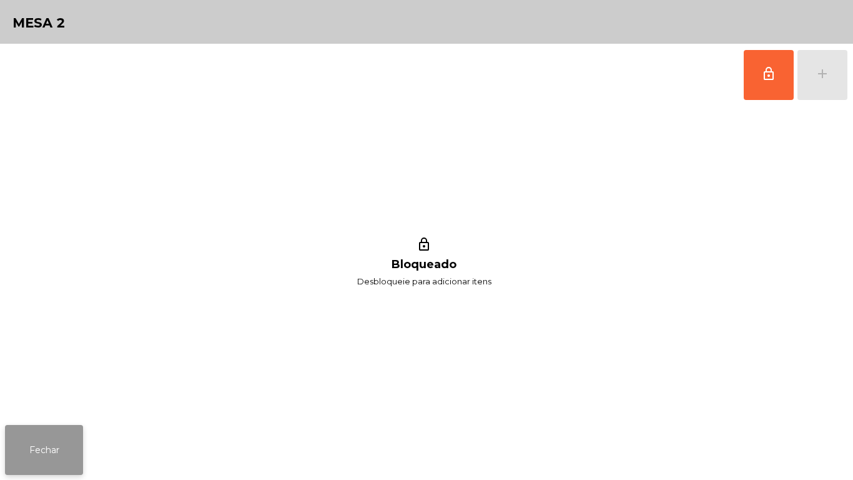
click at [52, 453] on button "Fechar" at bounding box center [44, 450] width 78 height 50
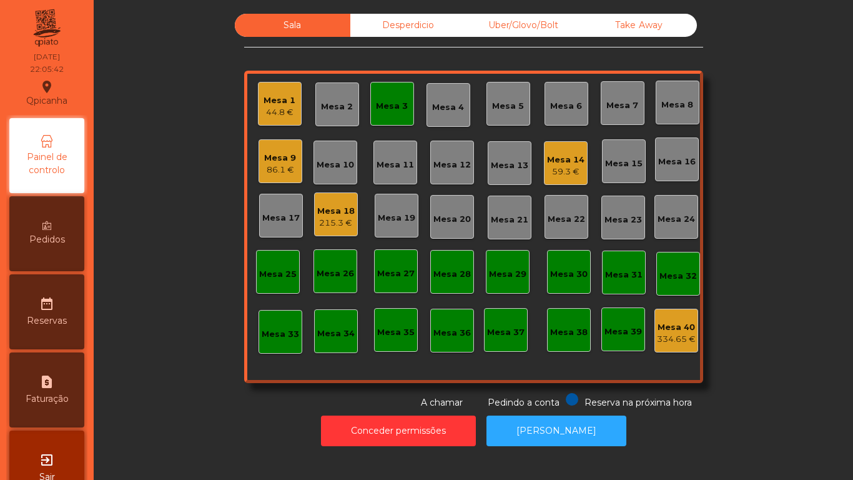
click at [403, 102] on div "Mesa 3" at bounding box center [392, 104] width 44 height 44
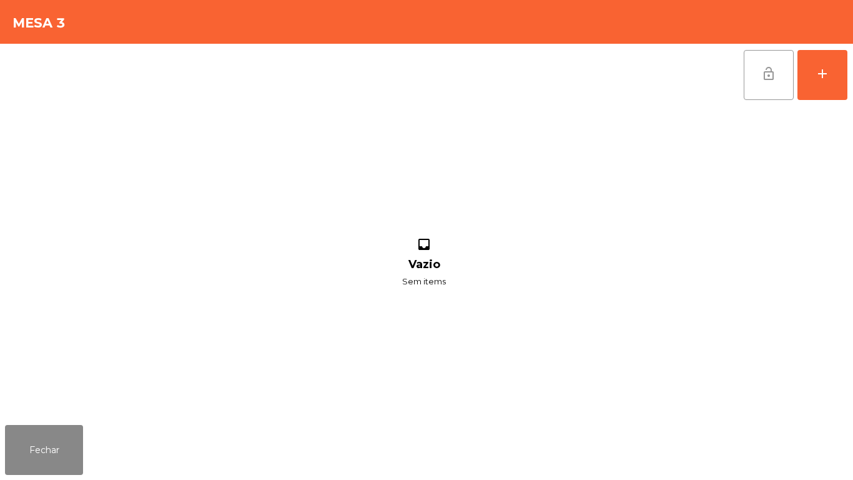
click at [761, 80] on span "lock_open" at bounding box center [768, 73] width 15 height 15
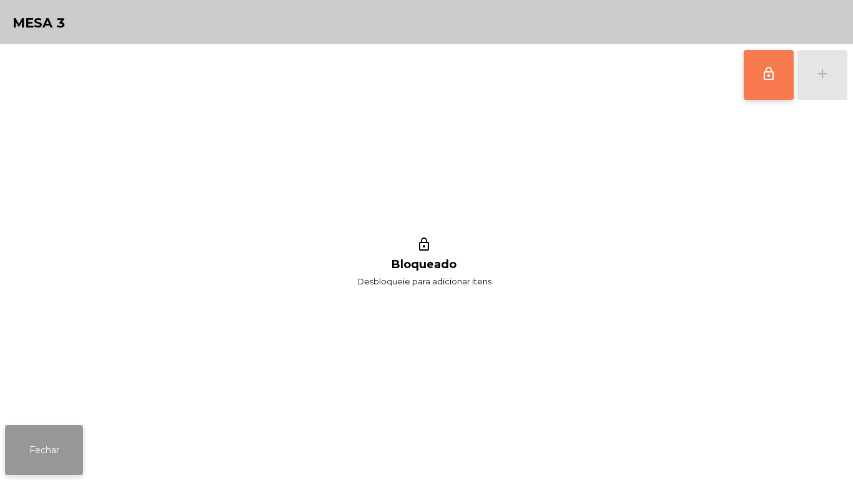
click at [55, 451] on button "Fechar" at bounding box center [44, 450] width 78 height 50
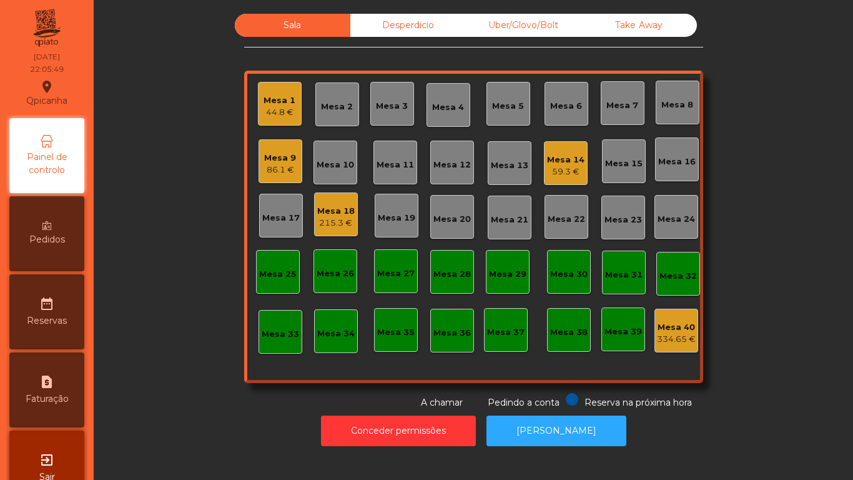
click at [352, 217] on div "Mesa 18 215.3 €" at bounding box center [336, 214] width 44 height 44
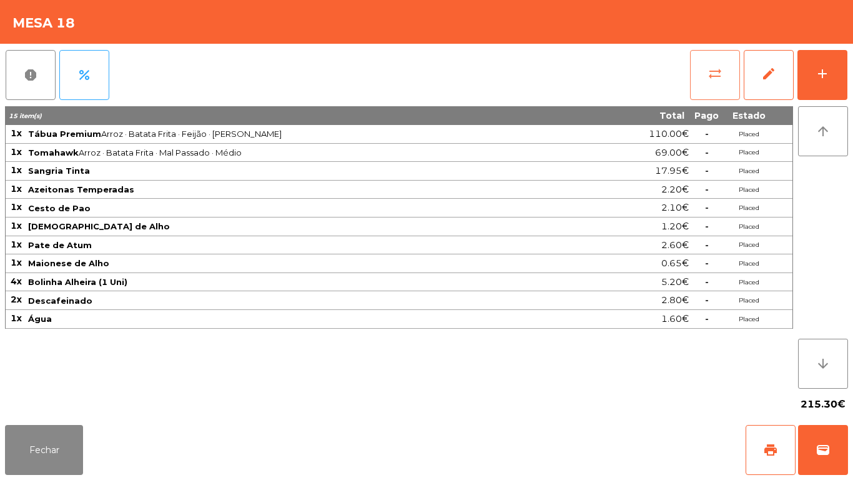
click at [706, 85] on button "sync_alt" at bounding box center [715, 75] width 50 height 50
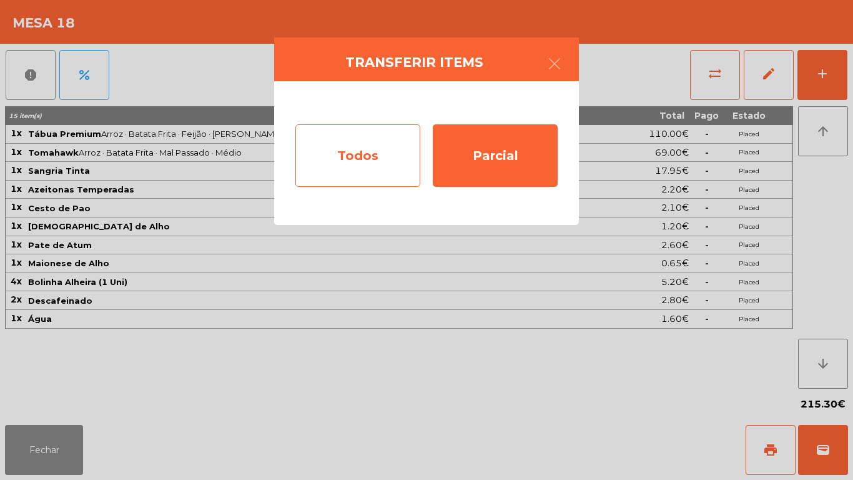
click at [368, 171] on div "Todos" at bounding box center [357, 155] width 125 height 62
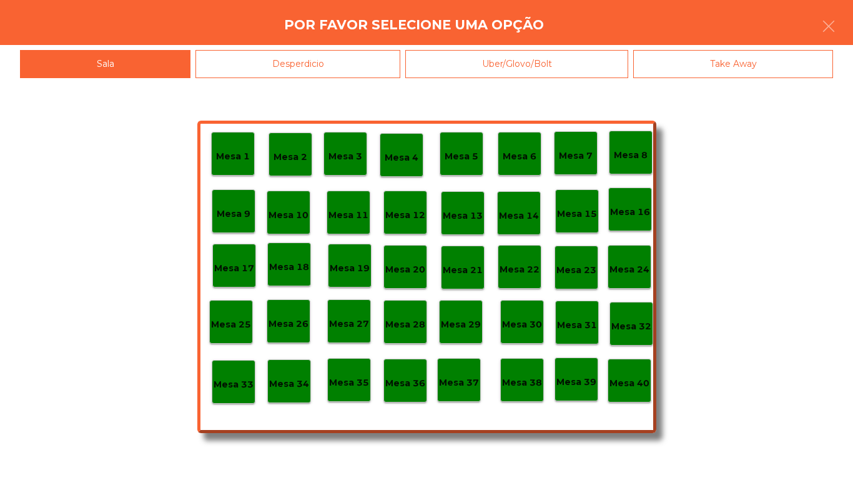
click at [639, 380] on p "Mesa 40" at bounding box center [629, 383] width 40 height 14
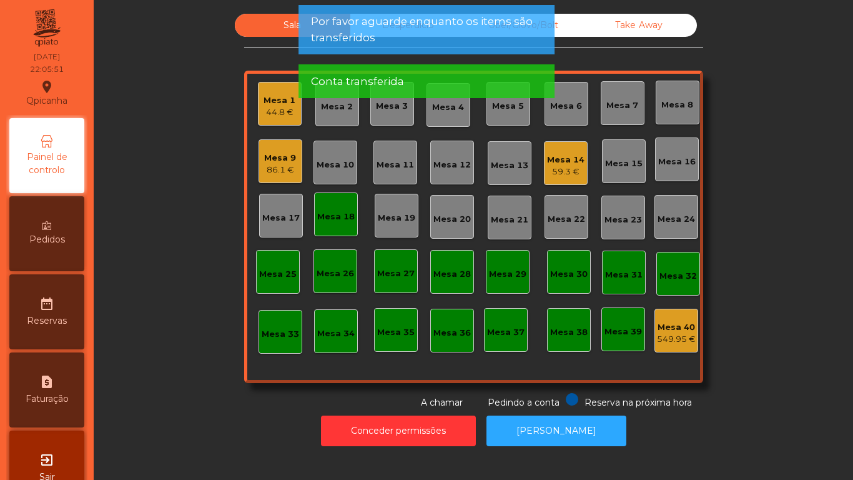
click at [340, 217] on div "Mesa 18" at bounding box center [335, 216] width 37 height 12
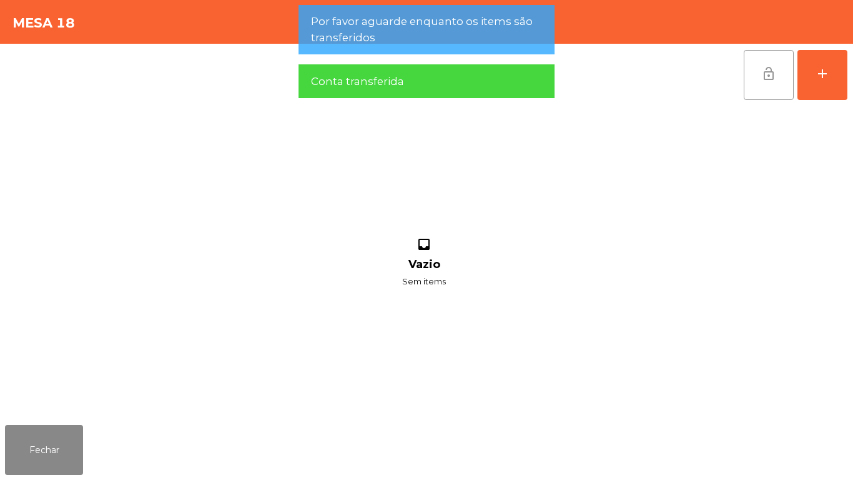
click at [763, 78] on span "lock_open" at bounding box center [768, 73] width 15 height 15
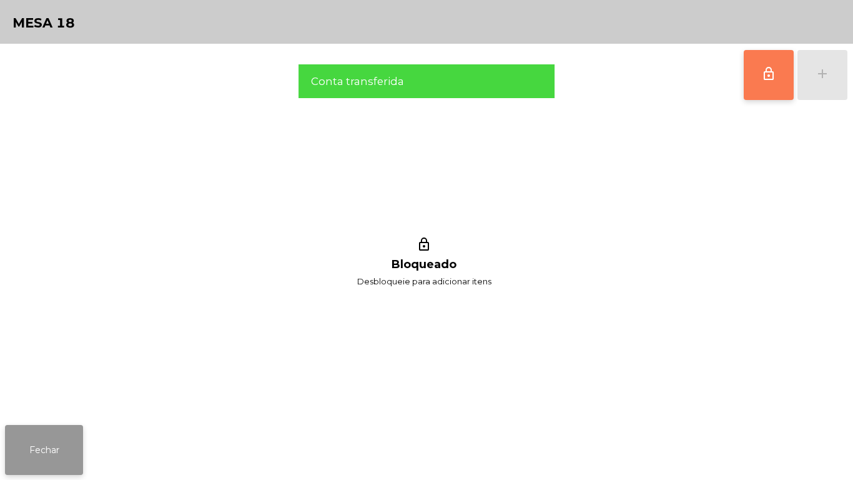
click at [52, 455] on button "Fechar" at bounding box center [44, 450] width 78 height 50
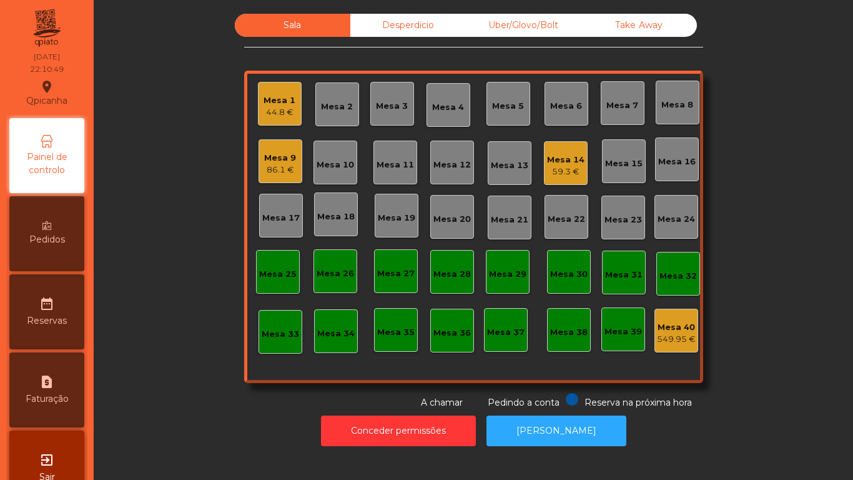
click at [275, 103] on div "Mesa 1" at bounding box center [280, 100] width 32 height 12
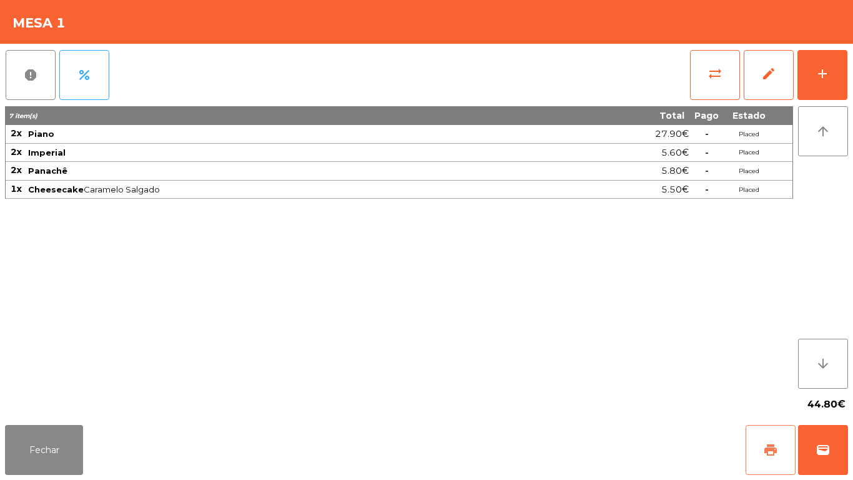
click at [755, 443] on button "print" at bounding box center [771, 450] width 50 height 50
click at [822, 453] on span "wallet" at bounding box center [823, 449] width 15 height 15
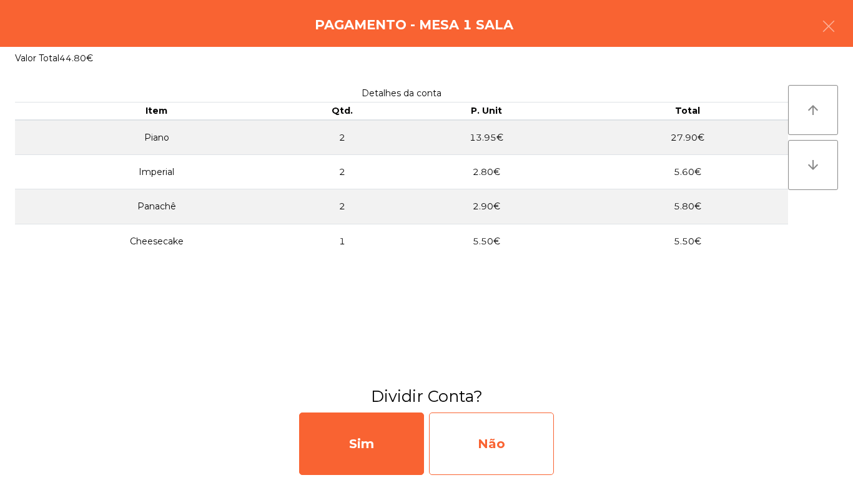
click at [516, 436] on div "Não" at bounding box center [491, 443] width 125 height 62
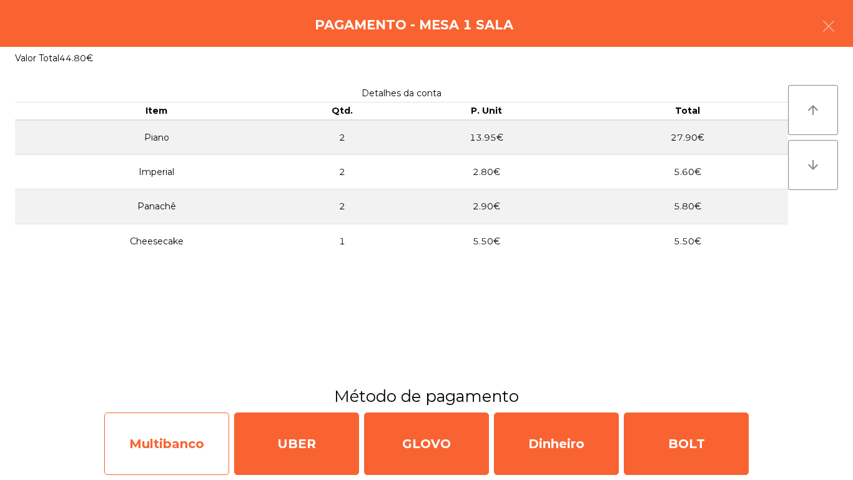
click at [192, 441] on div "Multibanco" at bounding box center [166, 443] width 125 height 62
select select "**"
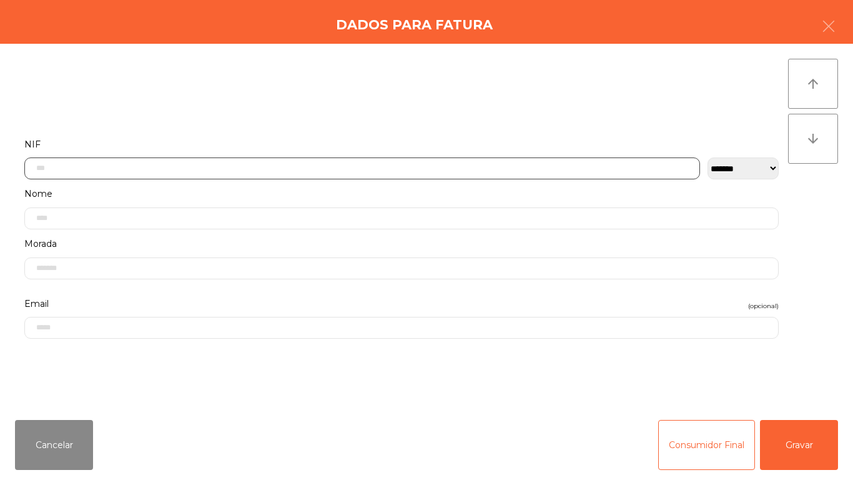
click at [276, 169] on input "text" at bounding box center [362, 168] width 676 height 22
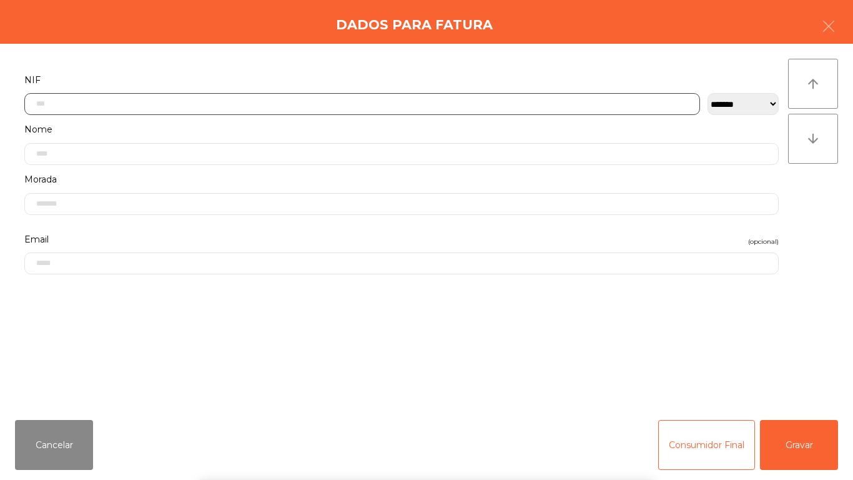
scroll to position [76, 0]
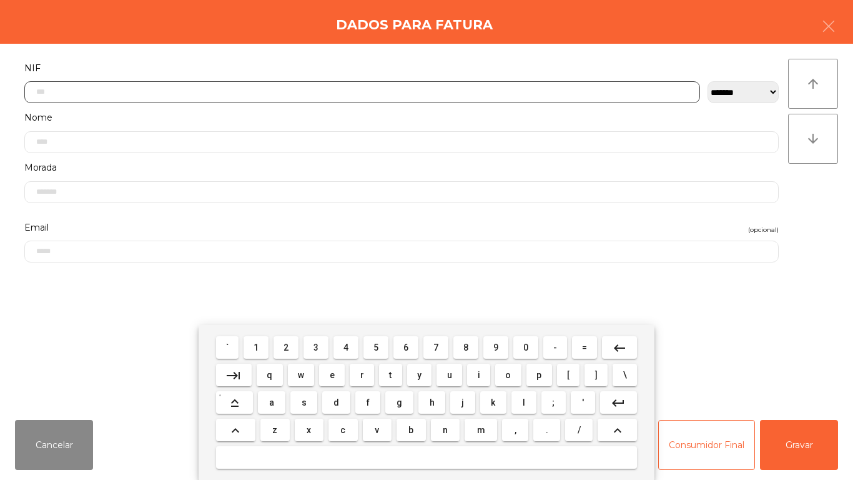
click at [289, 337] on button "2" at bounding box center [286, 347] width 25 height 22
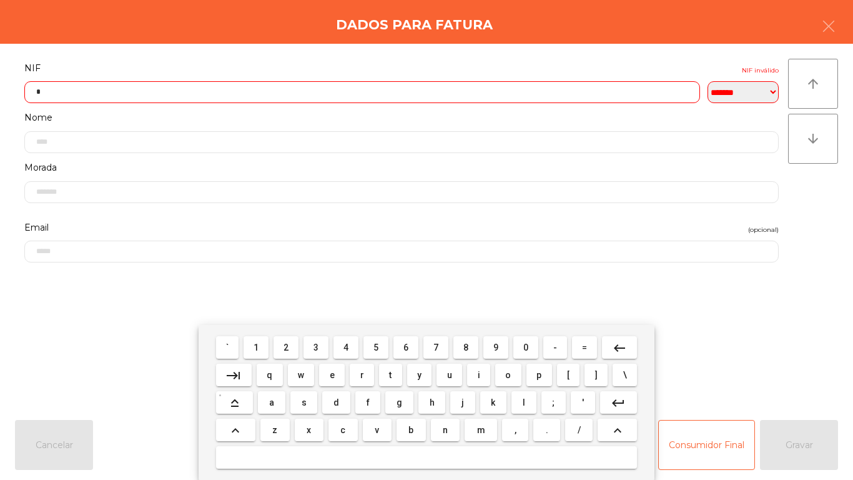
click at [406, 347] on span "6" at bounding box center [405, 347] width 5 height 10
click at [346, 347] on span "4" at bounding box center [345, 347] width 5 height 10
click at [345, 347] on span "4" at bounding box center [345, 347] width 5 height 10
click at [526, 347] on span "0" at bounding box center [525, 347] width 5 height 10
click at [435, 344] on span "7" at bounding box center [435, 347] width 5 height 10
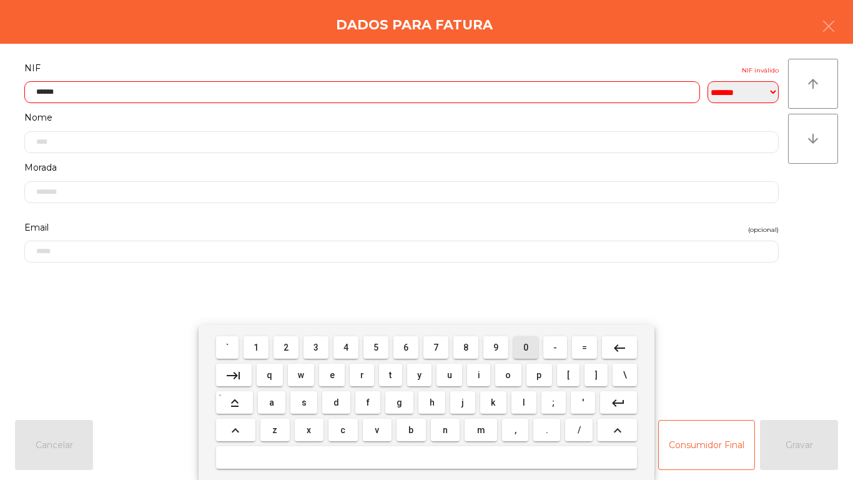
click at [526, 347] on span "0" at bounding box center [525, 347] width 5 height 10
click at [496, 347] on span "9" at bounding box center [495, 347] width 5 height 10
click at [257, 347] on span "1" at bounding box center [256, 347] width 5 height 10
type input "*********"
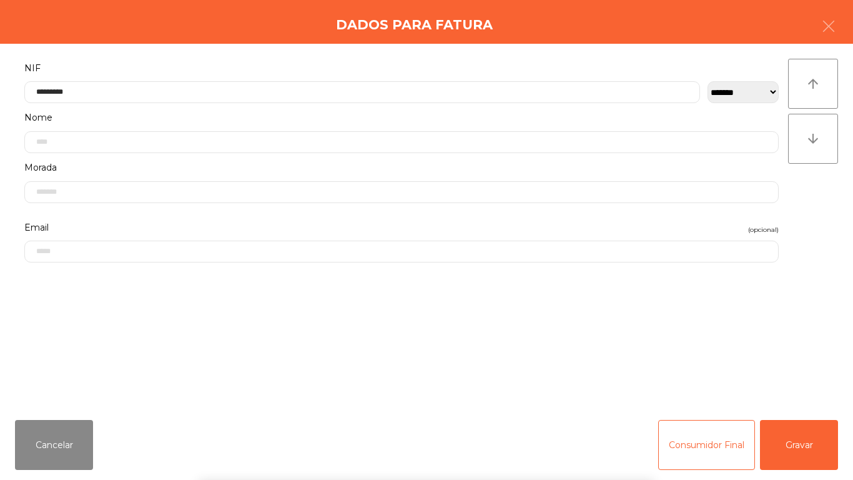
click at [802, 437] on div "` 1 2 3 4 5 6 7 8 9 0 - = keyboard_backspace keyboard_tab q w e r t y u i o p […" at bounding box center [426, 402] width 853 height 155
click at [804, 436] on button "Gravar" at bounding box center [799, 445] width 78 height 50
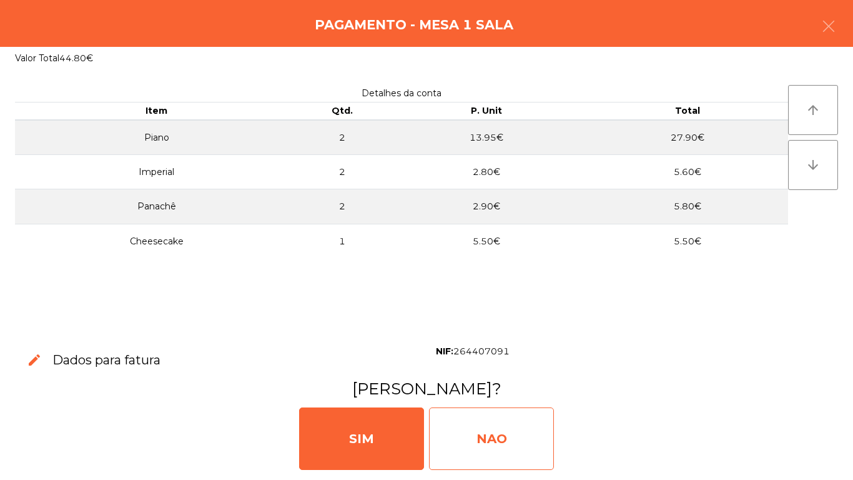
click at [490, 436] on div "NAO" at bounding box center [491, 438] width 125 height 62
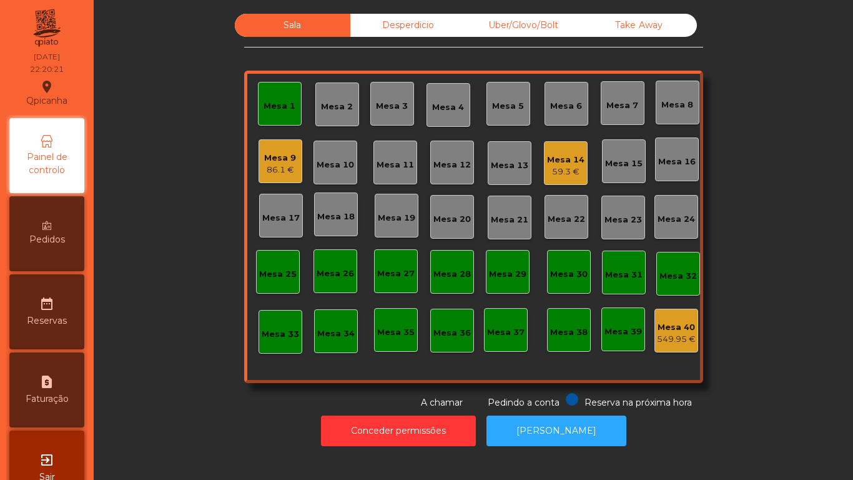
click at [281, 99] on div "Mesa 1" at bounding box center [280, 103] width 32 height 17
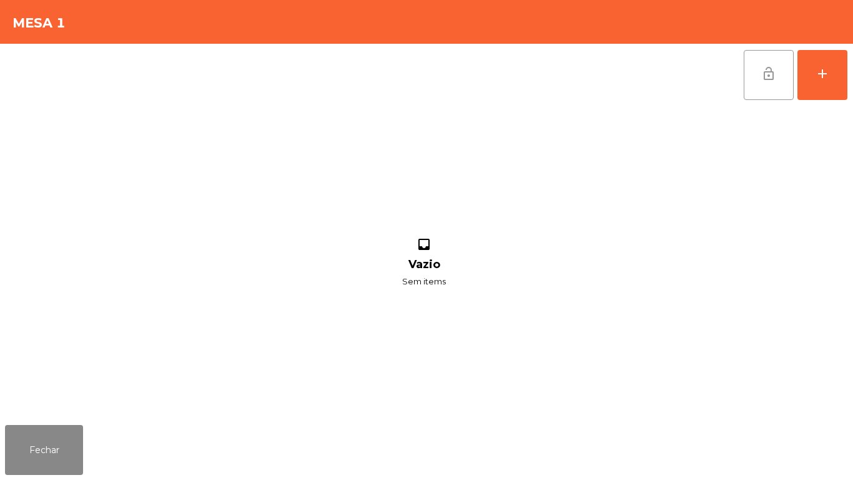
click at [756, 75] on button "lock_open" at bounding box center [769, 75] width 50 height 50
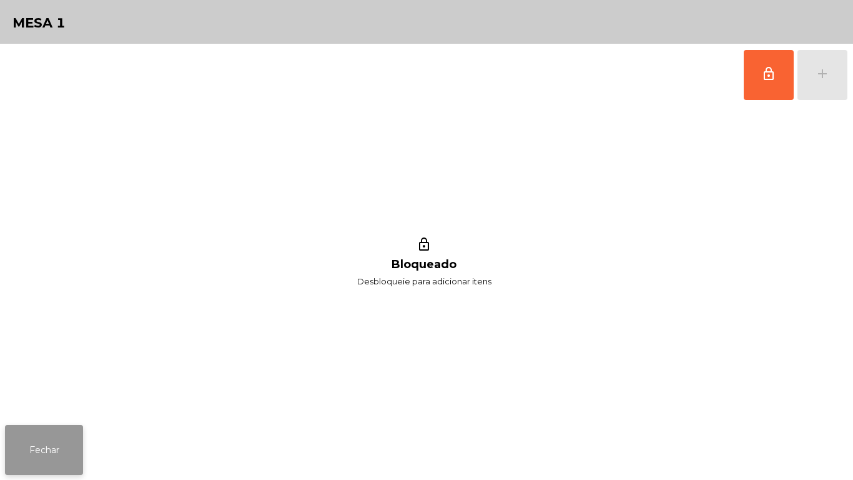
click at [78, 446] on button "Fechar" at bounding box center [44, 450] width 78 height 50
